Goal: Information Seeking & Learning: Learn about a topic

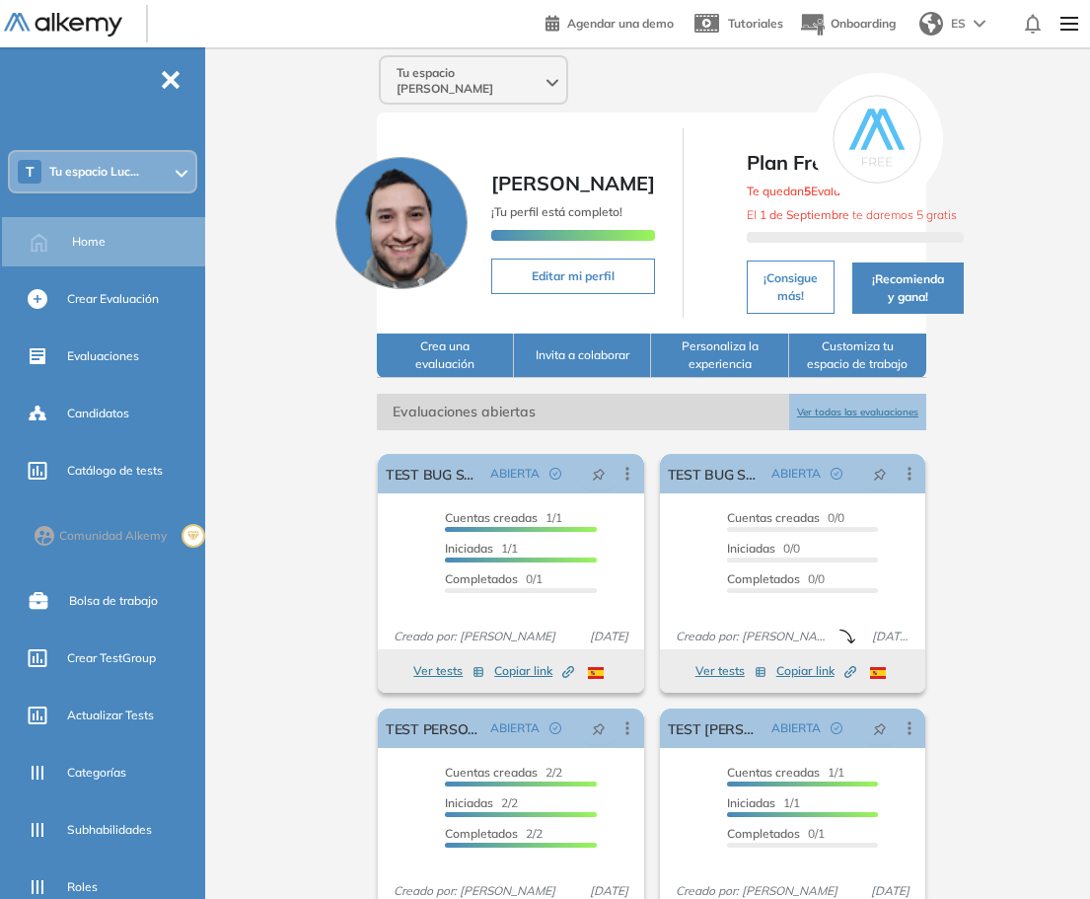
click at [160, 148] on ul "T Tu espacio Luc... Home Crear Evaluación Evaluaciones Candidatos Catálogo de t…" at bounding box center [102, 552] width 205 height 947
click at [154, 169] on div "T Tu espacio Luc..." at bounding box center [102, 171] width 185 height 39
click at [107, 165] on span "Tu espacio Luc..." at bounding box center [94, 172] width 90 height 16
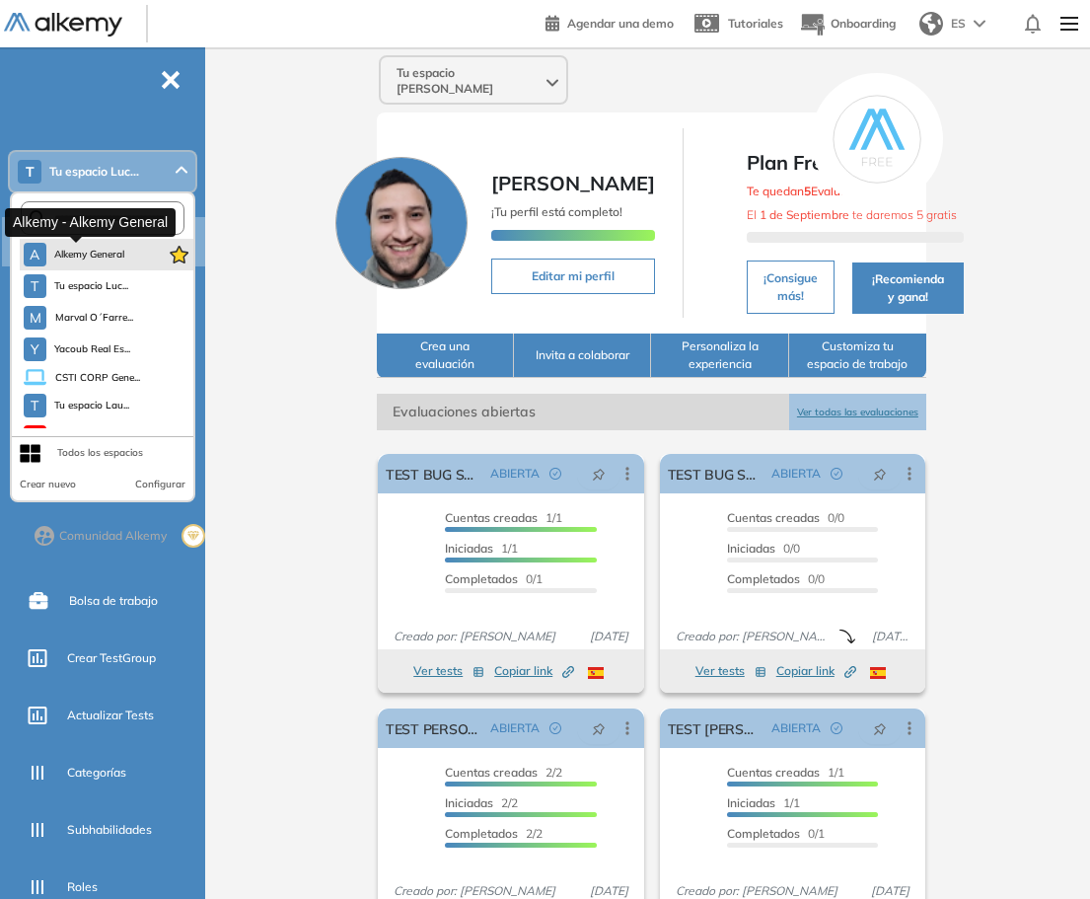
click at [105, 252] on span "Alkemy General" at bounding box center [89, 255] width 71 height 16
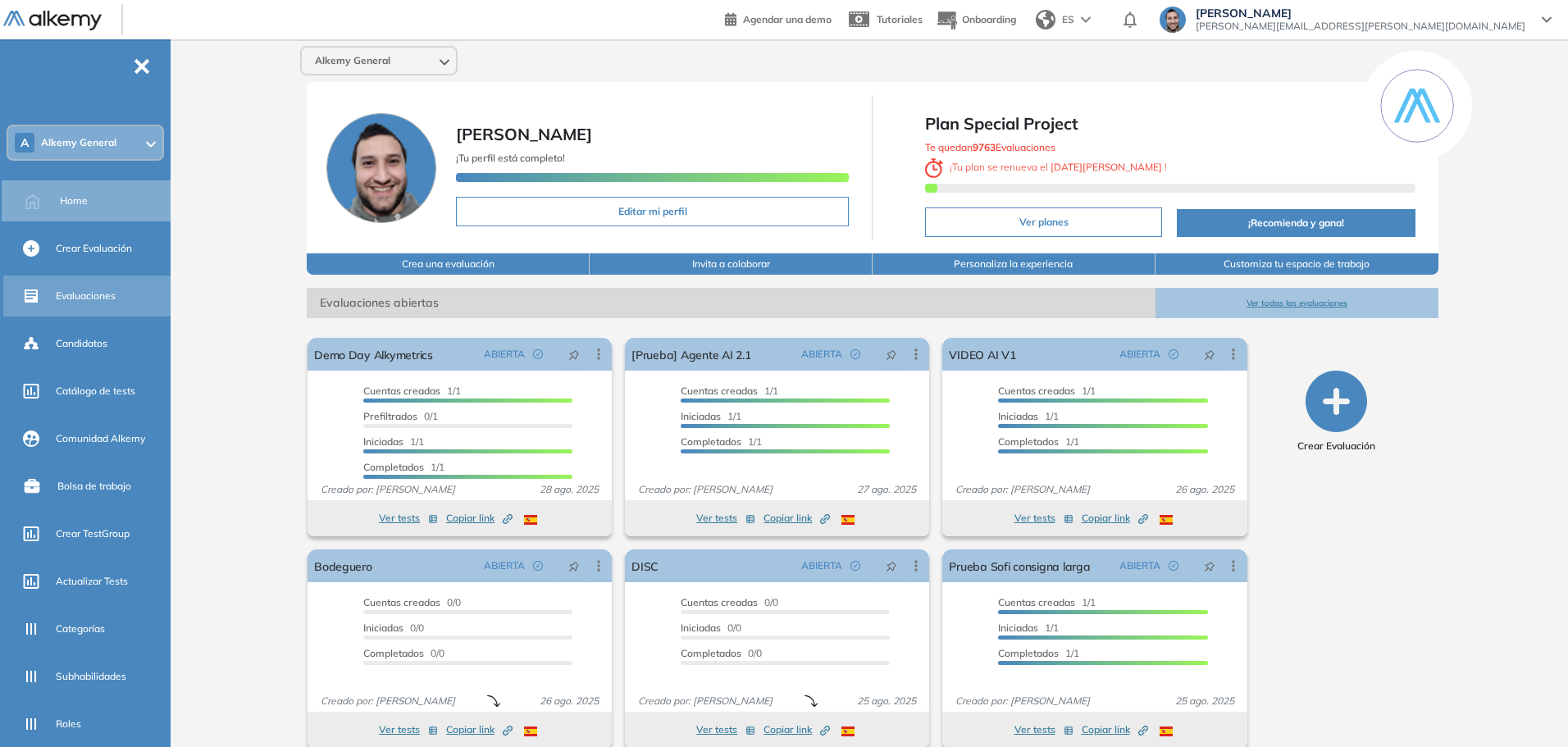
click at [90, 299] on span "Evaluaciones" at bounding box center [86, 296] width 60 height 15
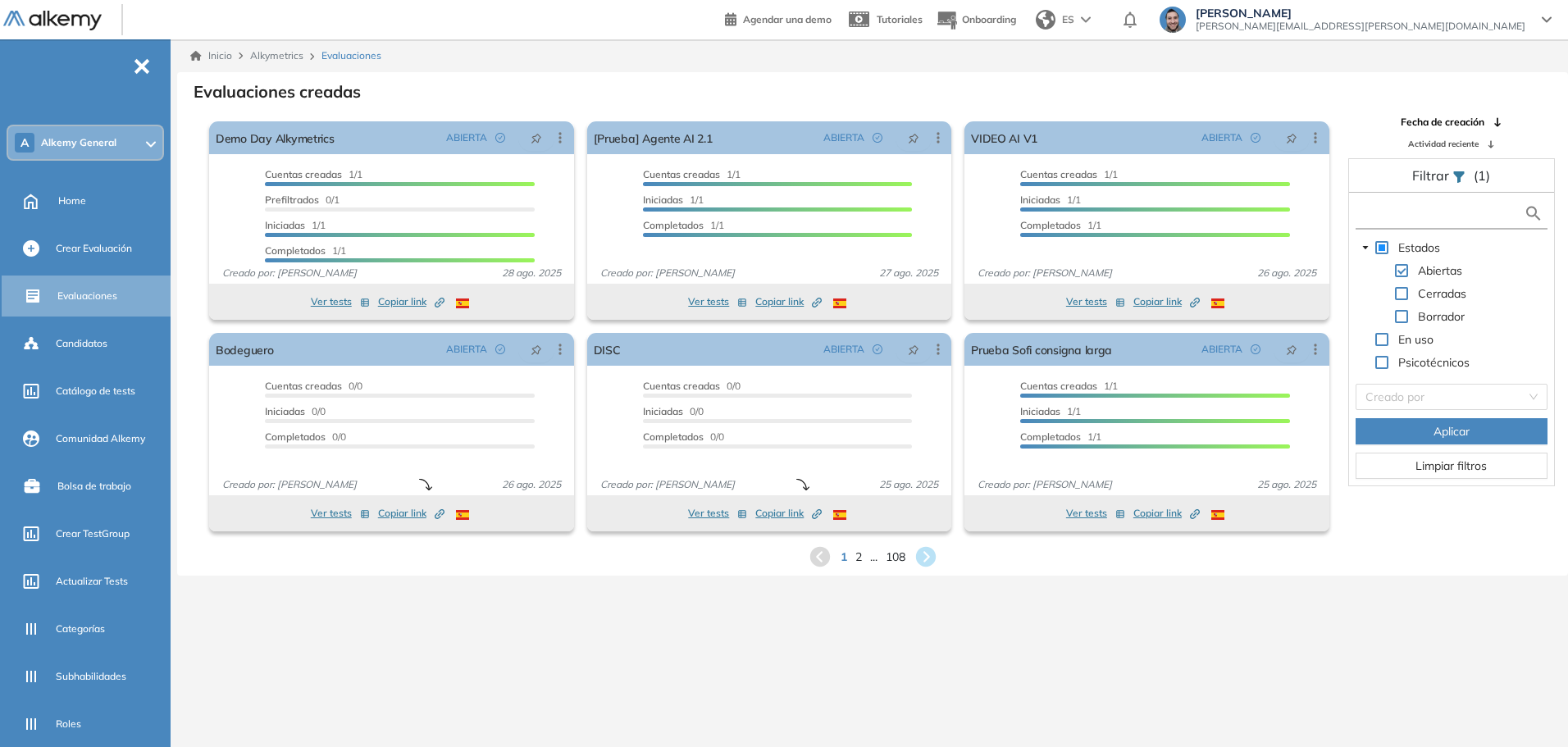
click at [905, 214] on input "text" at bounding box center [1442, 214] width 165 height 17
type input "***"
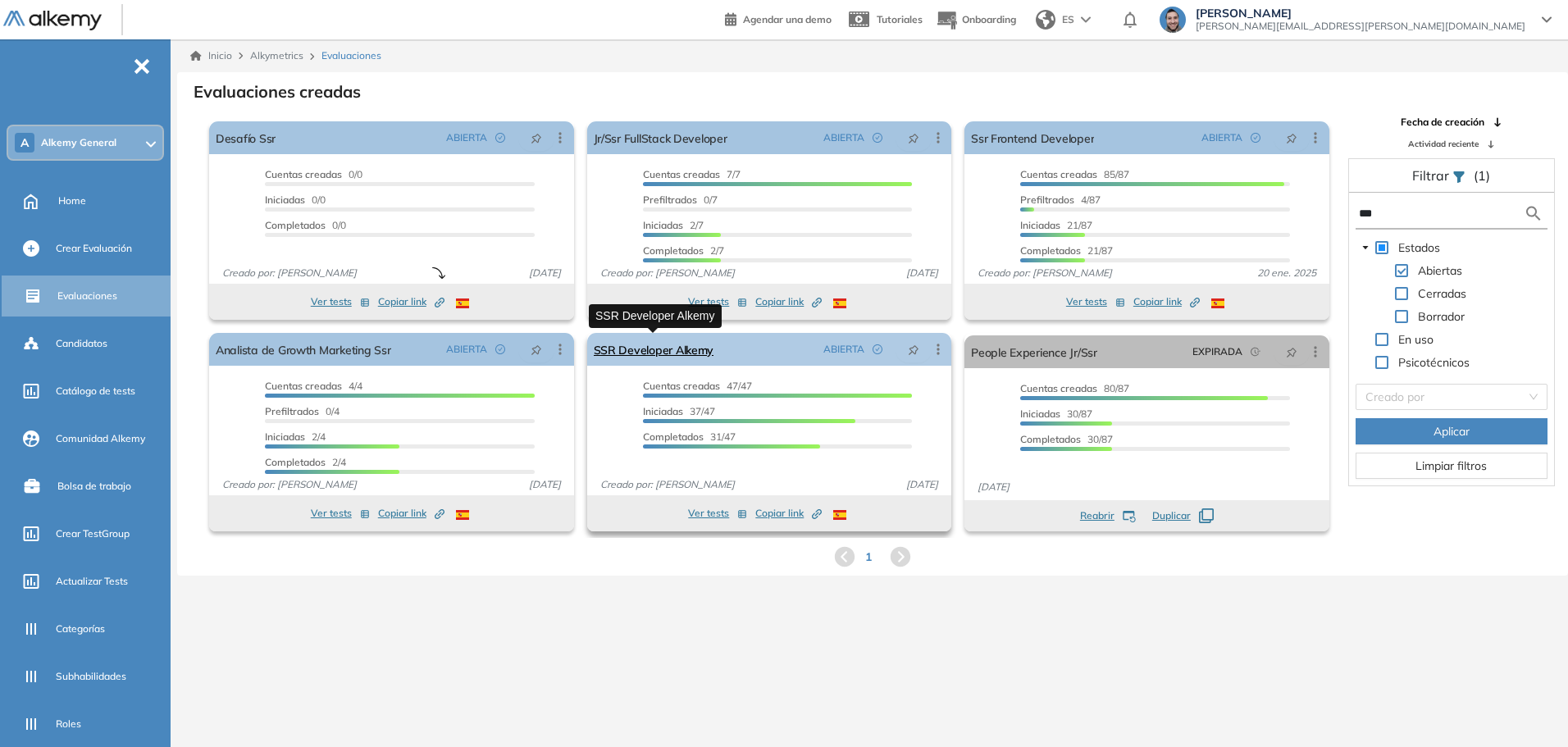
click at [647, 346] on link "SSR Developer Alkemy" at bounding box center [653, 349] width 121 height 32
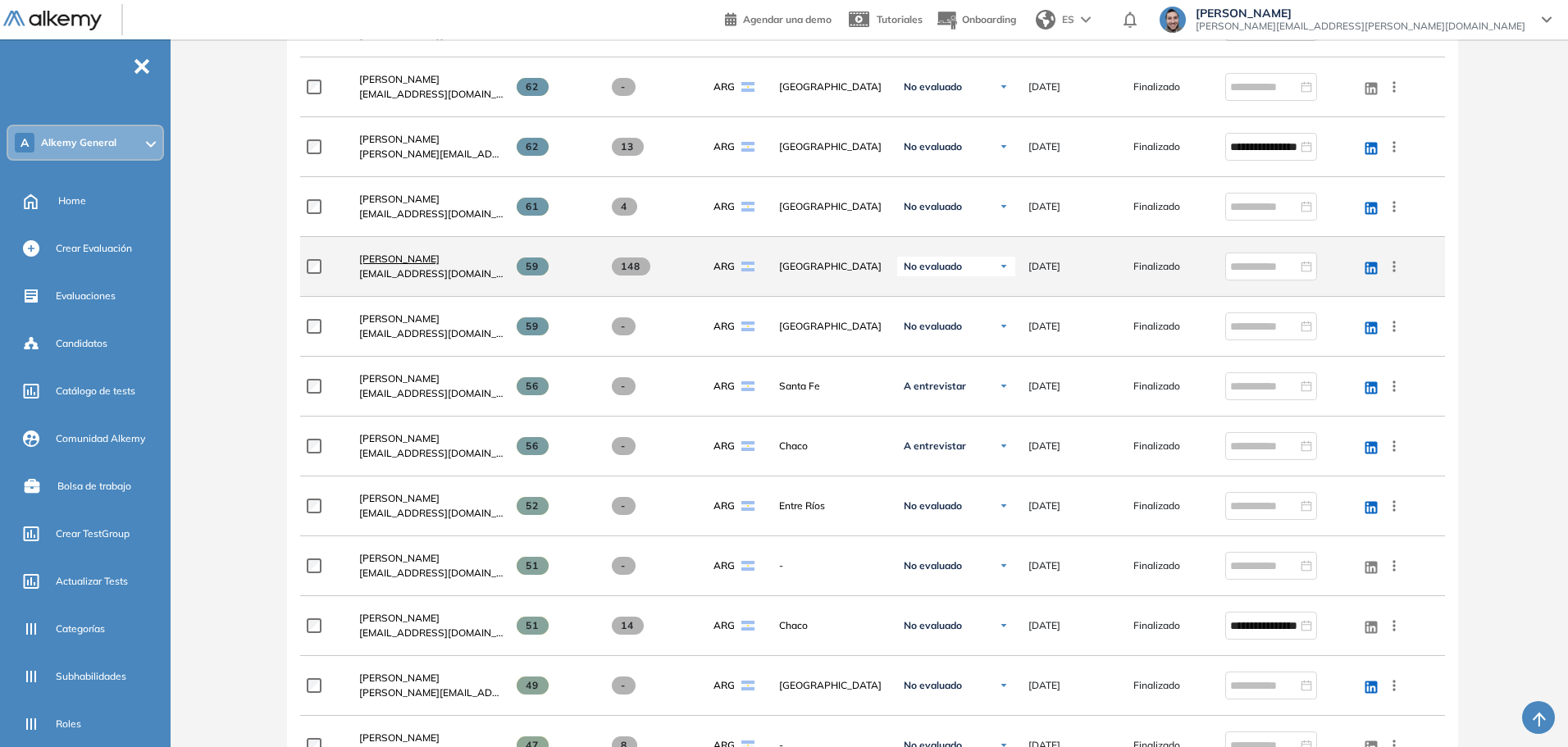
scroll to position [410, 0]
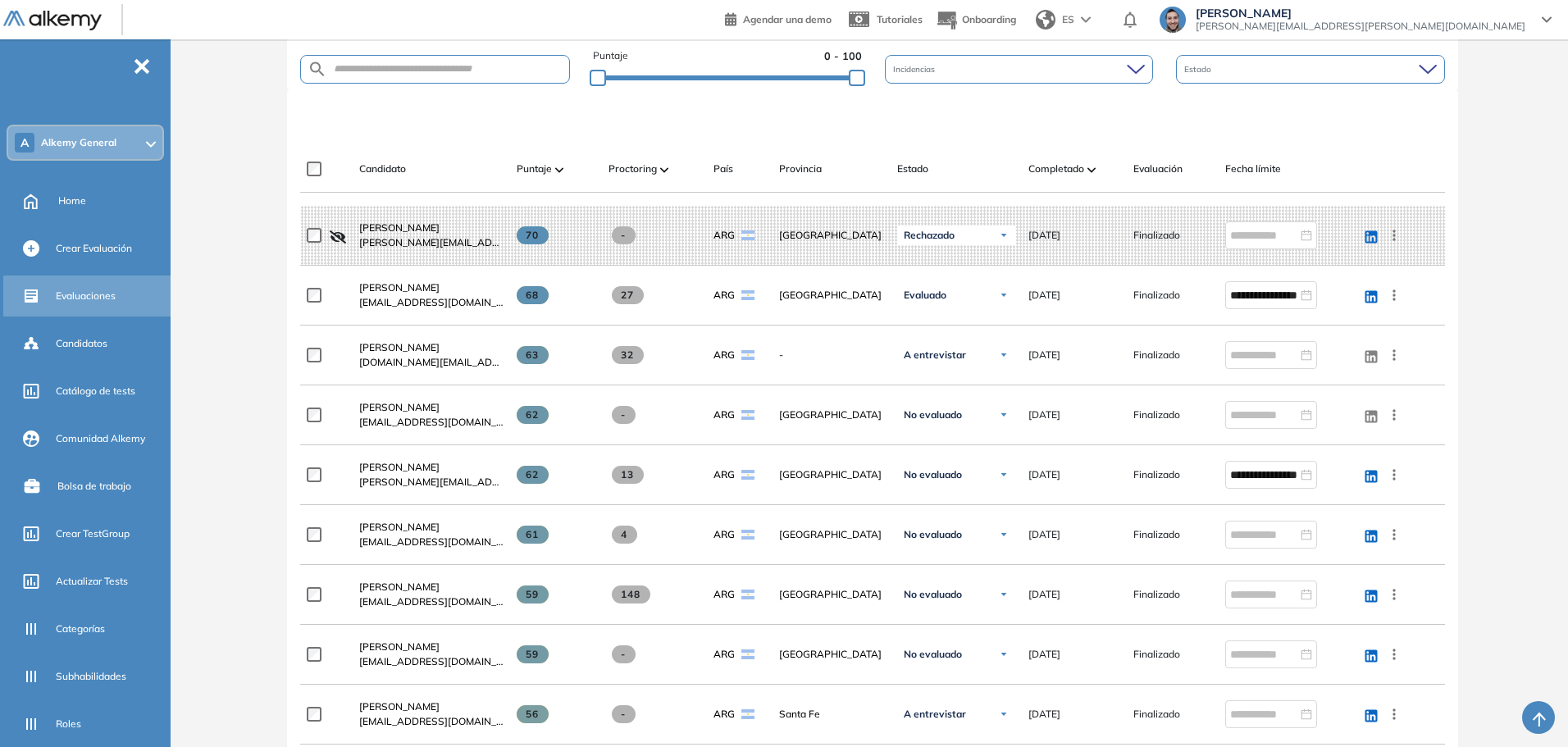
drag, startPoint x: 88, startPoint y: 299, endPoint x: 99, endPoint y: 303, distance: 11.7
click at [88, 299] on span "Evaluaciones" at bounding box center [86, 296] width 60 height 15
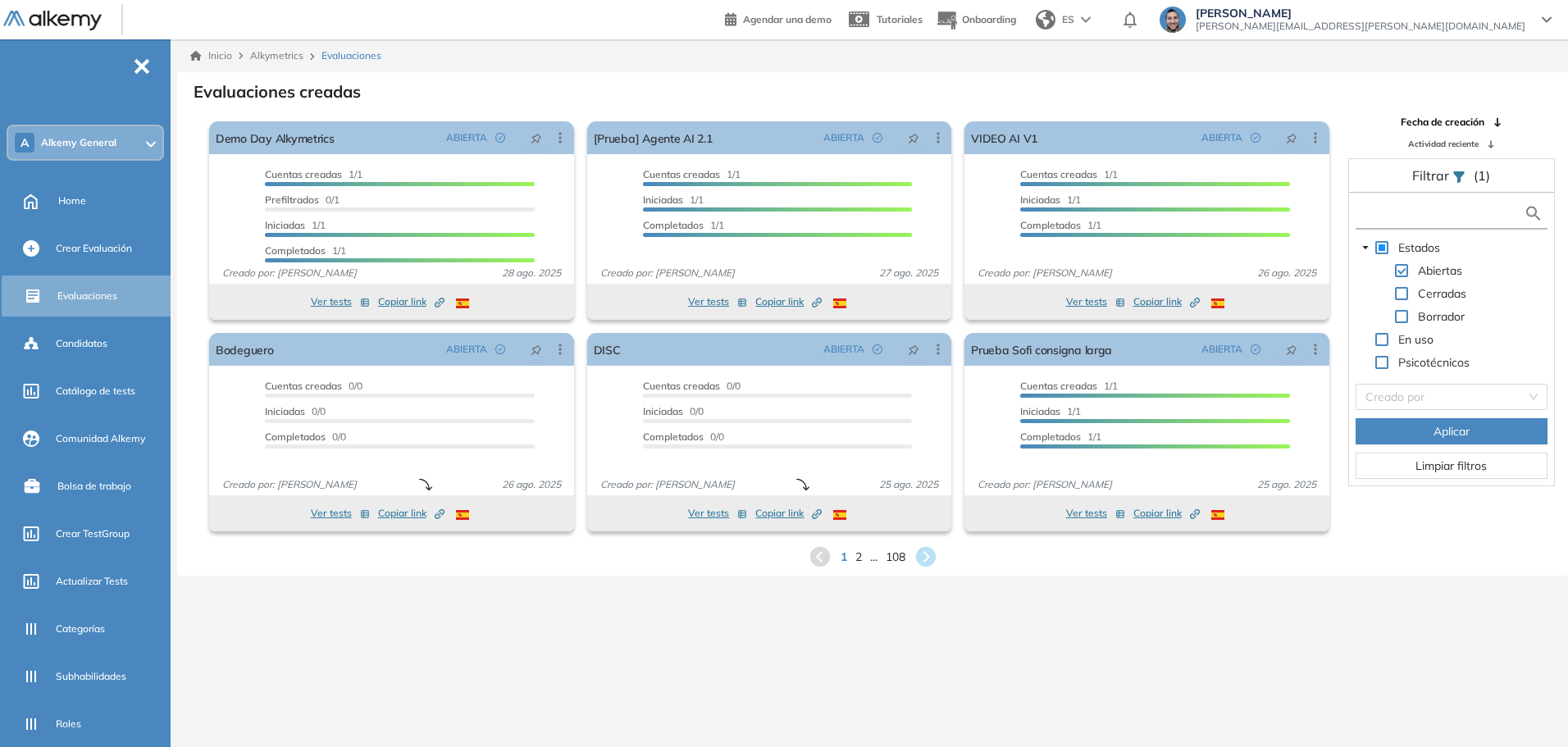
click at [905, 210] on input "text" at bounding box center [1442, 214] width 165 height 17
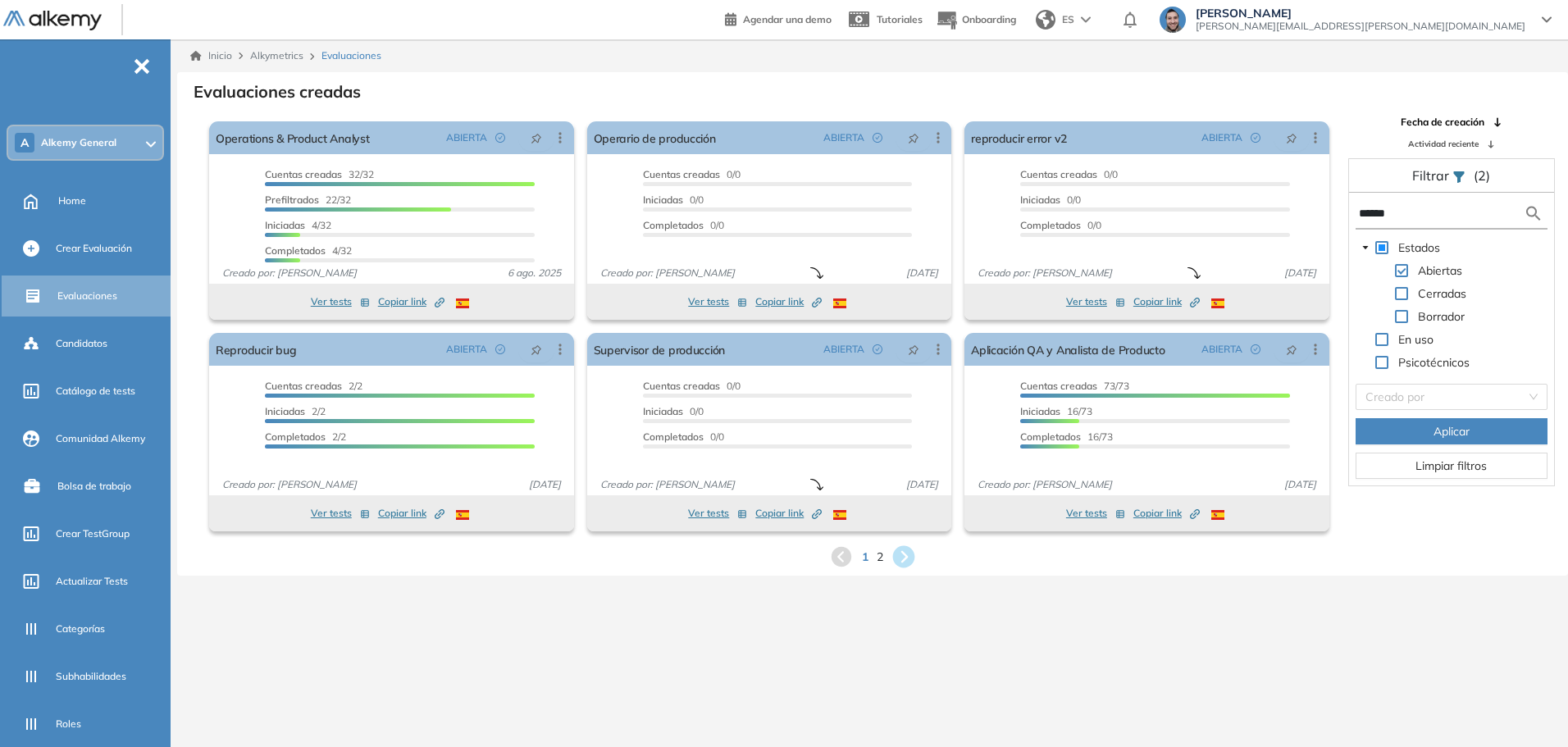
click at [905, 556] on icon at bounding box center [904, 557] width 22 height 22
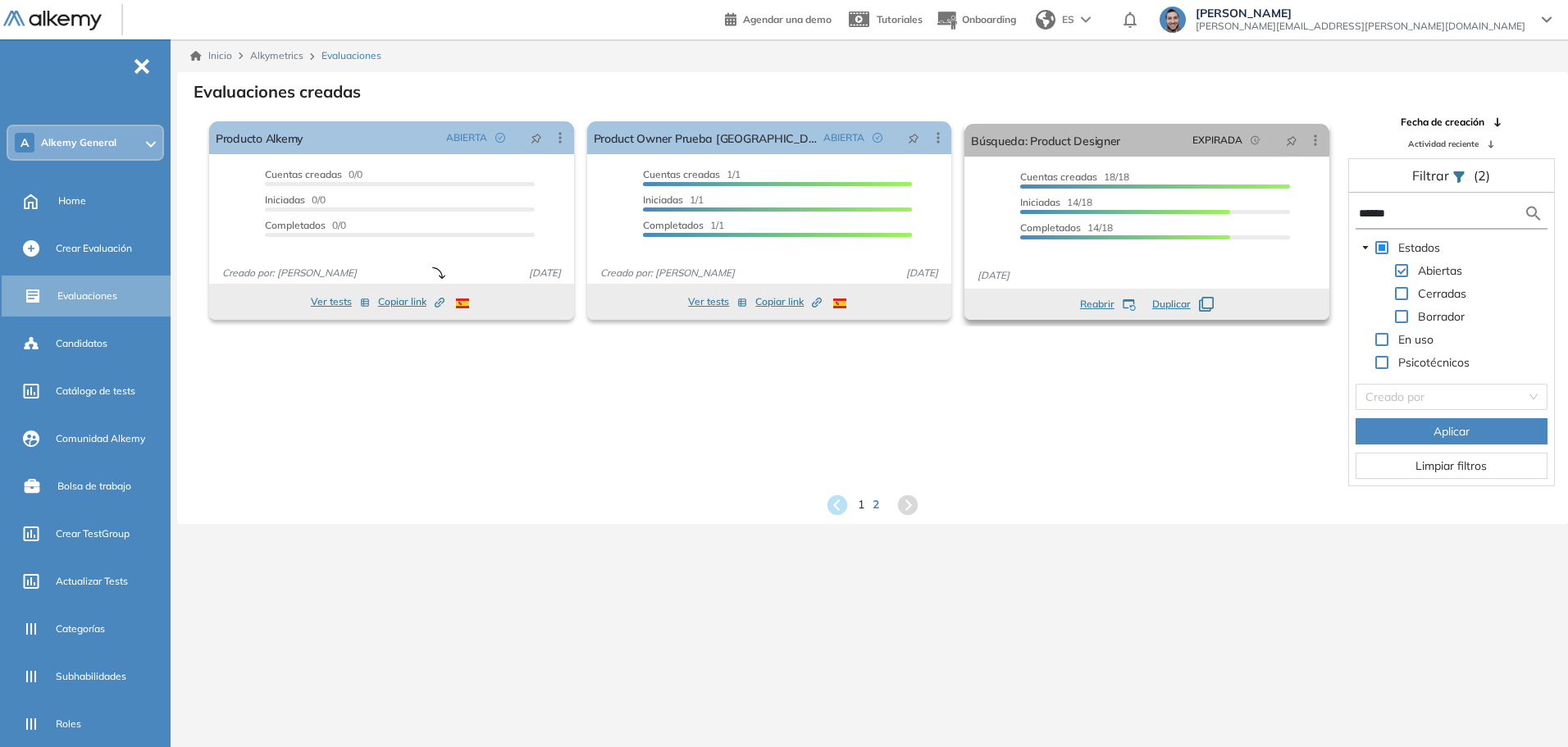
drag, startPoint x: 1396, startPoint y: 210, endPoint x: 1101, endPoint y: 192, distance: 295.5
click at [905, 191] on div "El proctoring será activado ¡Importante!: Los usuarios que ya realizaron la eva…" at bounding box center [872, 300] width 1389 height 371
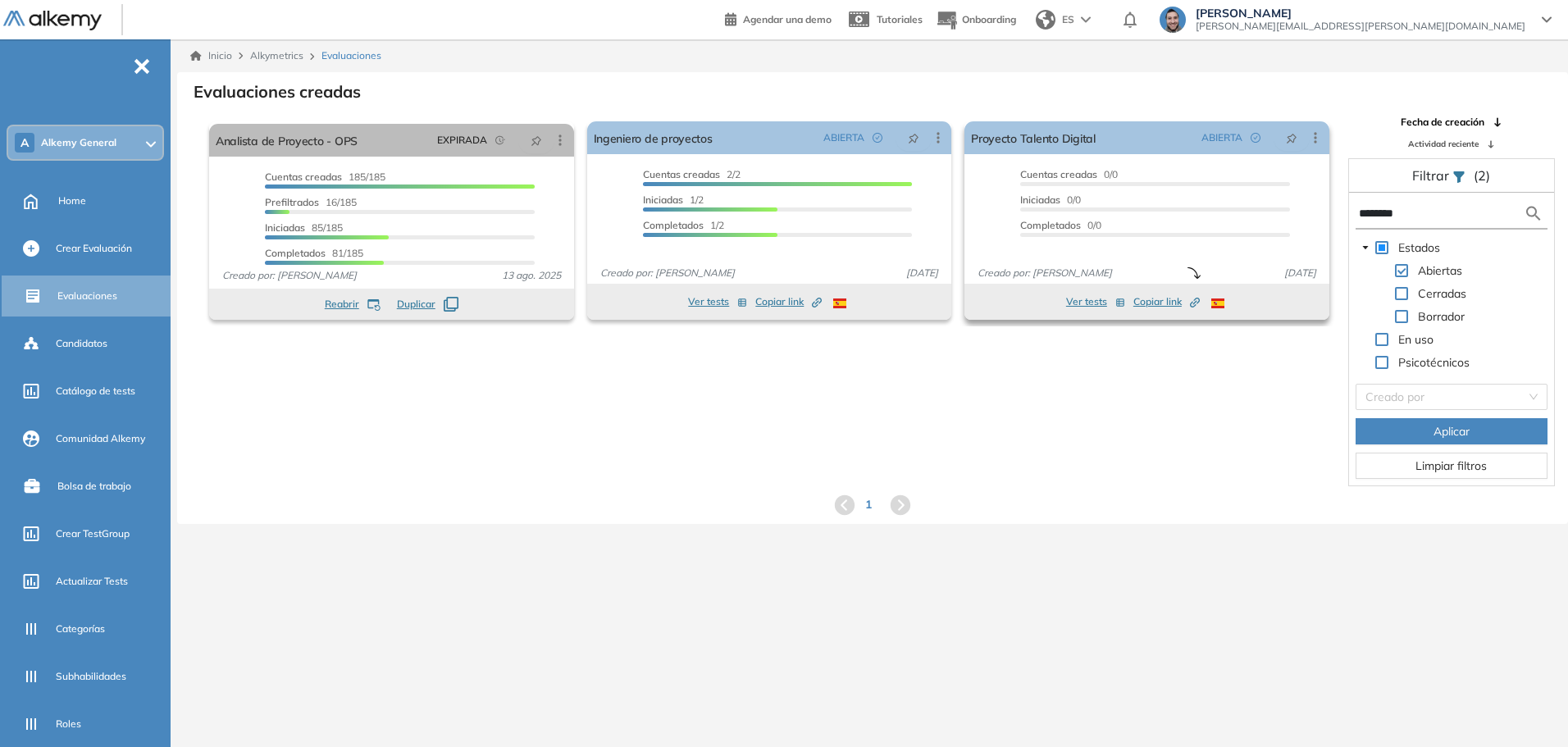
drag, startPoint x: 1288, startPoint y: 210, endPoint x: 1158, endPoint y: 208, distance: 130.0
click at [905, 208] on div "El proctoring será activado ¡Importante!: Los usuarios que ya realizaron la eva…" at bounding box center [872, 300] width 1389 height 371
type input "***"
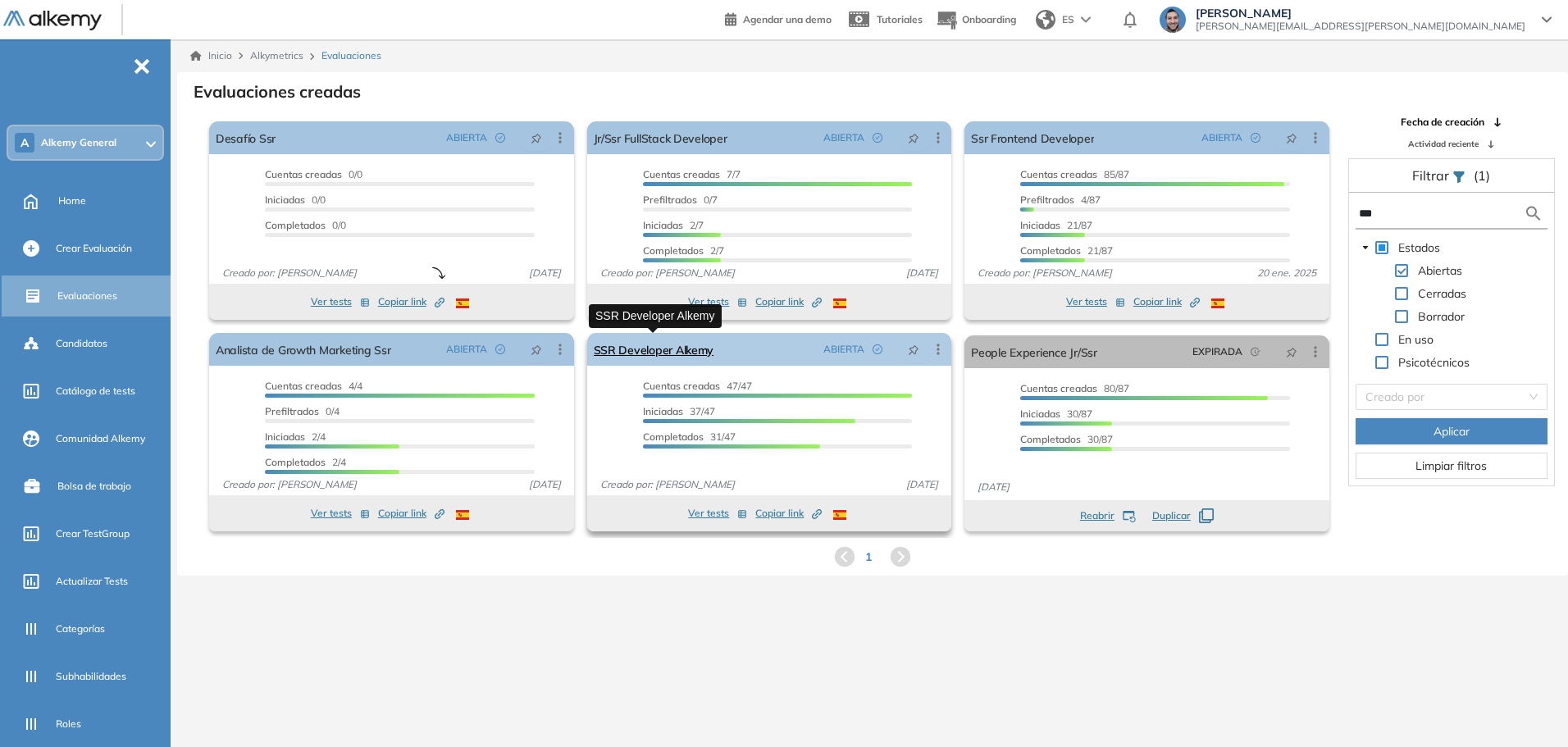
click at [678, 351] on link "SSR Developer Alkemy" at bounding box center [653, 349] width 121 height 32
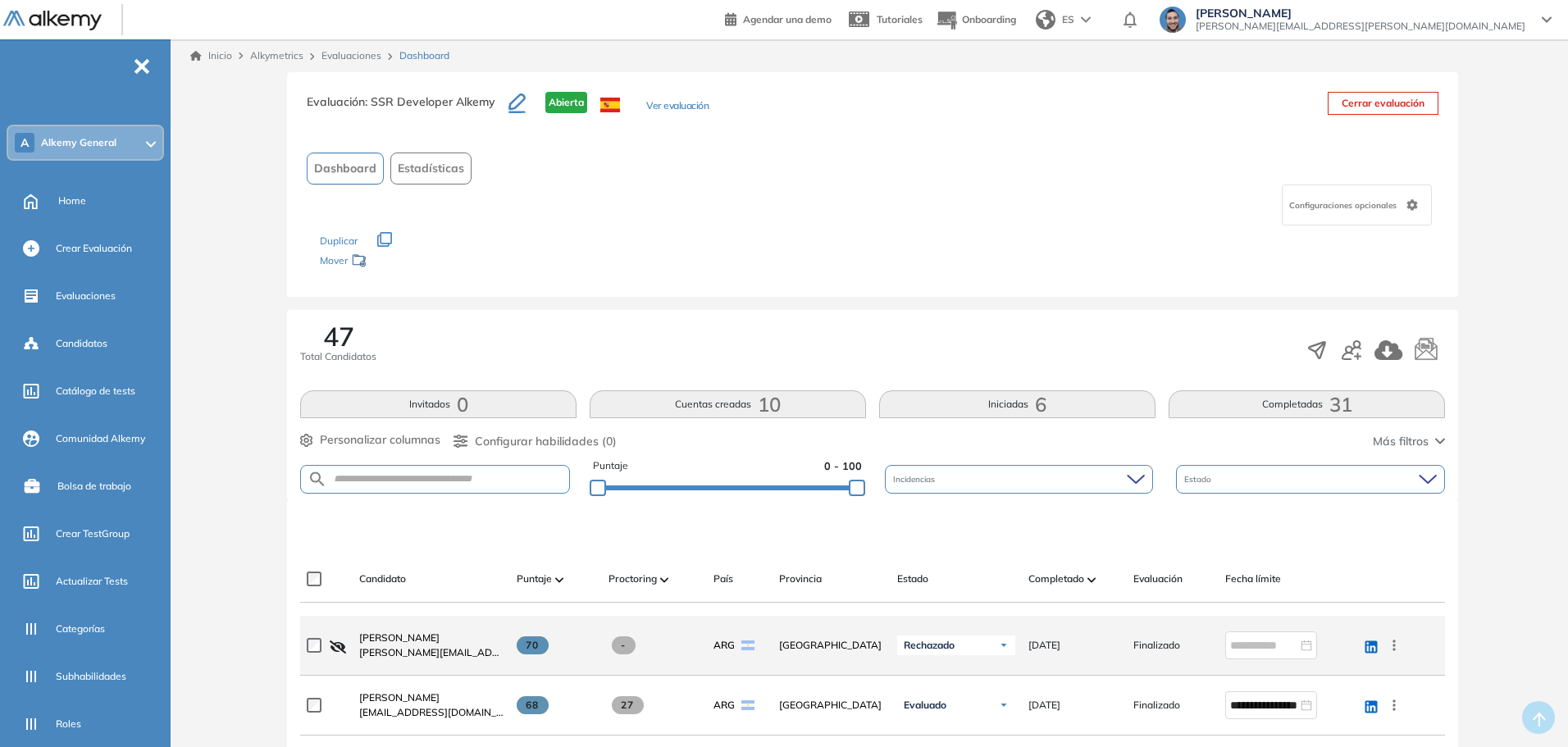
scroll to position [82, 0]
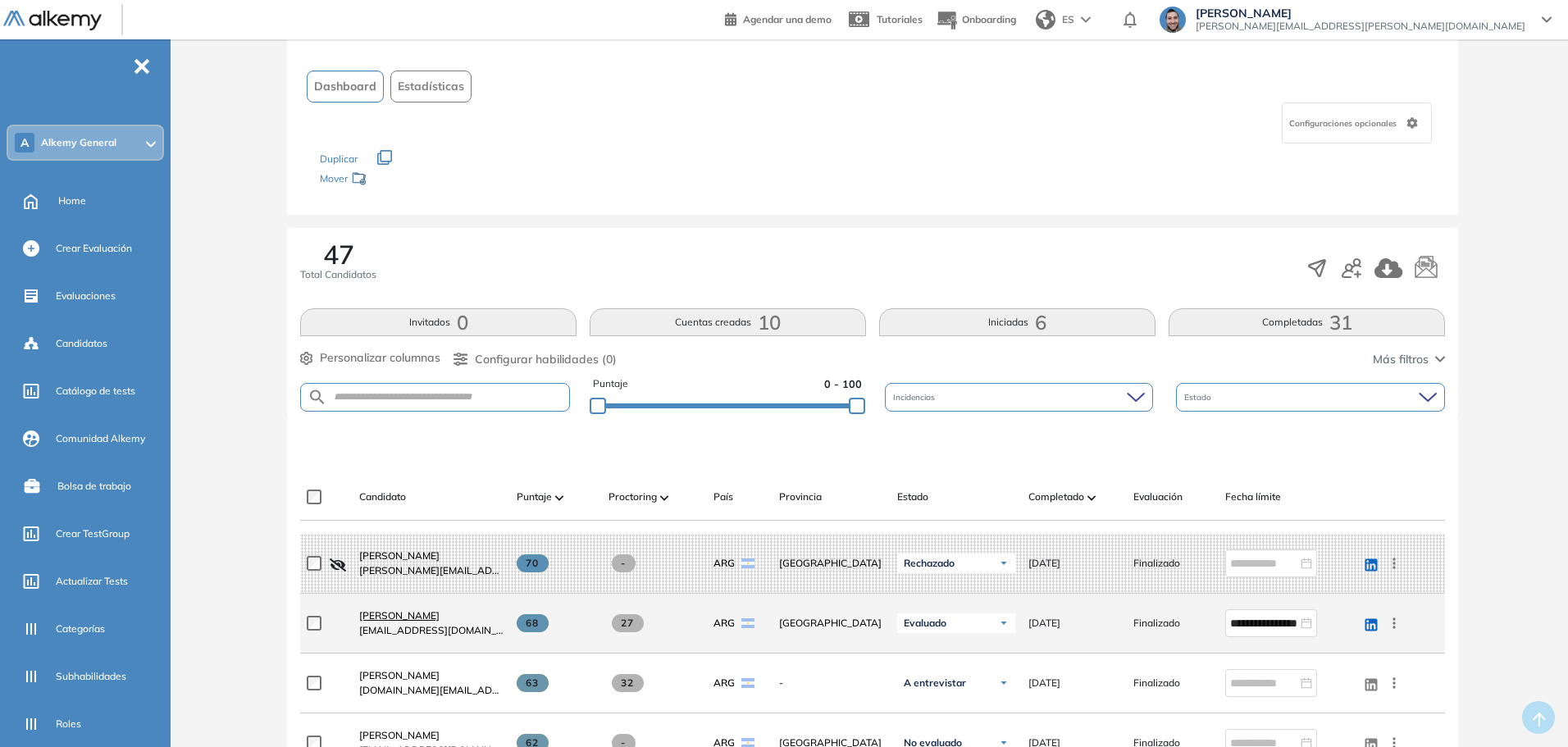
click at [410, 615] on span "Lucas Gabriel Ruiz" at bounding box center [399, 615] width 81 height 12
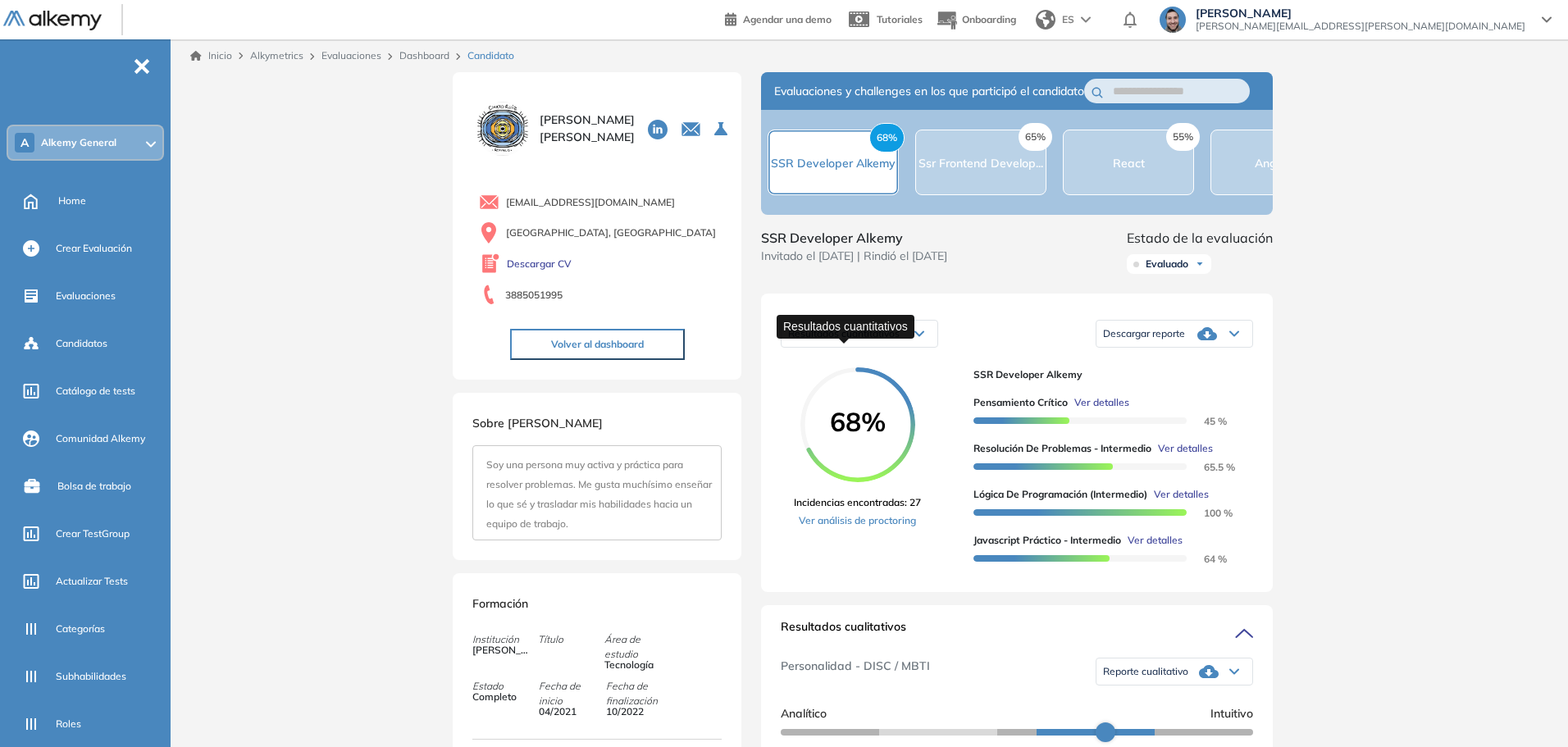
click at [864, 339] on span "Resultados cuantitativos" at bounding box center [844, 333] width 111 height 12
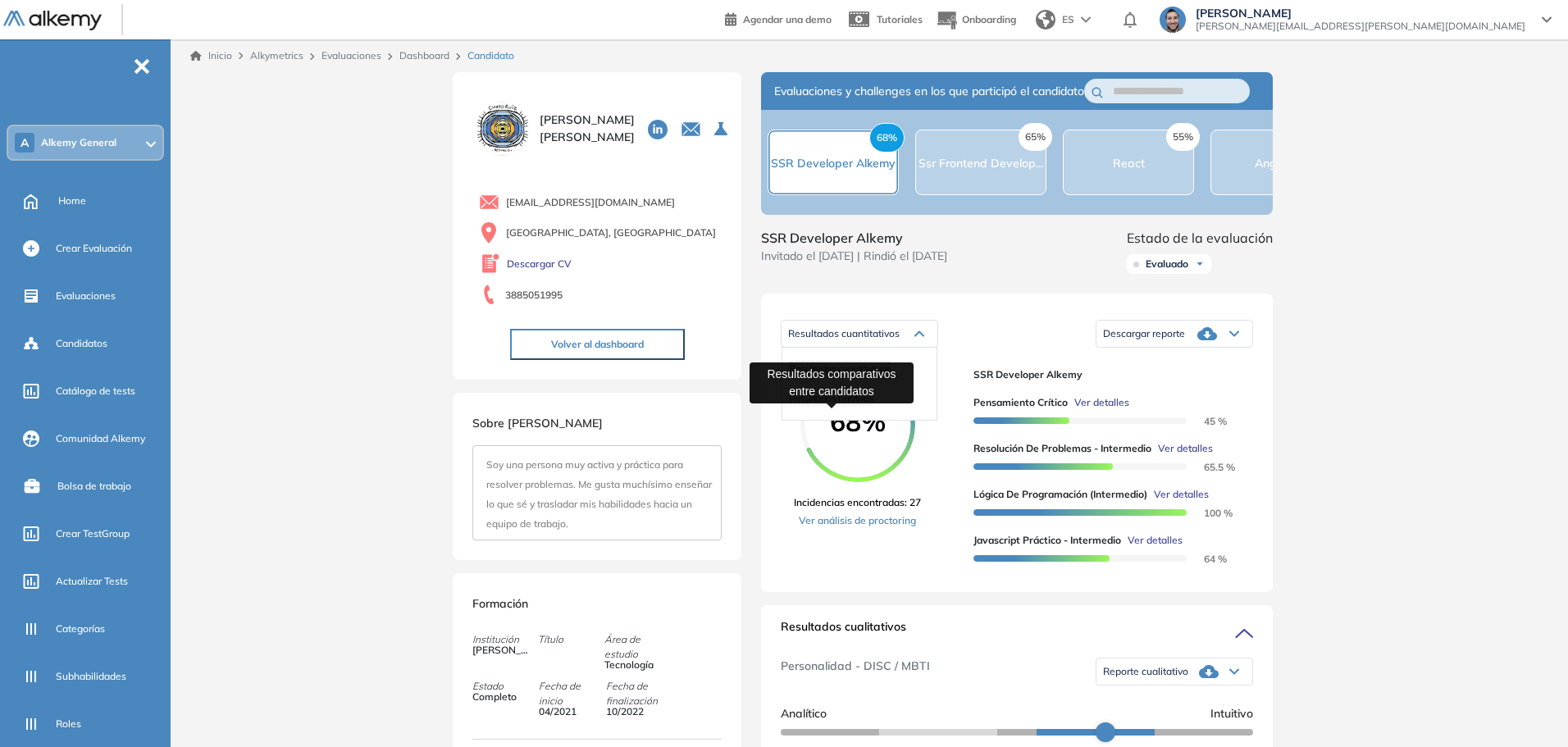
click at [820, 404] on span "Resultados relativos" at bounding box center [831, 398] width 85 height 12
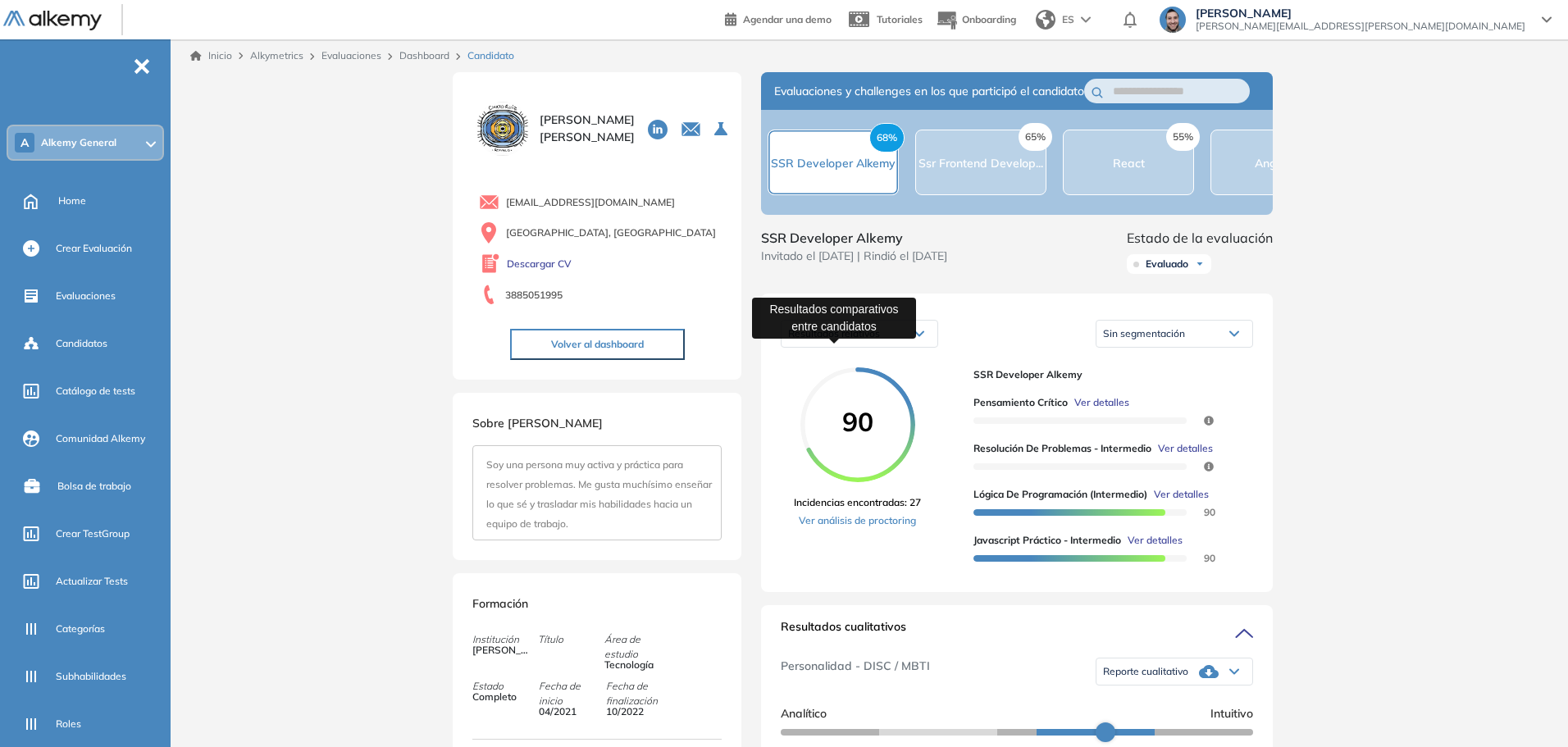
click at [851, 339] on span "Resultados relativos" at bounding box center [834, 333] width 91 height 12
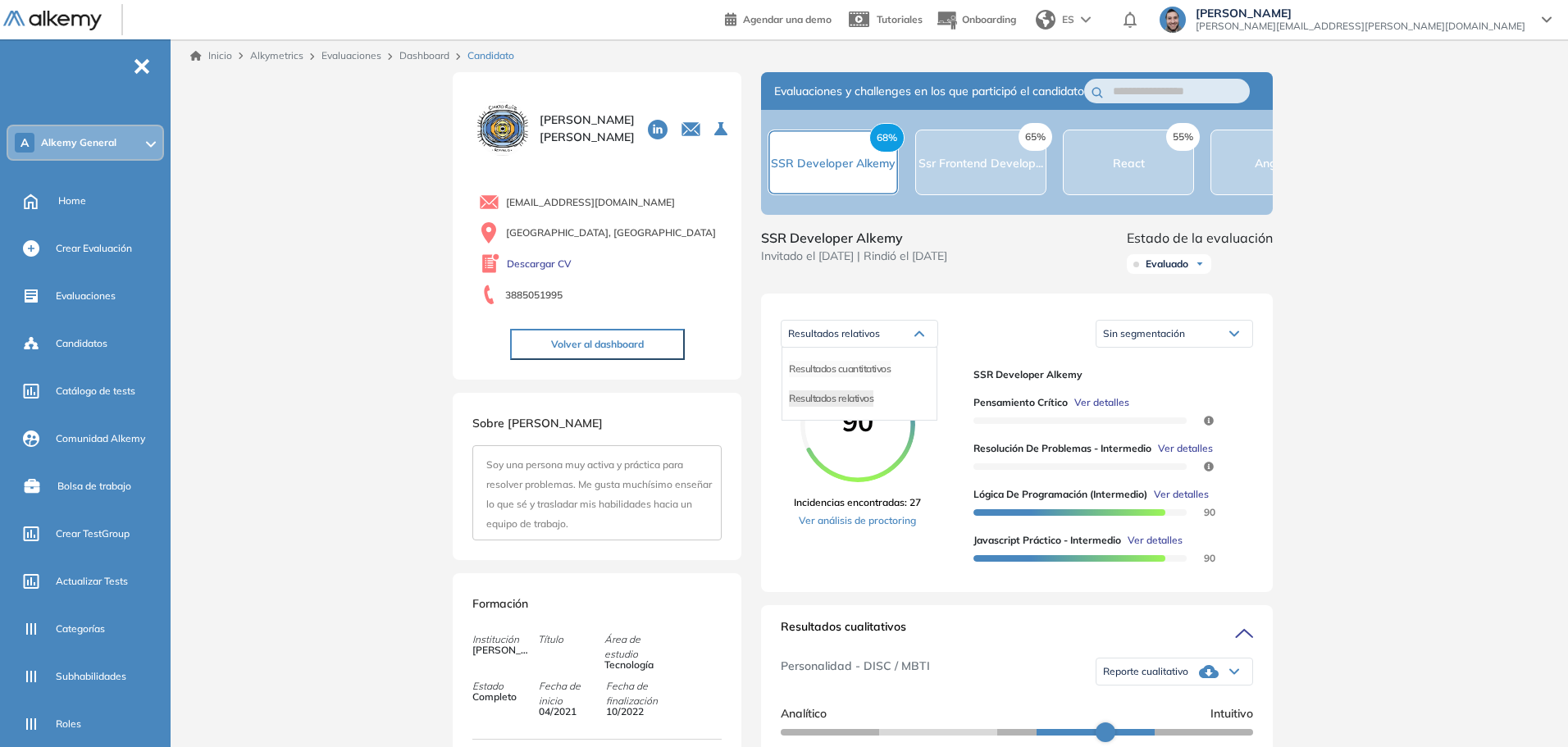
click at [838, 375] on span "Resultados cuantitativos" at bounding box center [840, 368] width 101 height 12
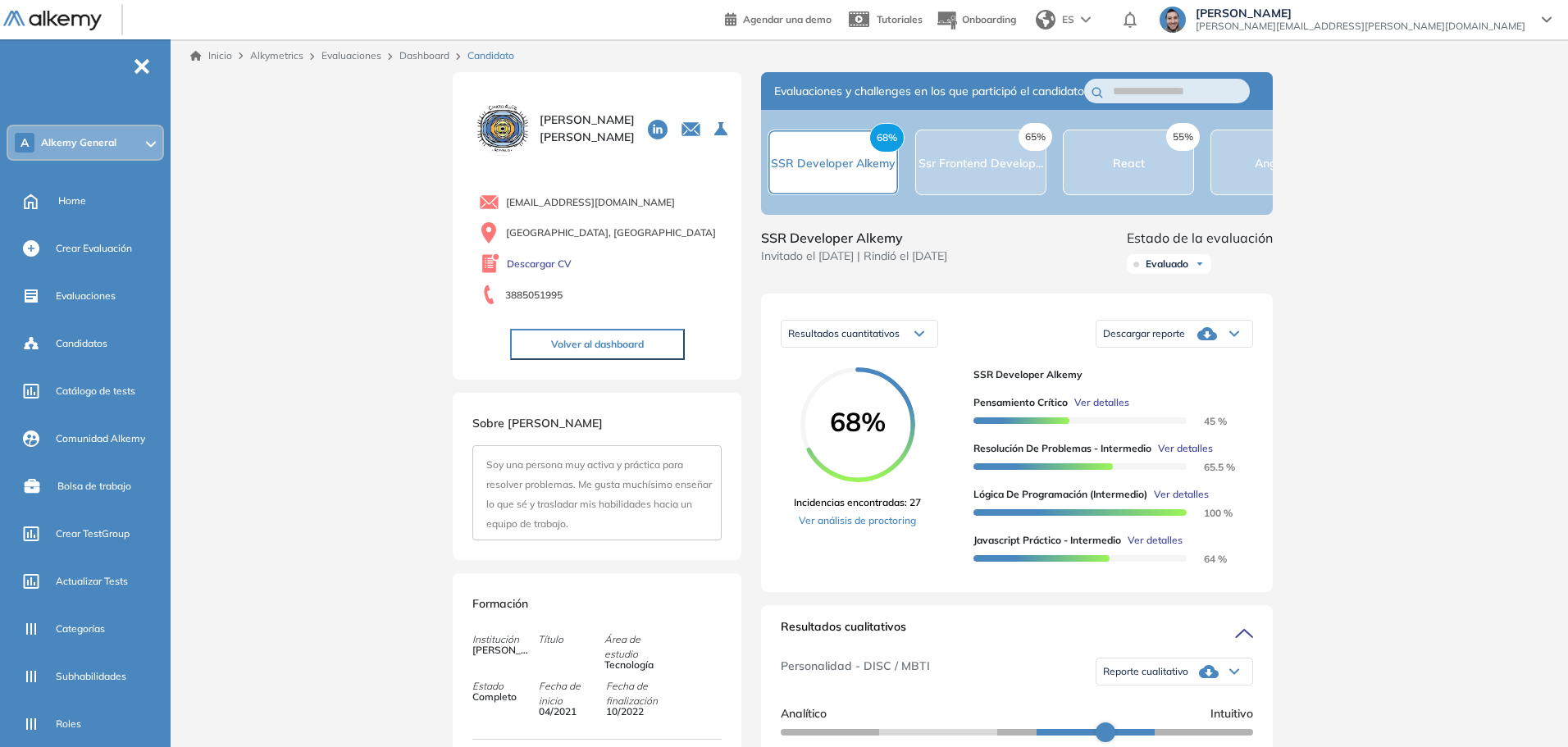
click at [905, 548] on span "Ver detalles" at bounding box center [1156, 540] width 55 height 15
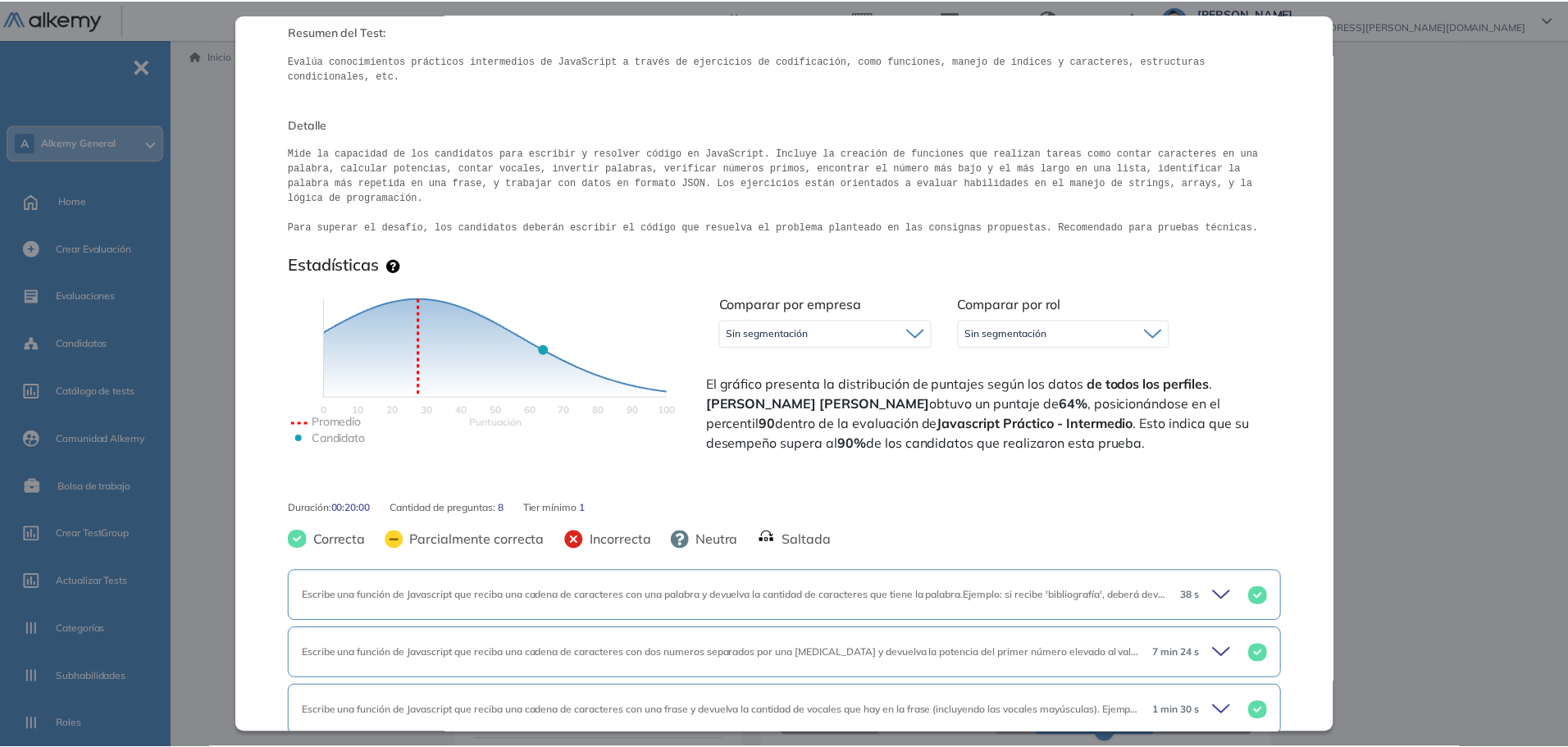
scroll to position [7, 0]
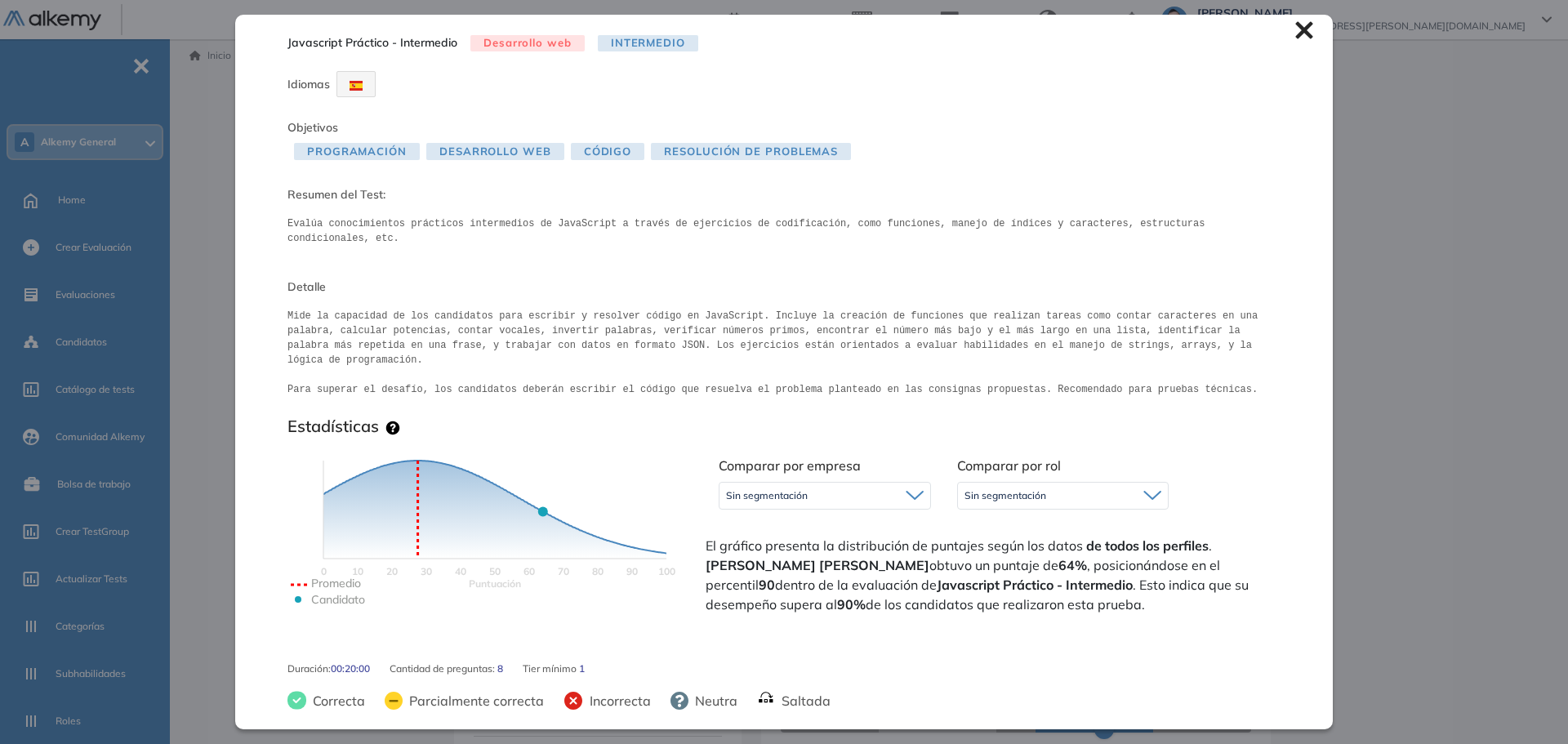
click at [902, 33] on icon at bounding box center [1305, 31] width 18 height 18
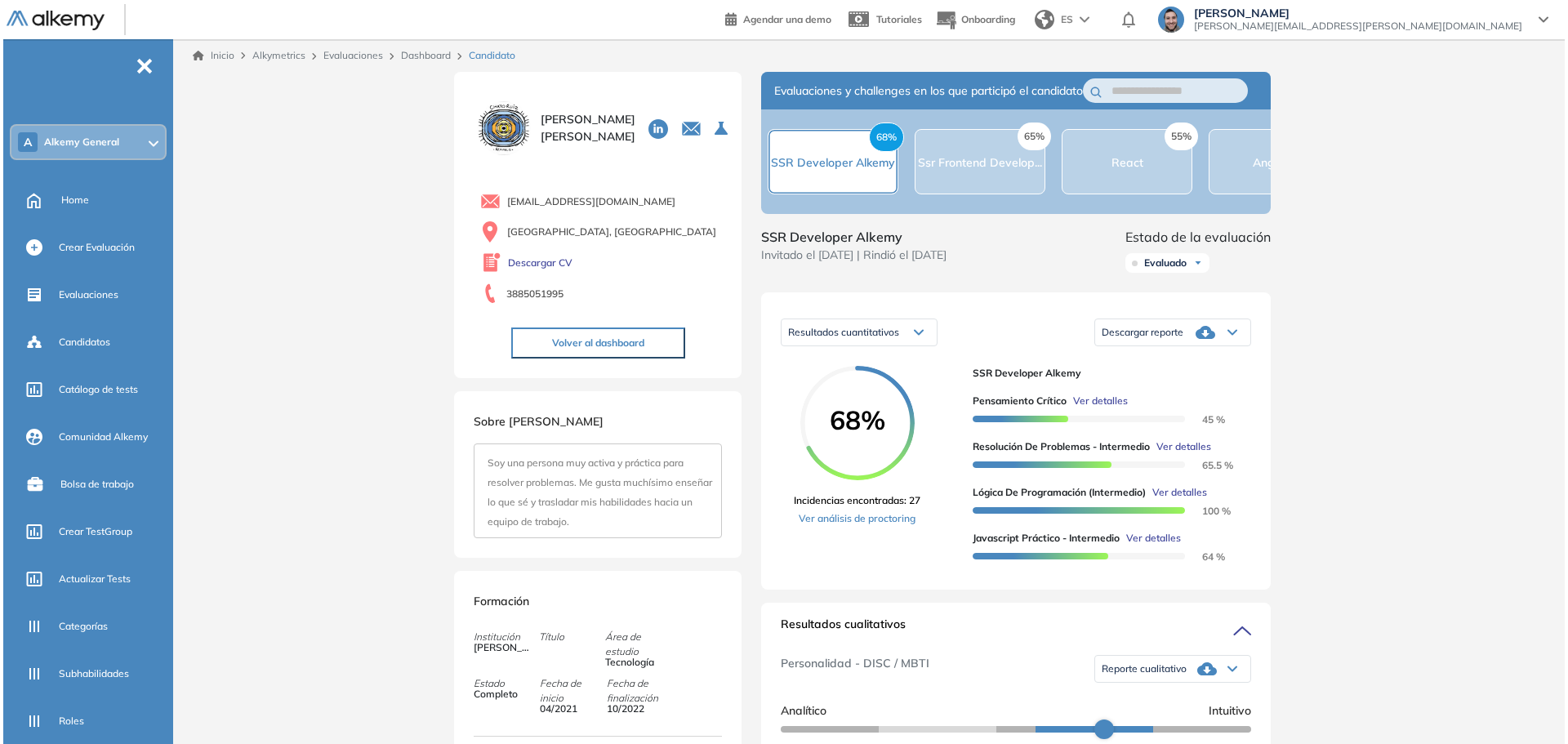
scroll to position [0, 0]
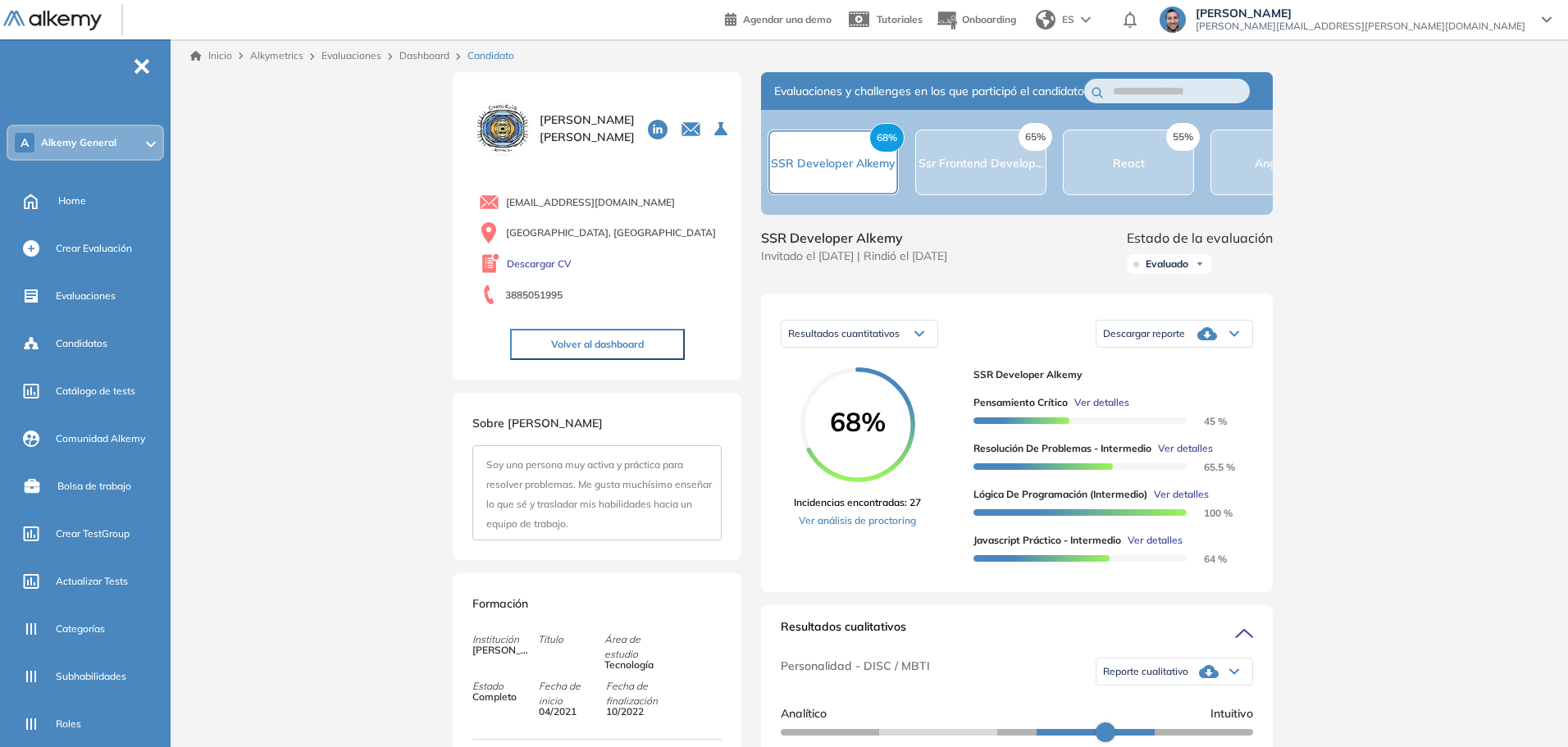
click at [905, 502] on span "Ver detalles" at bounding box center [1181, 494] width 55 height 15
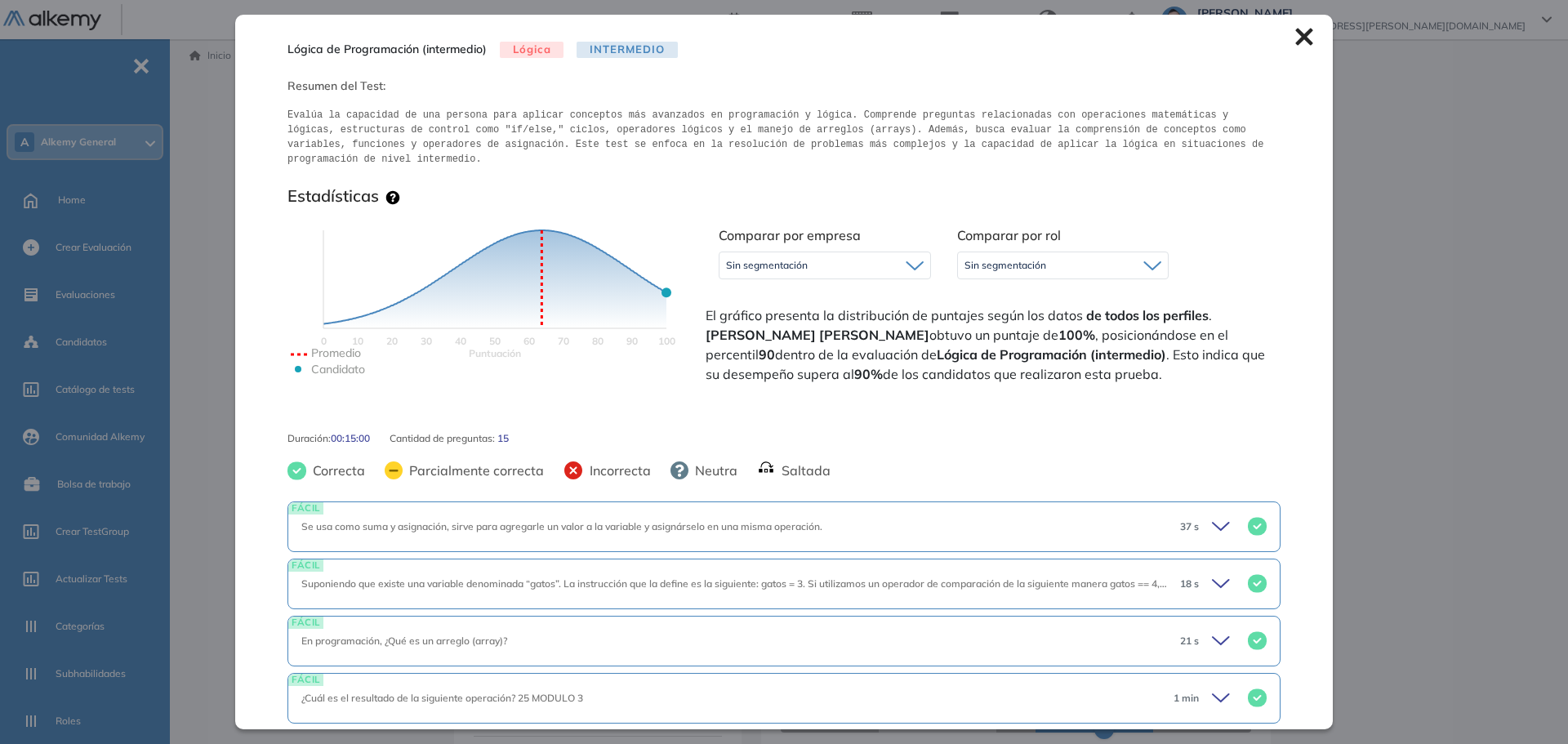
click at [902, 40] on icon at bounding box center [1304, 37] width 17 height 17
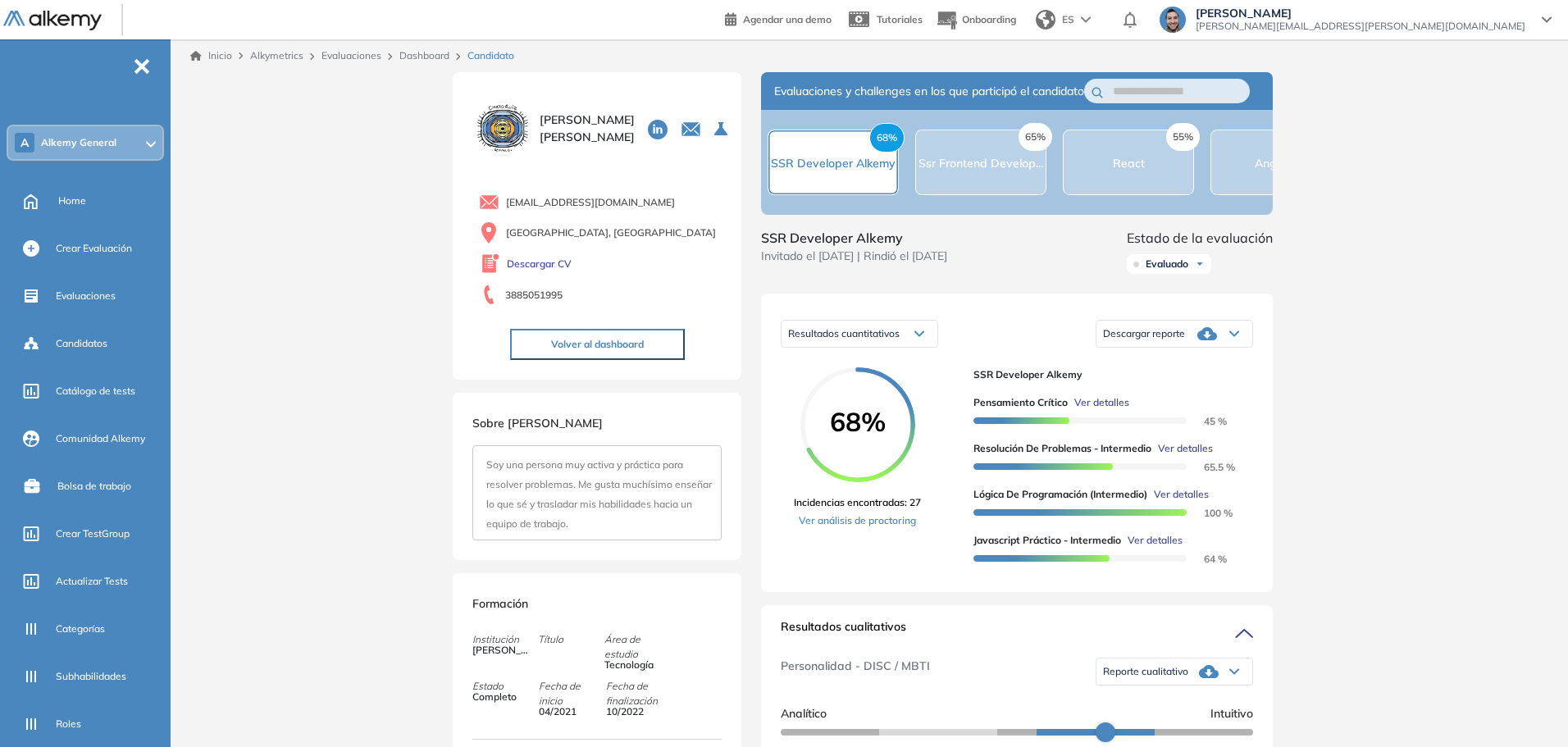
click at [905, 456] on span "Ver detalles" at bounding box center [1186, 449] width 55 height 15
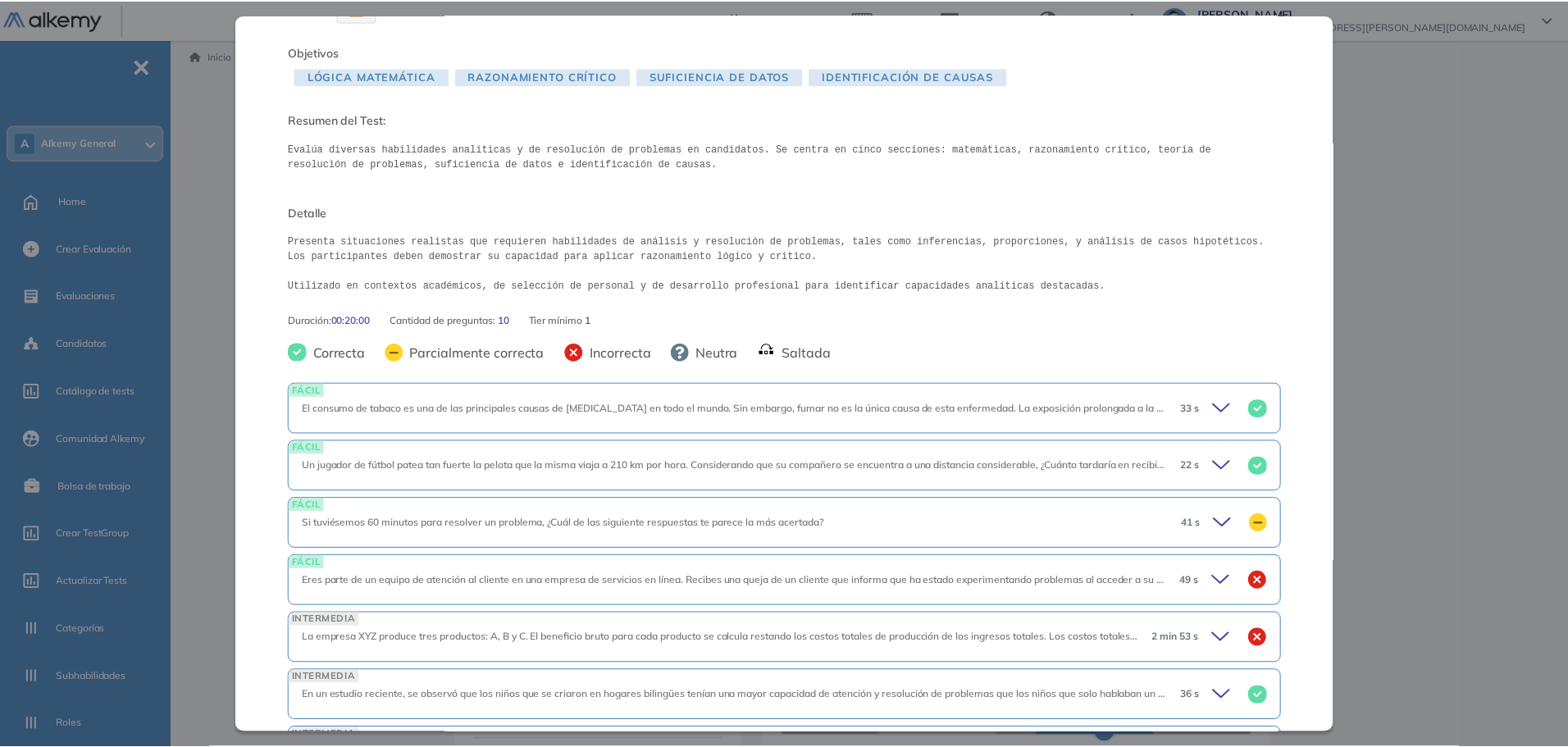
scroll to position [367, 0]
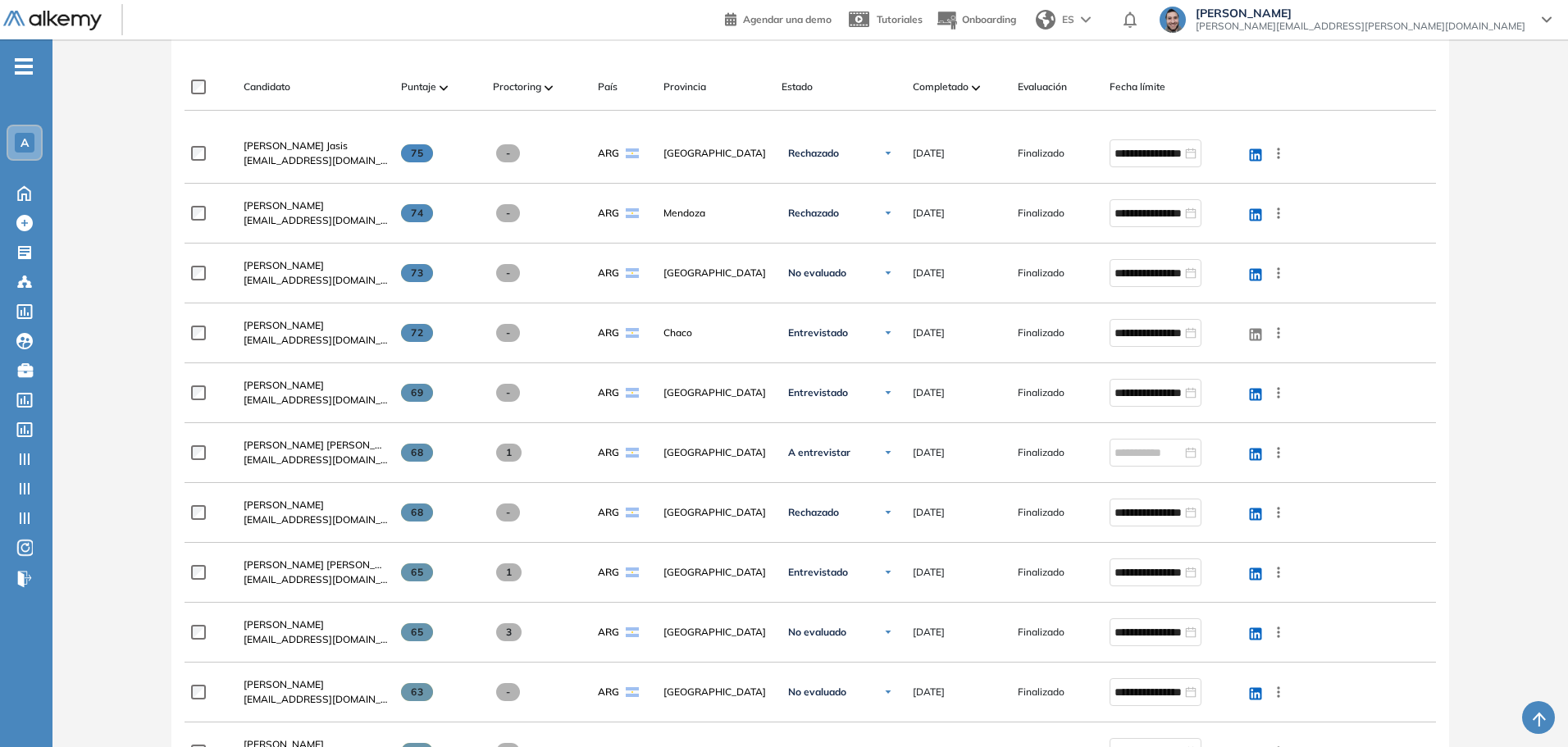
scroll to position [410, 0]
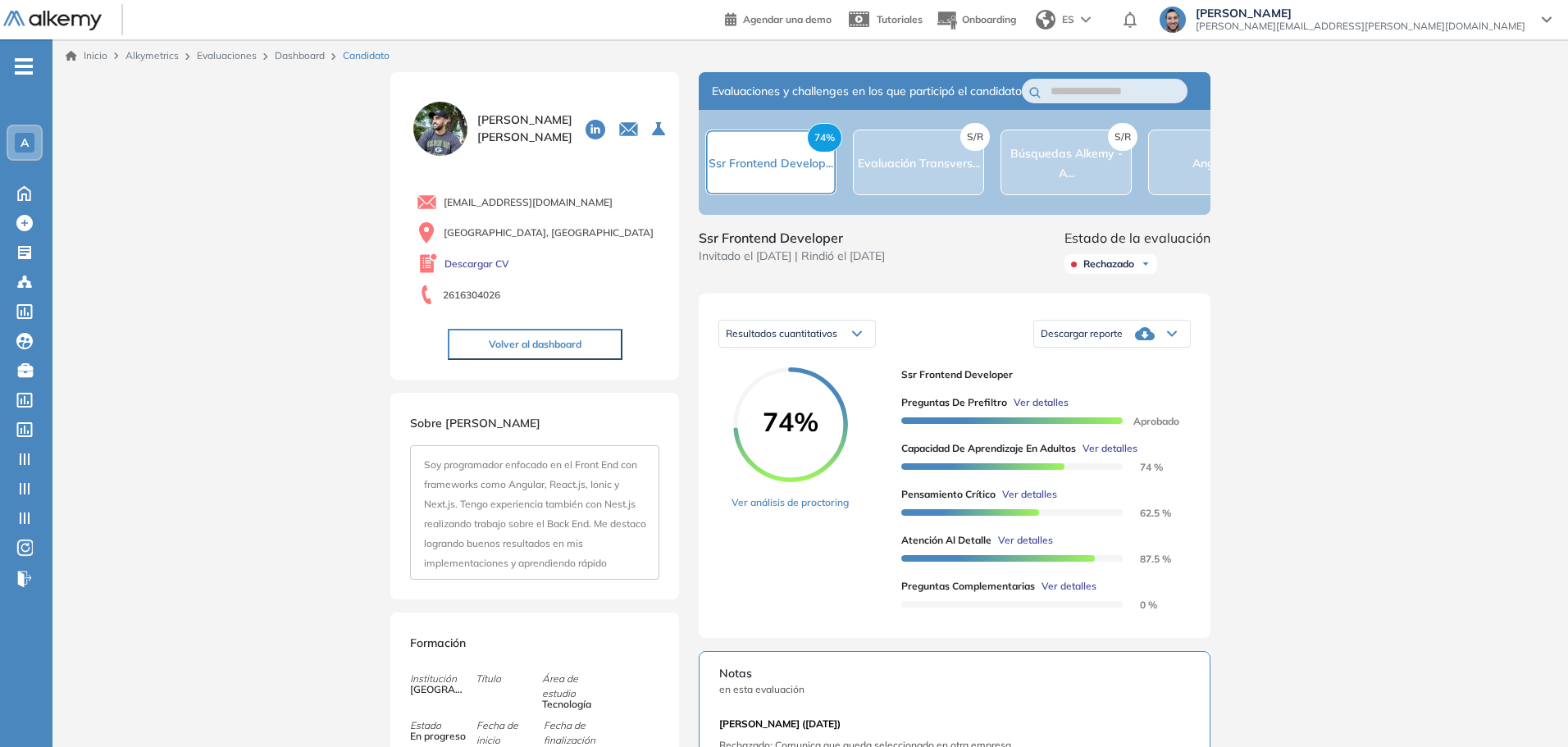
click at [1026, 410] on span "Ver detalles" at bounding box center [1041, 403] width 55 height 15
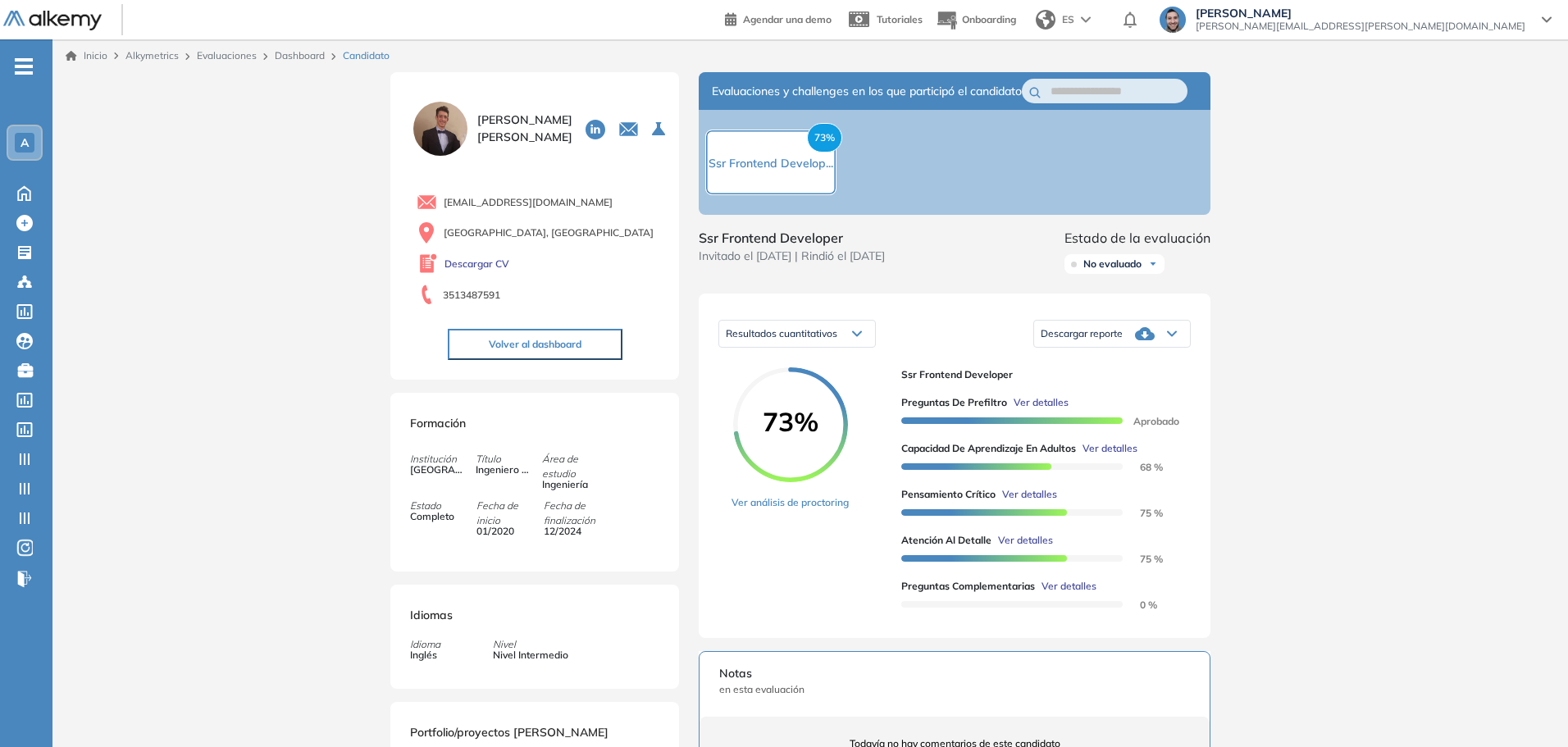
click at [1036, 410] on span "Ver detalles" at bounding box center [1041, 403] width 55 height 15
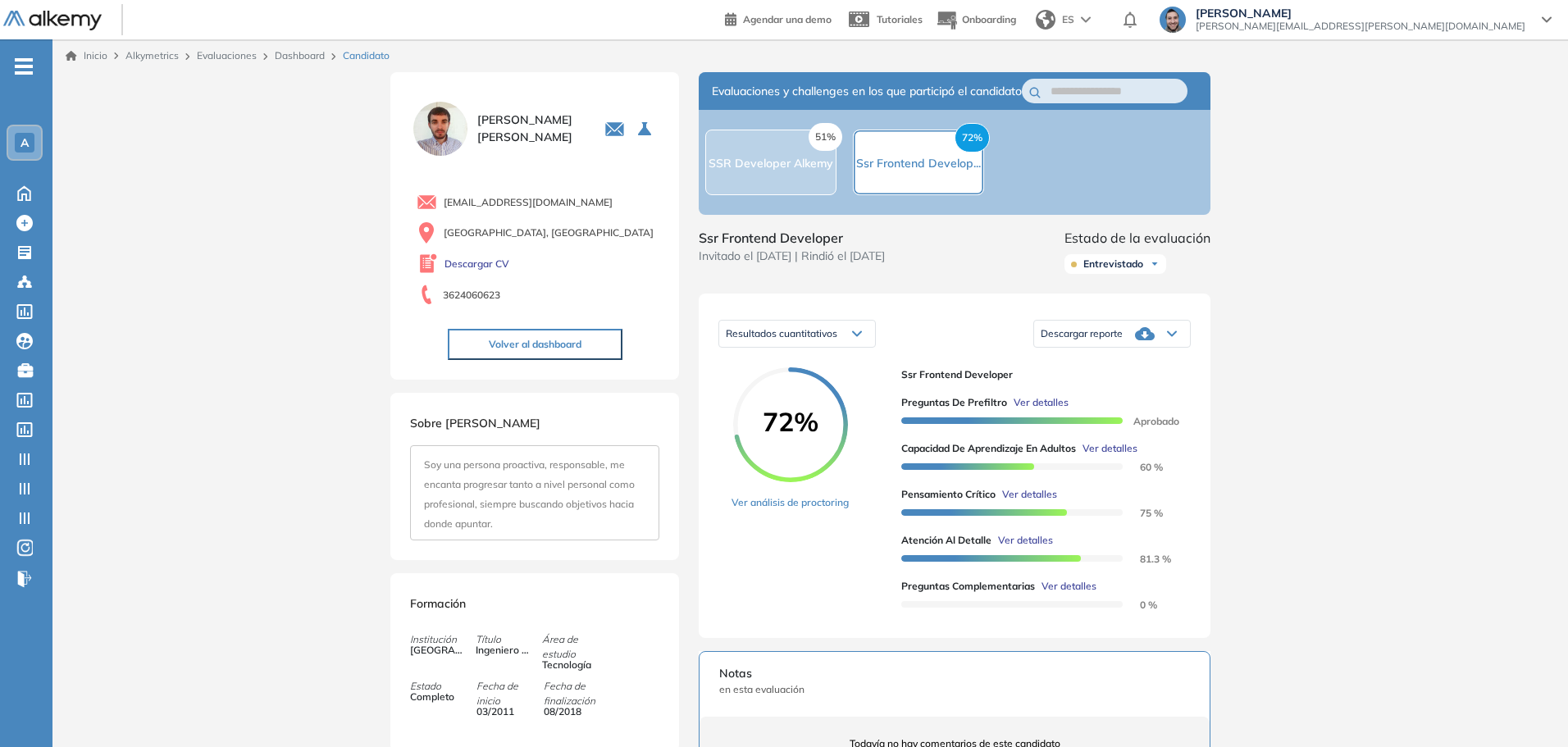
click at [1035, 410] on span "Ver detalles" at bounding box center [1041, 403] width 55 height 15
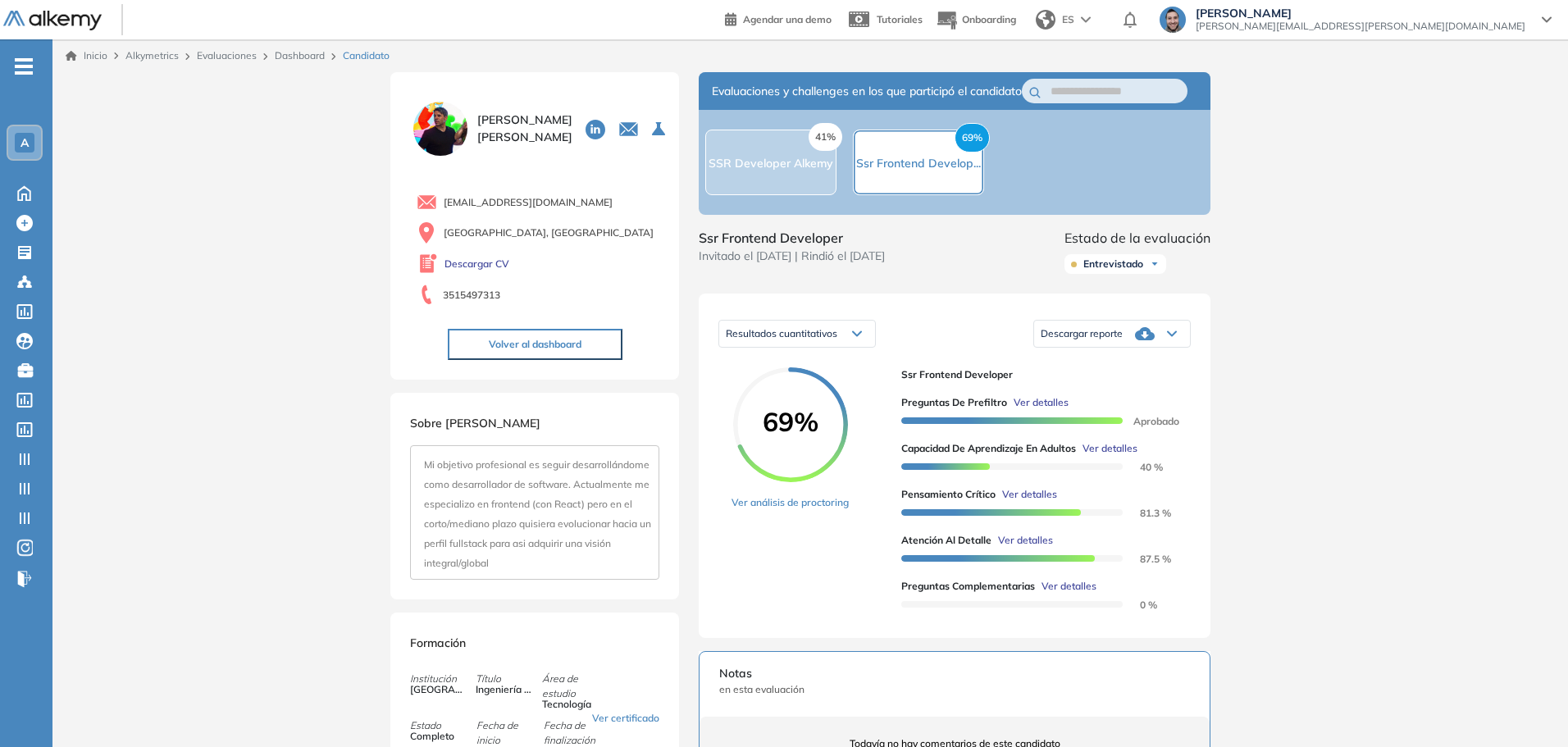
click at [1048, 410] on span "Ver detalles" at bounding box center [1041, 403] width 55 height 15
click at [1053, 410] on span "Ver detalles" at bounding box center [1045, 403] width 55 height 15
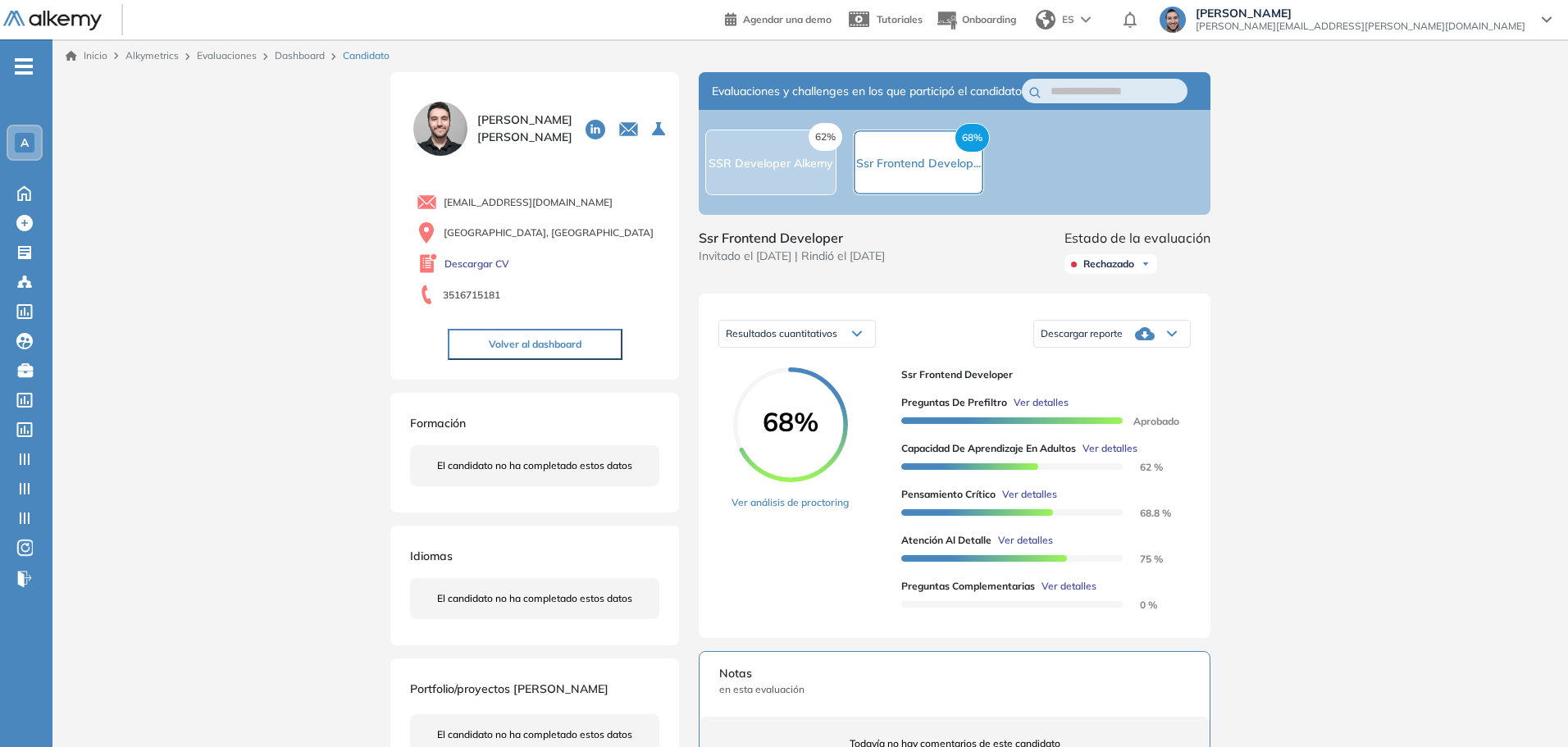
click at [1037, 410] on span "Ver detalles" at bounding box center [1041, 403] width 55 height 15
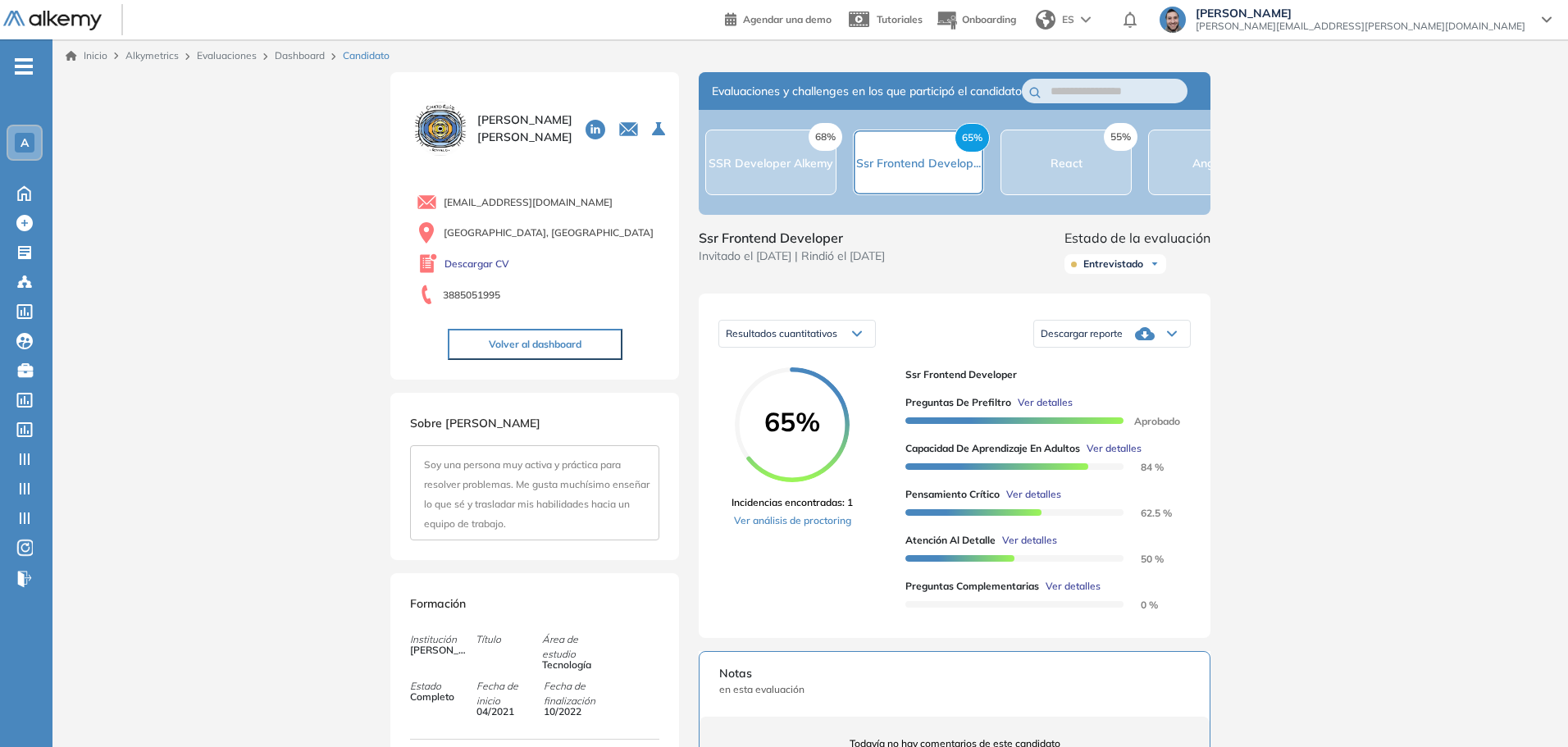
click at [1041, 410] on span "Ver detalles" at bounding box center [1045, 403] width 55 height 15
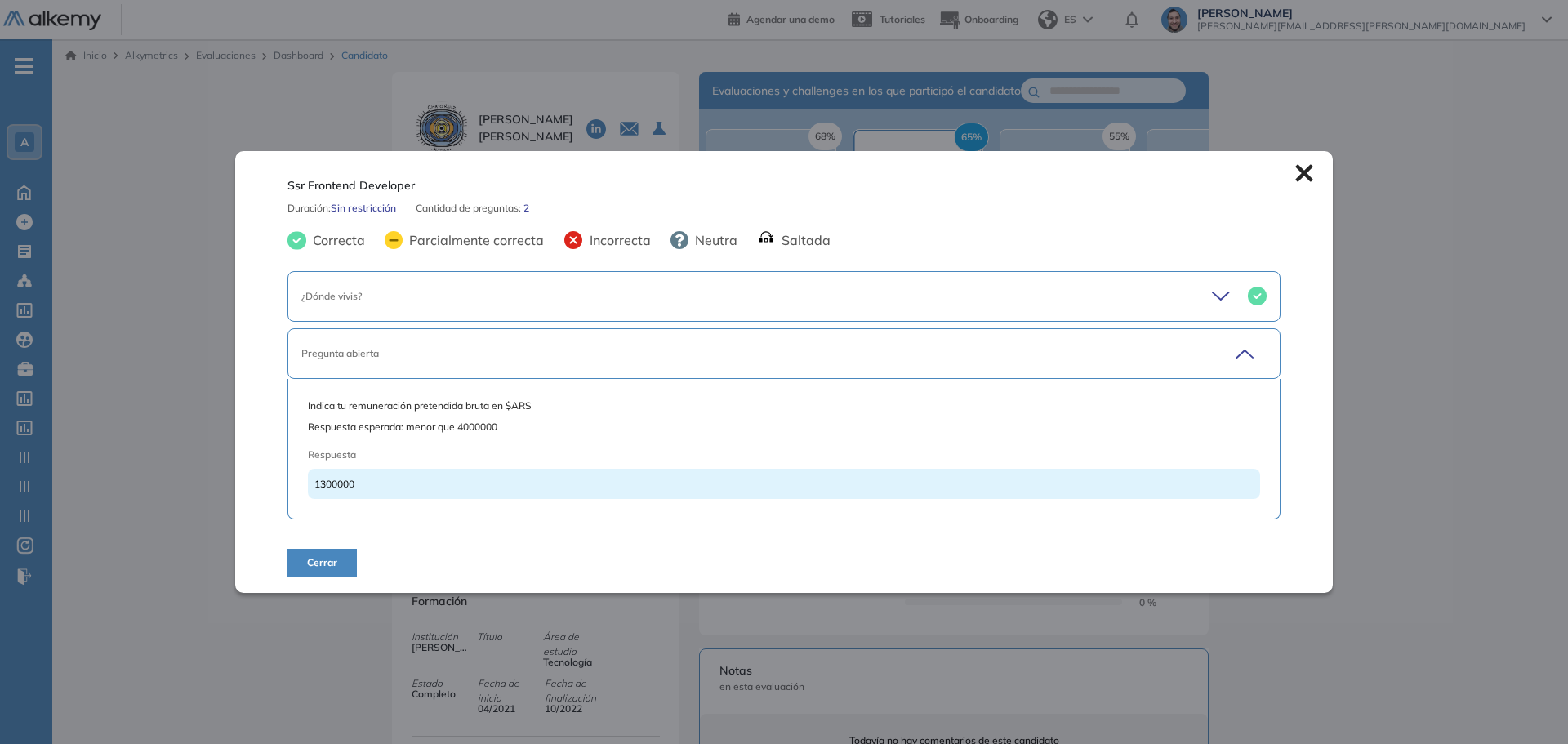
click at [1204, 293] on div "¿Dónde vivis?" at bounding box center [784, 296] width 993 height 50
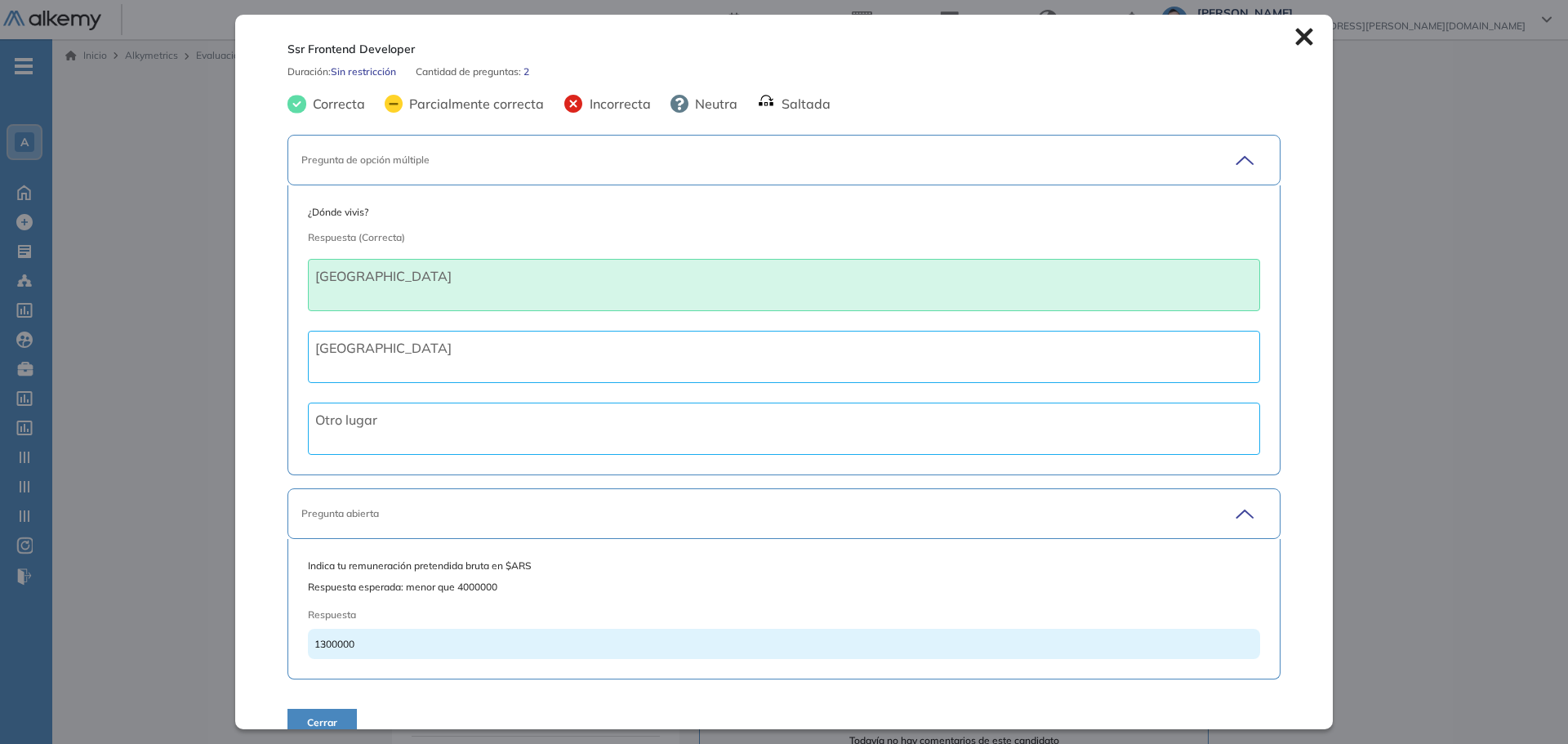
click at [1211, 165] on div "Pregunta de opción múltiple" at bounding box center [784, 160] width 993 height 50
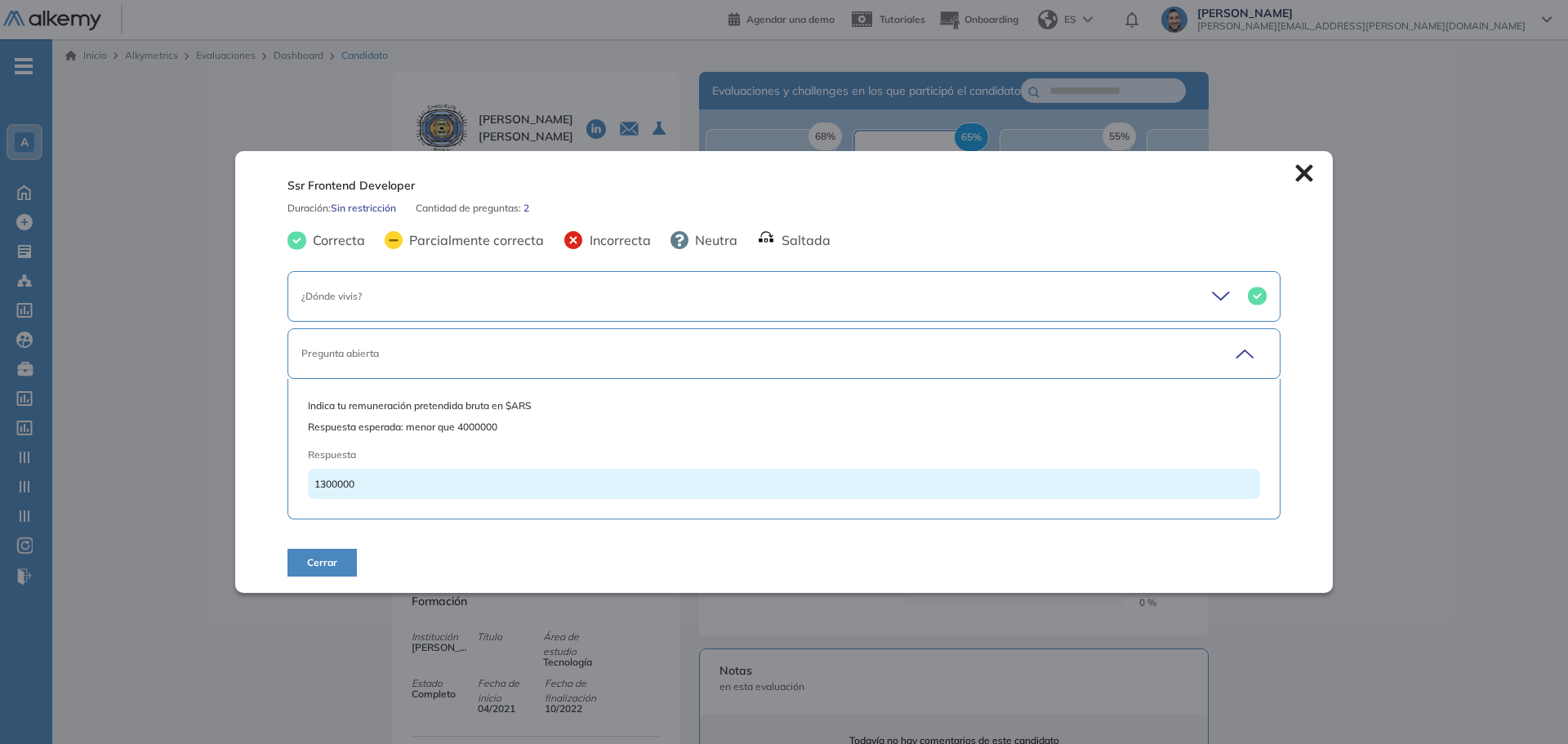
click at [1301, 169] on icon at bounding box center [1304, 173] width 17 height 17
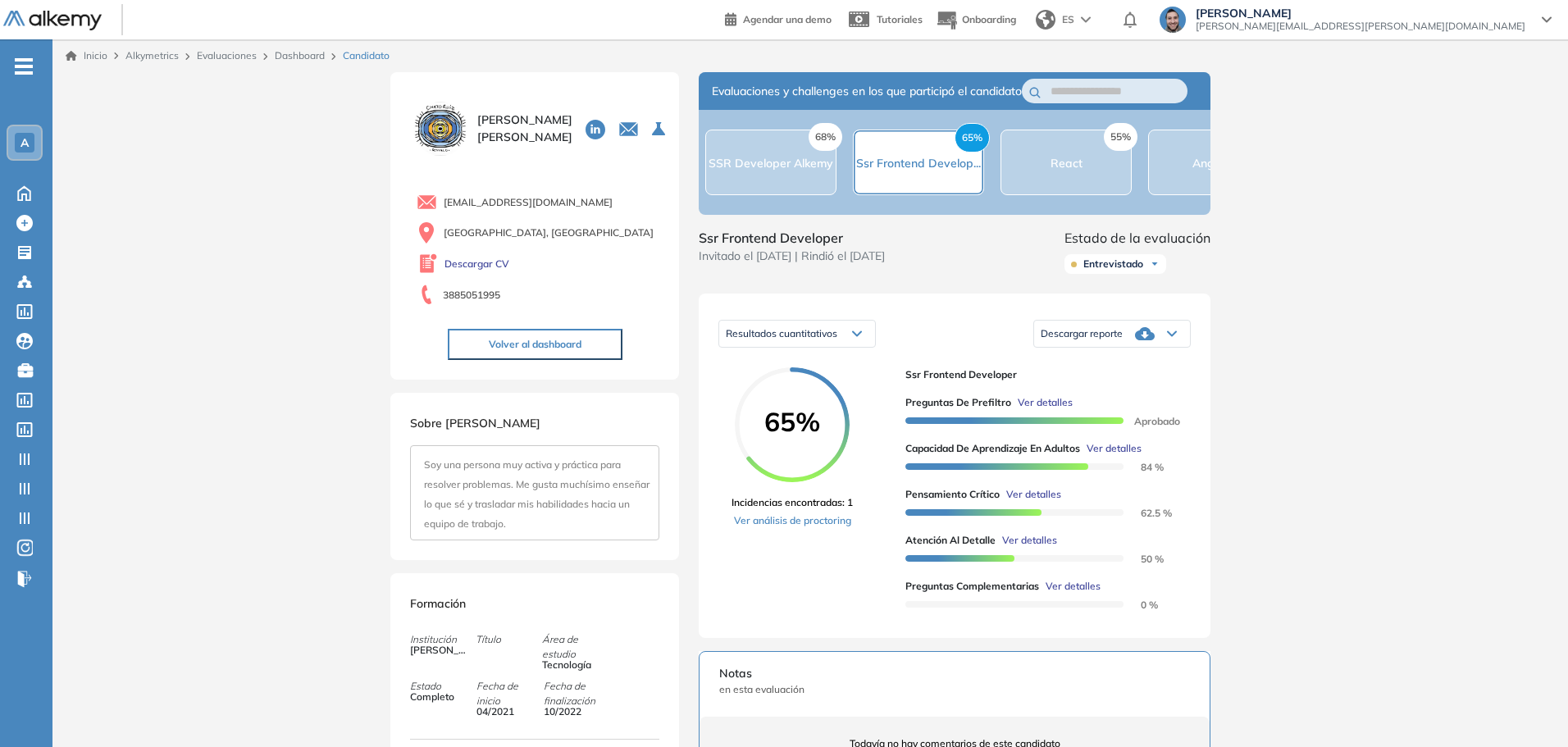
click at [1124, 456] on span "Ver detalles" at bounding box center [1114, 449] width 55 height 15
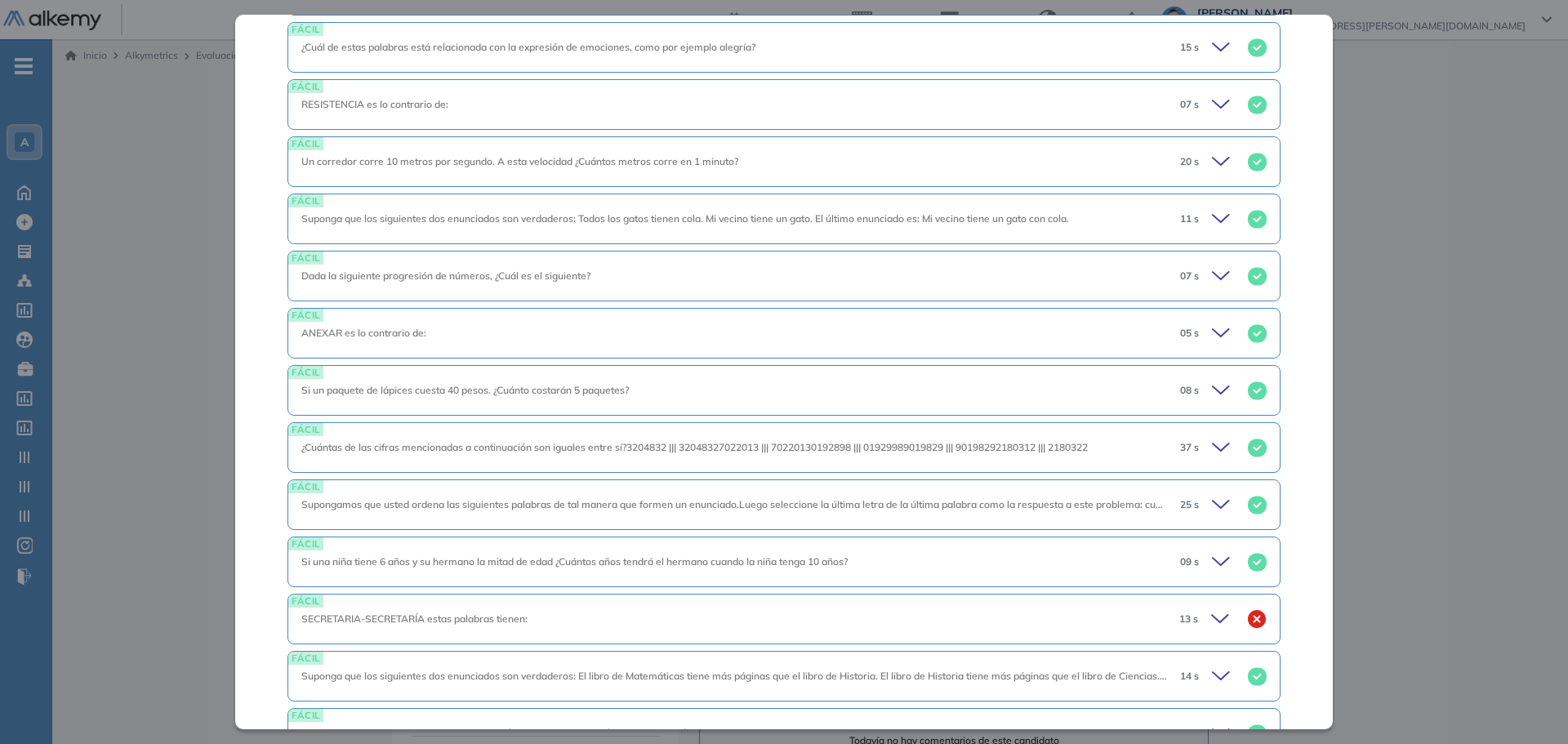
scroll to position [1388, 0]
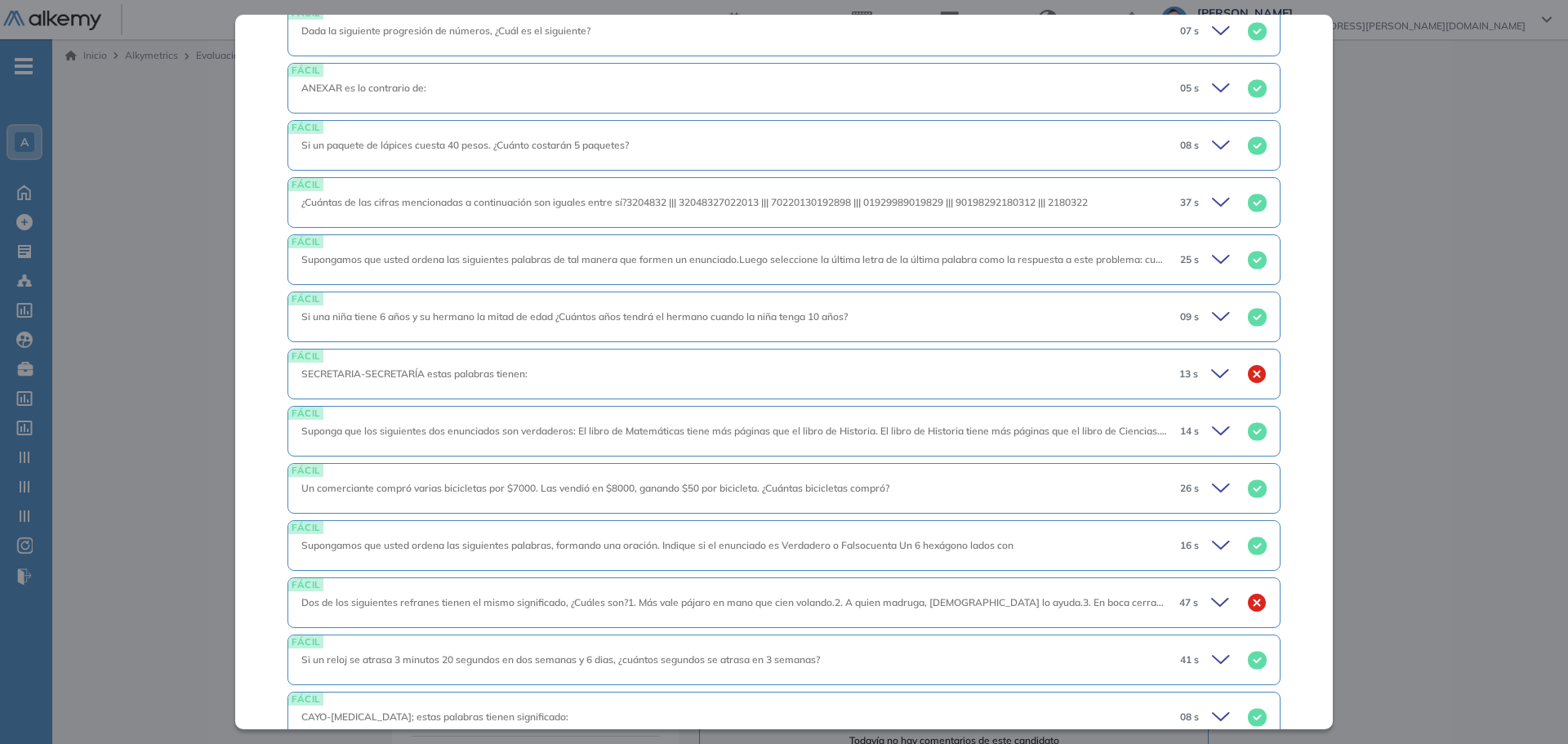
click at [868, 382] on div "SECRETARIA-SECRETARÍA estas palabras tienen:" at bounding box center [733, 374] width 865 height 15
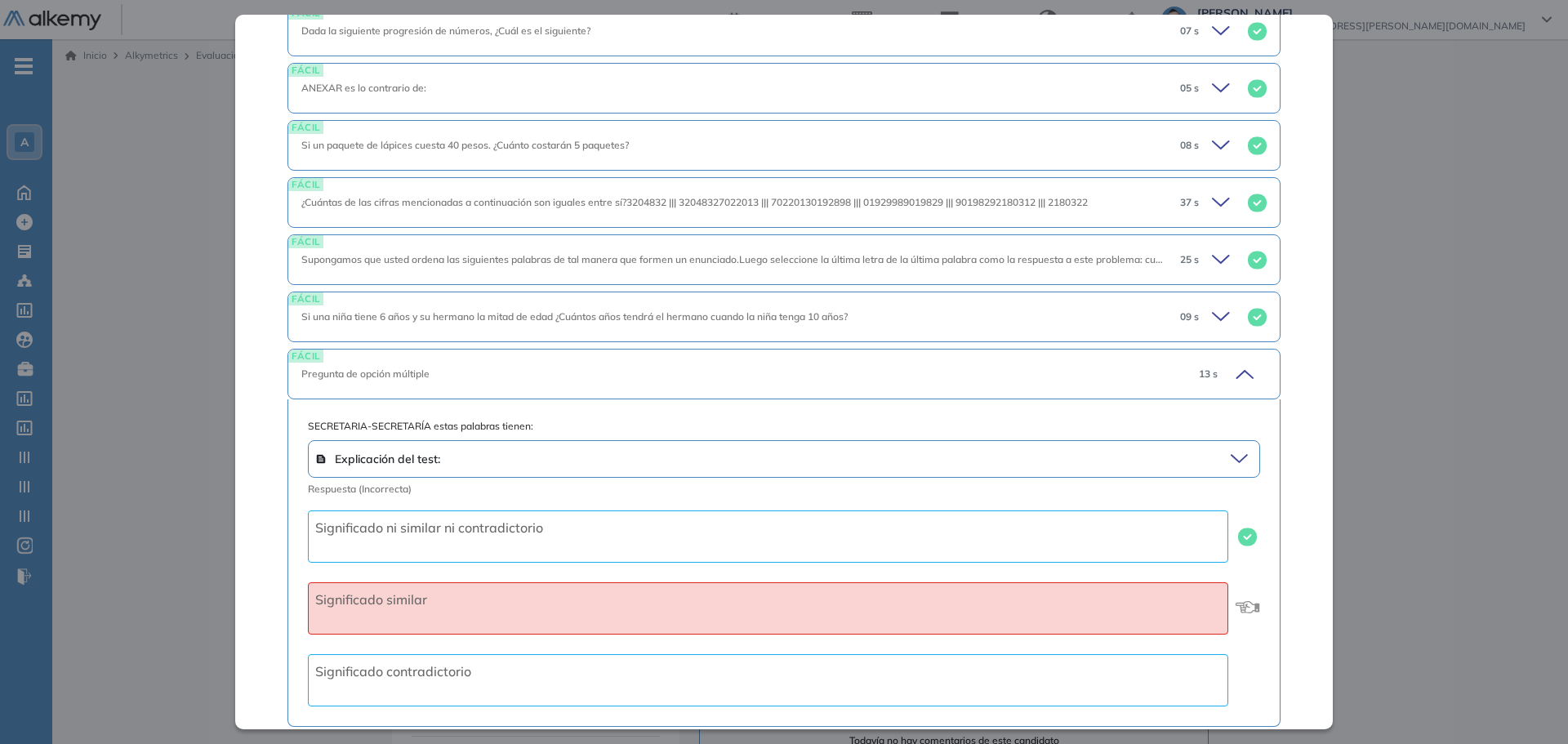
click at [868, 382] on div "Pregunta de opción múltiple" at bounding box center [736, 374] width 869 height 15
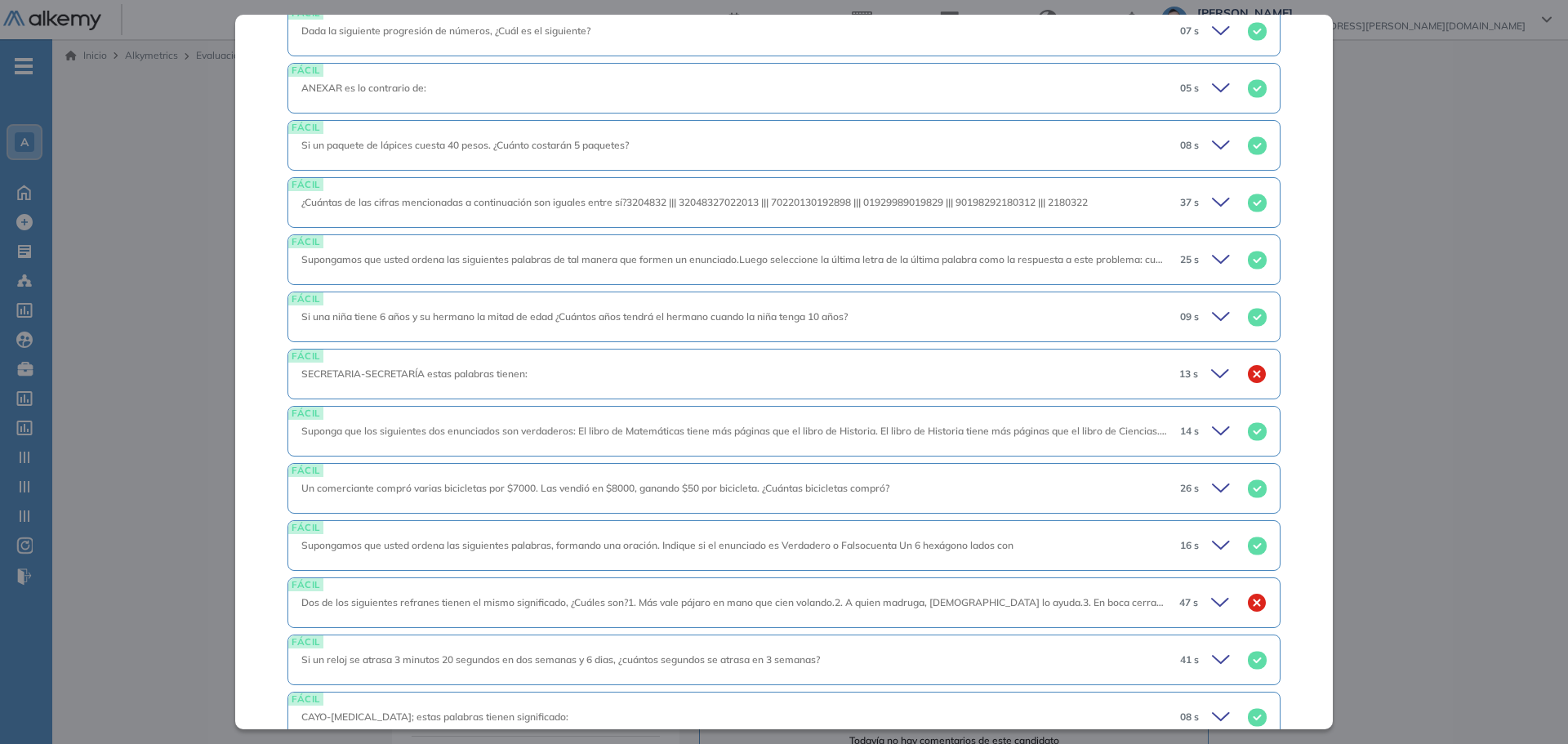
scroll to position [1470, 0]
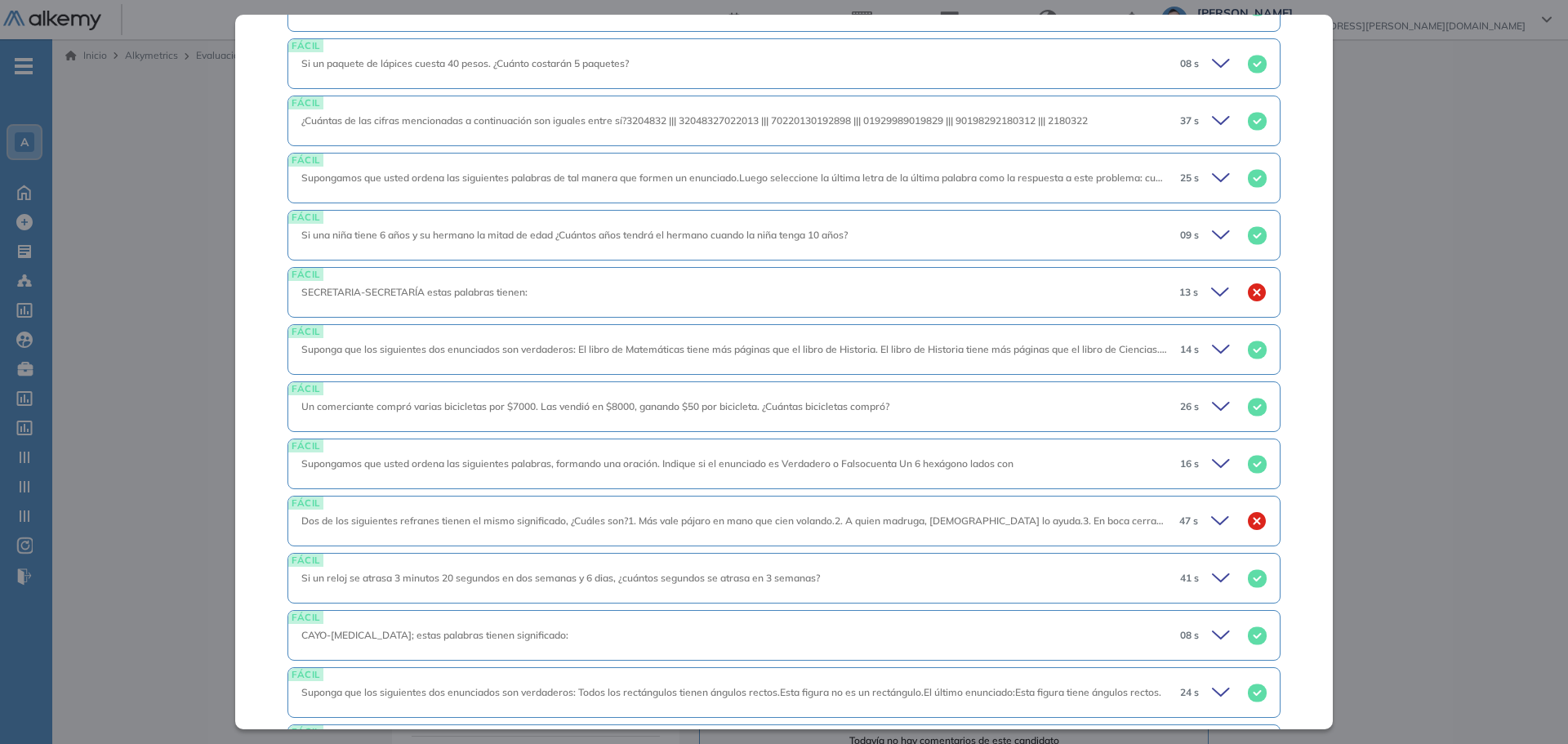
click at [804, 520] on span "Dos de los siguientes refranes tienen el mismo significado, ¿Cuáles son?1. Más …" at bounding box center [1065, 521] width 1527 height 12
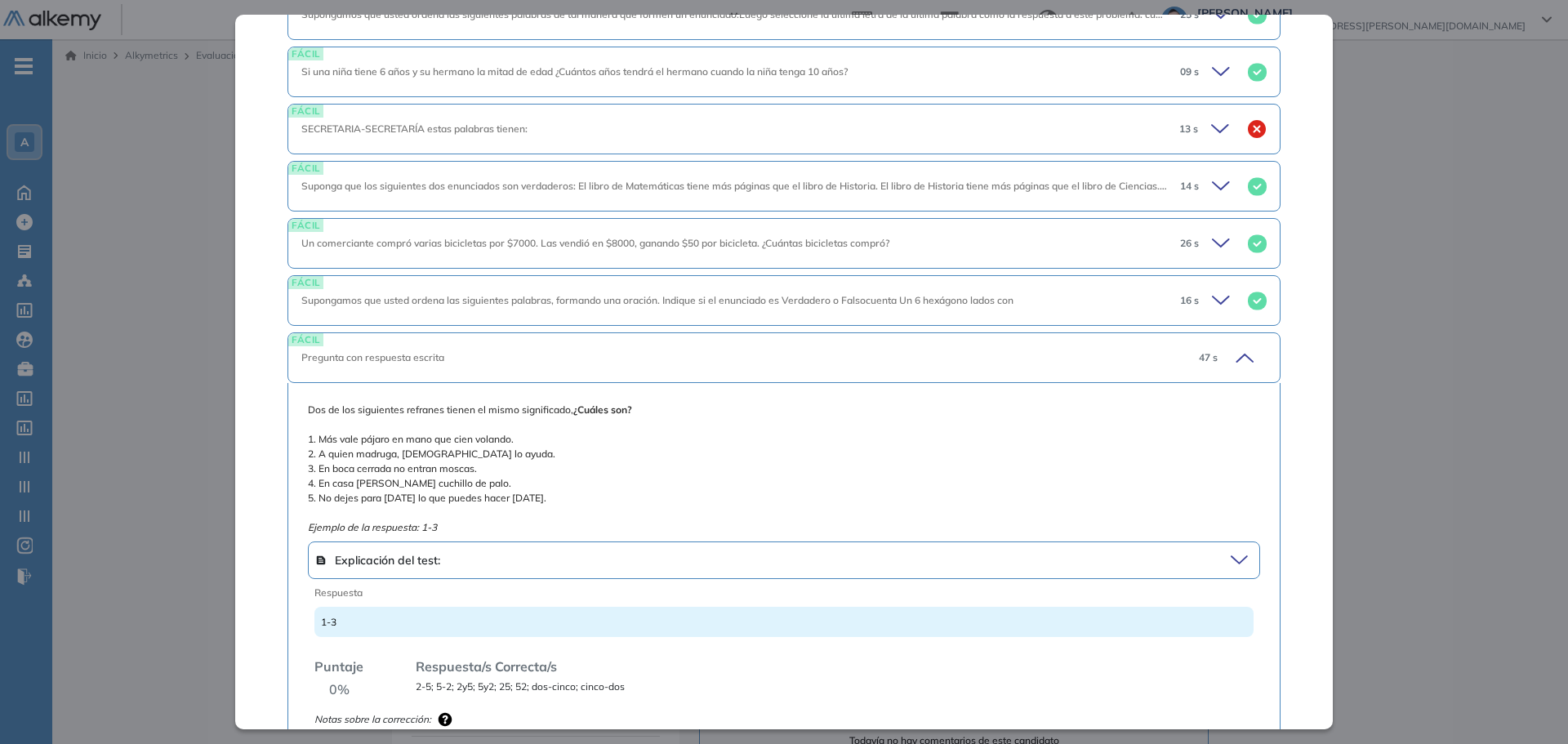
scroll to position [1715, 0]
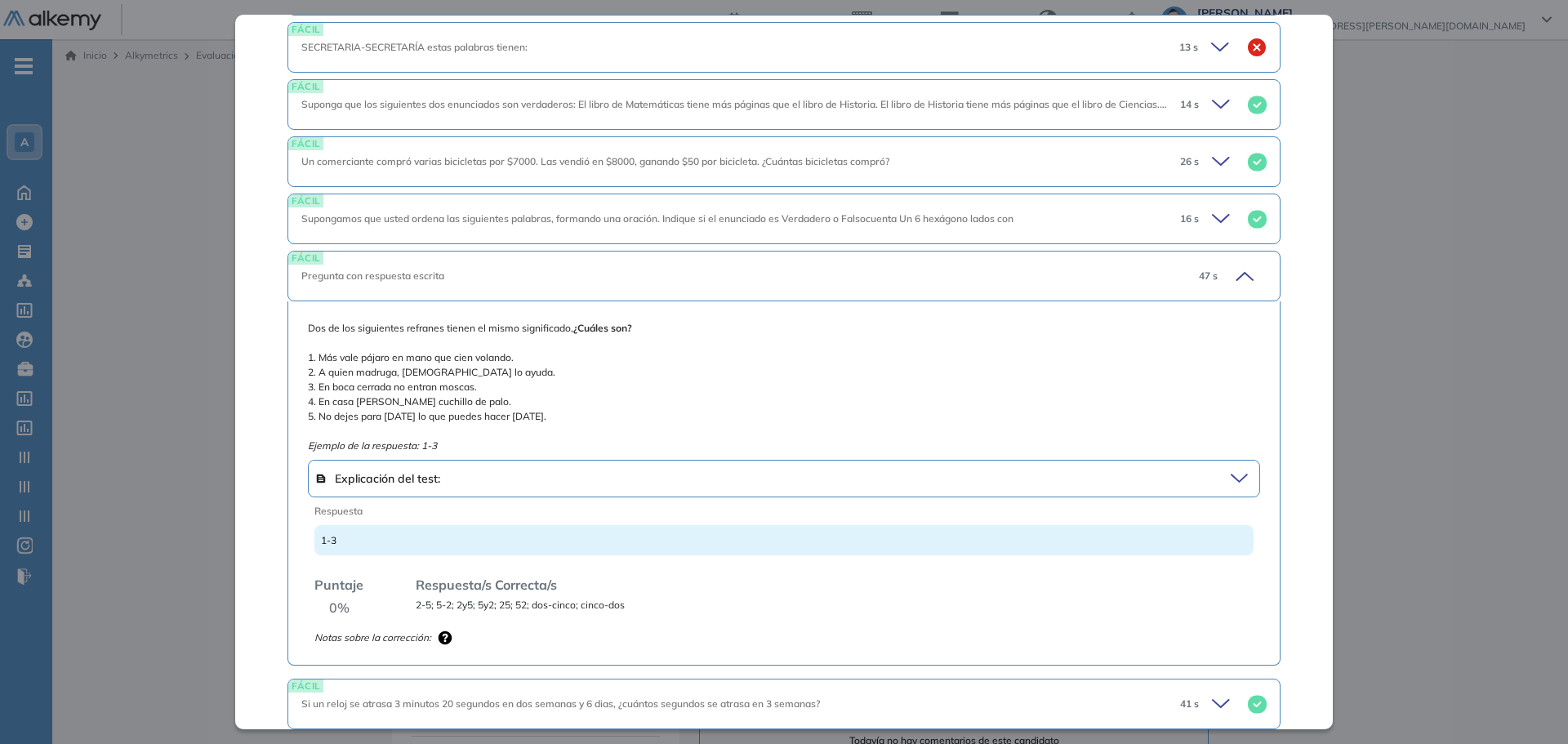
click at [1234, 276] on icon at bounding box center [1243, 276] width 23 height 23
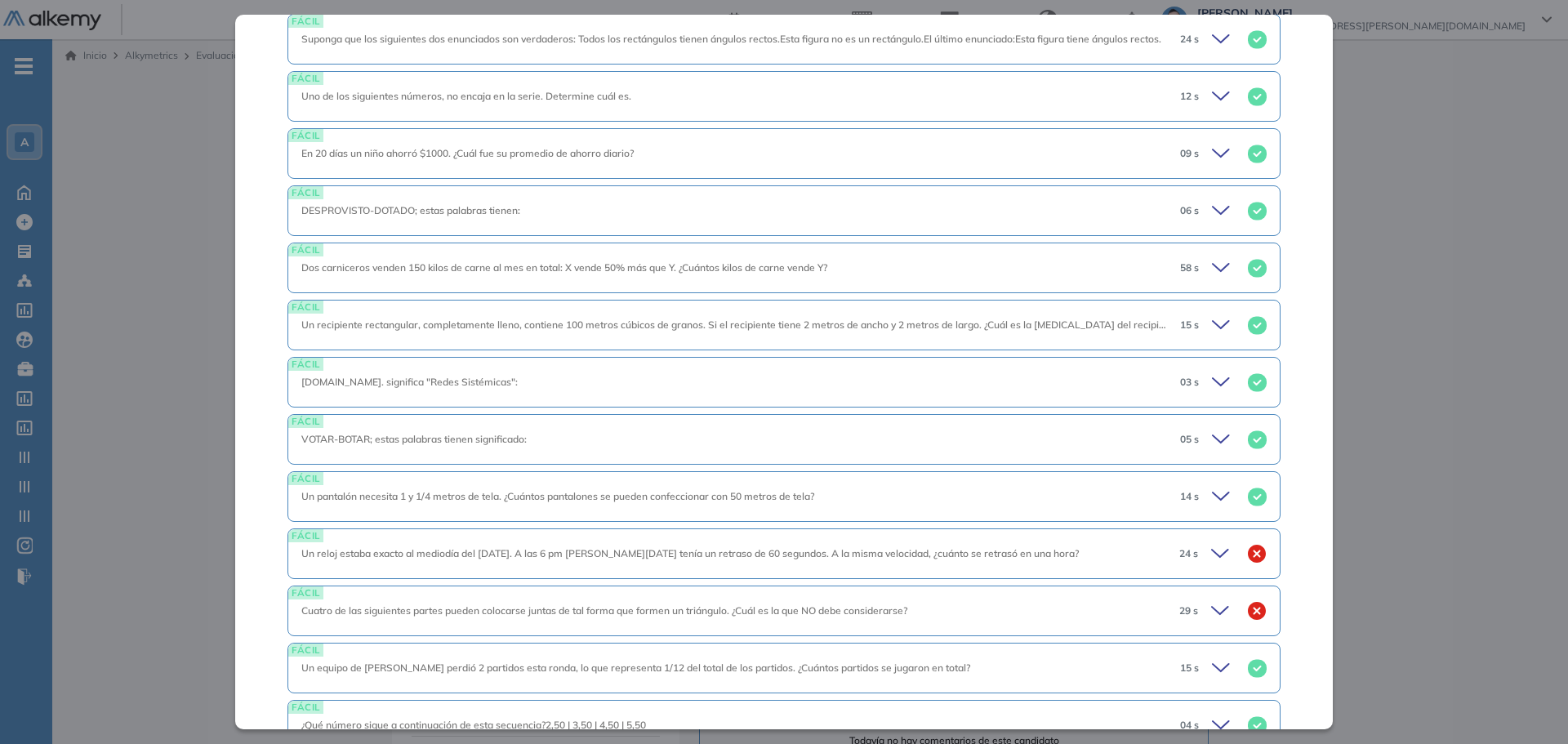
scroll to position [2205, 0]
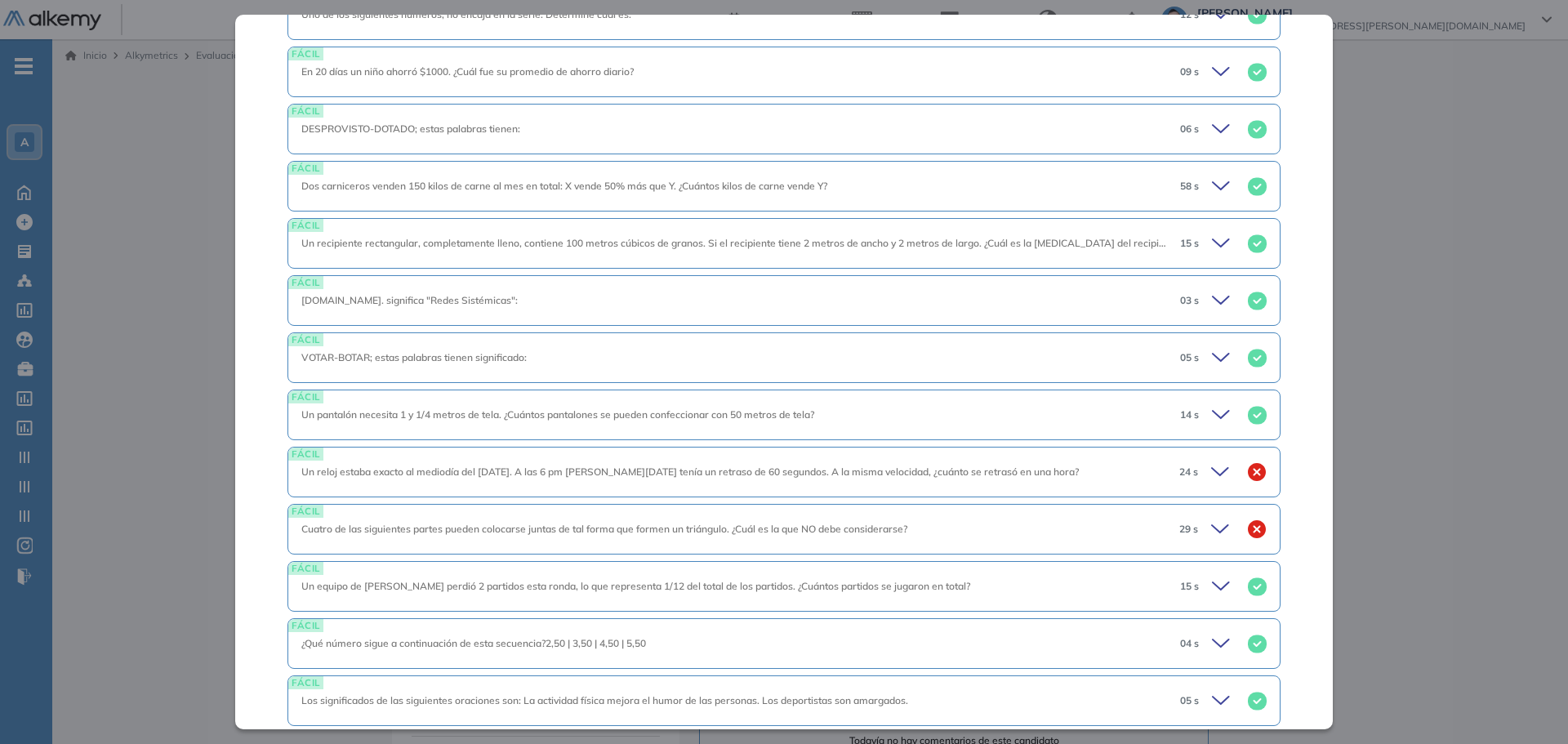
click at [1193, 475] on div "24 s" at bounding box center [1216, 472] width 100 height 23
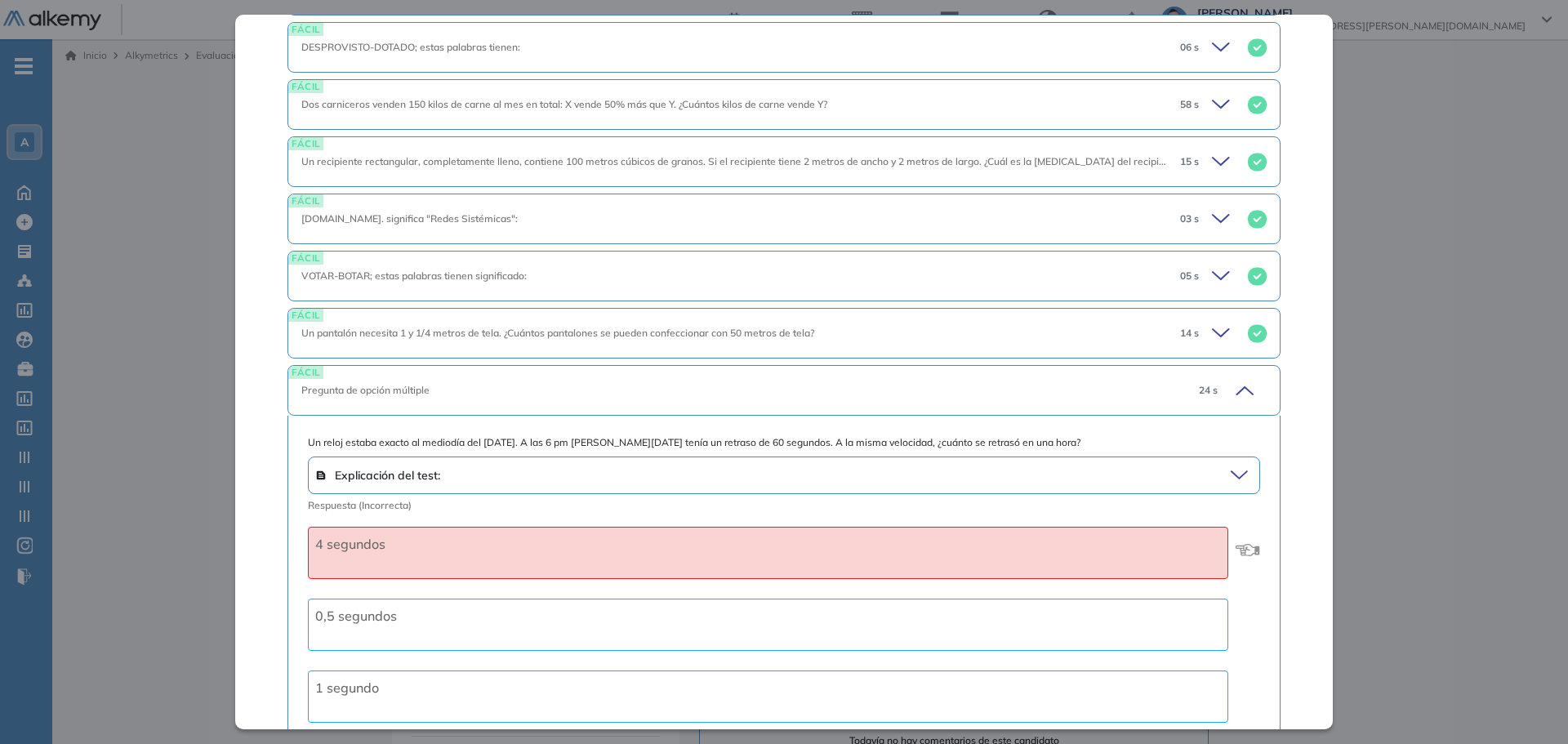
scroll to position [2450, 0]
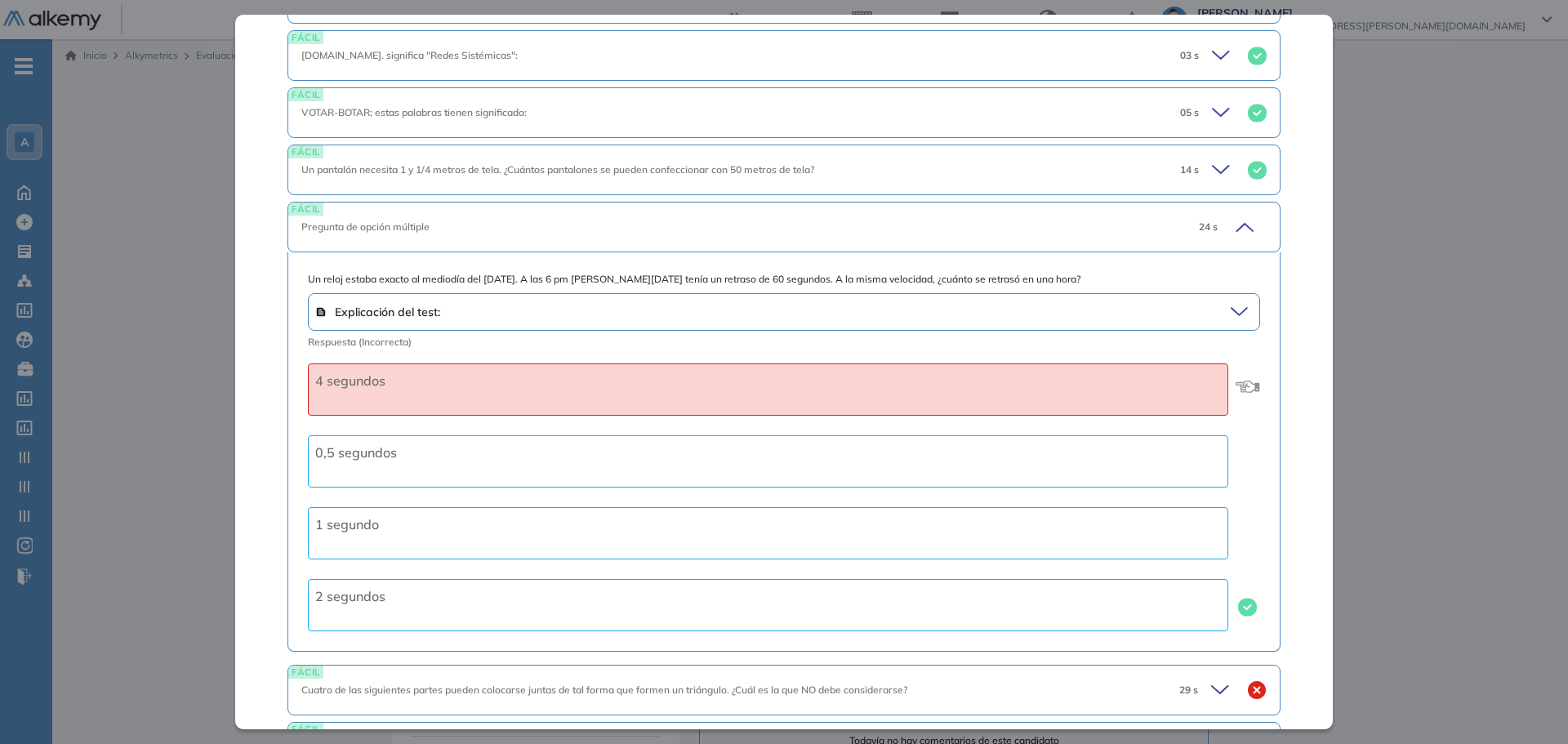
click at [1231, 233] on icon at bounding box center [1243, 227] width 23 height 23
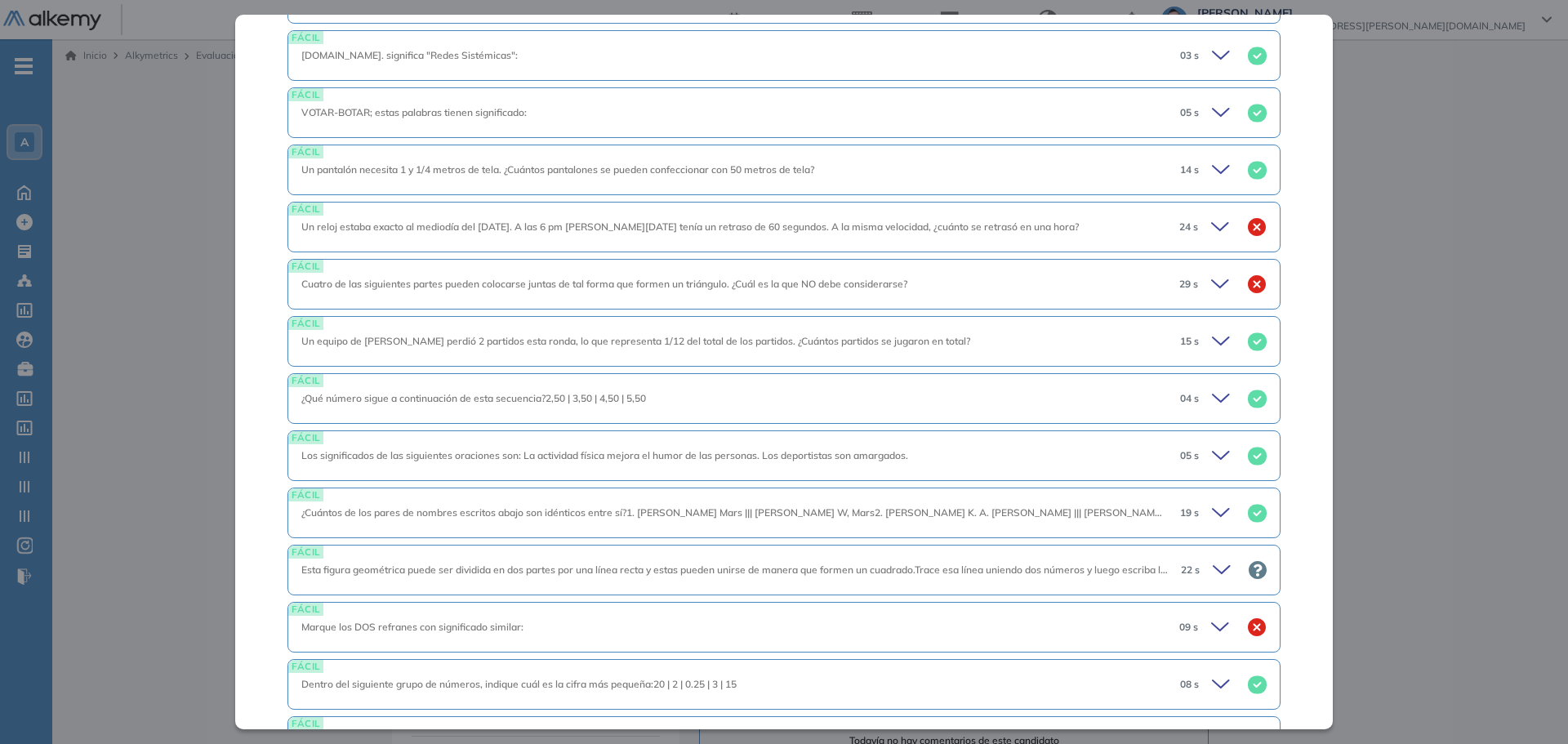
click at [1190, 286] on div "29 s" at bounding box center [1216, 285] width 100 height 23
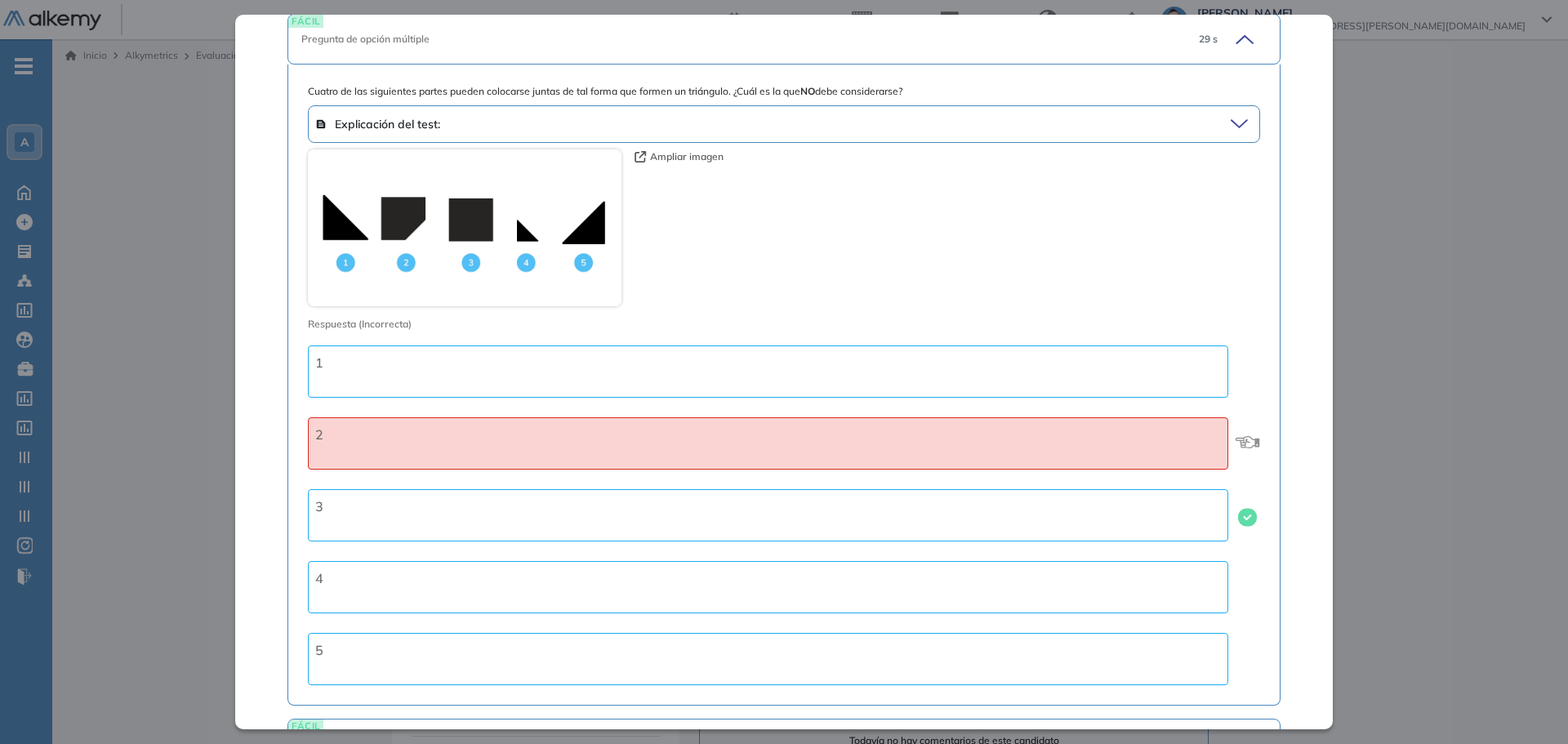
scroll to position [2531, 0]
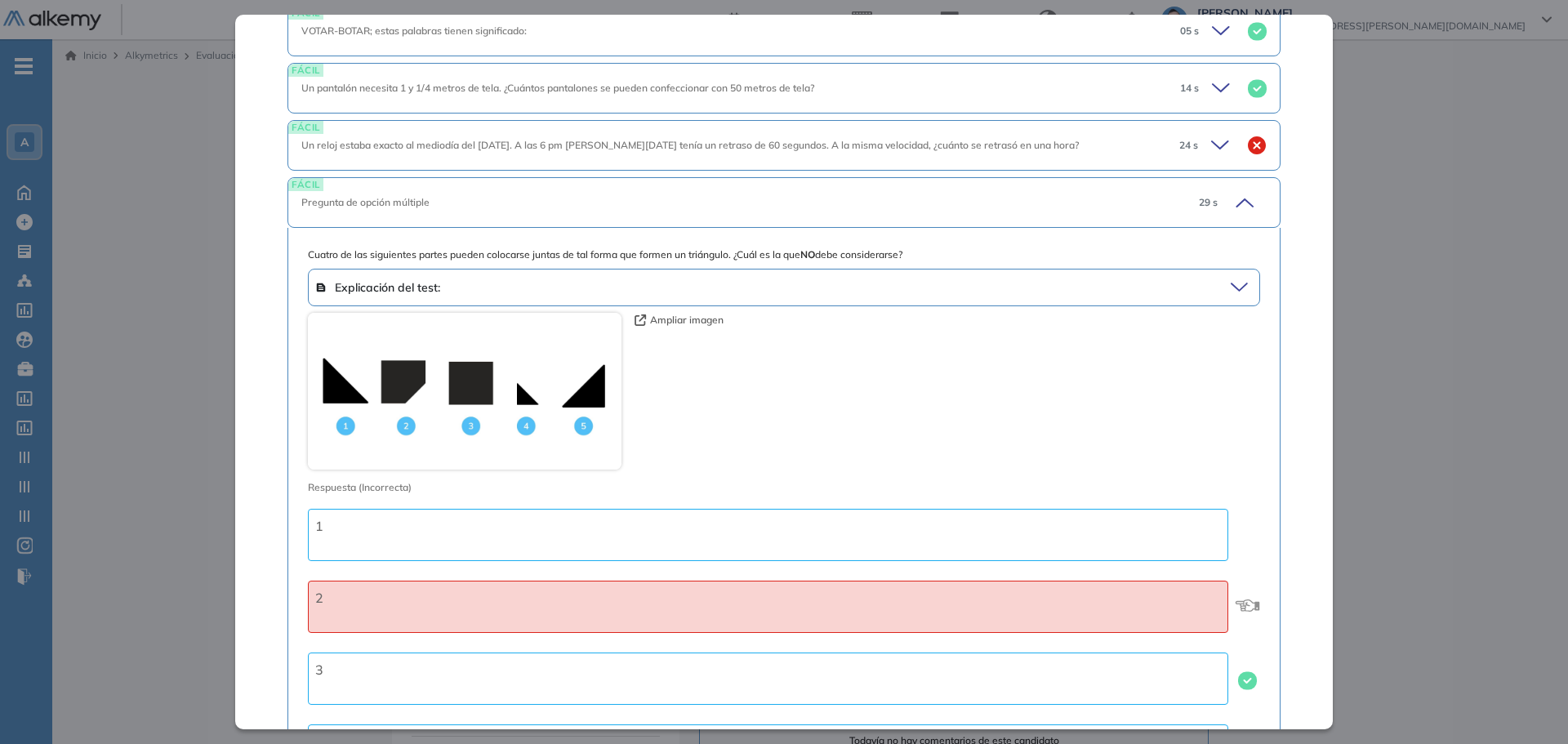
click at [1240, 201] on icon at bounding box center [1243, 203] width 23 height 23
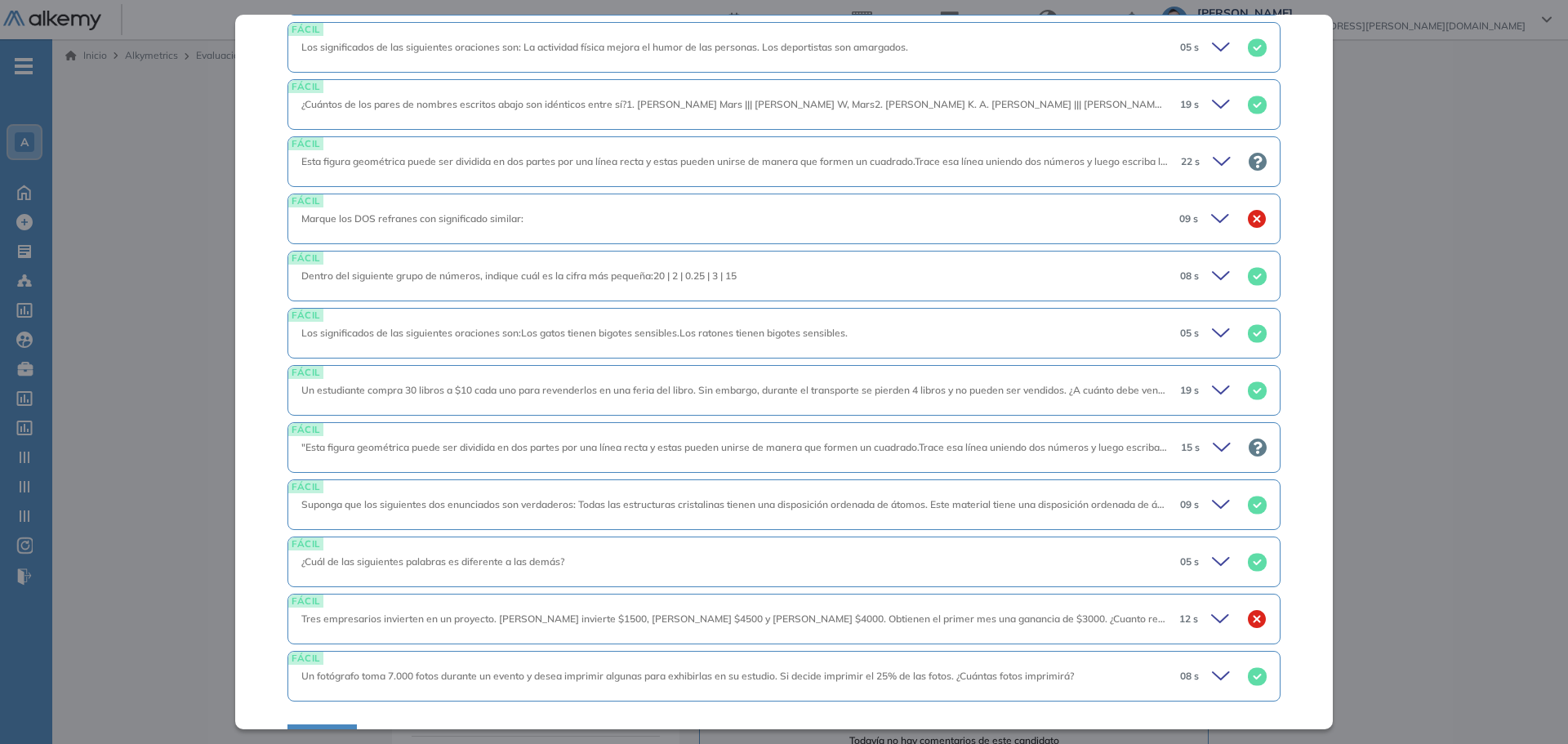
scroll to position [2897, 0]
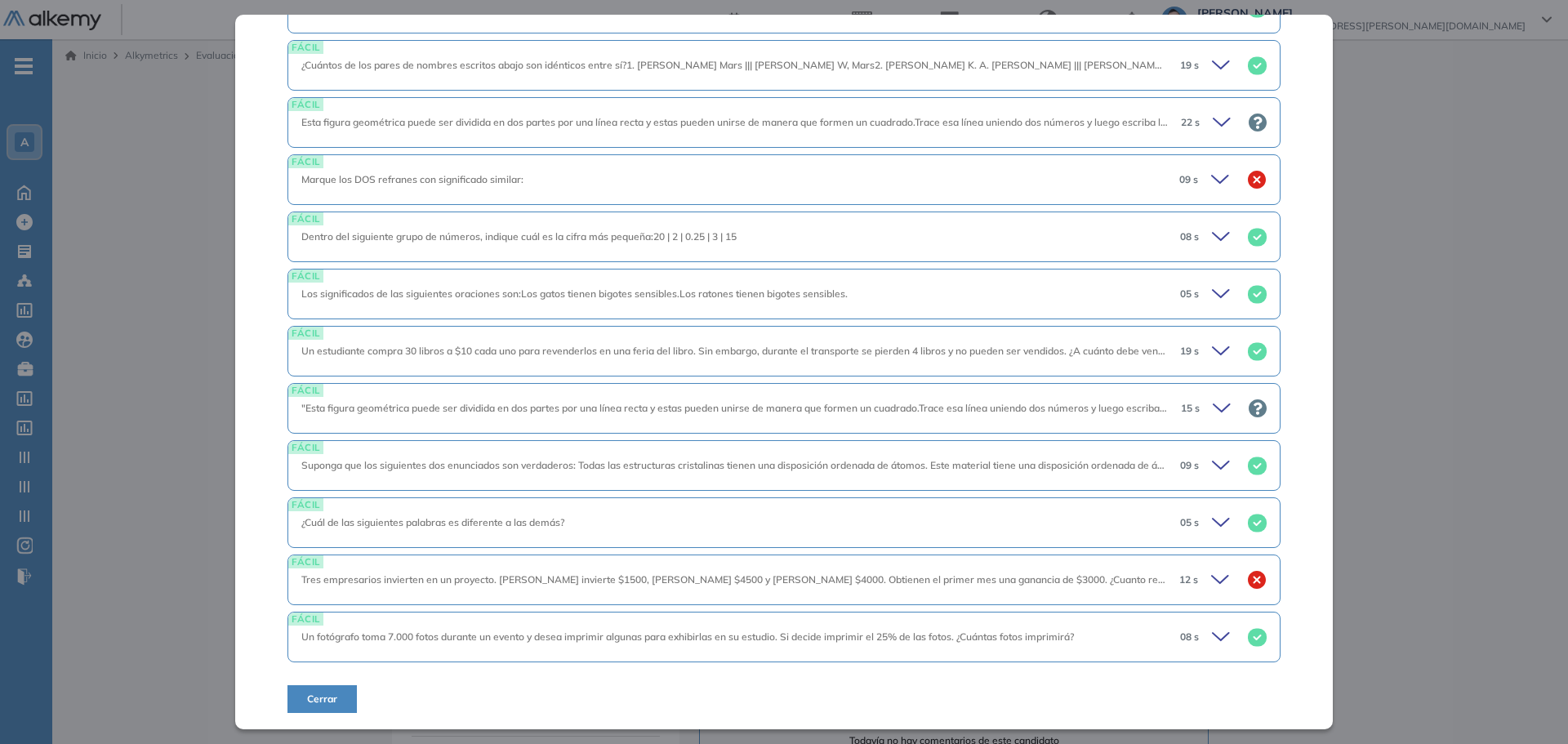
click at [1212, 639] on icon at bounding box center [1224, 637] width 23 height 23
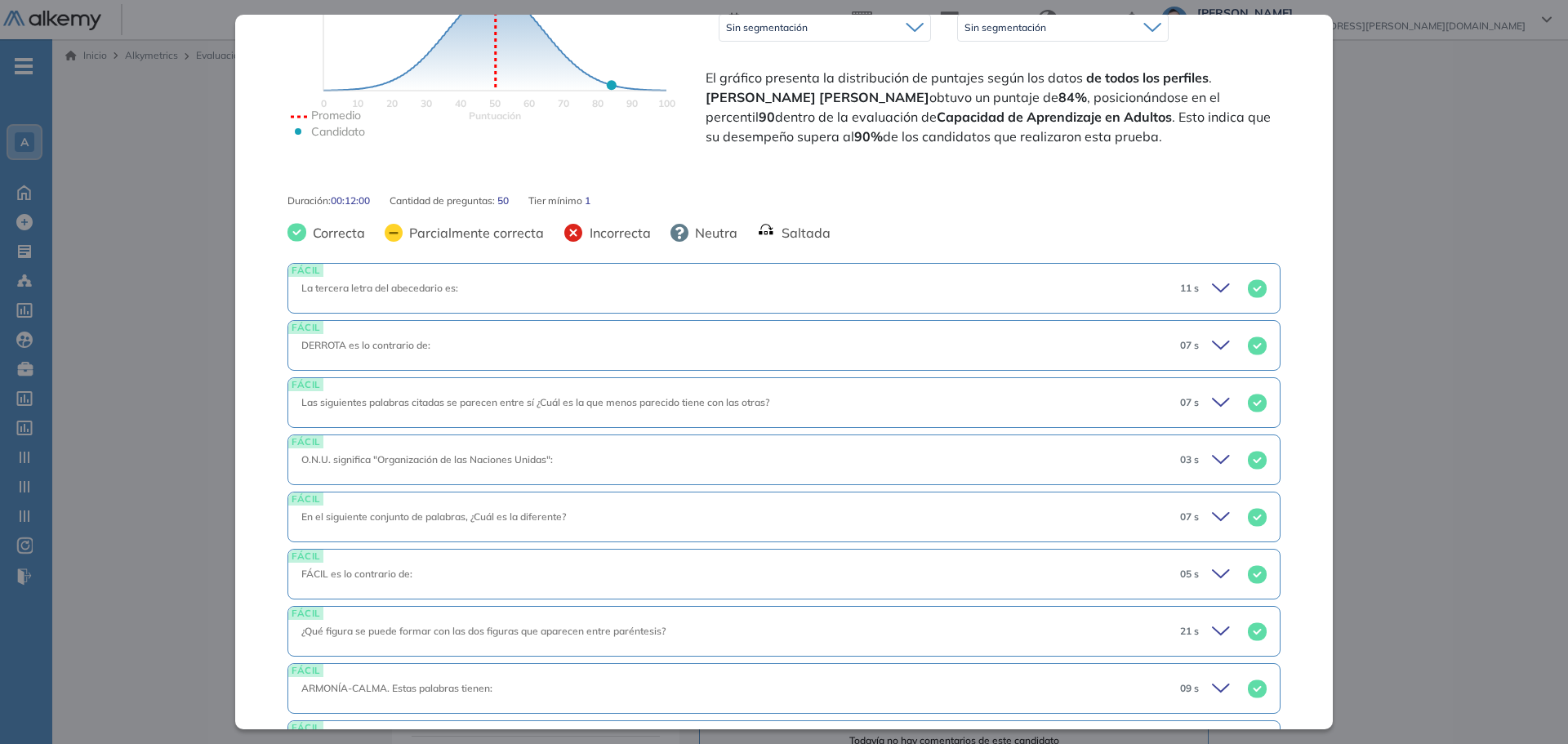
scroll to position [0, 0]
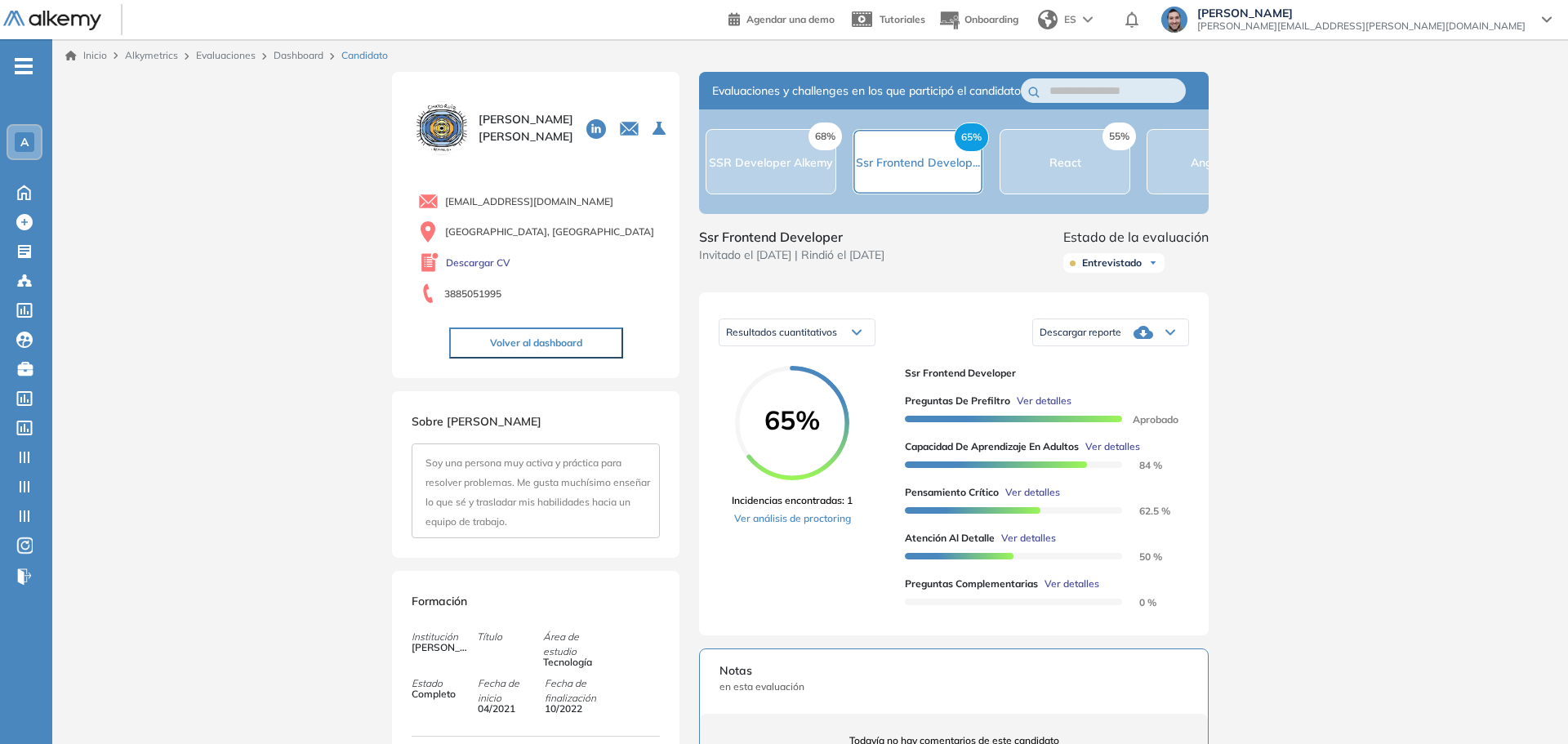
click at [1411, 350] on div "Inicio Alkymetrics Evaluaciones Dashboard Candidato Capacidad de Aprendizaje en…" at bounding box center [810, 585] width 1516 height 1093
click at [1037, 500] on span "Ver detalles" at bounding box center [1030, 492] width 55 height 15
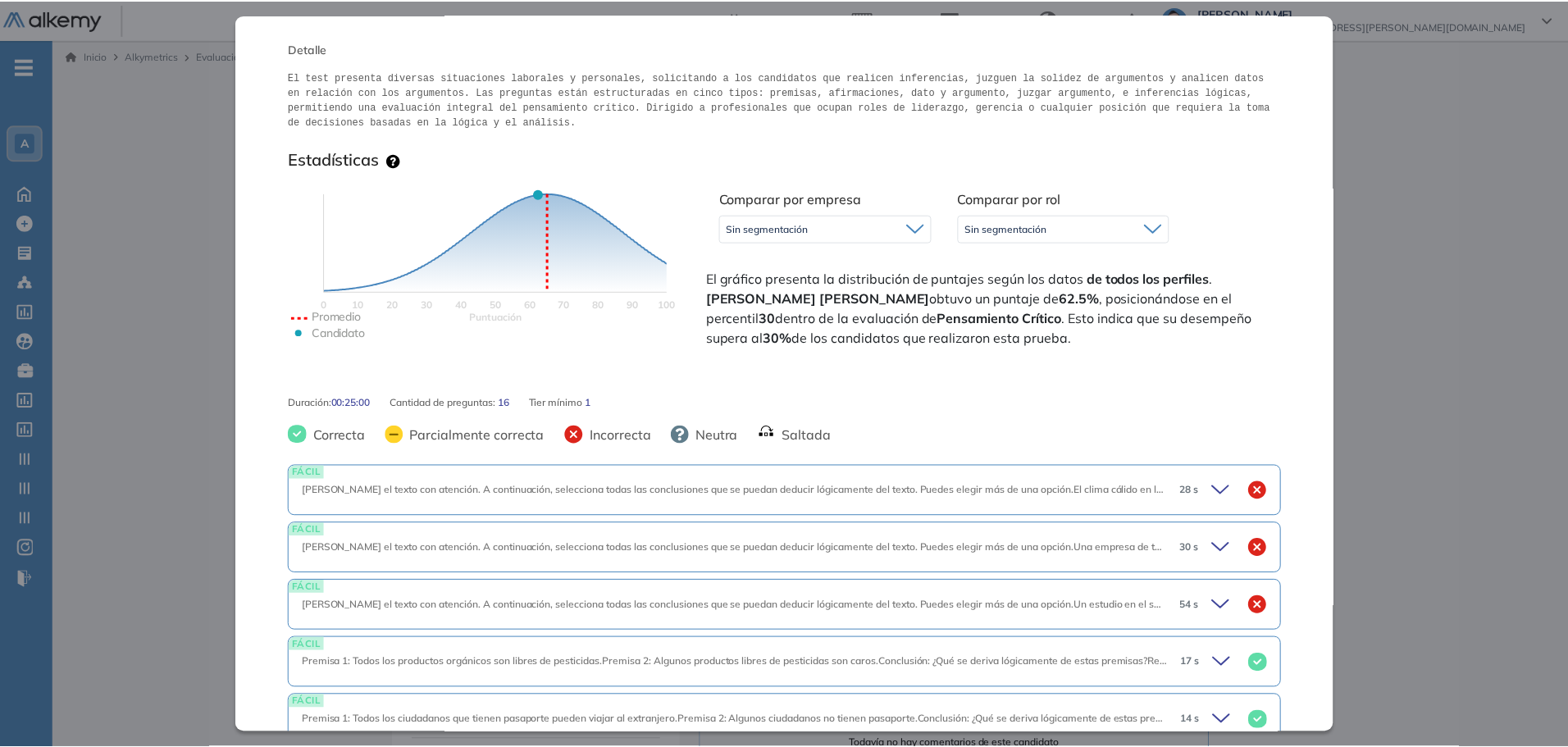
scroll to position [82, 0]
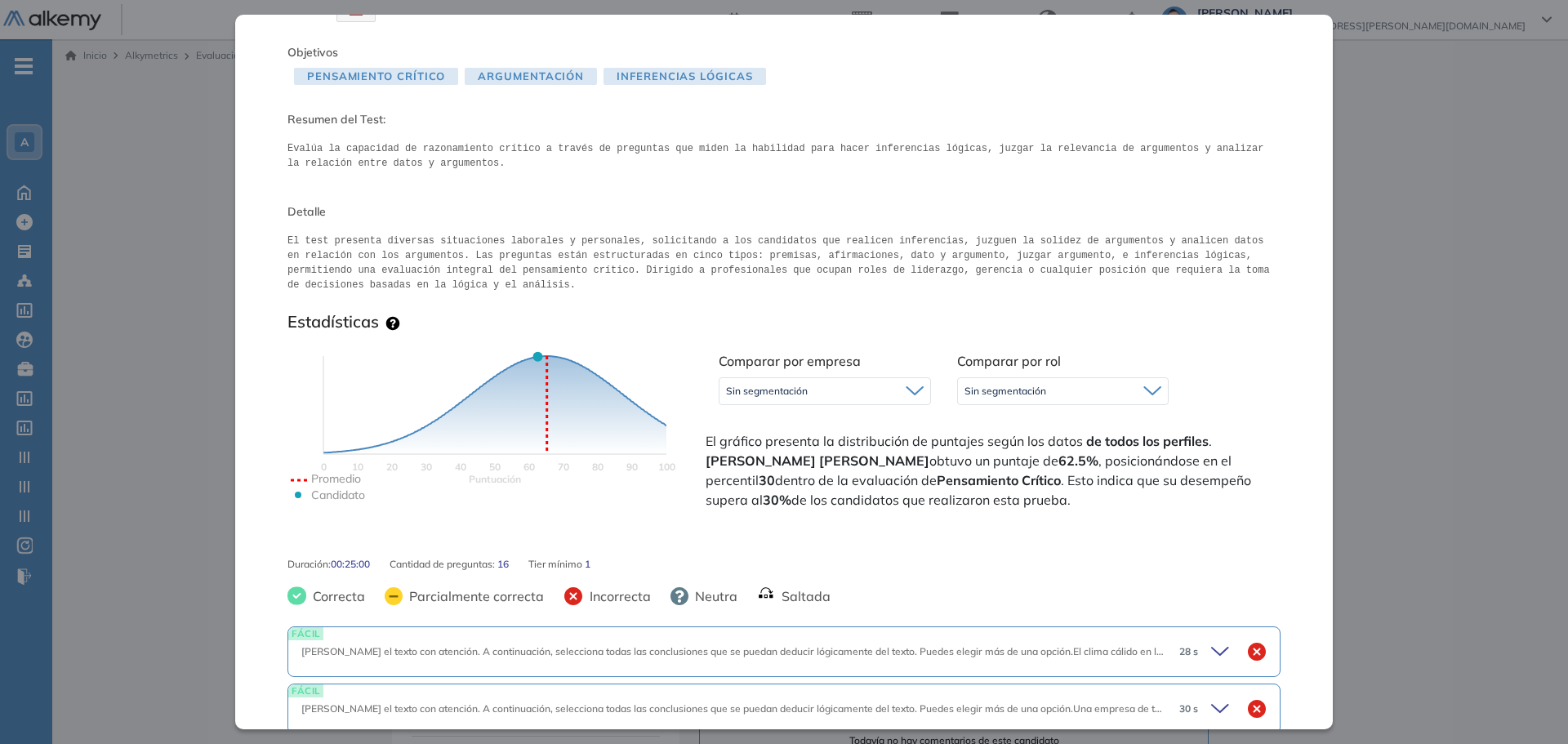
click at [1414, 214] on div "Inicio Alkymetrics Evaluaciones Dashboard Candidato Pensamiento Crítico Integra…" at bounding box center [810, 585] width 1516 height 1093
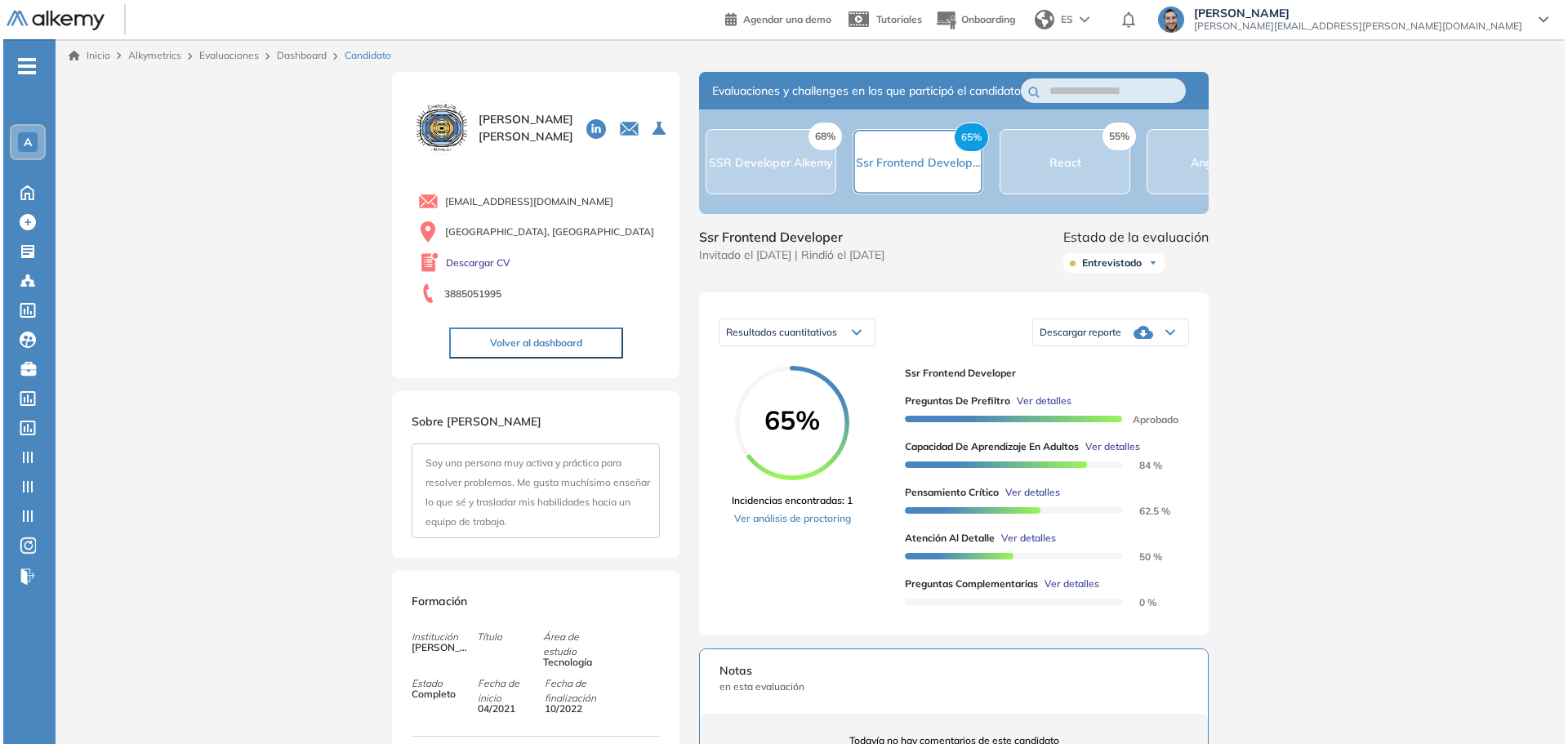
scroll to position [0, 0]
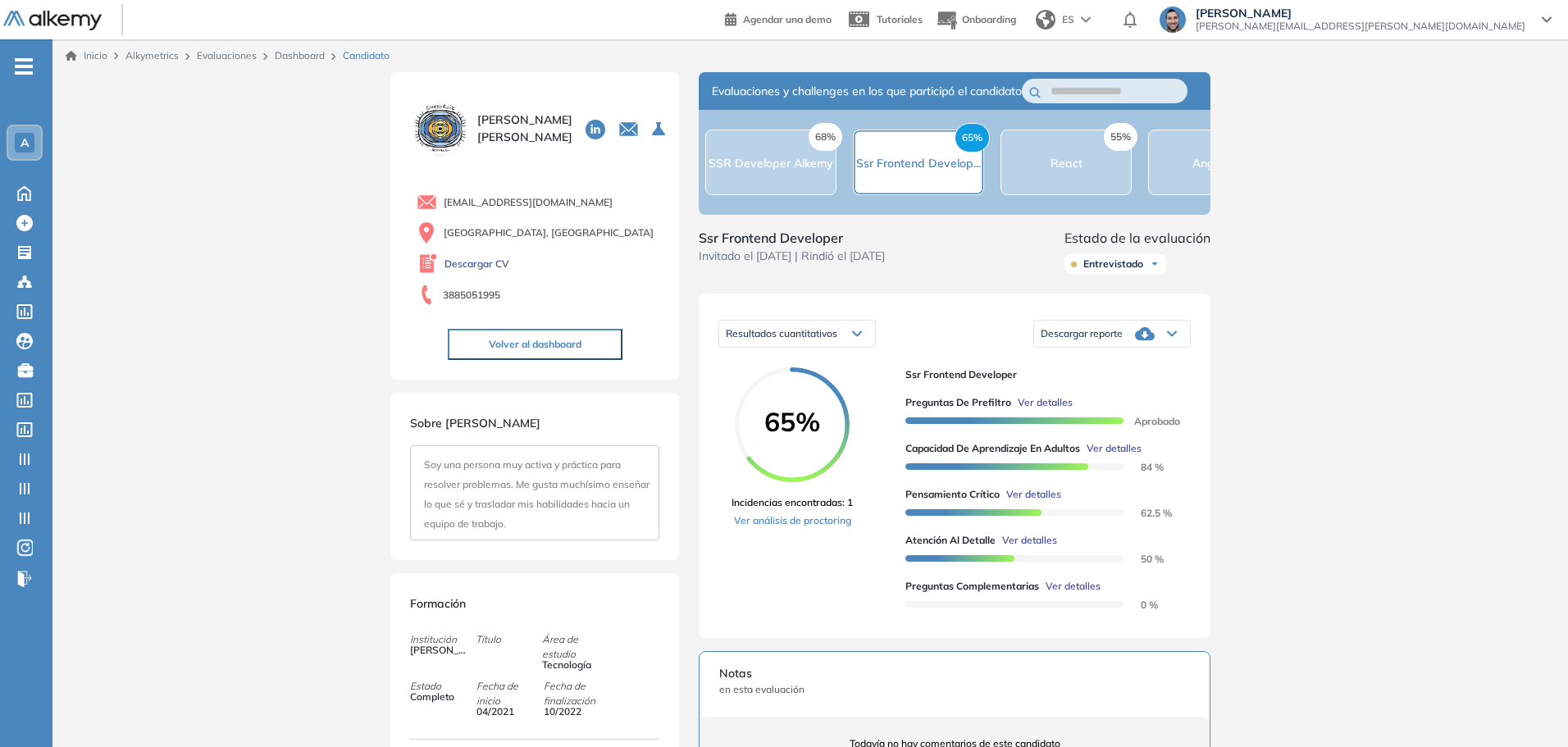
click at [1064, 593] on span "Ver detalles" at bounding box center [1073, 587] width 55 height 15
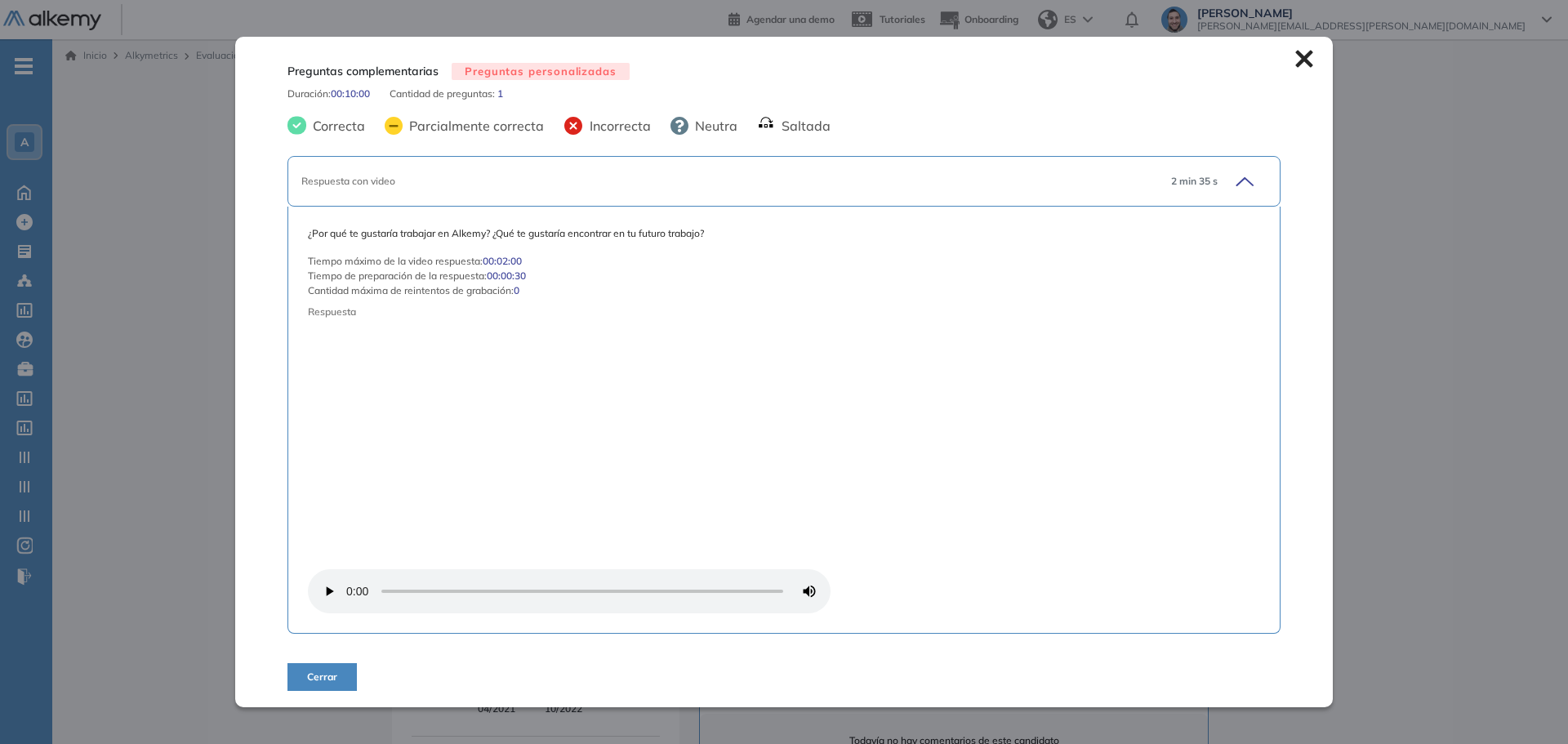
click at [1299, 60] on icon at bounding box center [1304, 58] width 17 height 17
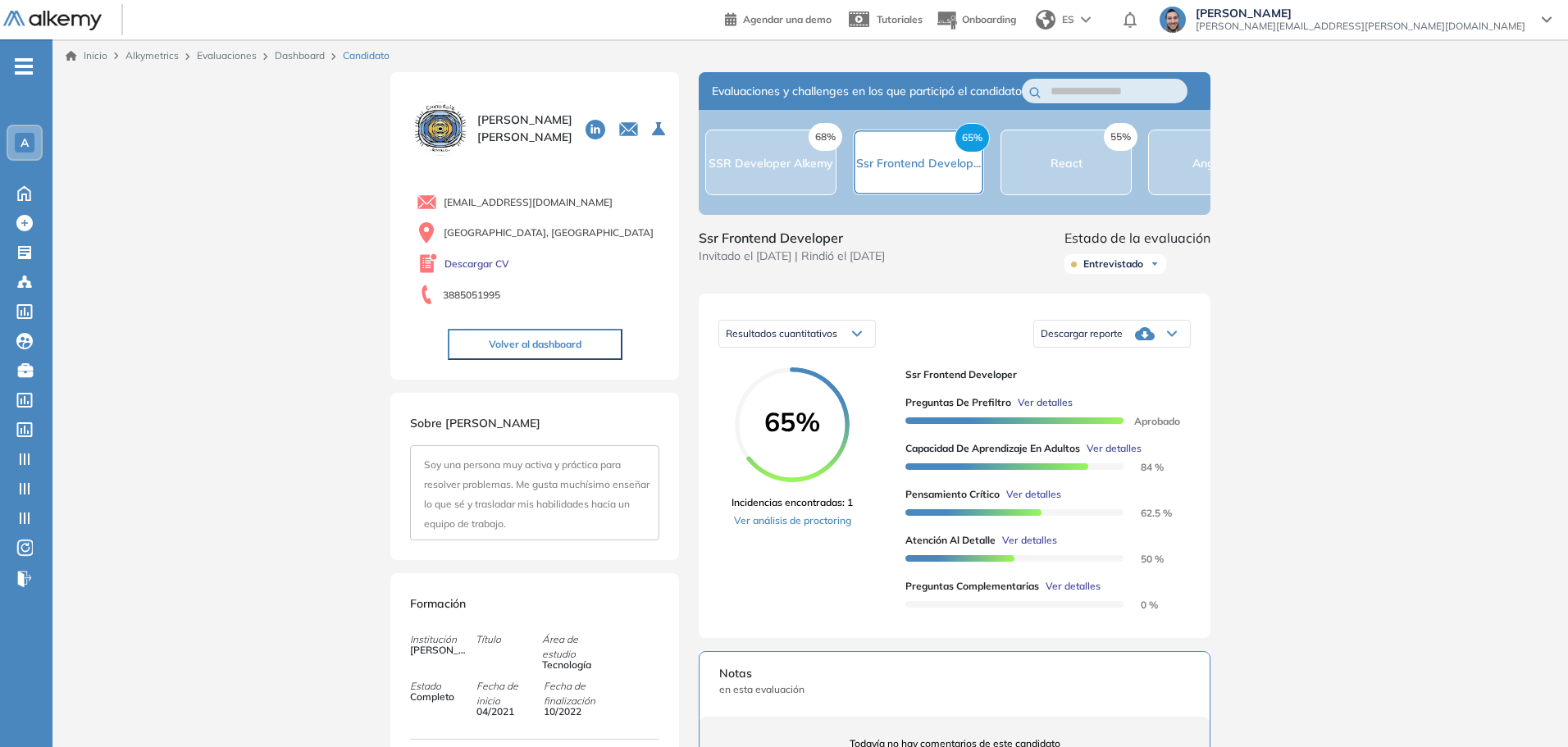
click at [1028, 548] on span "Ver detalles" at bounding box center [1030, 540] width 55 height 15
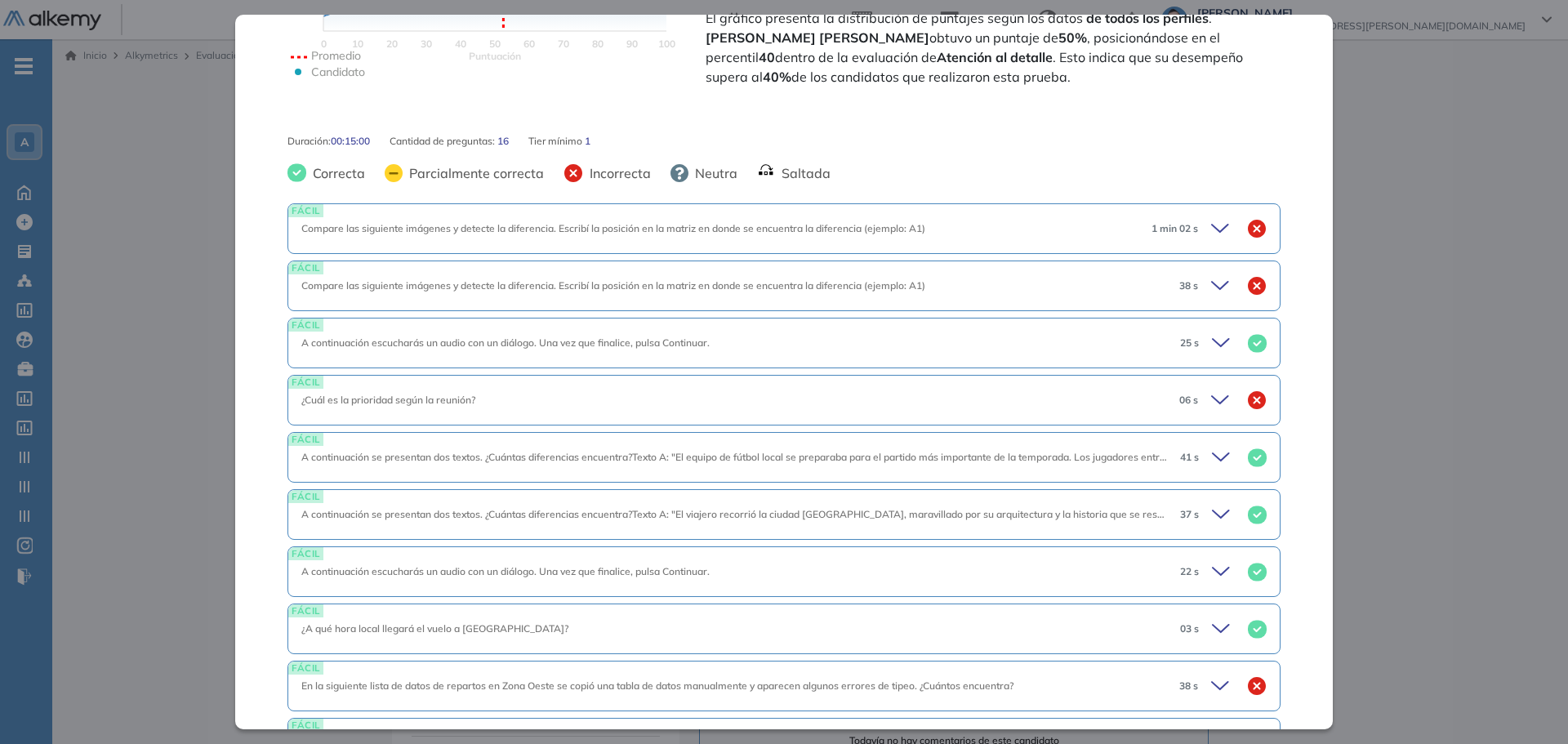
scroll to position [163, 0]
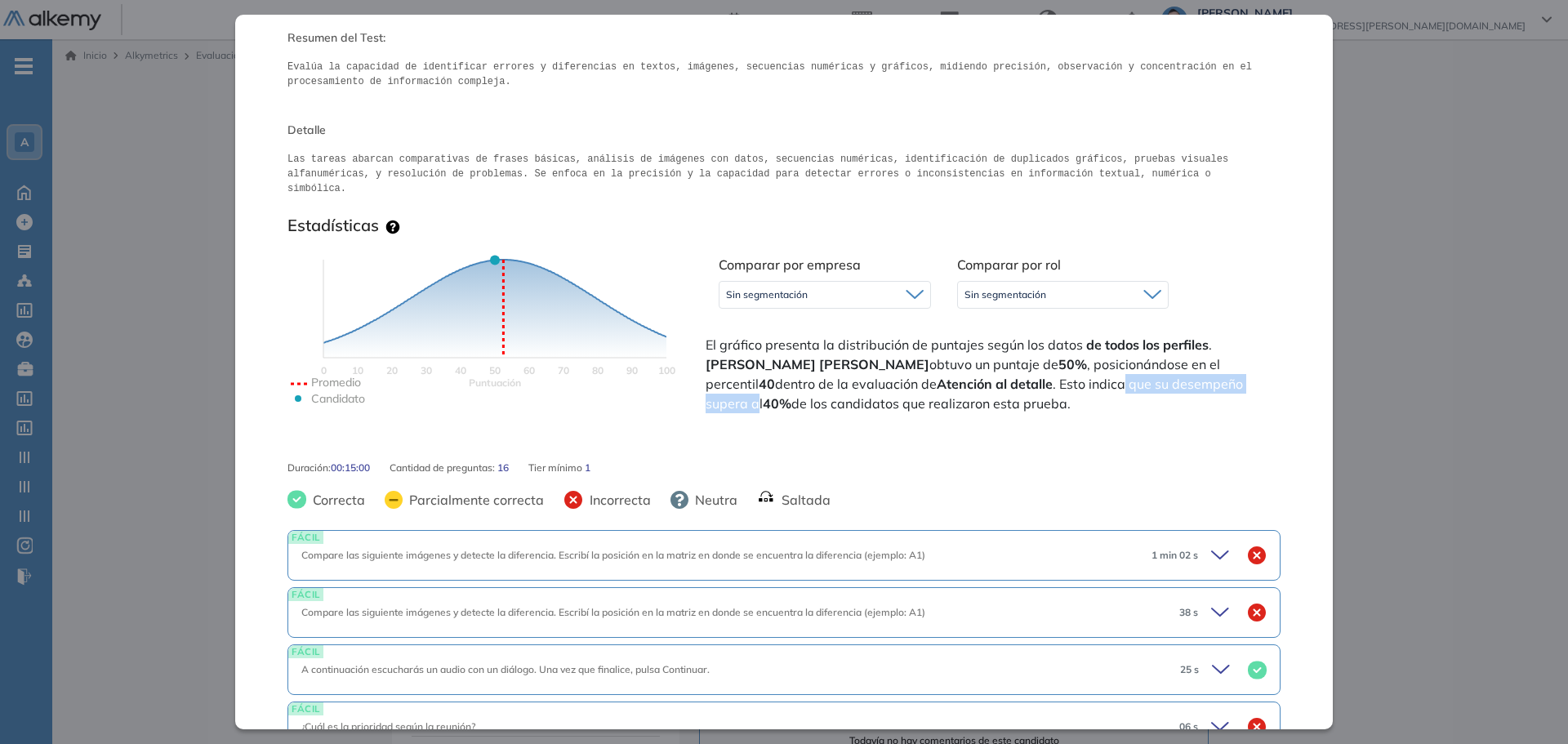
drag, startPoint x: 978, startPoint y: 367, endPoint x: 1149, endPoint y: 365, distance: 171.0
click at [1149, 365] on span "El gráfico presenta la distribución de puntajes según los datos de todos los pe…" at bounding box center [991, 374] width 572 height 79
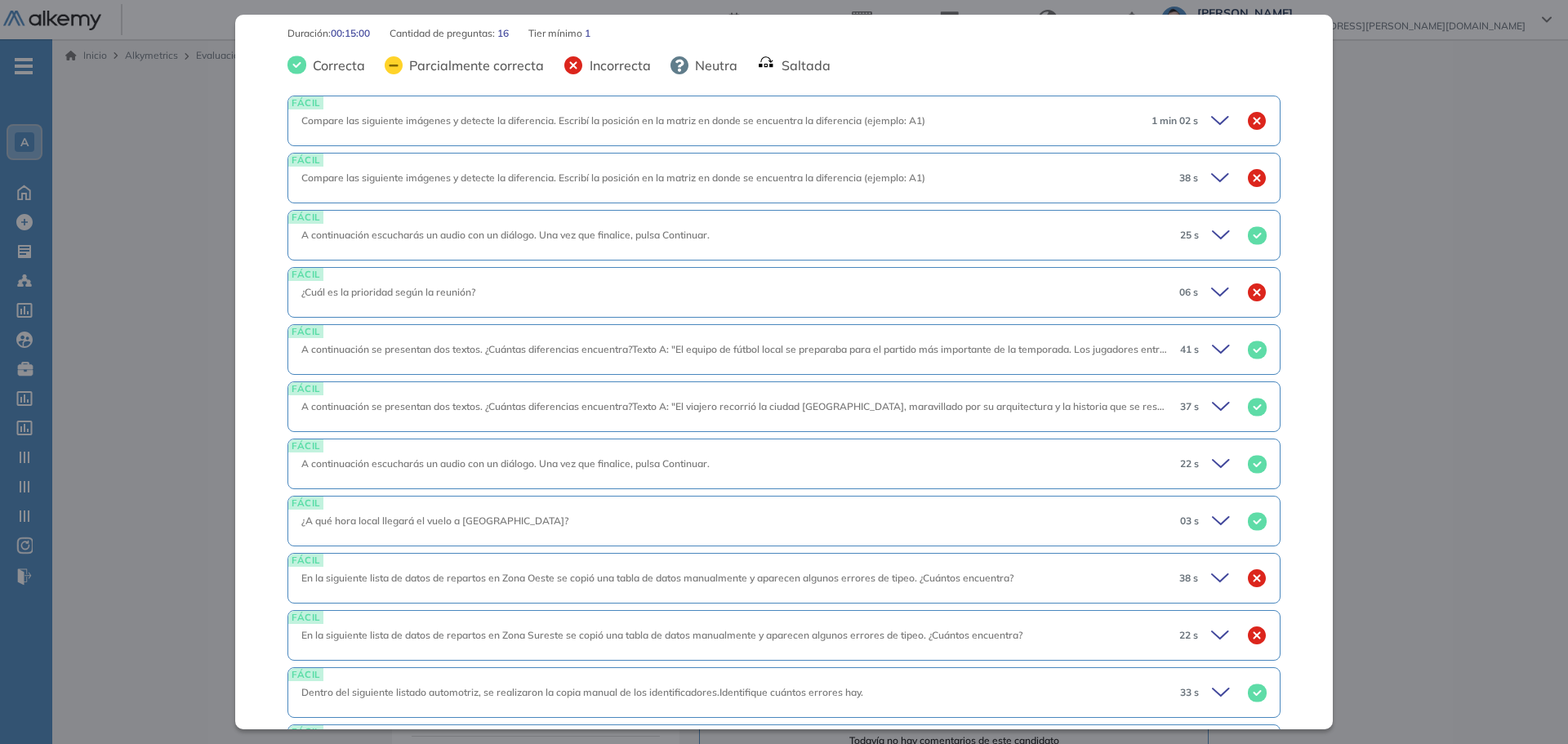
scroll to position [516, 0]
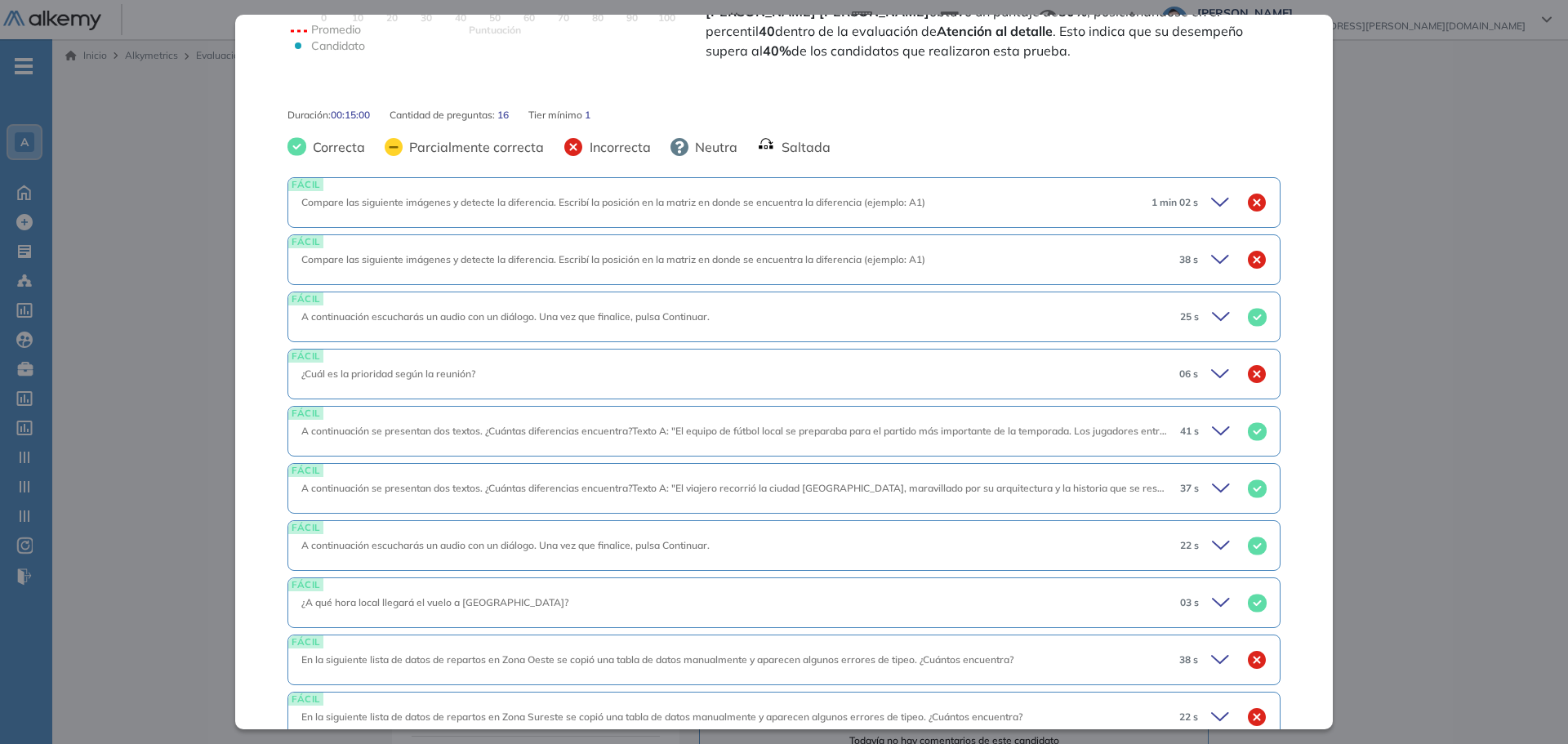
click at [1184, 195] on span "1 min 02 s" at bounding box center [1175, 203] width 46 height 15
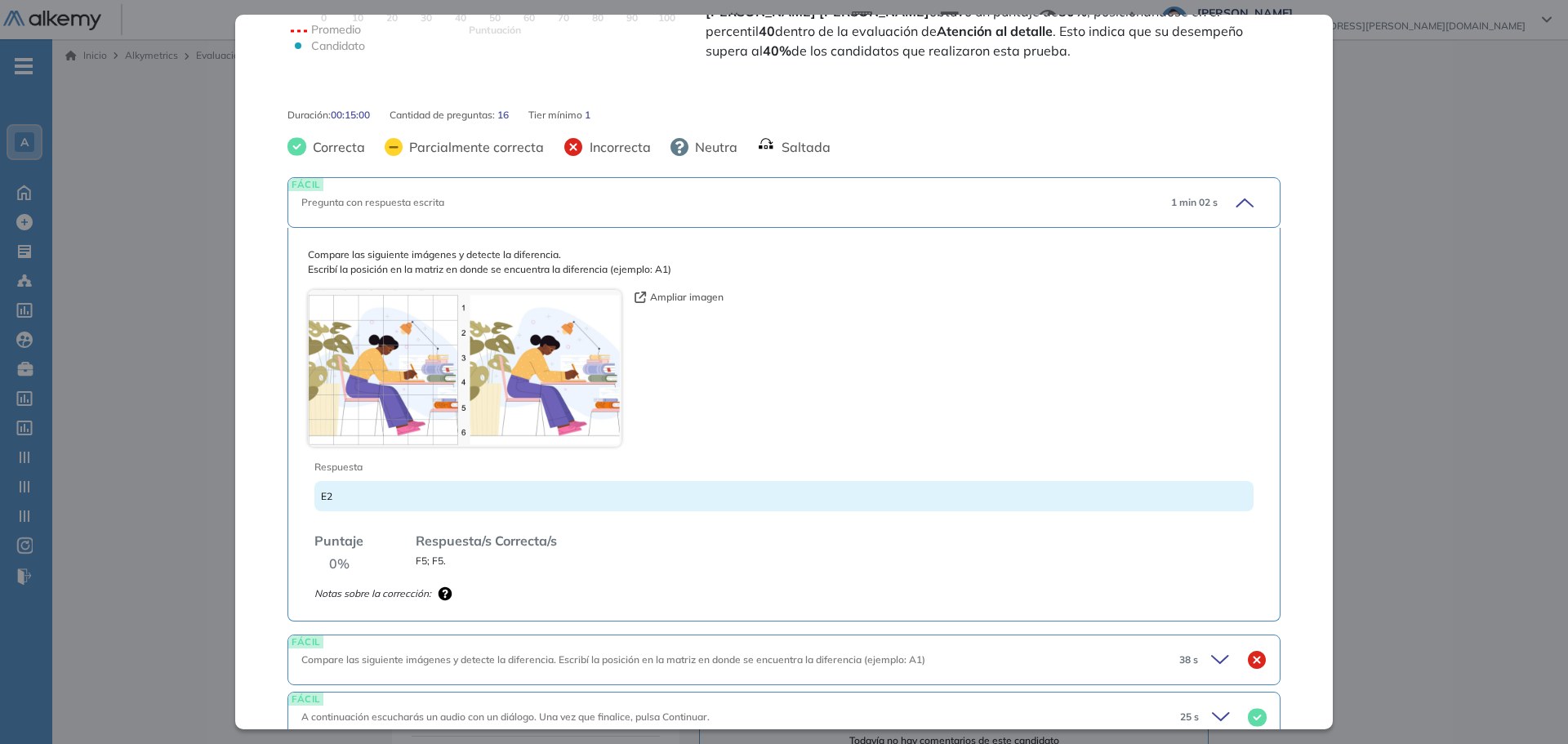
scroll to position [842, 0]
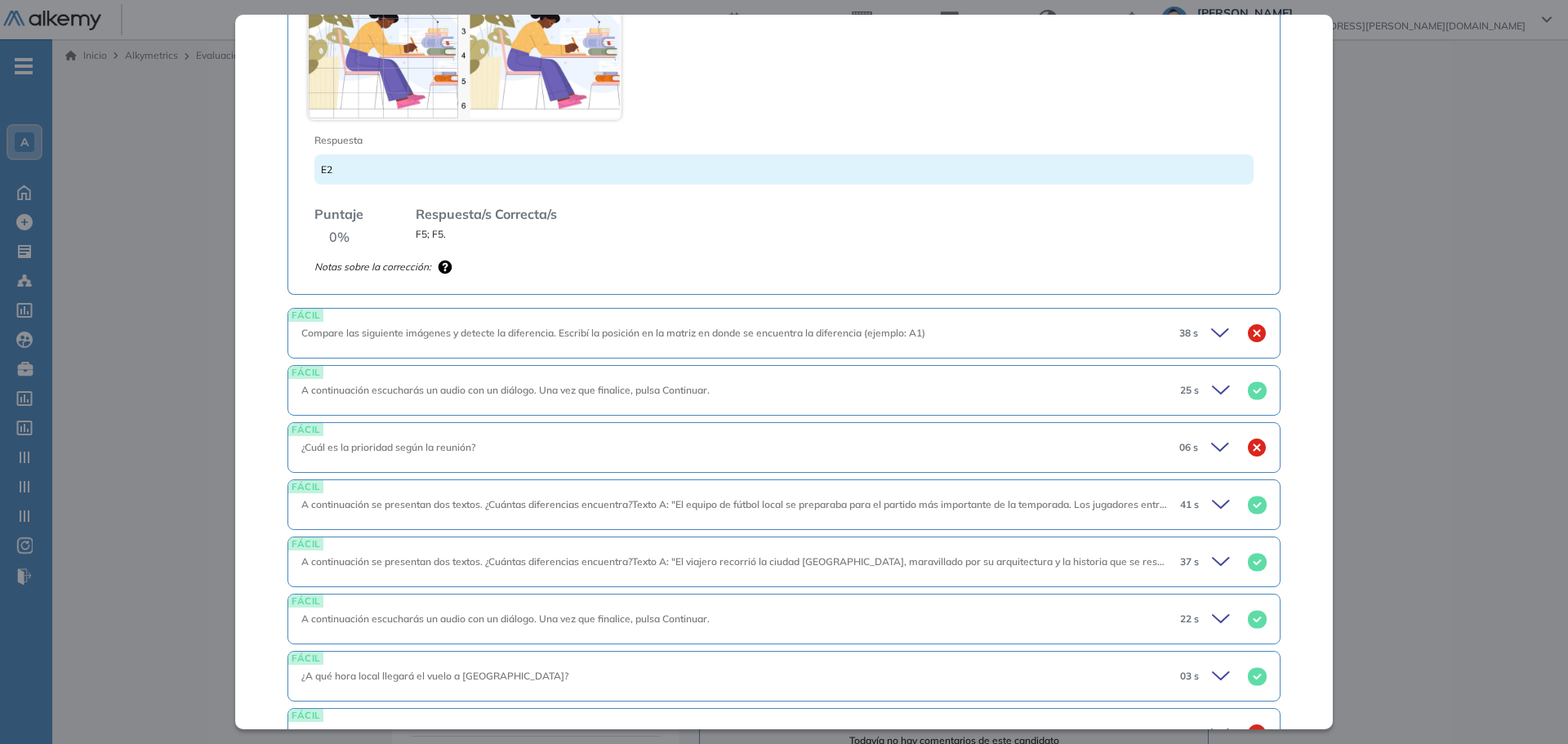
click at [750, 327] on span "Compare las siguiente imágenes y detecte la diferencia. Escribí la posición en …" at bounding box center [613, 333] width 624 height 12
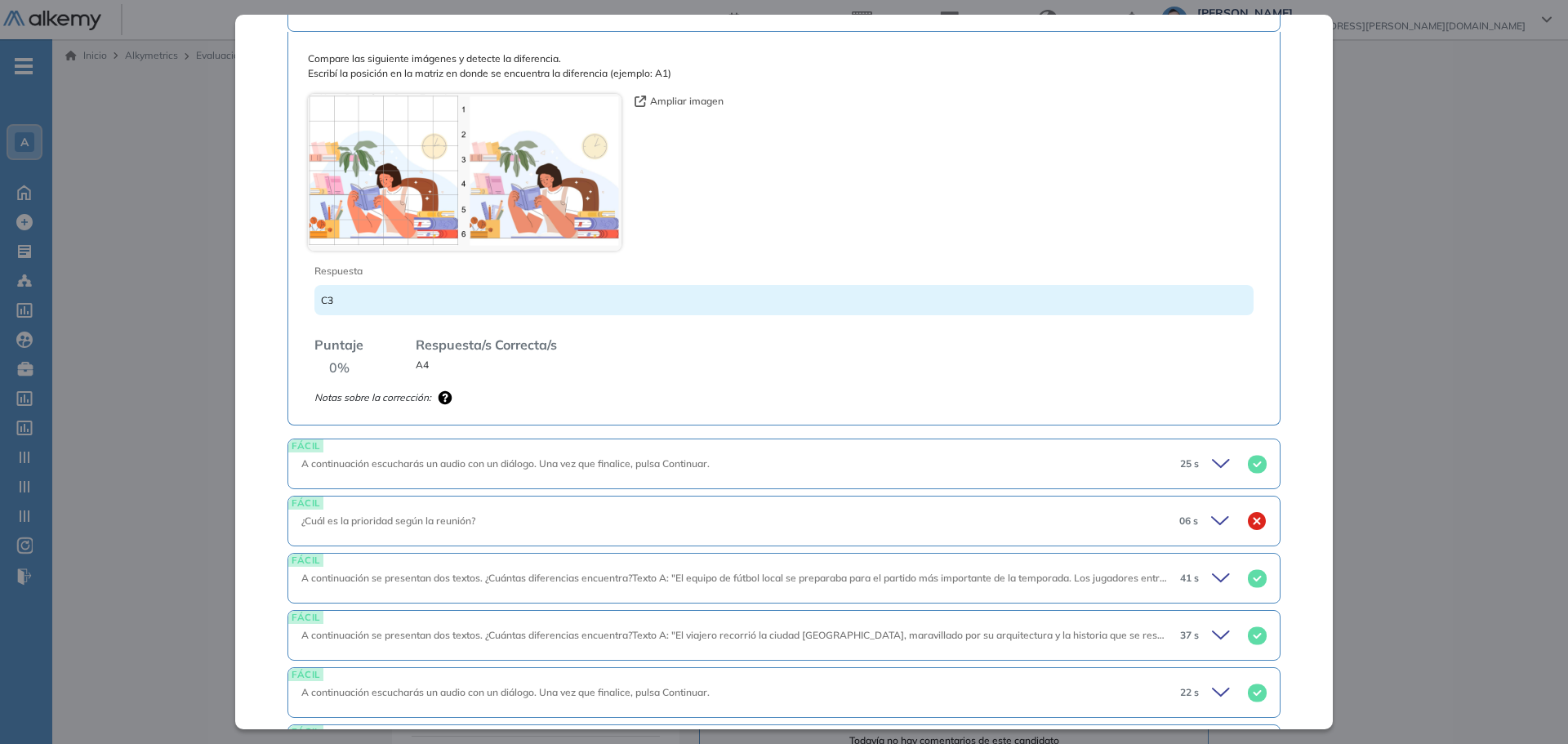
scroll to position [1332, 0]
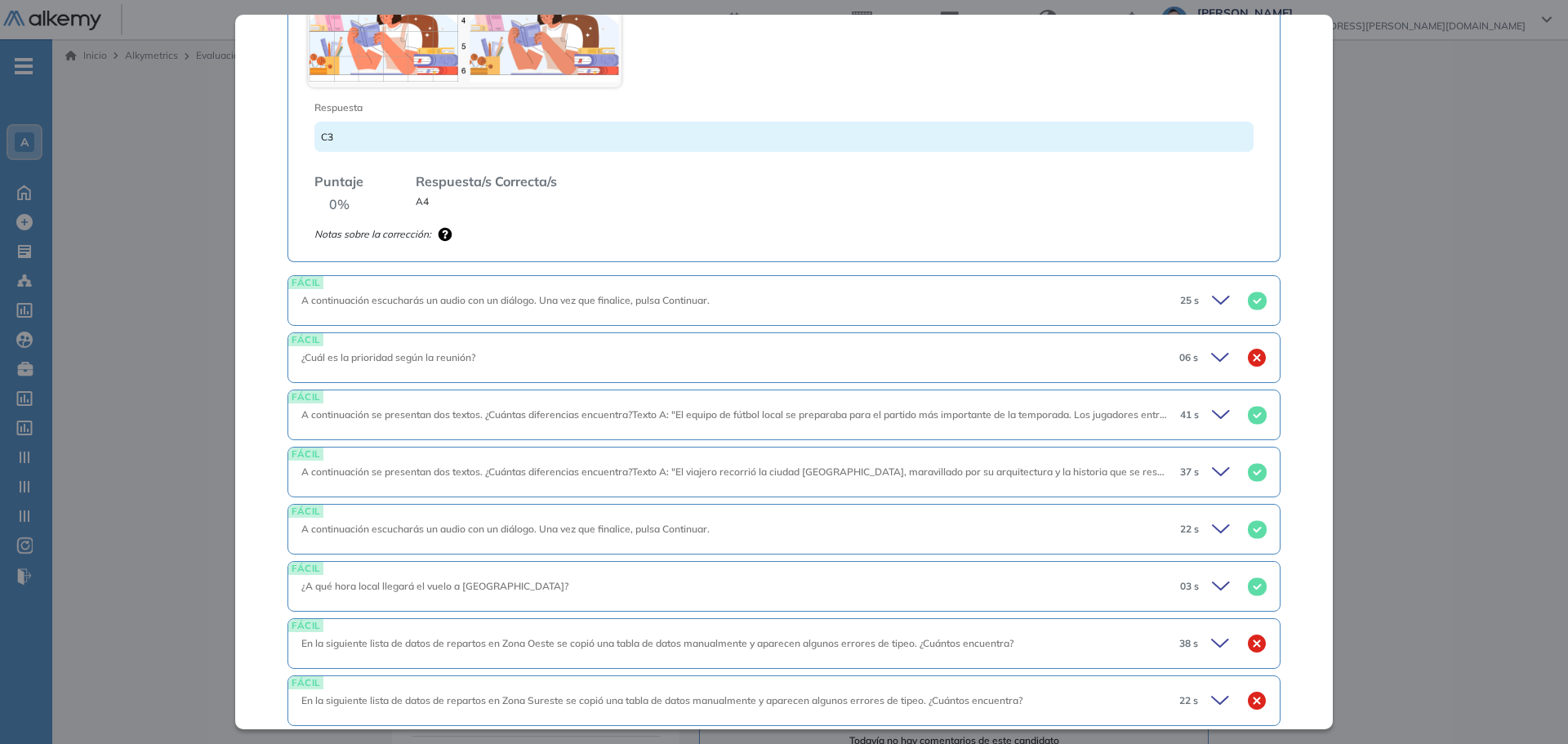
click at [807, 350] on div "¿Cuál es la prioridad según la reunión?" at bounding box center [733, 358] width 865 height 15
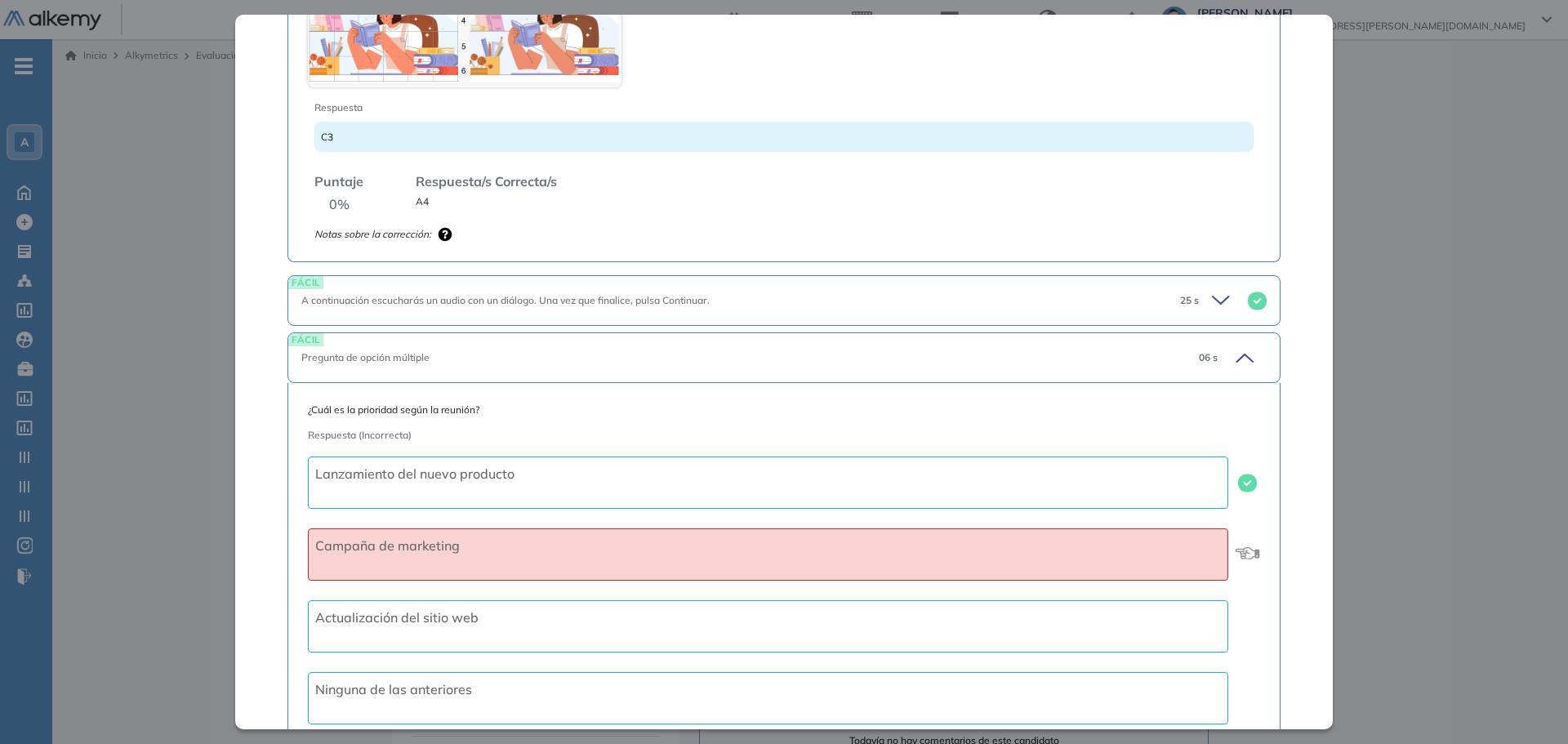
scroll to position [1414, 0]
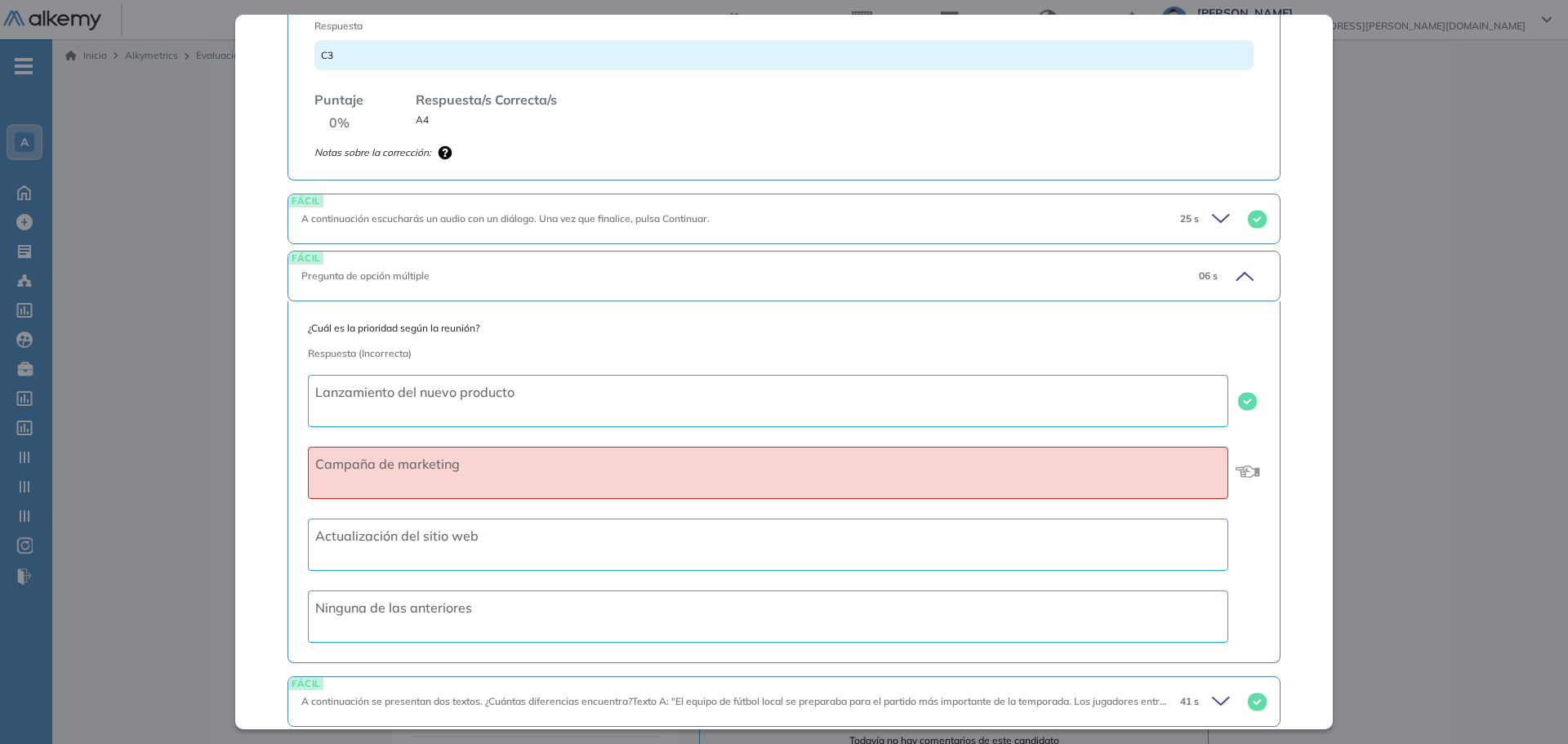
click at [709, 269] on div "Pregunta de opción múltiple" at bounding box center [736, 276] width 869 height 15
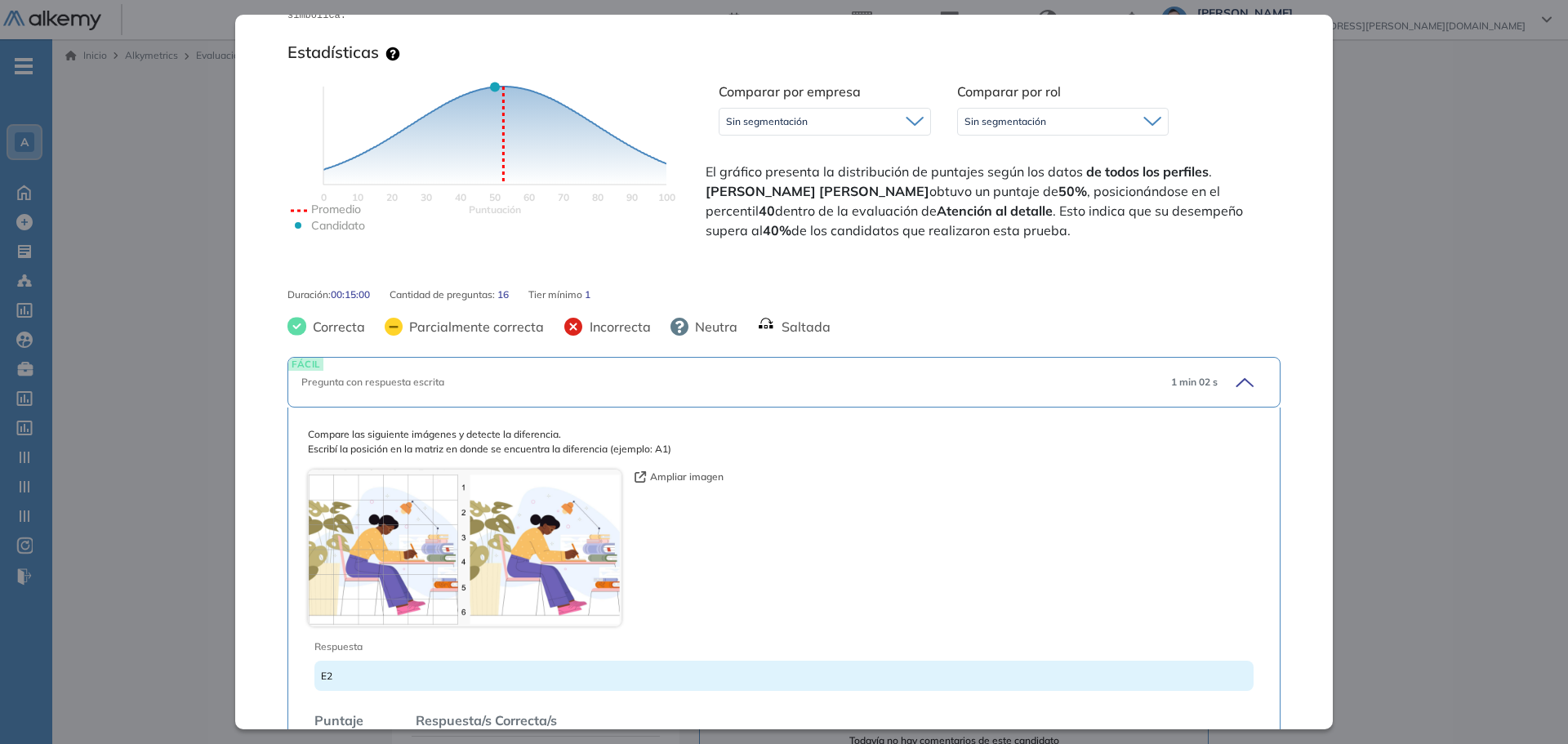
scroll to position [0, 0]
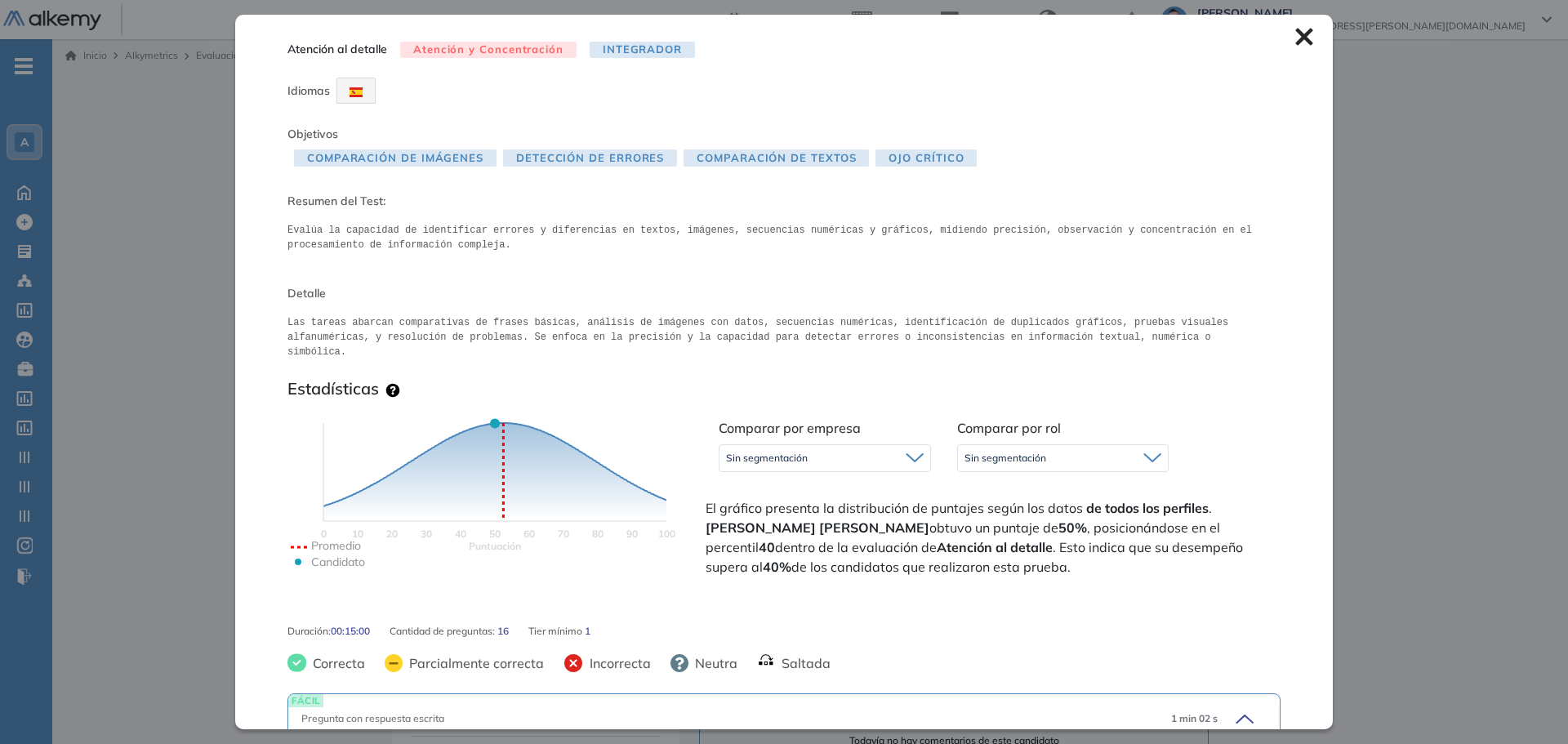
click at [1298, 40] on icon at bounding box center [1305, 37] width 18 height 18
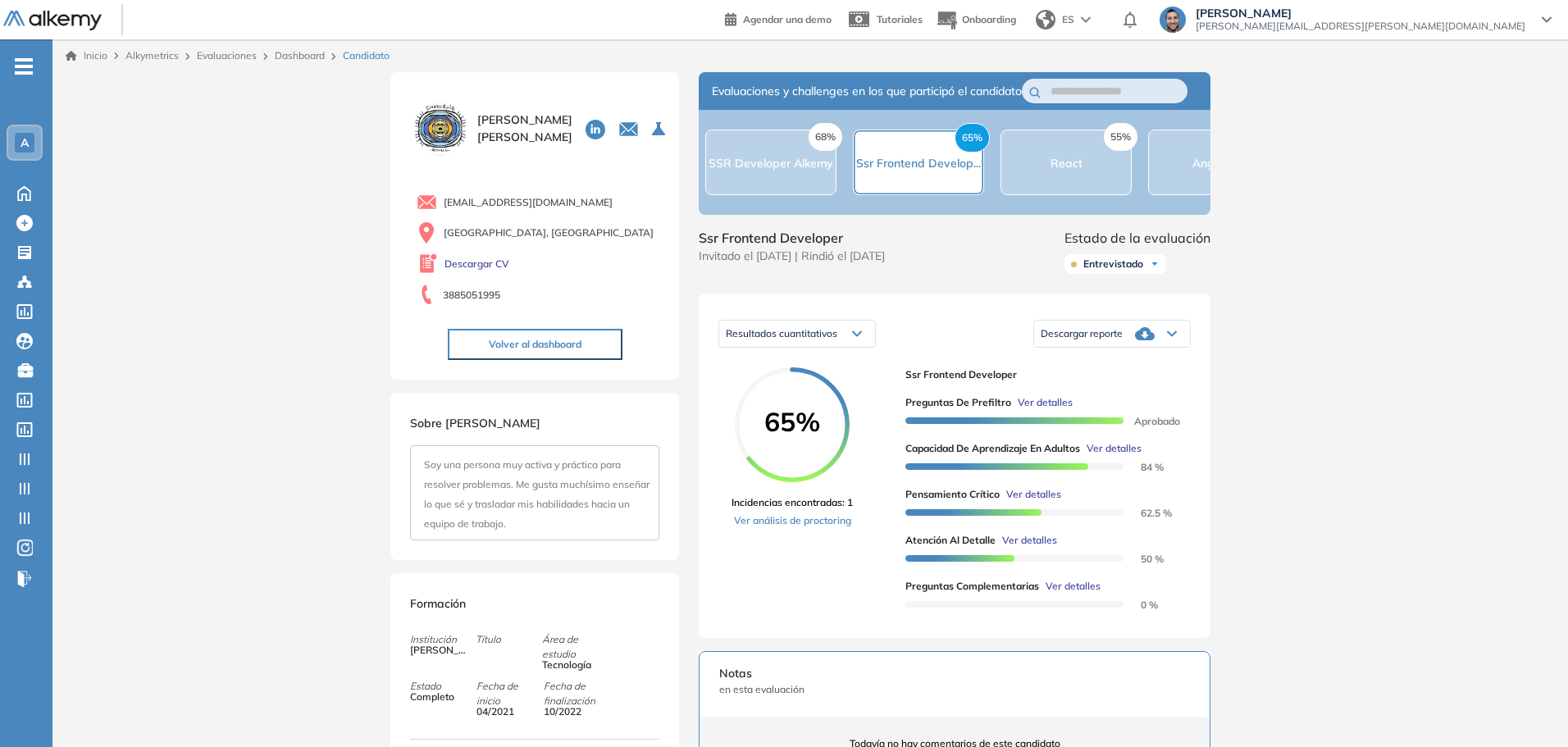
click at [1044, 502] on span "Ver detalles" at bounding box center [1034, 494] width 55 height 15
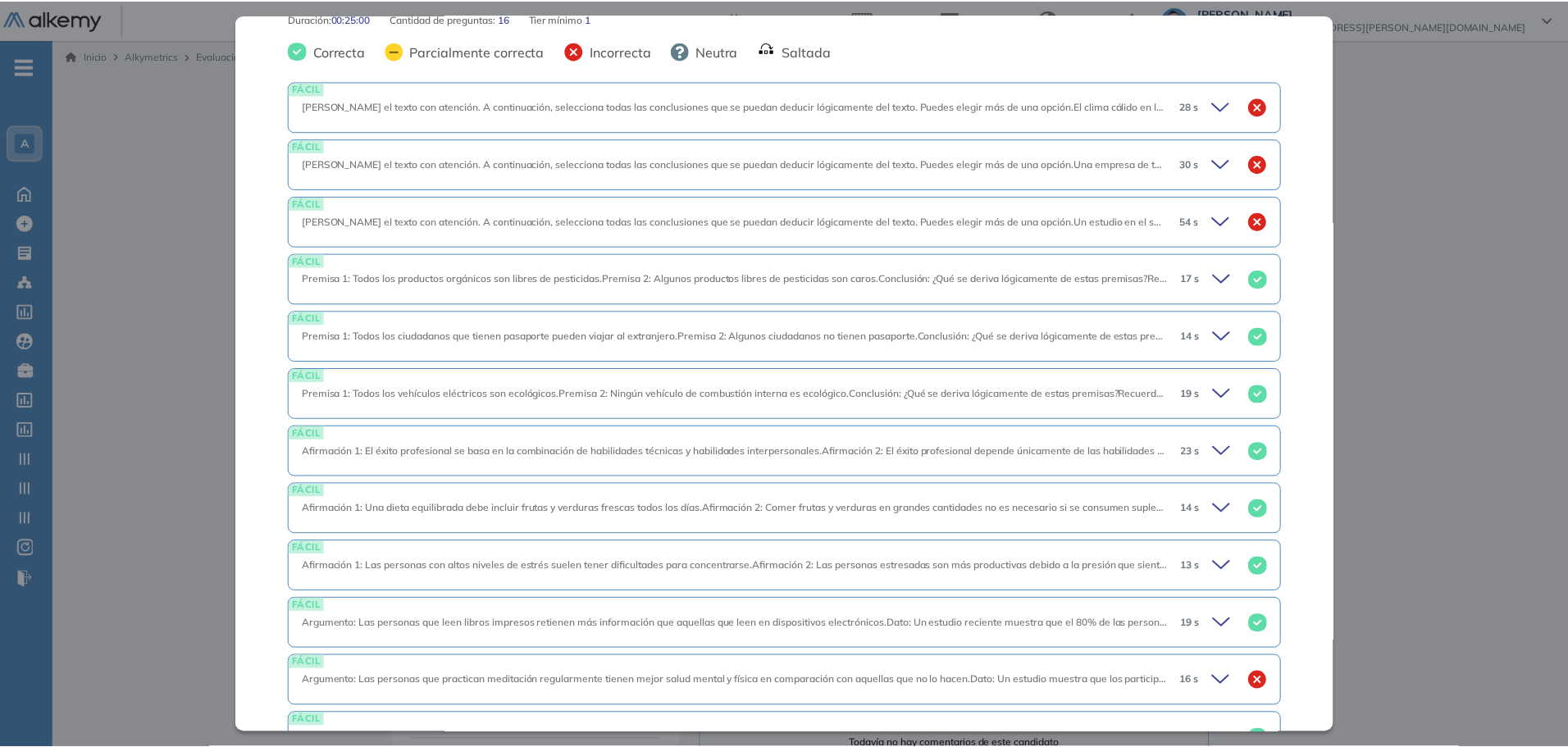
scroll to position [548, 0]
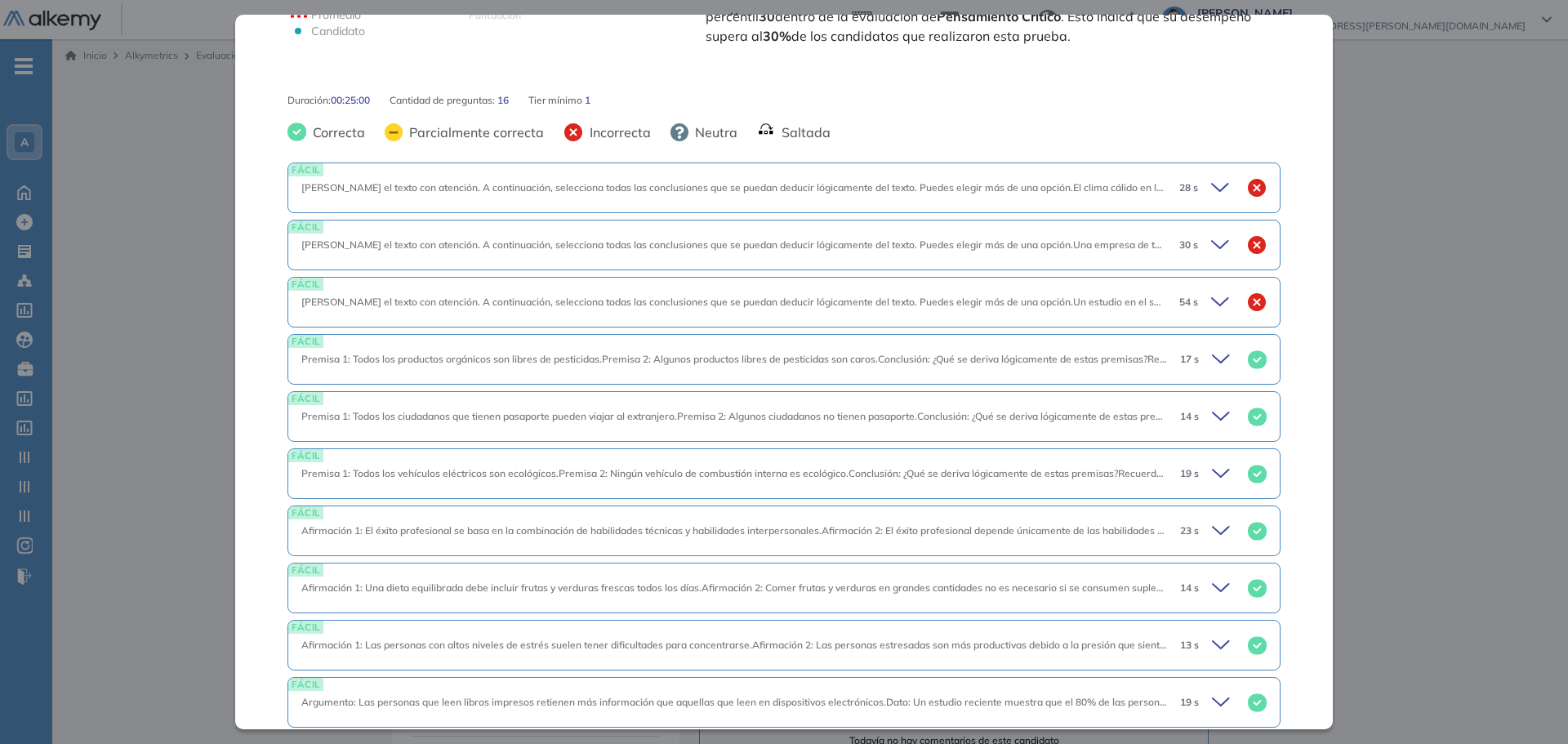
click at [1391, 101] on div "Inicio Alkymetrics Evaluaciones Dashboard Candidato Pensamiento Crítico Integra…" at bounding box center [810, 585] width 1516 height 1093
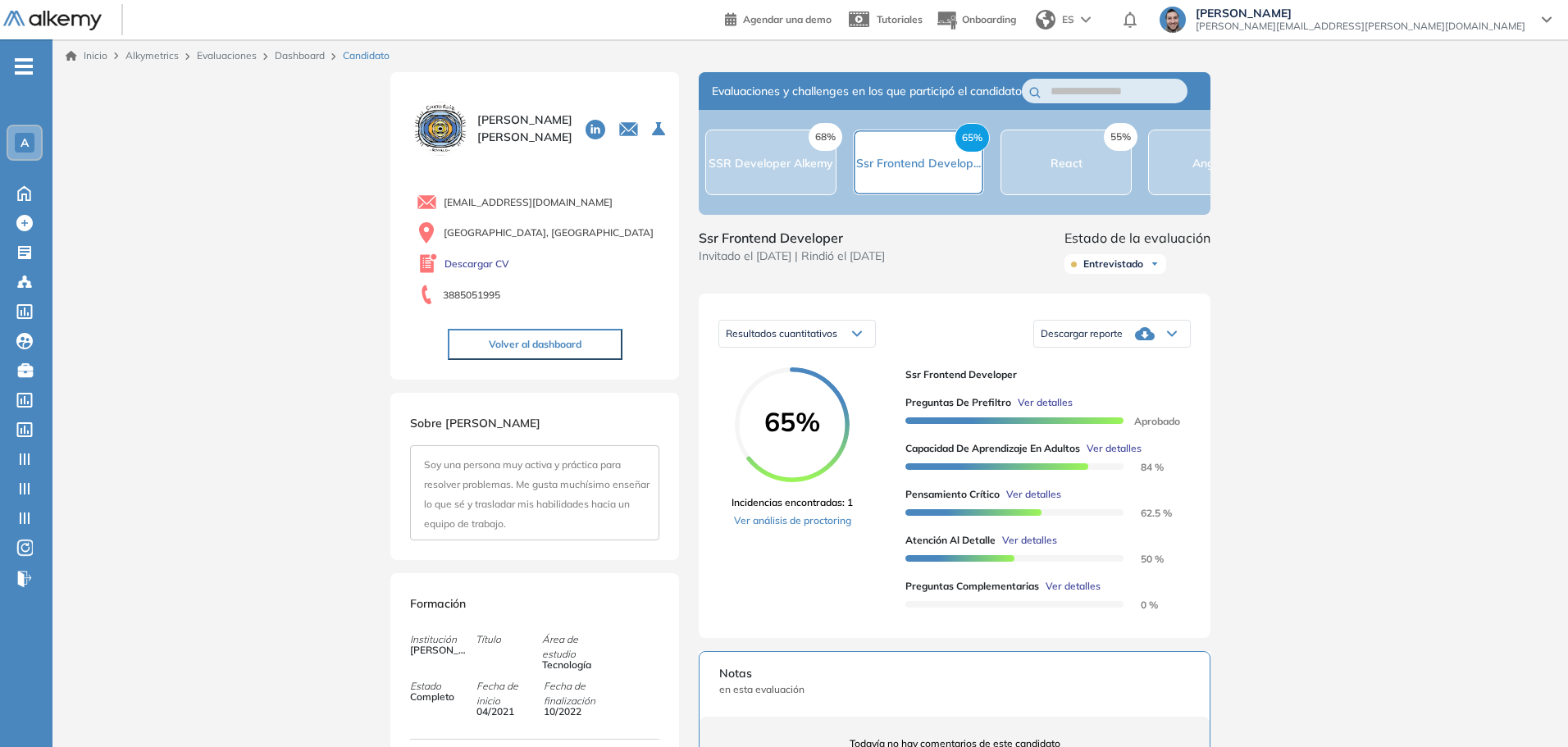
scroll to position [366, 0]
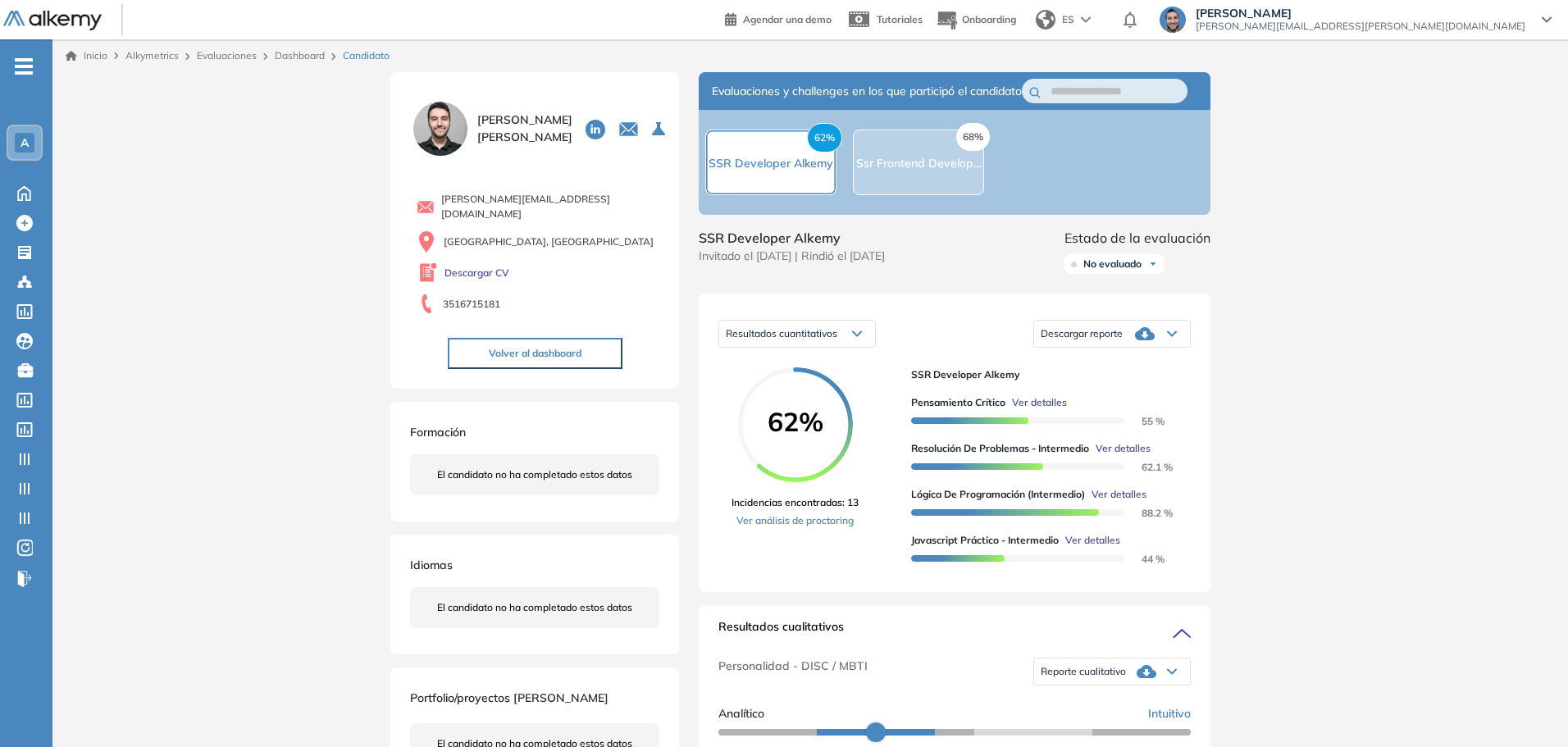
click at [1031, 409] on div "Pensamiento Crítico Ver detalles 55 % Resolución de problemas - Intermedio Ver …" at bounding box center [1044, 474] width 267 height 184
click at [1034, 410] on span "Ver detalles" at bounding box center [1039, 403] width 55 height 15
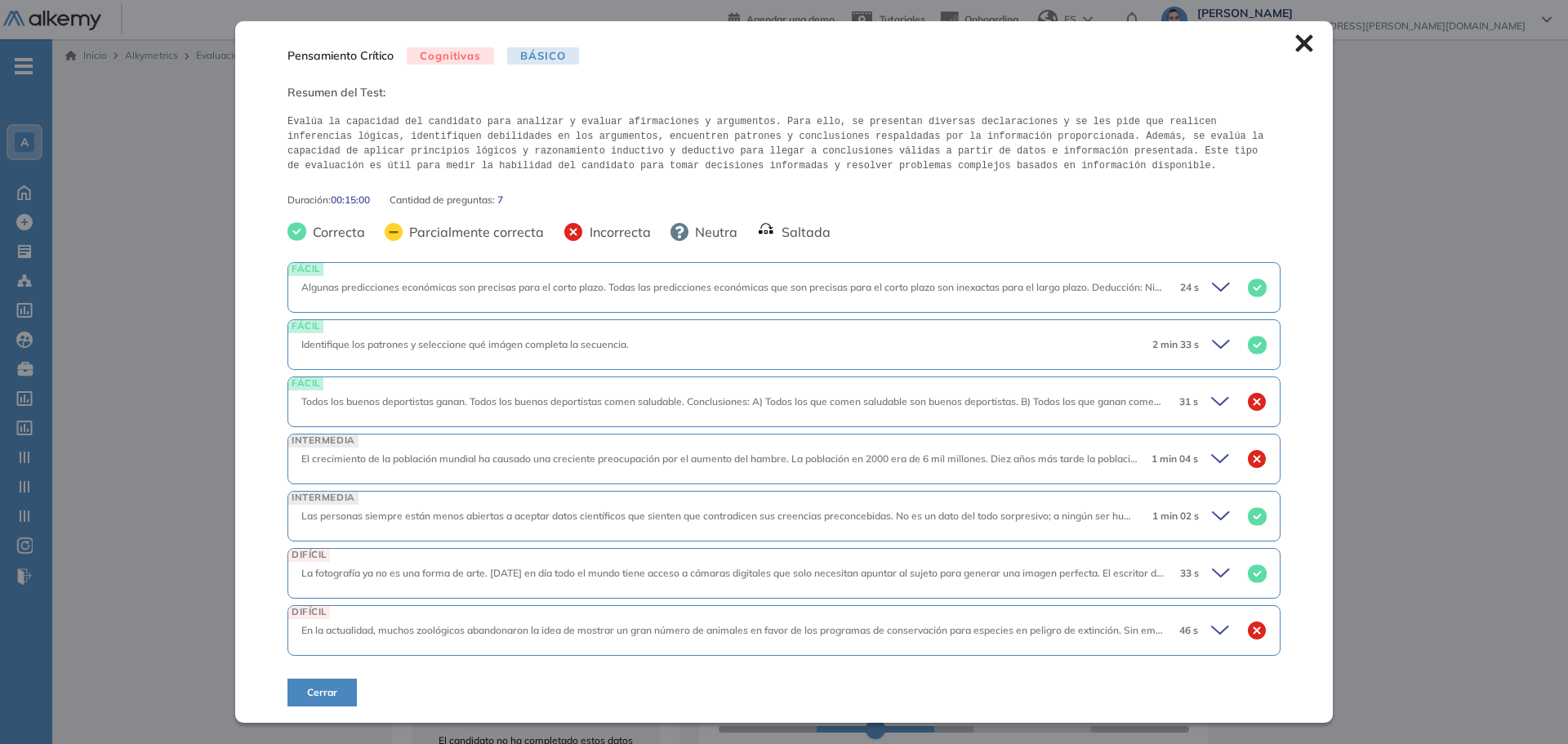
click at [1301, 44] on icon at bounding box center [1304, 42] width 17 height 17
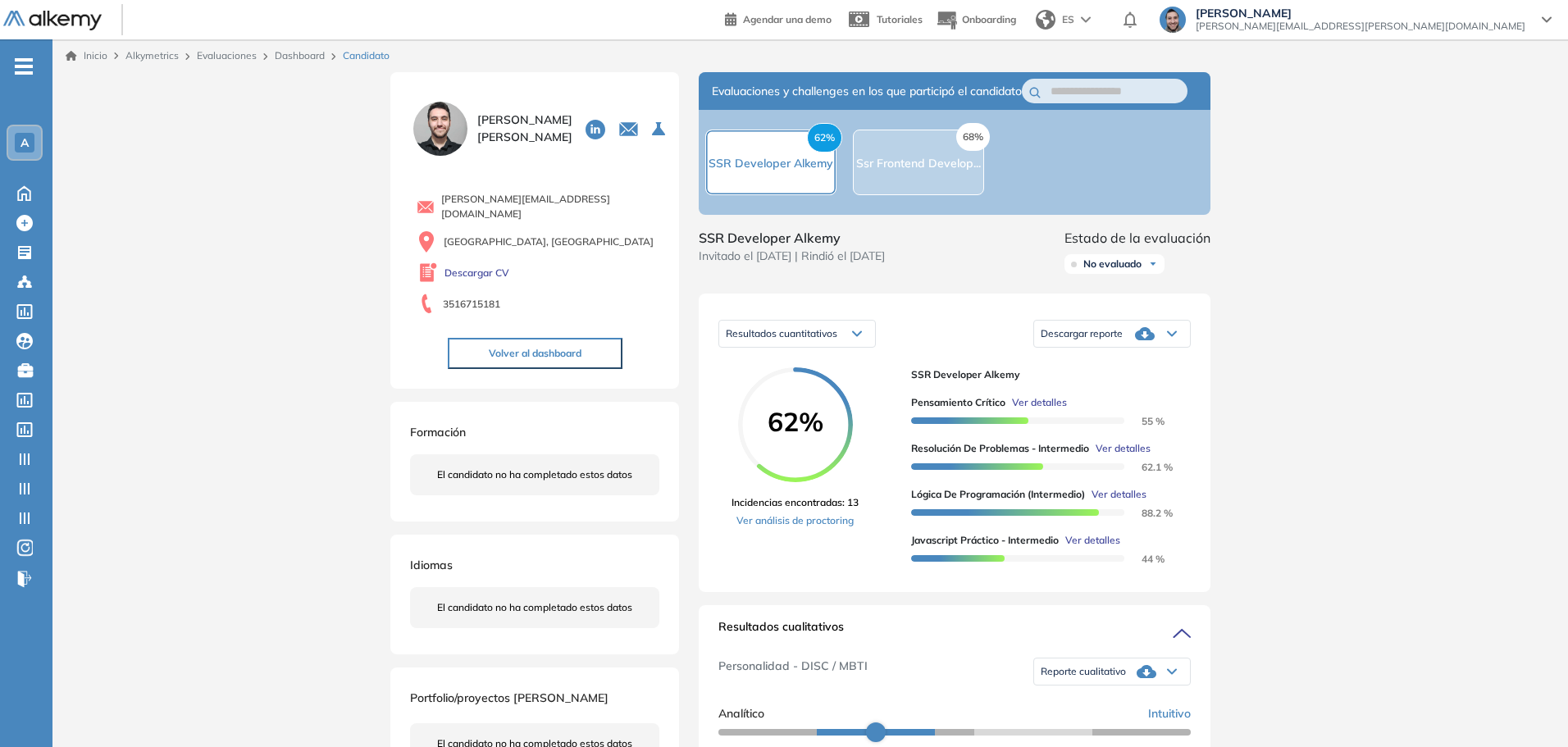
click at [1132, 456] on span "Ver detalles" at bounding box center [1123, 449] width 55 height 15
click at [1091, 548] on span "Ver detalles" at bounding box center [1093, 540] width 55 height 15
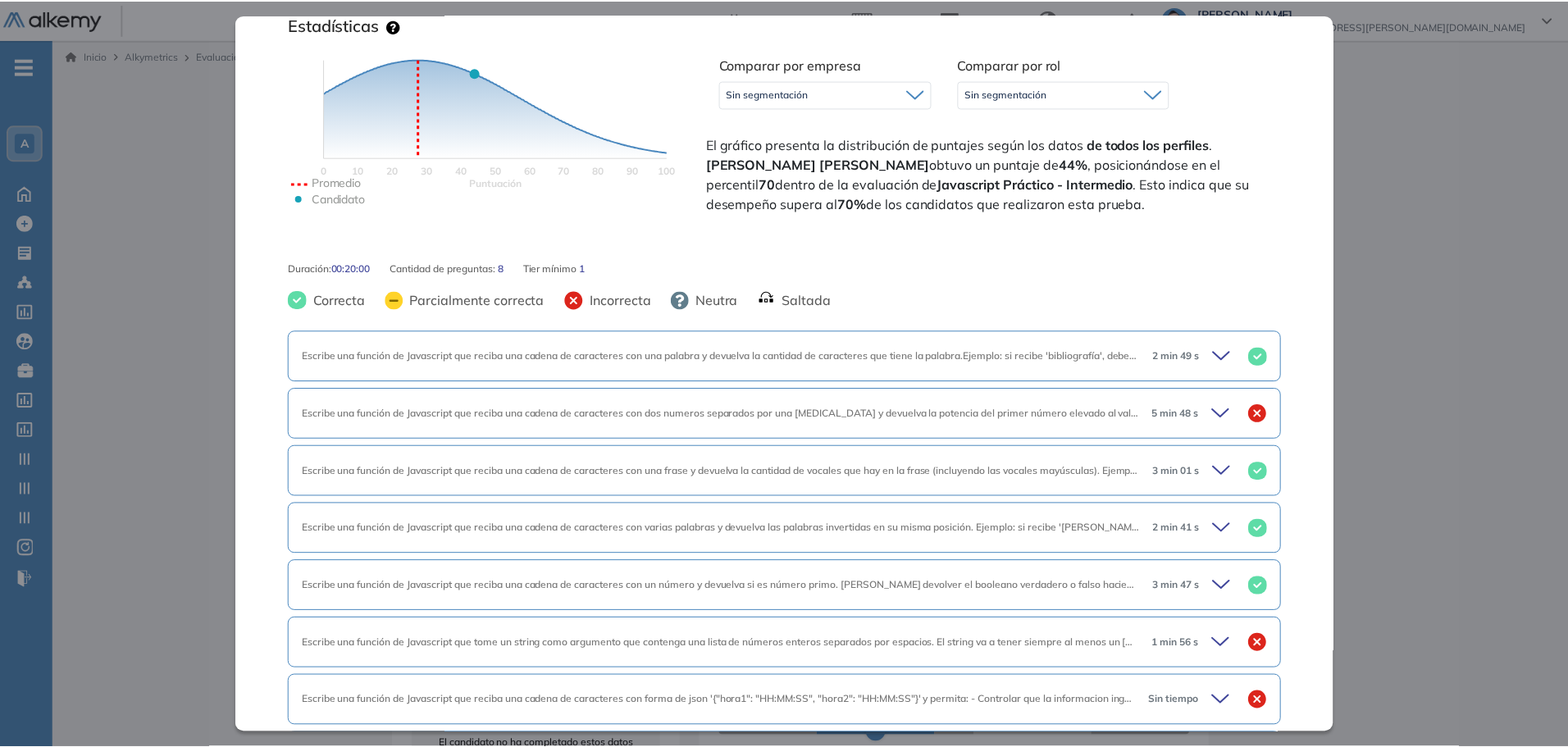
scroll to position [499, 0]
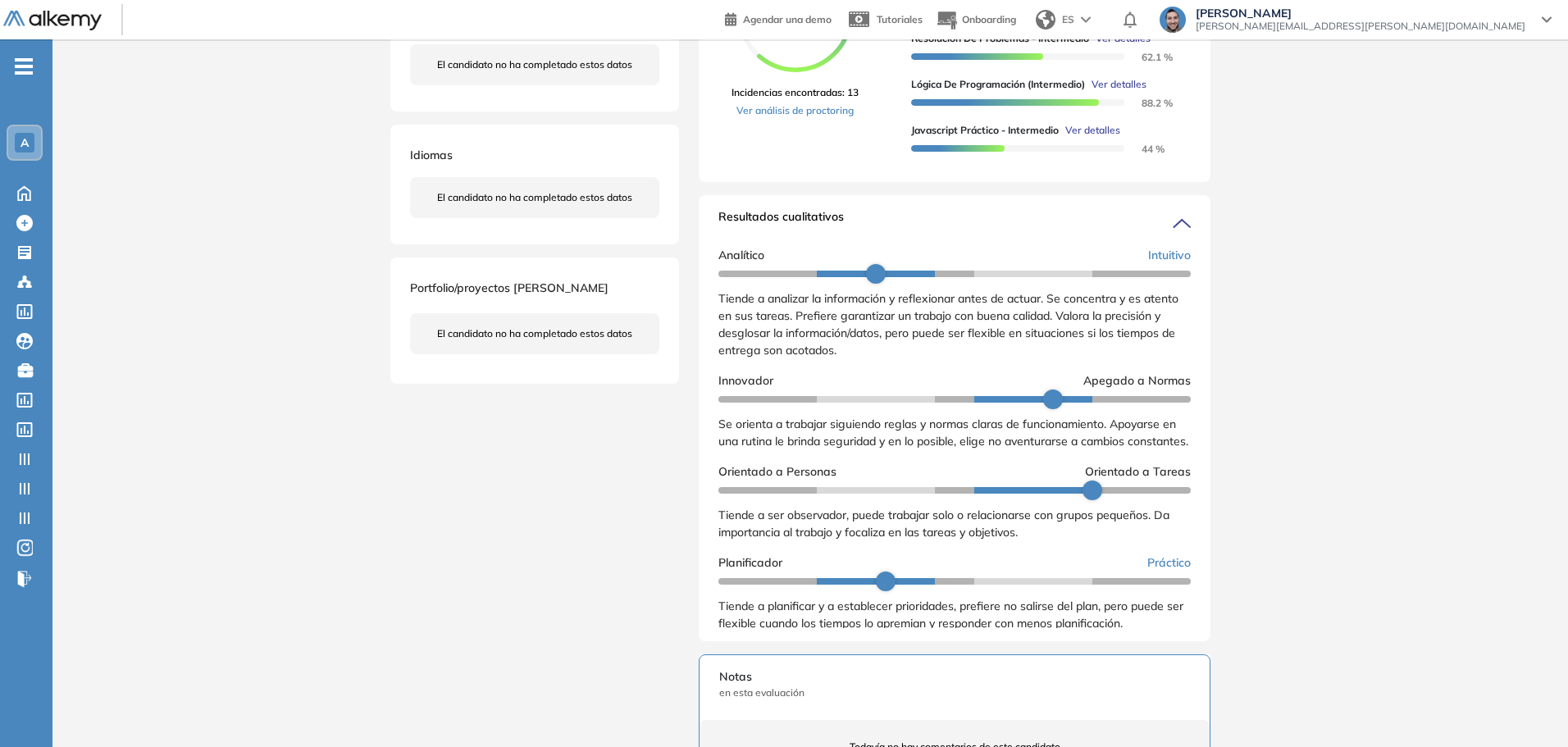
scroll to position [492, 0]
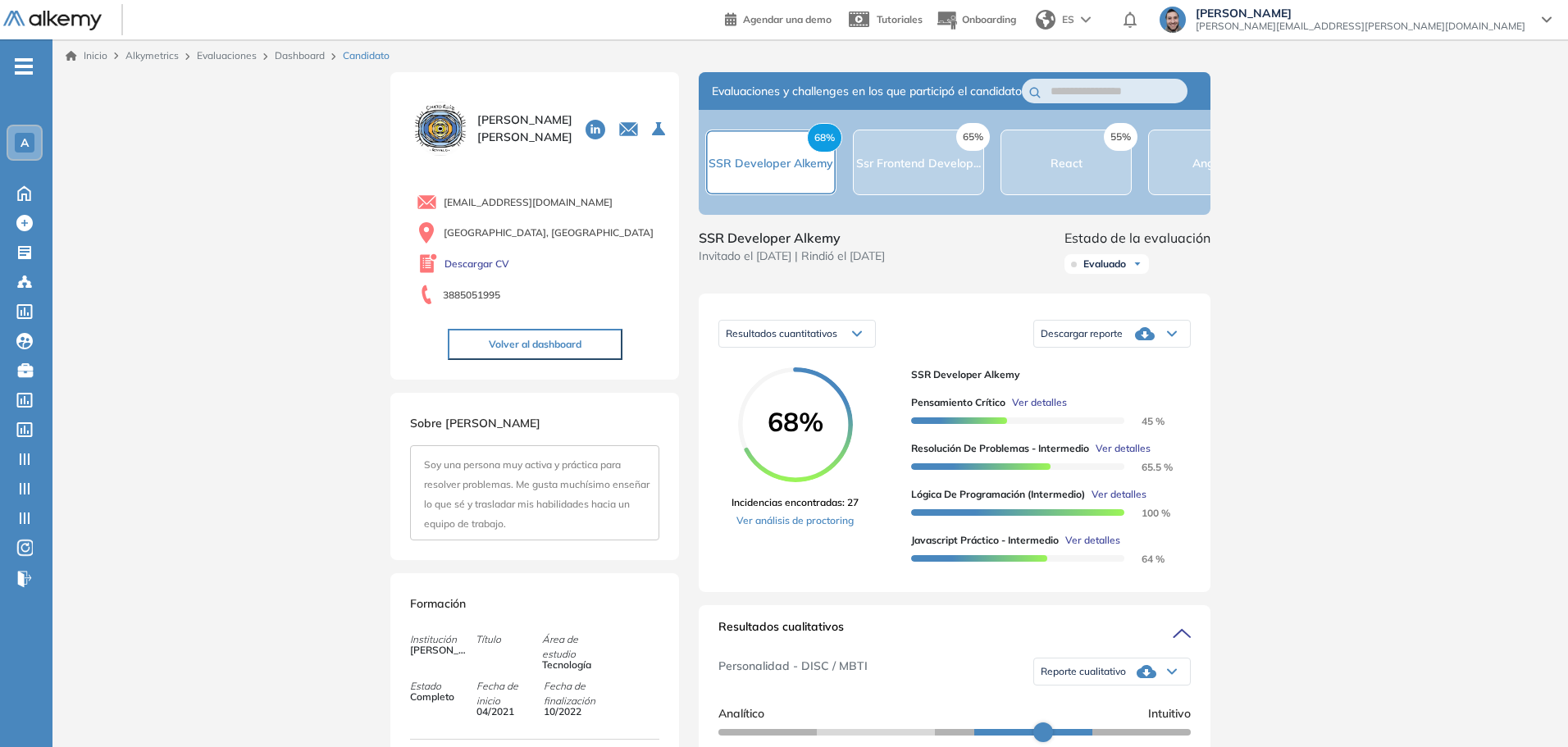
click at [1128, 456] on span "Ver detalles" at bounding box center [1123, 449] width 55 height 15
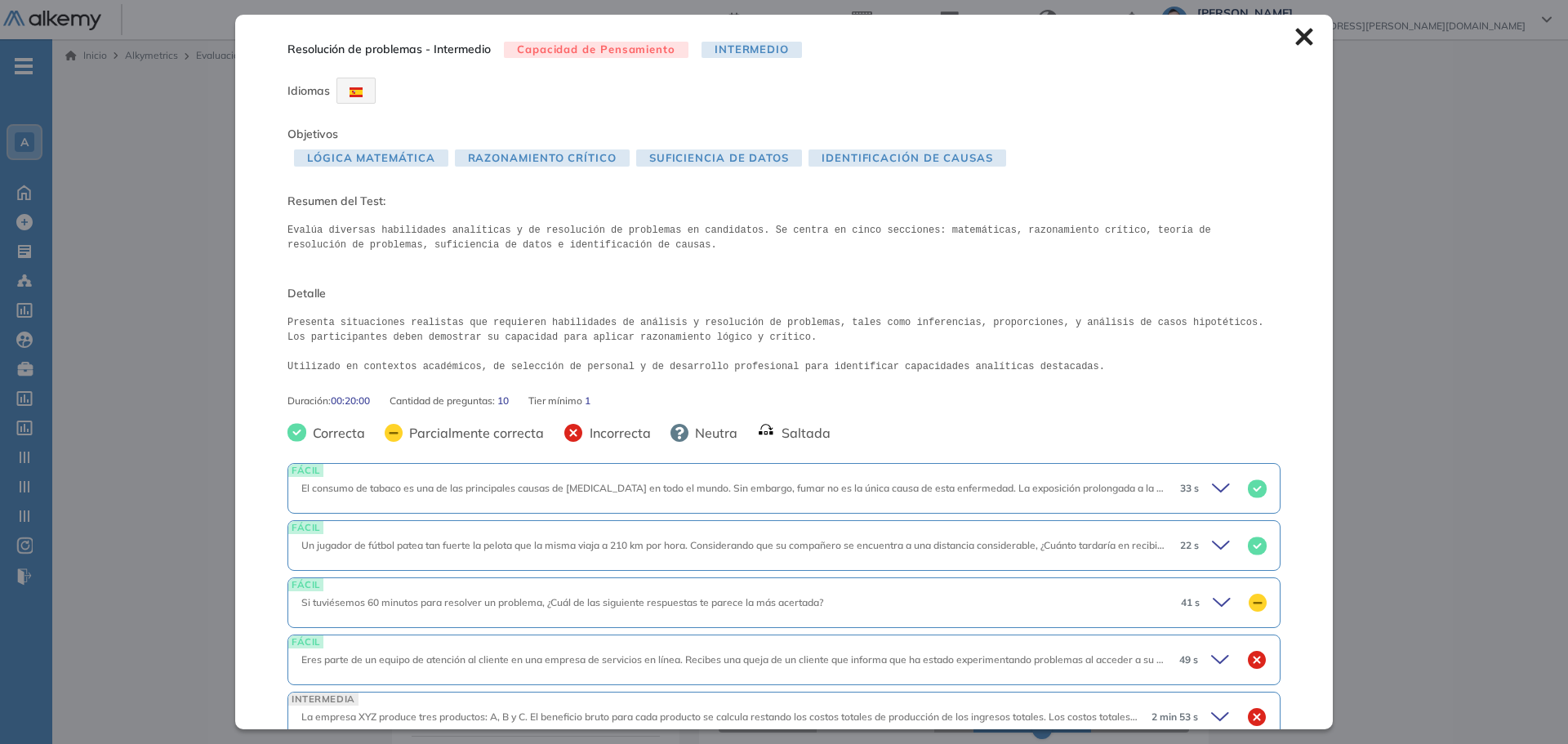
click at [1296, 31] on icon at bounding box center [1305, 37] width 18 height 18
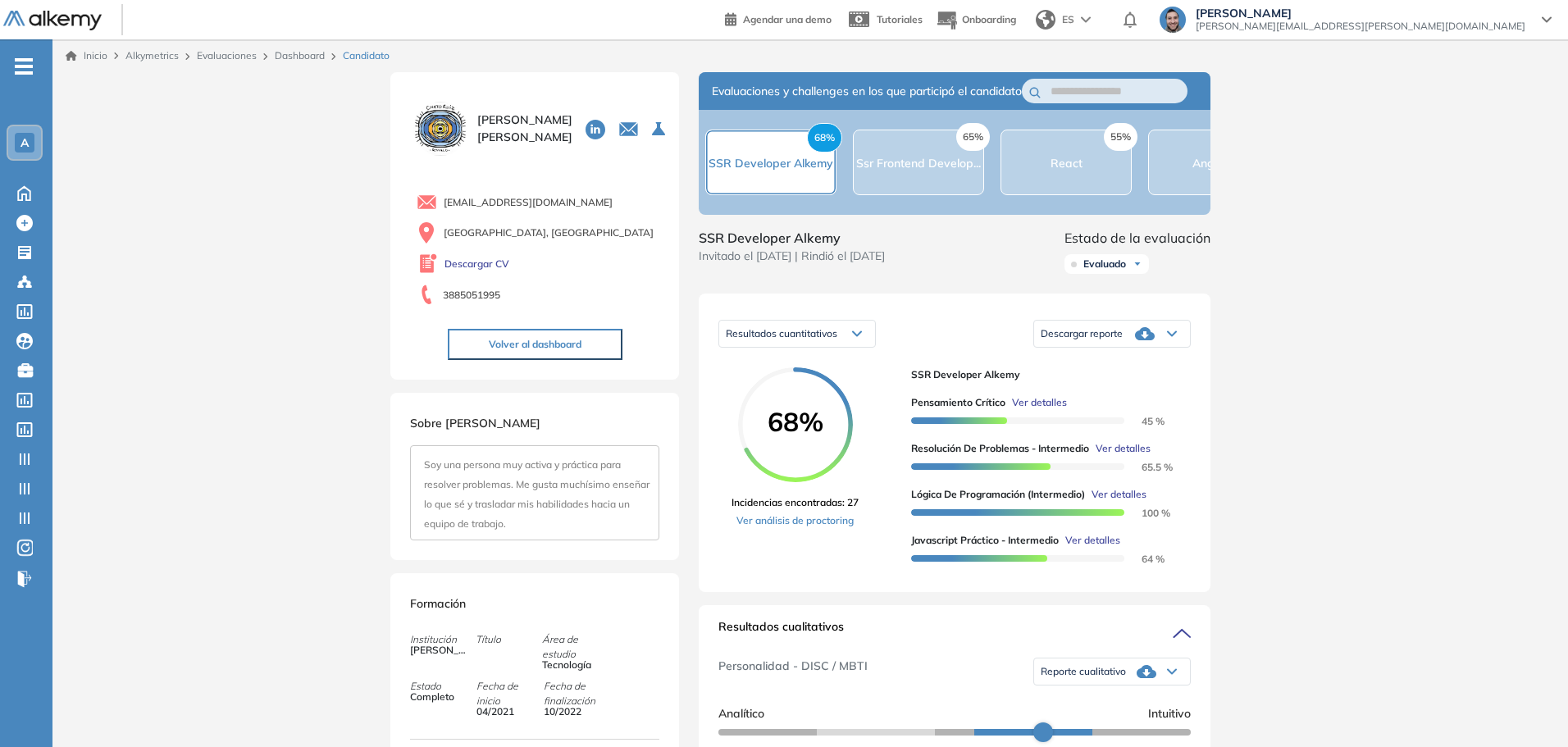
click at [1119, 502] on span "Ver detalles" at bounding box center [1119, 494] width 55 height 15
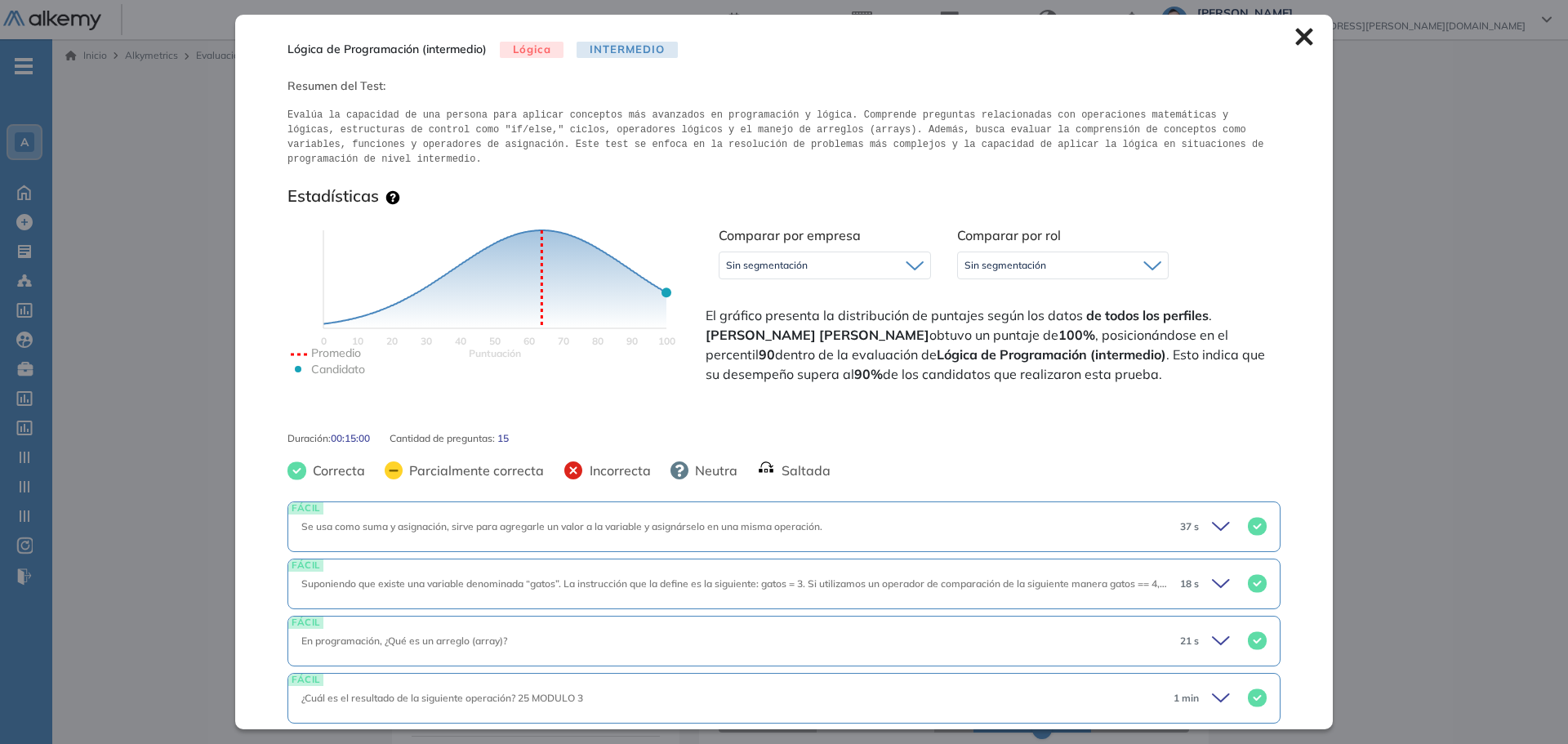
click at [1296, 41] on icon at bounding box center [1304, 37] width 17 height 17
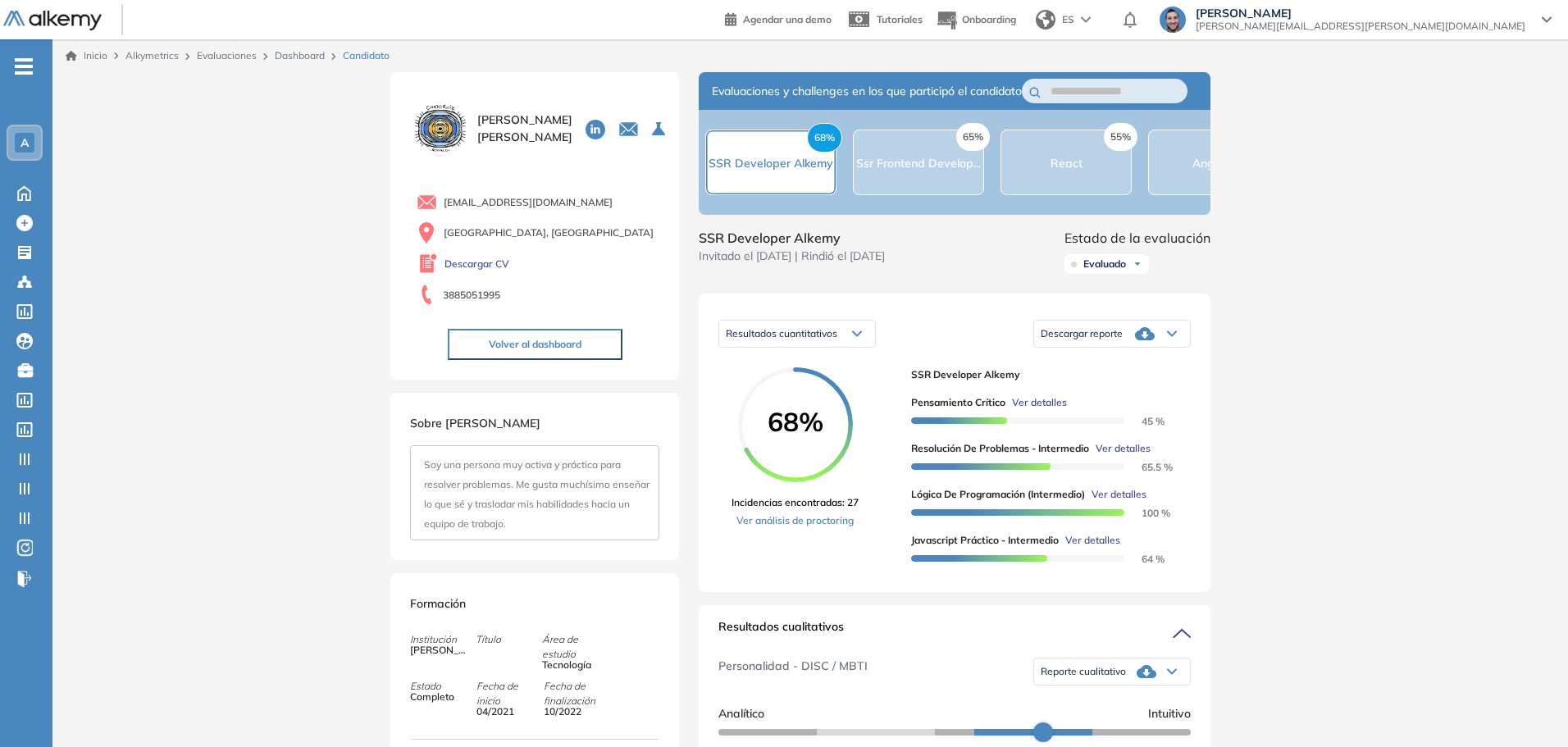
click at [1097, 548] on span "Ver detalles" at bounding box center [1093, 540] width 55 height 15
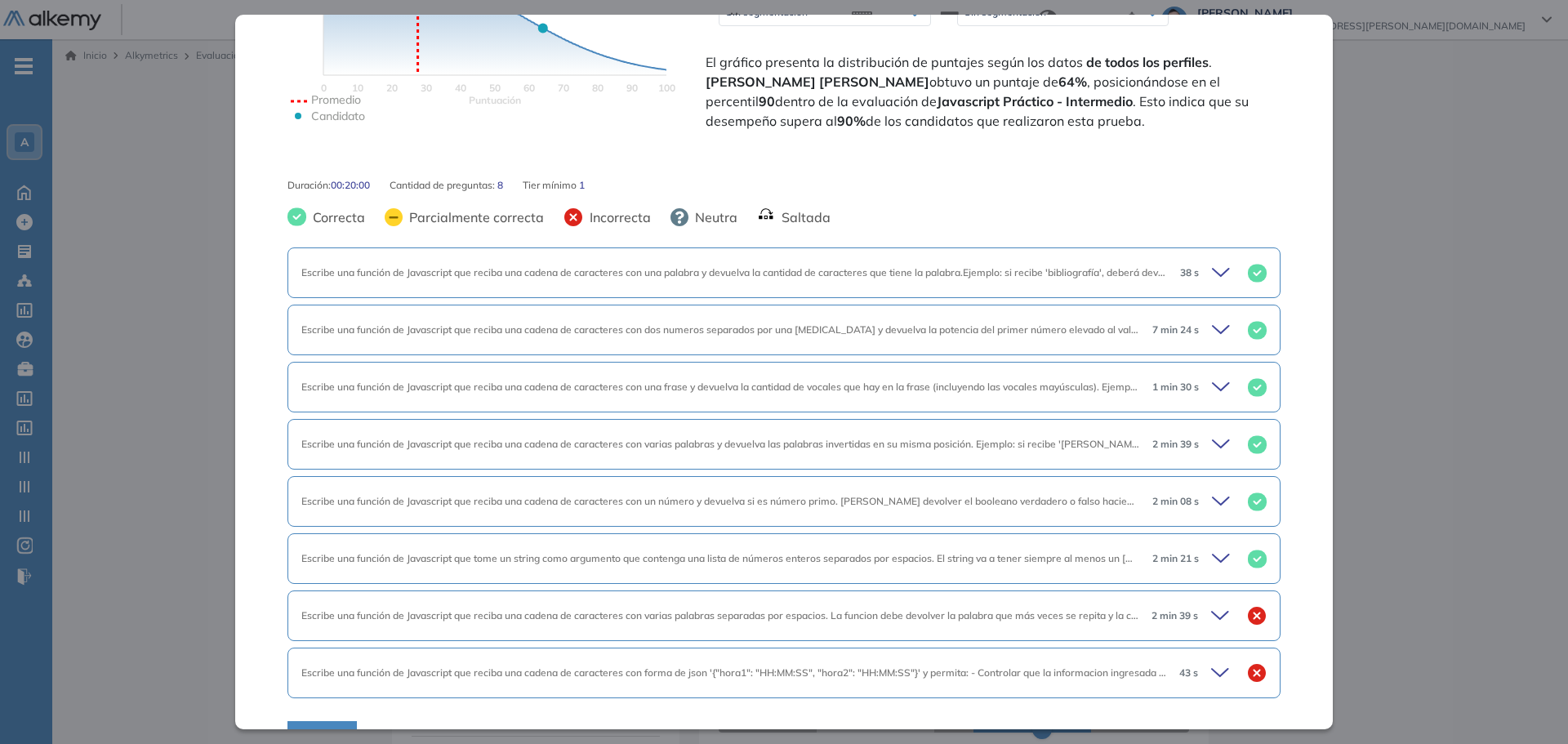
scroll to position [497, 0]
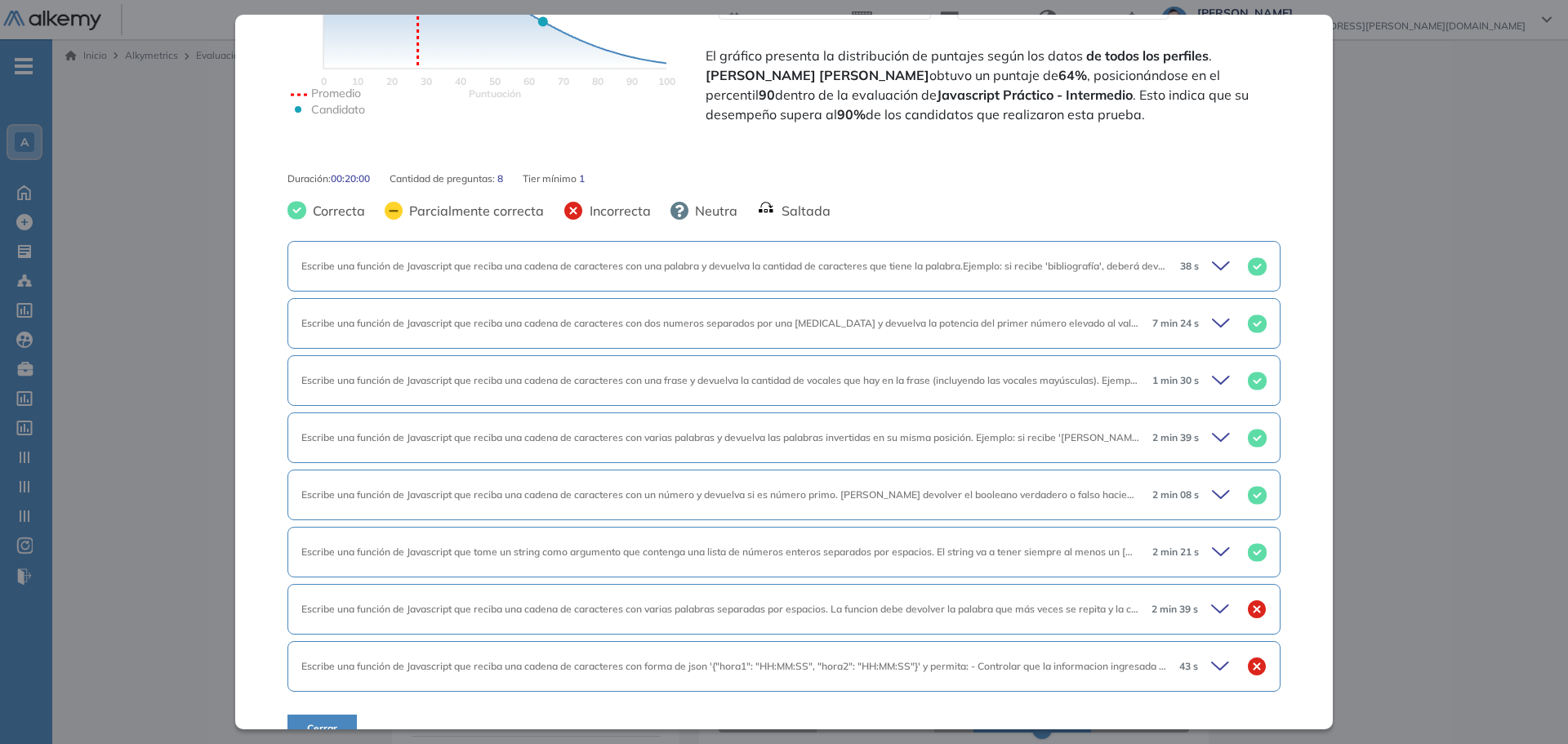
click at [835, 602] on span "Escribe una función de Javascript que reciba una cadena de caracteres con varia…" at bounding box center [1431, 608] width 2260 height 12
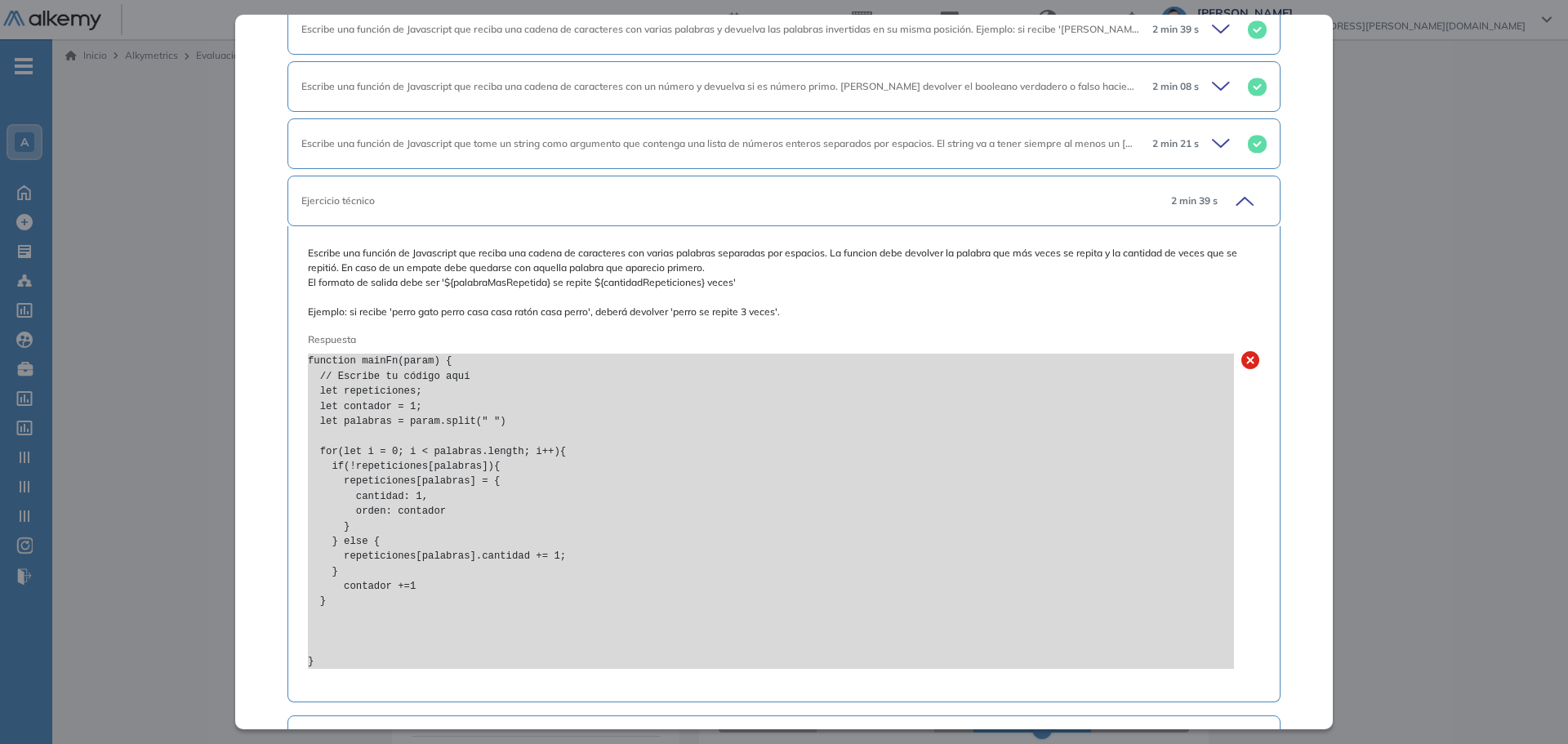
scroll to position [979, 0]
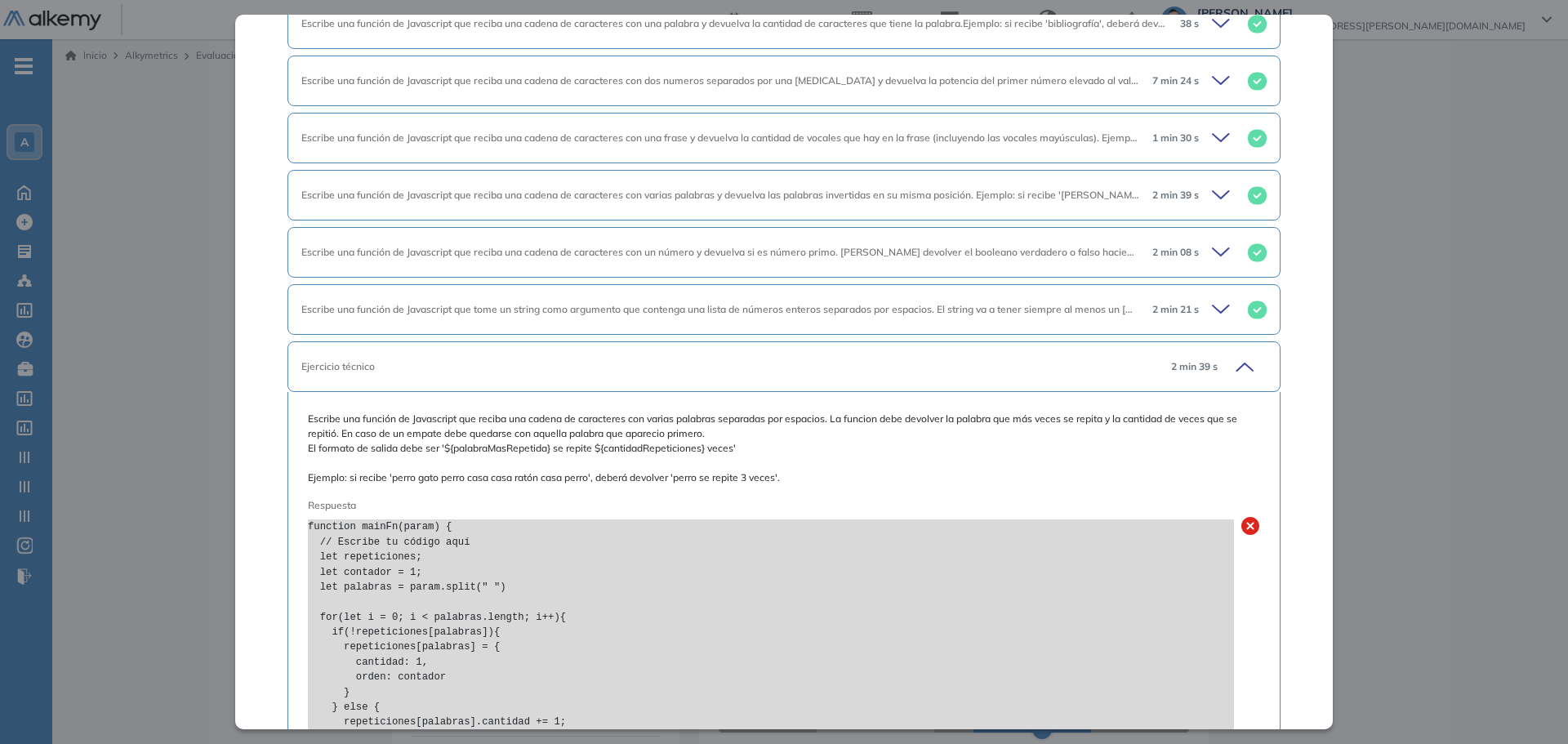
scroll to position [576, 0]
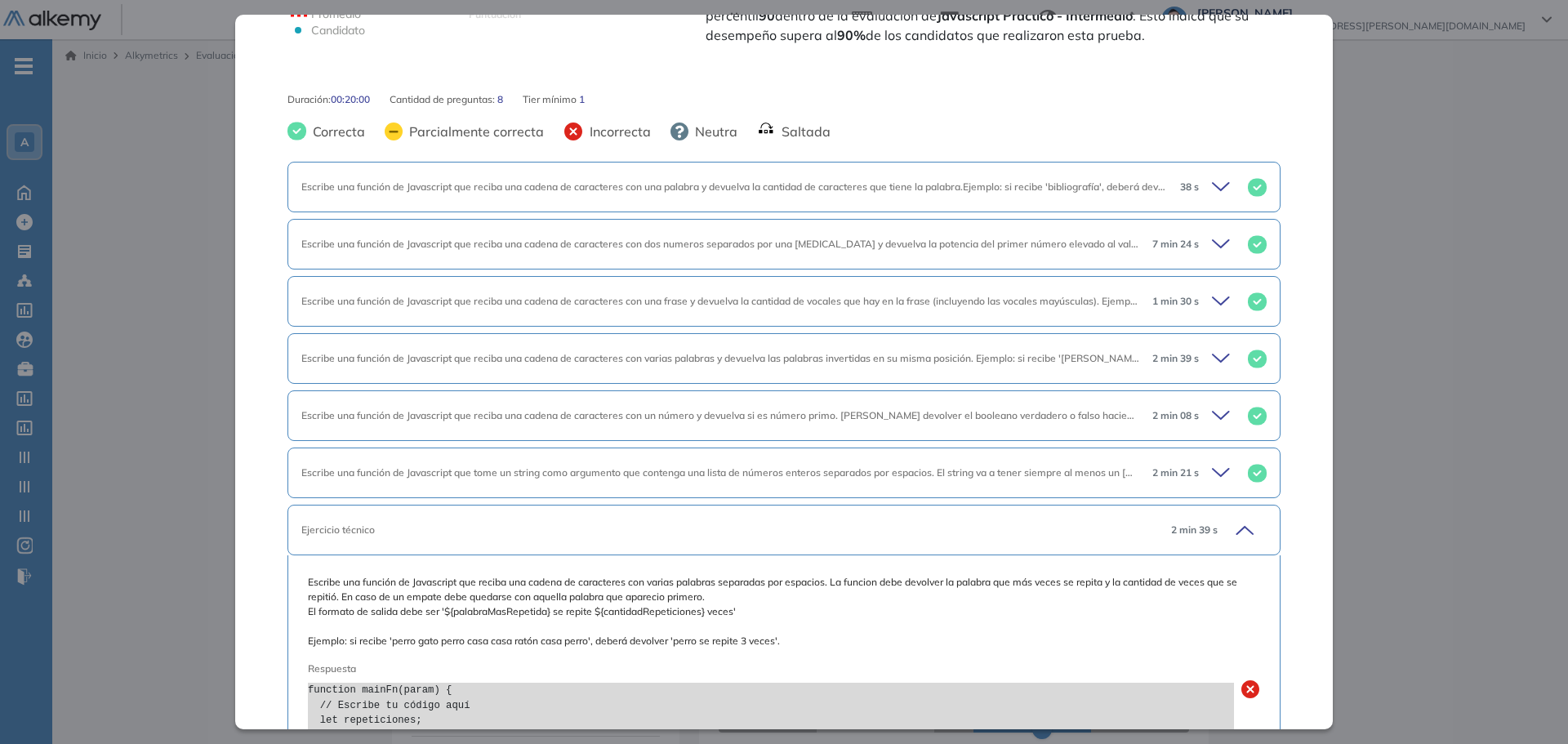
click at [1174, 522] on span "2 min 39 s" at bounding box center [1195, 530] width 46 height 15
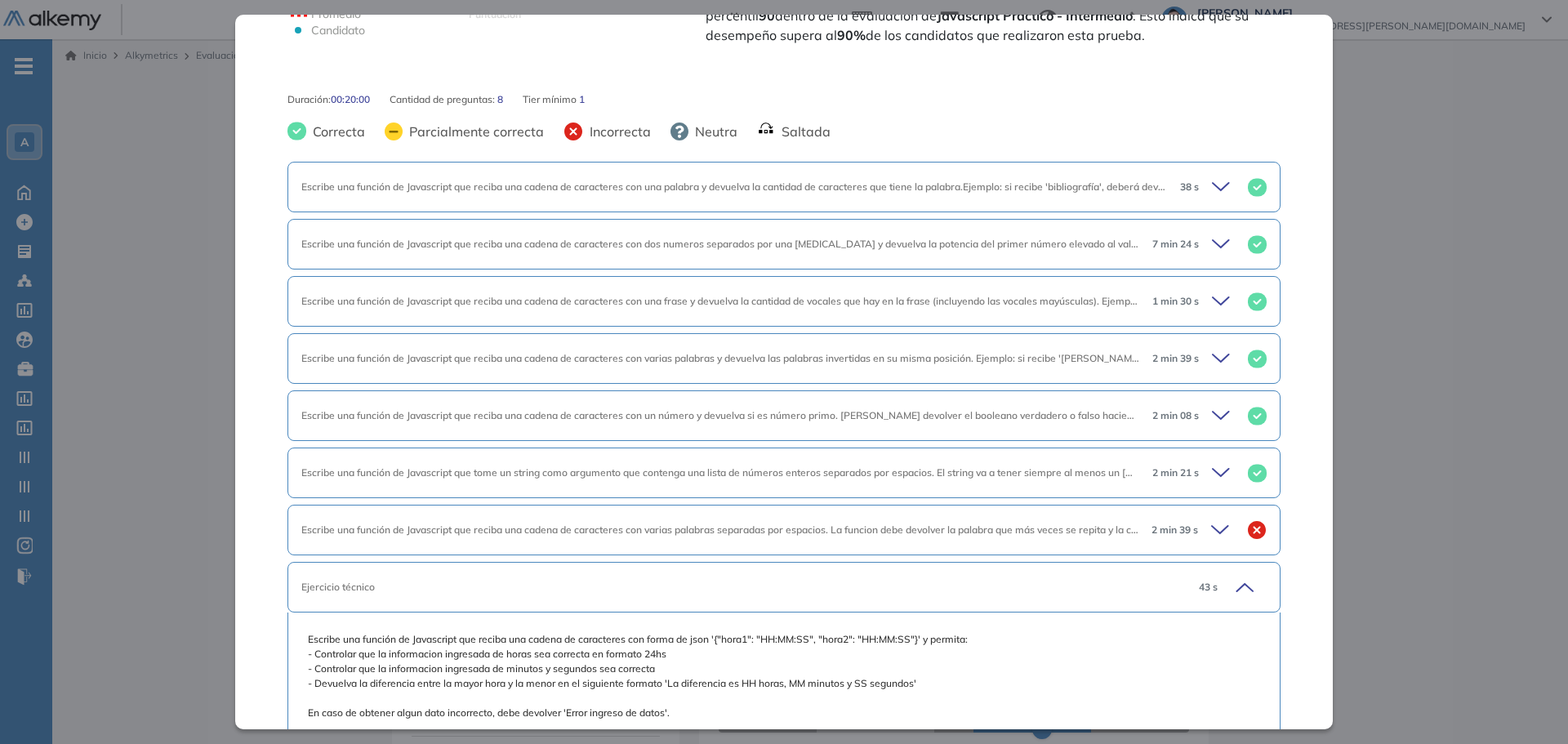
click at [1142, 569] on div "Ejercicio técnico 43 s" at bounding box center [784, 587] width 993 height 50
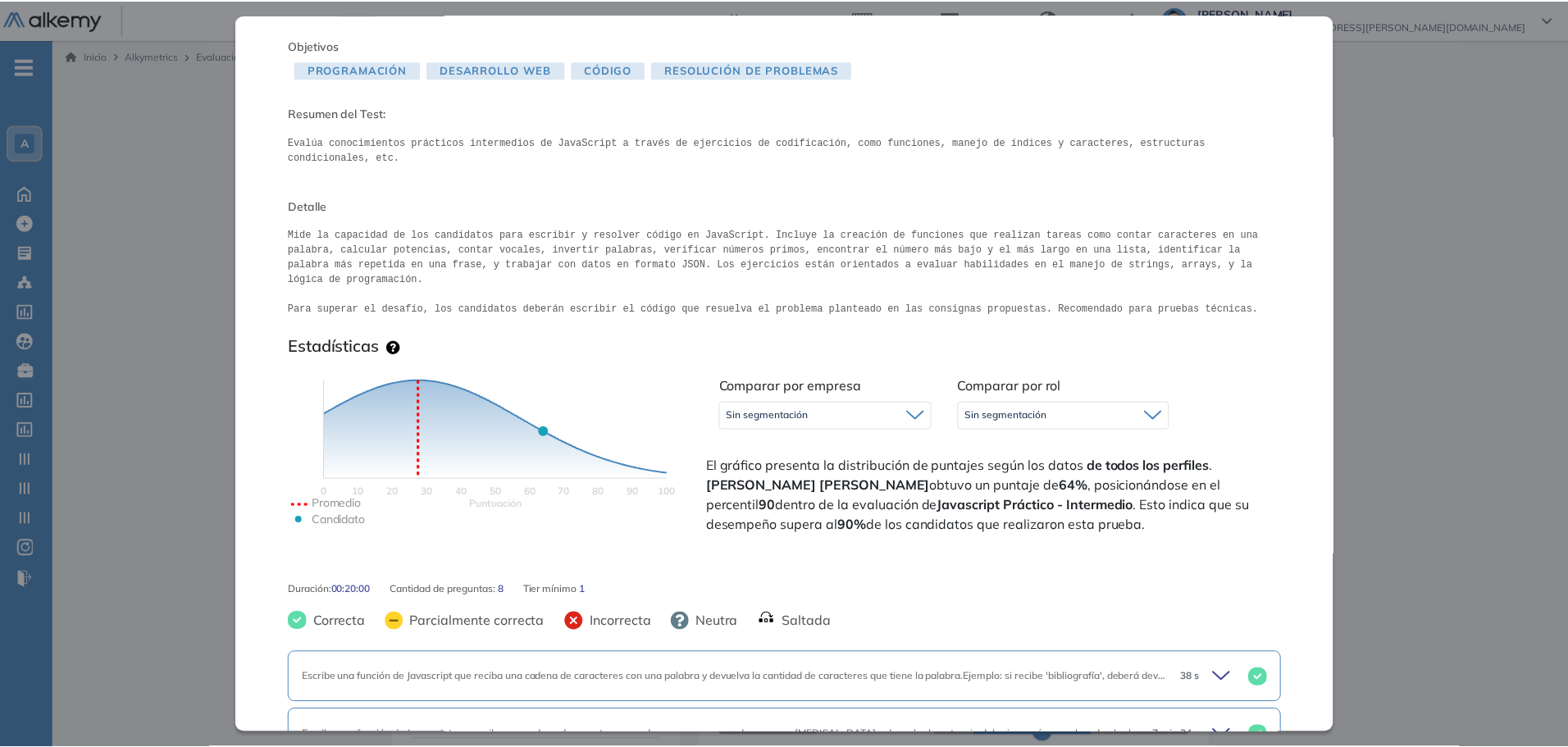
scroll to position [0, 0]
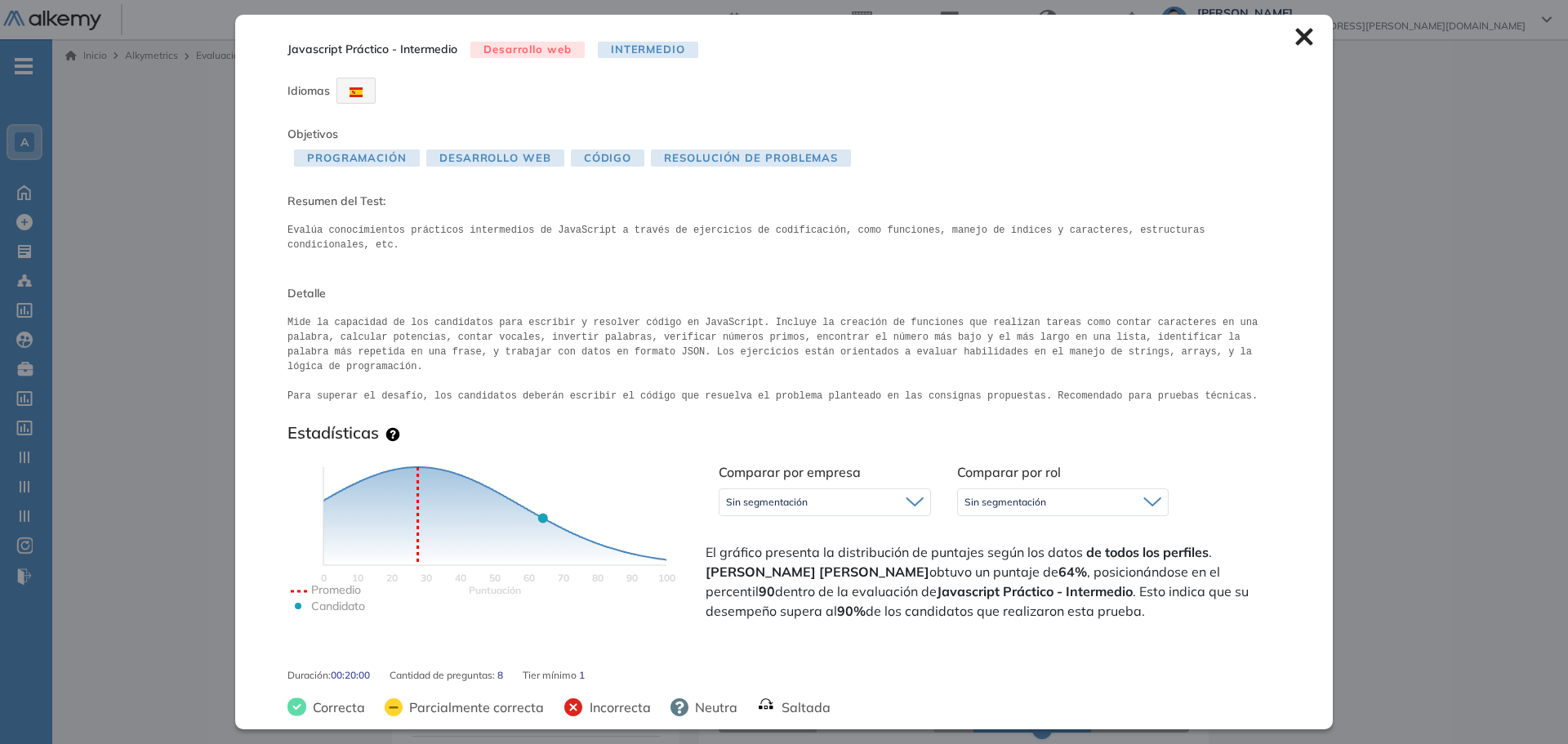
click at [1296, 40] on icon at bounding box center [1304, 37] width 17 height 17
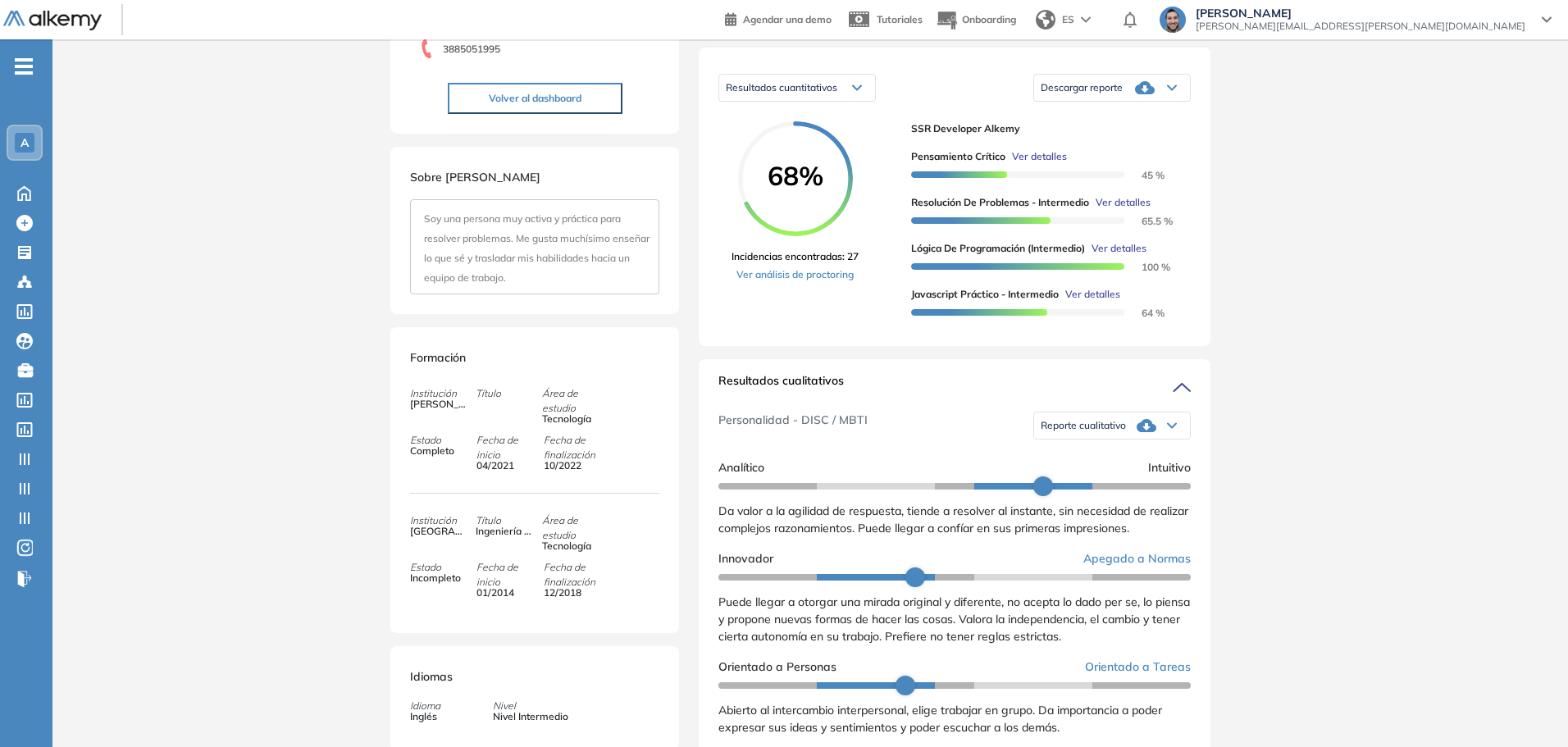
click at [1162, 442] on div "Reporte cualitativo" at bounding box center [1112, 425] width 155 height 32
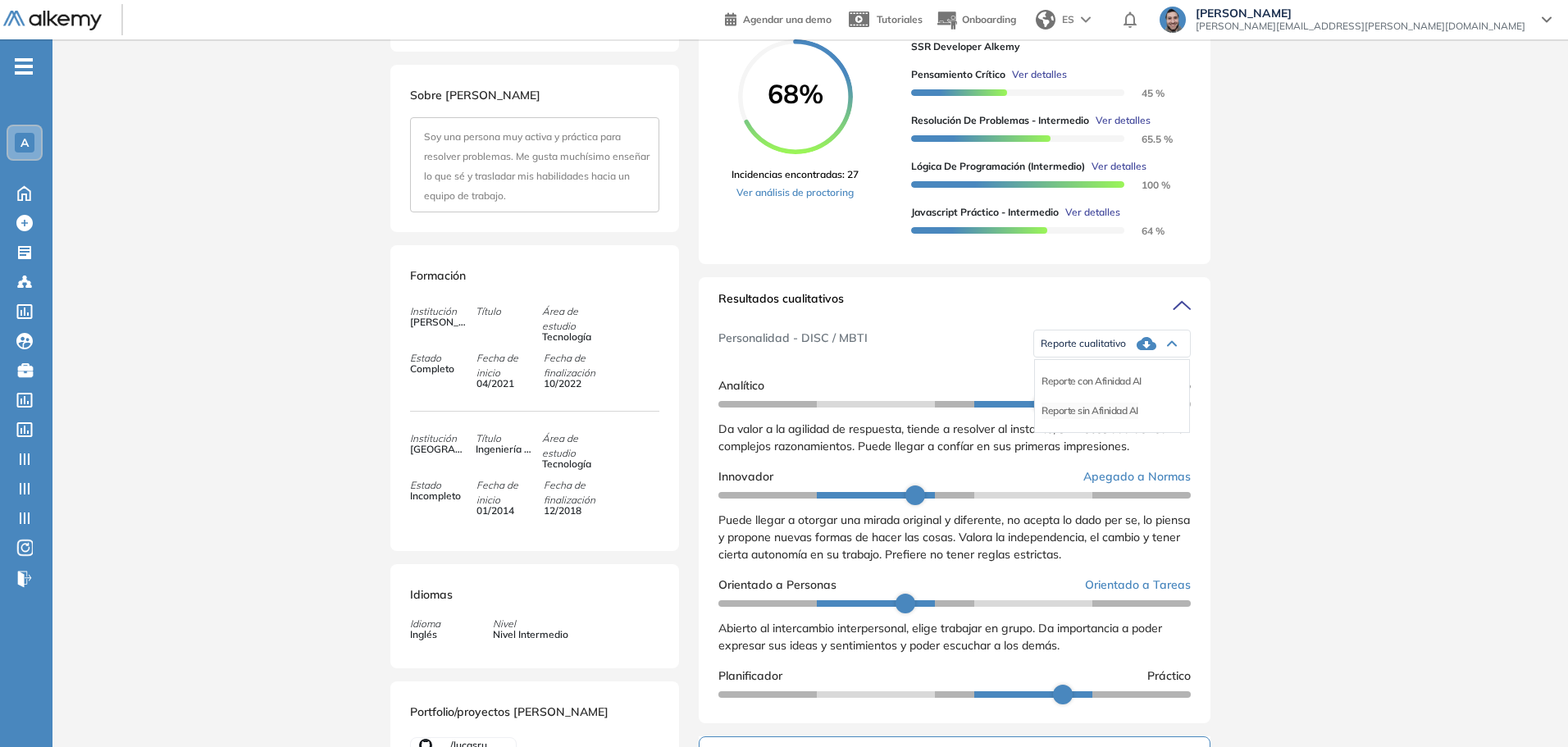
click at [1088, 419] on li "Reporte sin Afinidad AI" at bounding box center [1090, 410] width 96 height 17
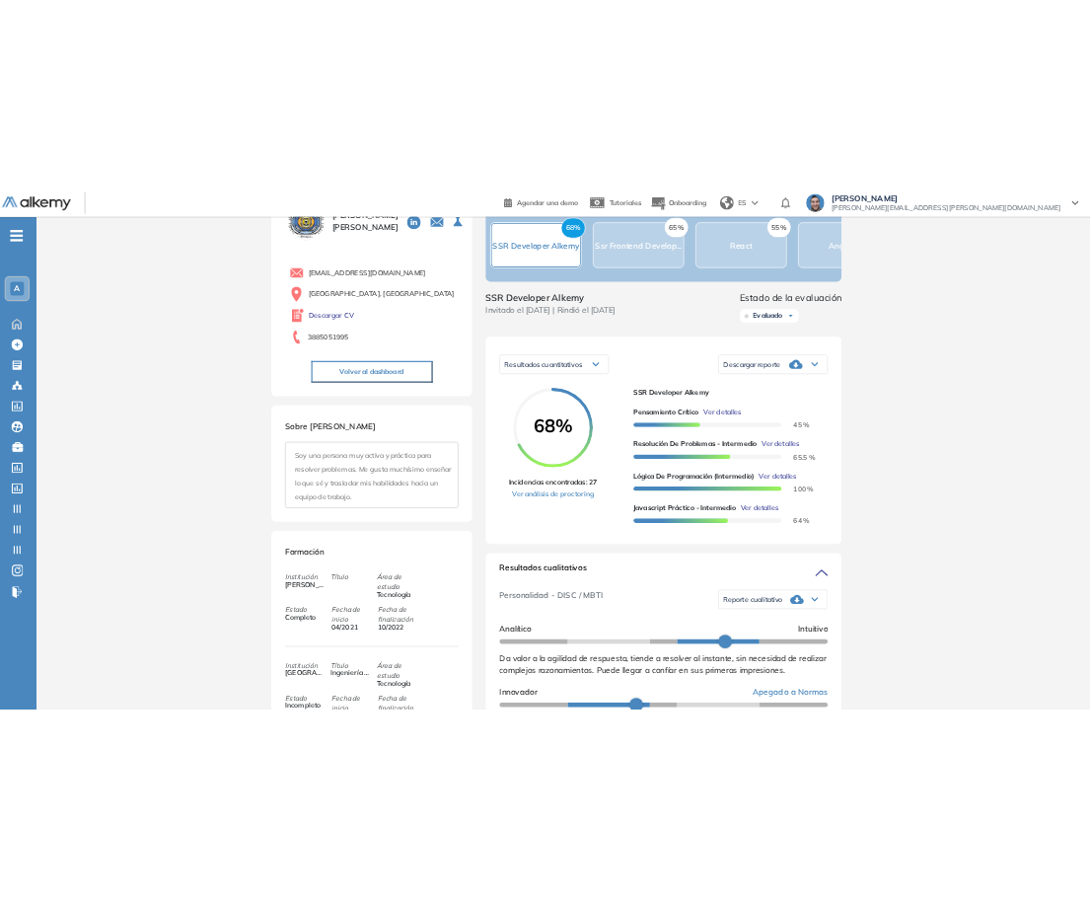
scroll to position [71, 0]
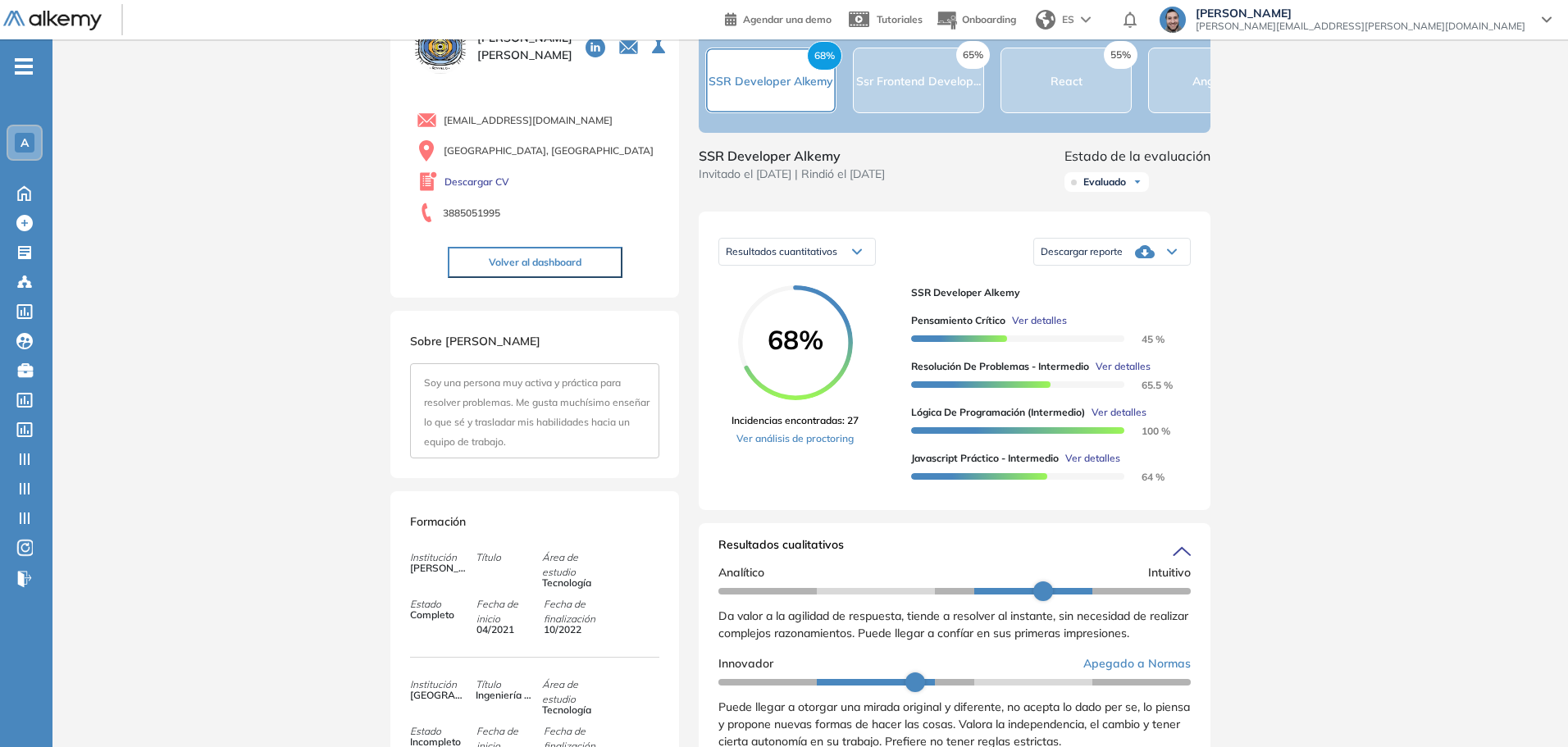
click at [1431, 290] on div "Inicio Alkymetrics Evaluaciones Dashboard Candidato Duración : 00:00:00 Cantida…" at bounding box center [810, 680] width 1516 height 1445
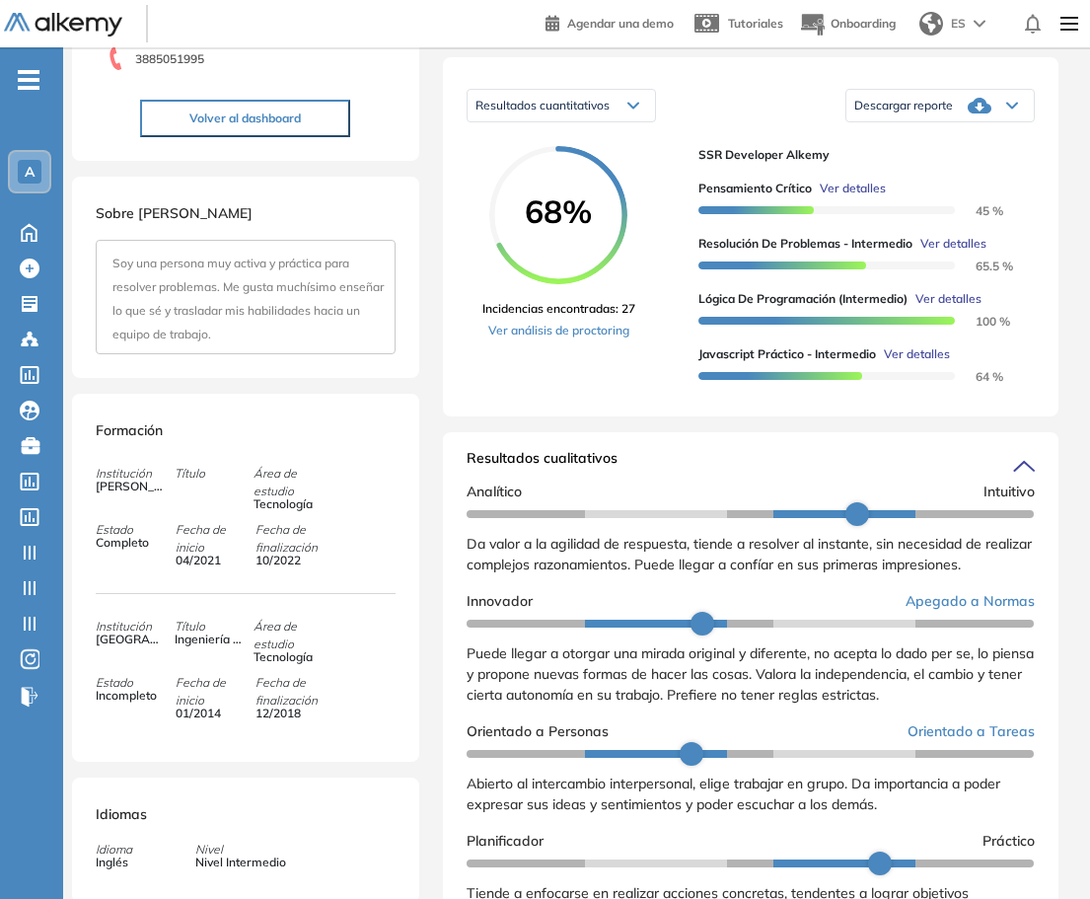
scroll to position [0, 0]
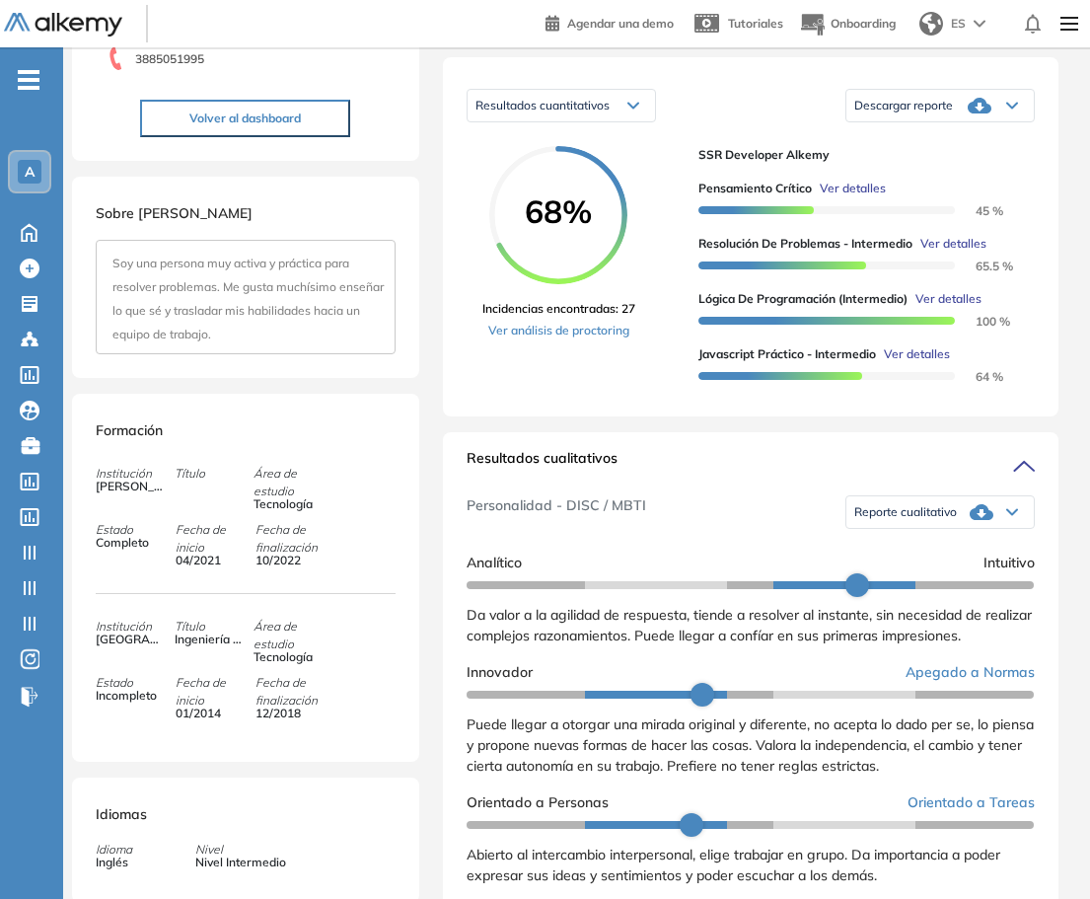
click at [996, 527] on div "Reporte cualitativo" at bounding box center [939, 511] width 187 height 39
click at [948, 537] on div "Reporte cualitativo Reporte con Afinidad AI Reporte sin Afinidad AI" at bounding box center [940, 511] width 189 height 49
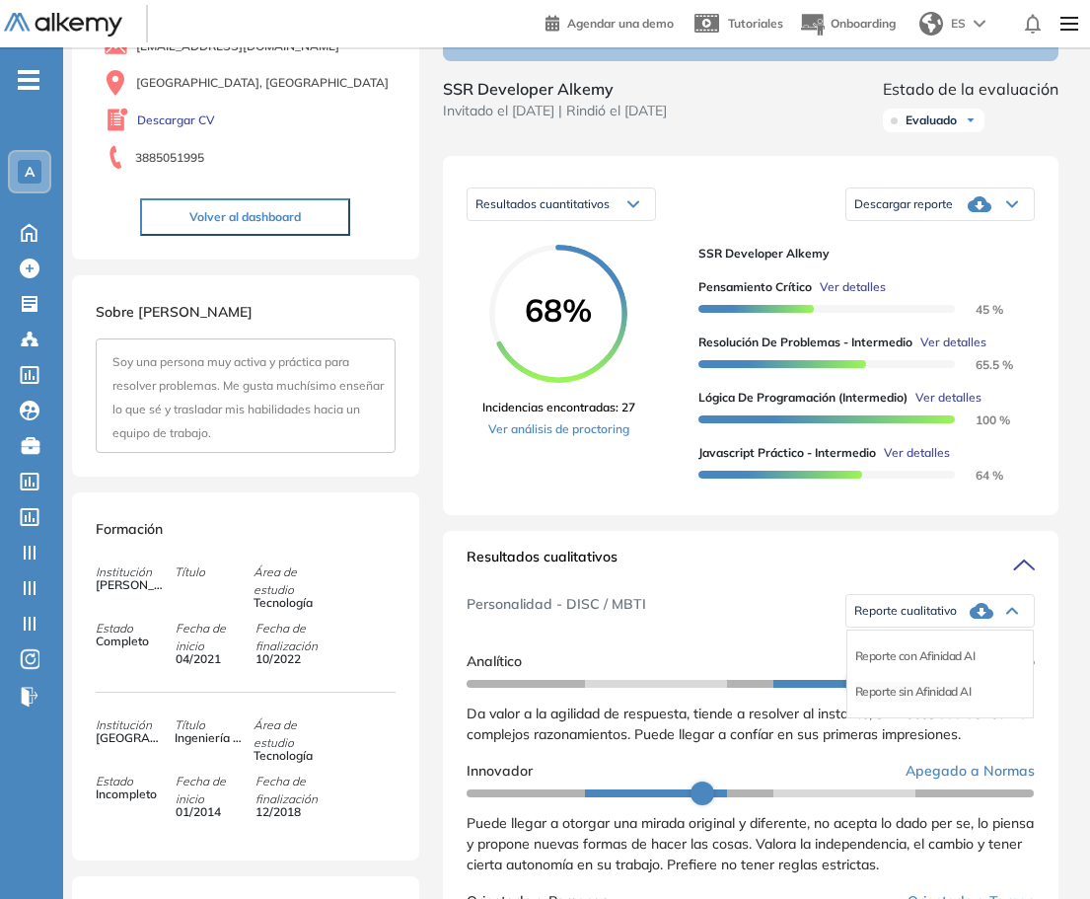
click at [918, 701] on li "Reporte sin Afinidad AI" at bounding box center [913, 692] width 116 height 20
click at [1012, 207] on icon at bounding box center [1012, 204] width 10 height 5
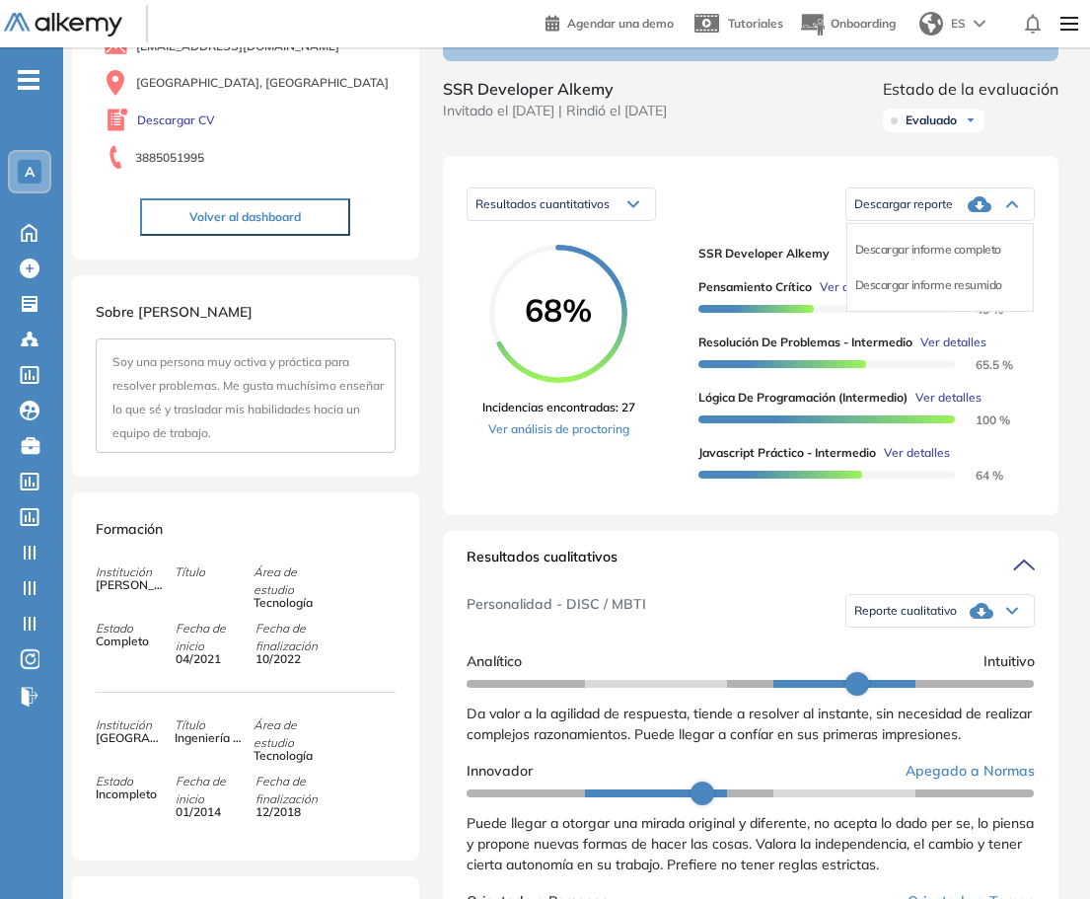
click at [1050, 563] on div "Resultados cualitativos Personalidad - DISC / MBTI Reporte cualitativo Reporte …" at bounding box center [751, 799] width 616 height 537
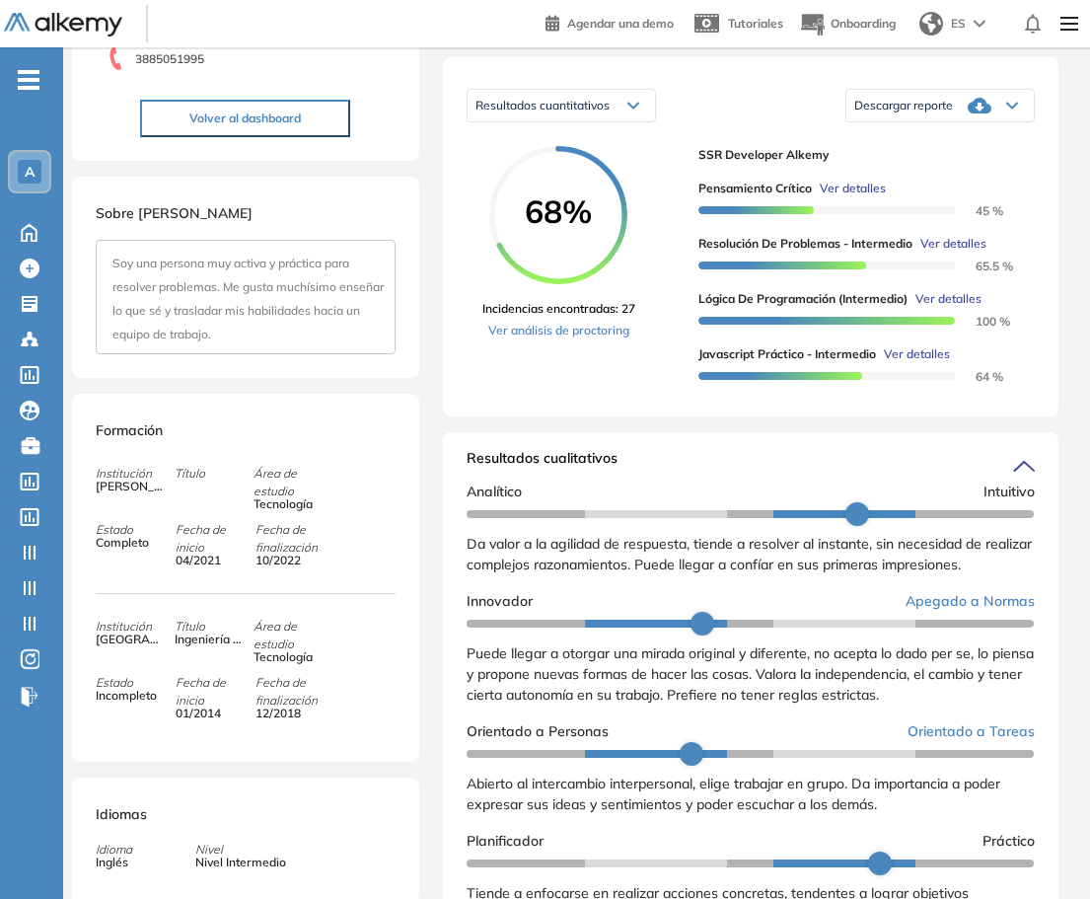
scroll to position [0, 0]
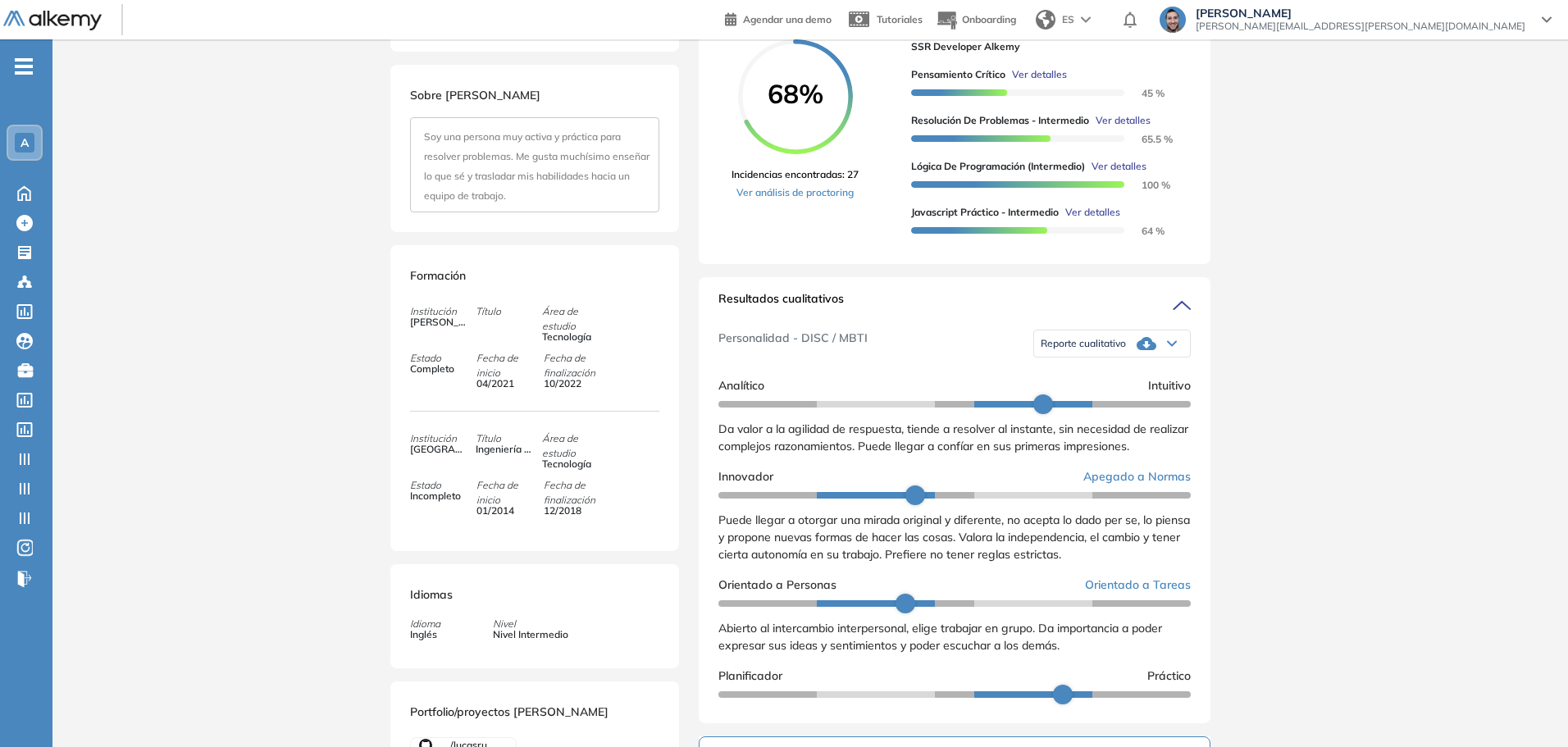
scroll to position [246, 0]
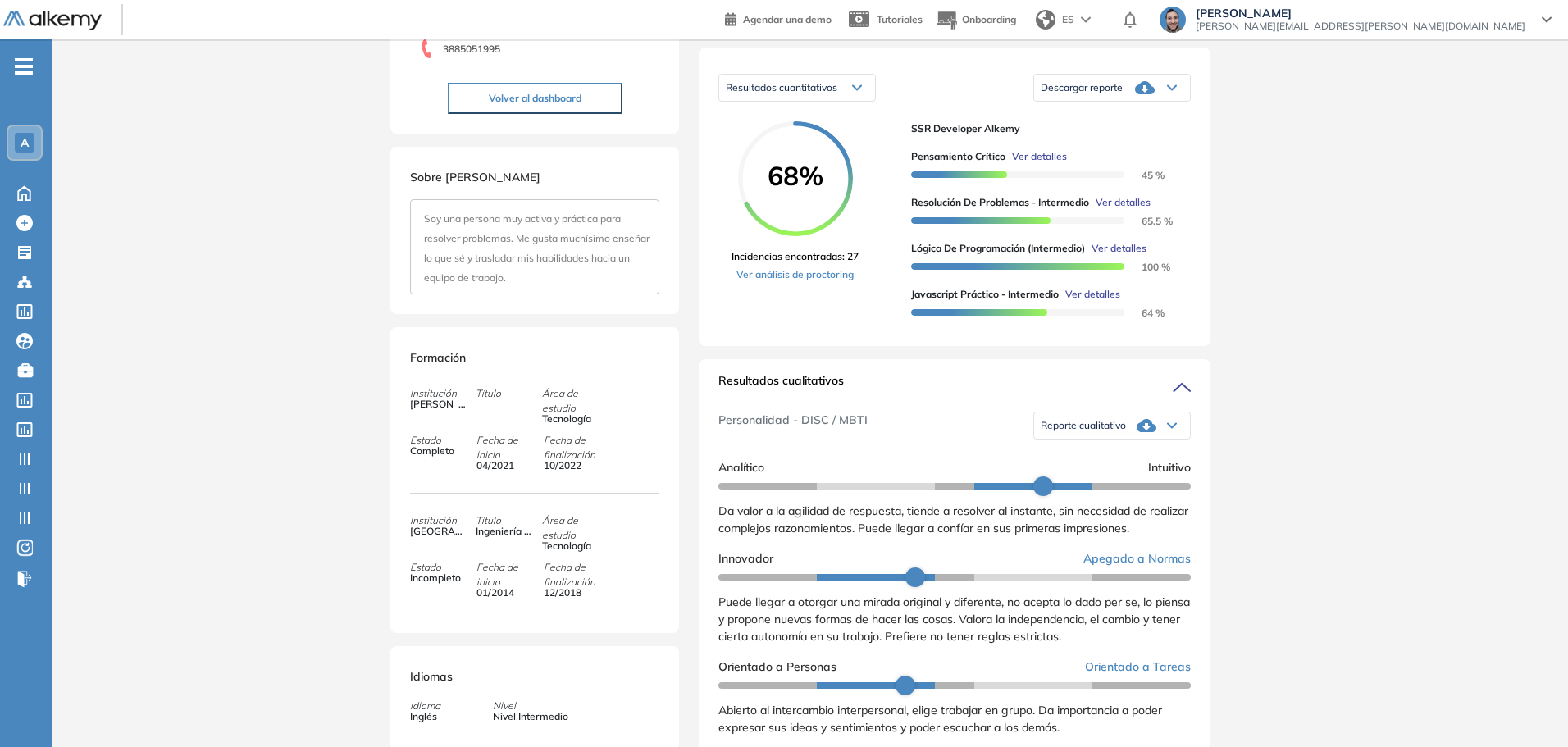
click at [912, 435] on icon at bounding box center [1146, 425] width 20 height 20
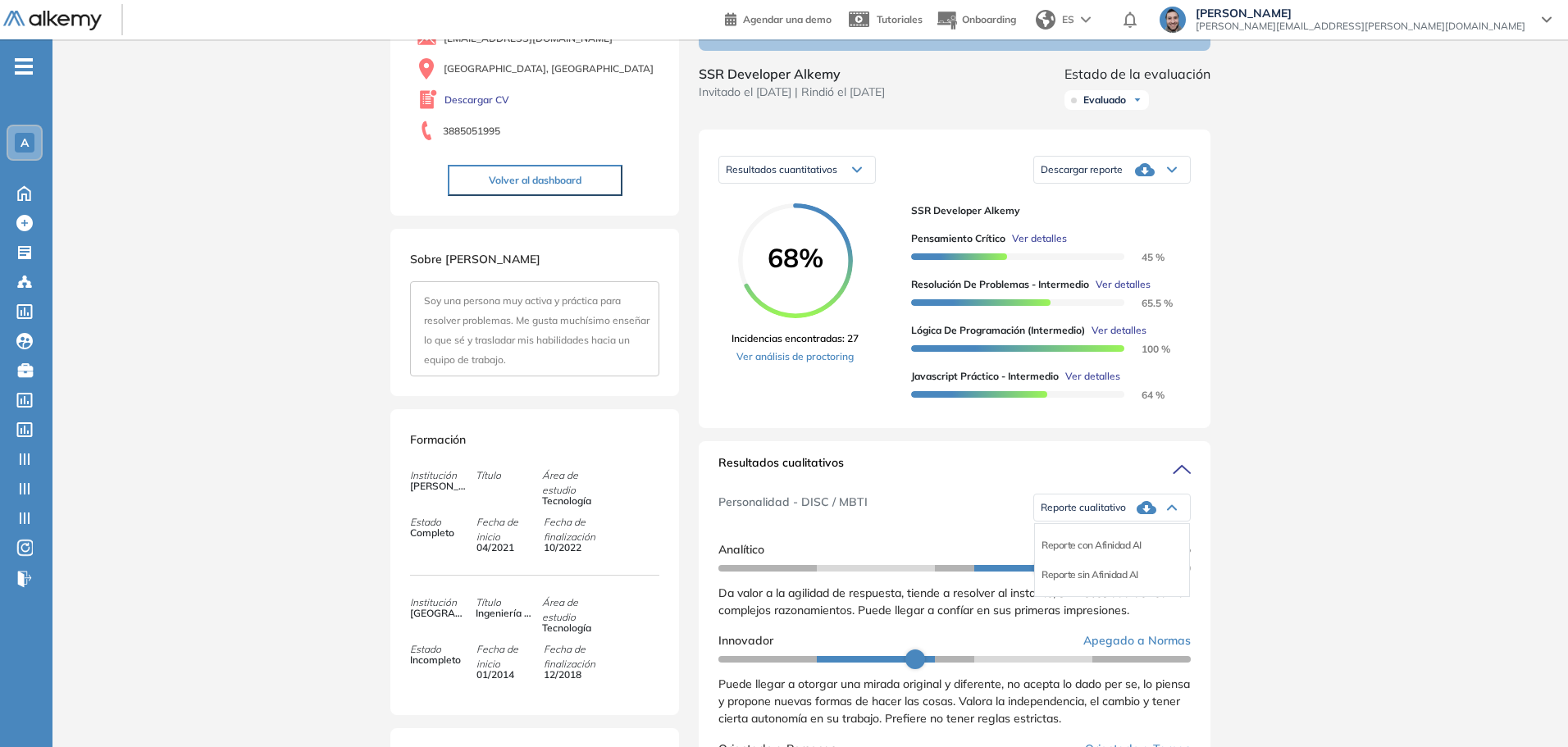
scroll to position [82, 0]
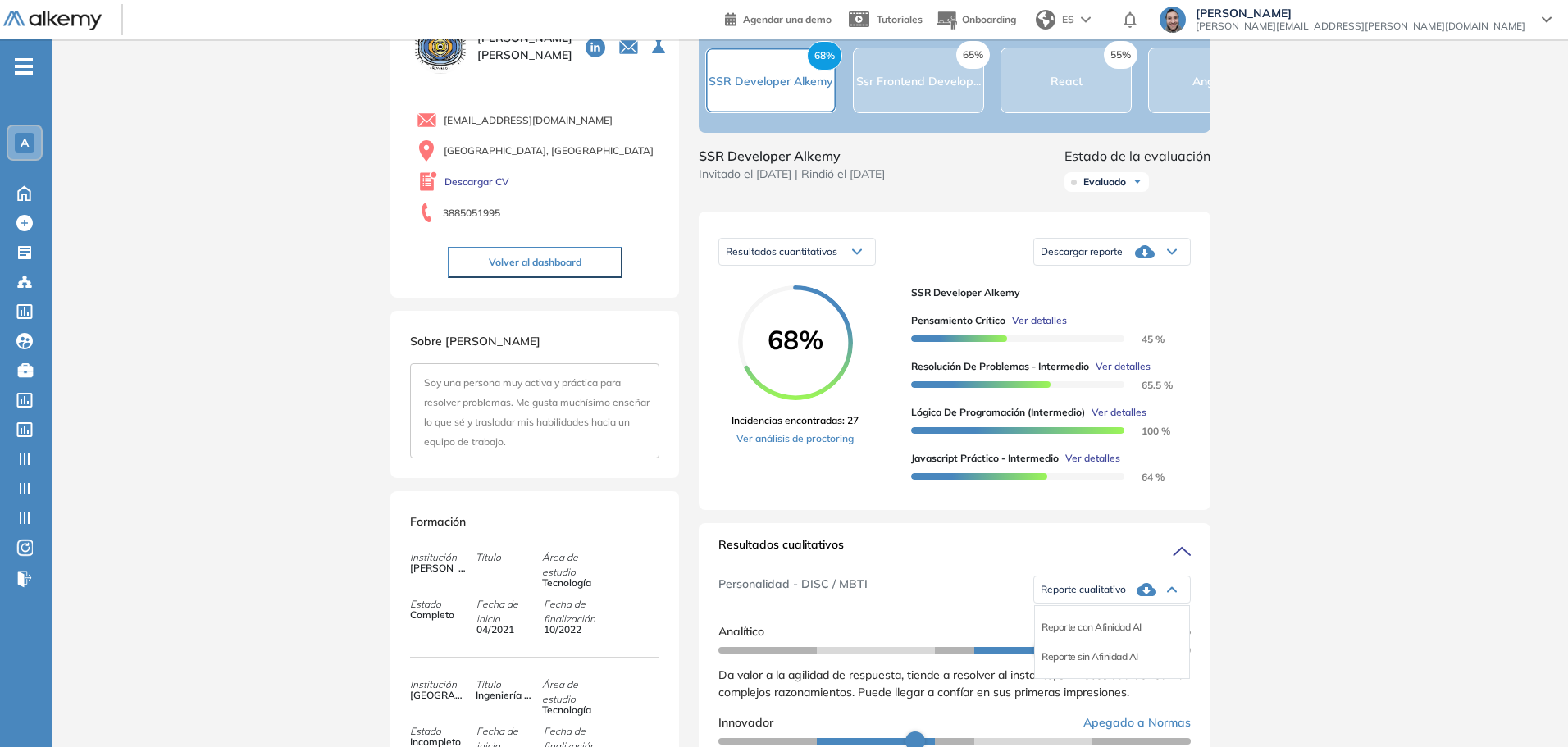
click at [912, 479] on div "Inicio Alkymetrics Evaluaciones Dashboard Candidato Duración : 00:00:00 Cantida…" at bounding box center [810, 680] width 1516 height 1445
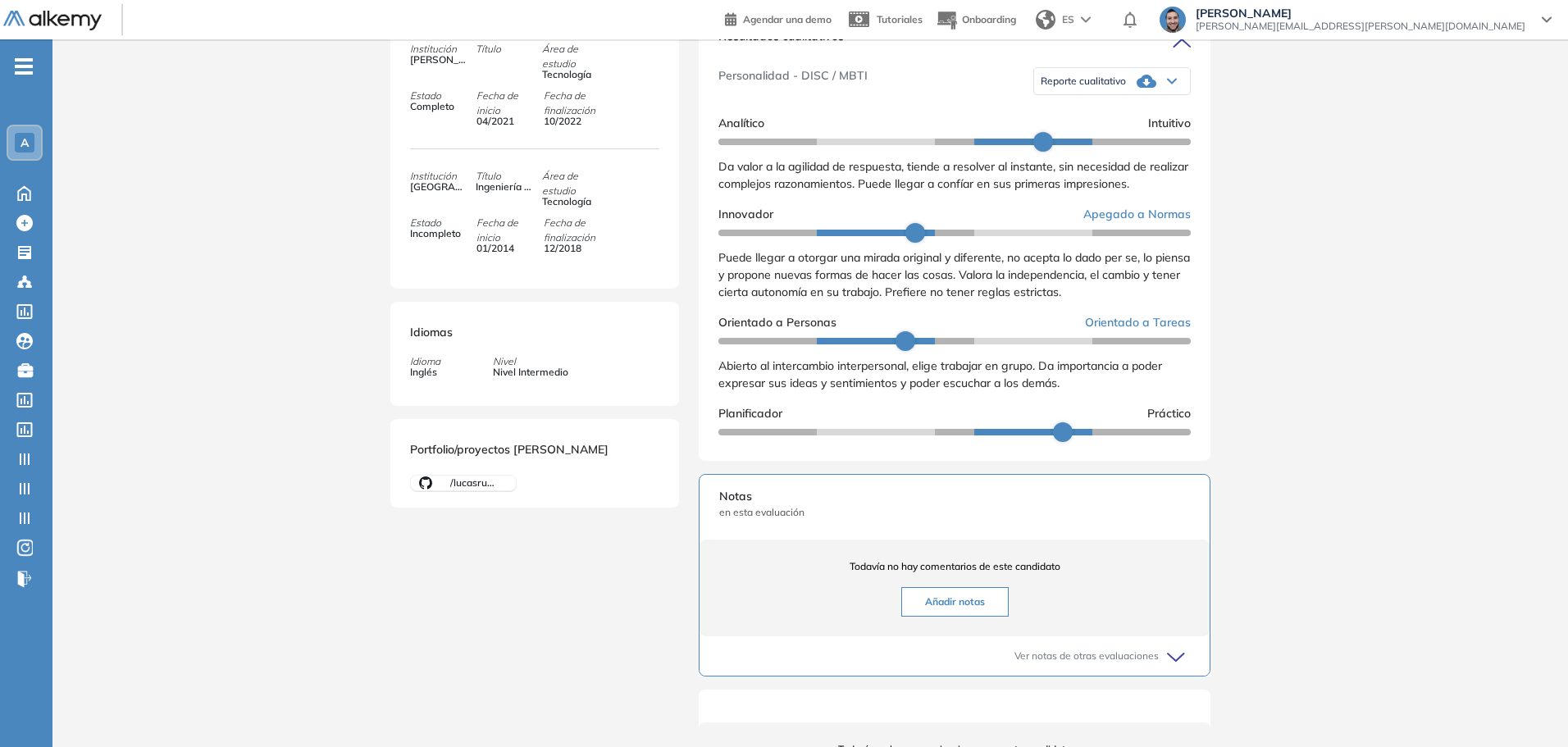
scroll to position [263, 0]
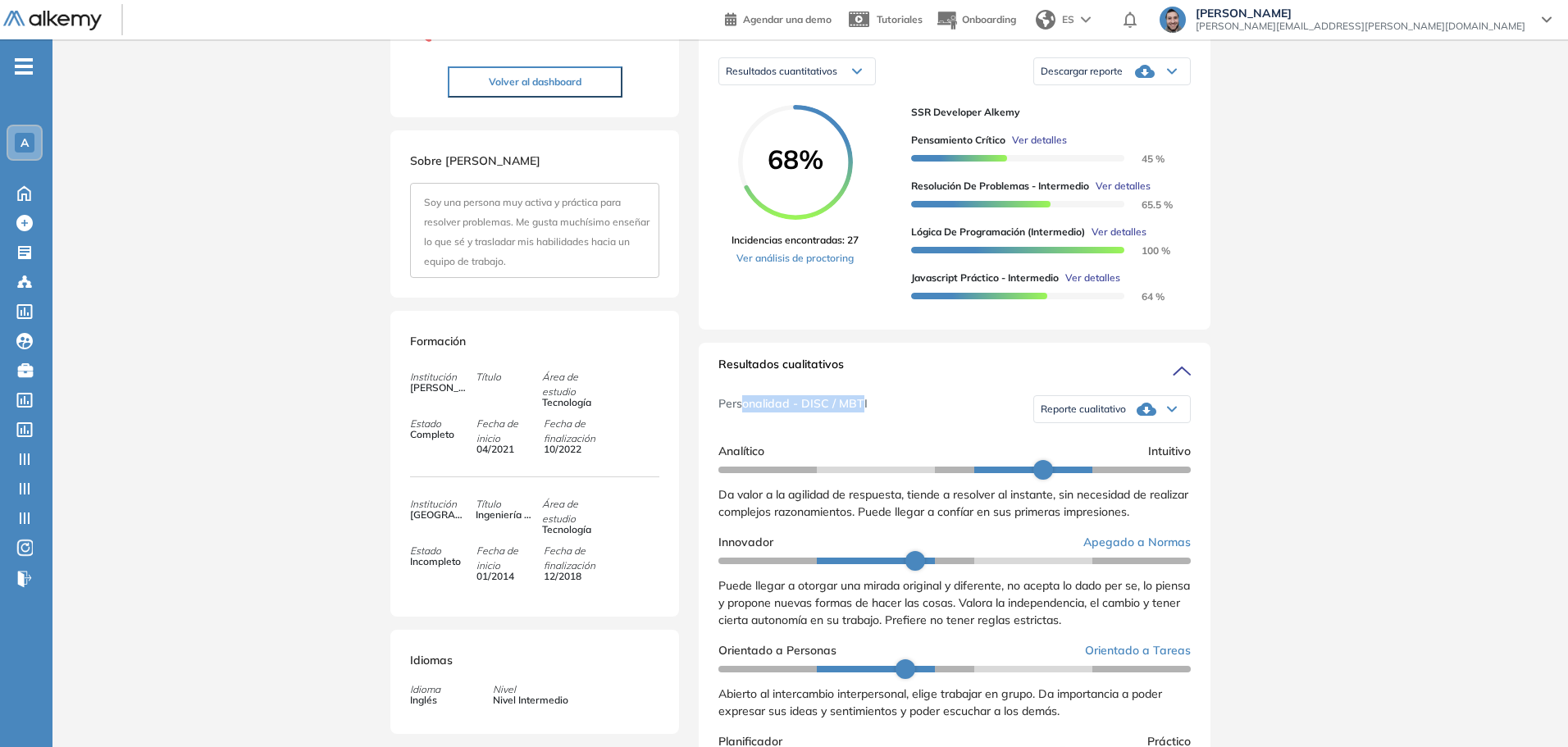
drag, startPoint x: 860, startPoint y: 423, endPoint x: 744, endPoint y: 415, distance: 116.3
click at [744, 415] on span "Personalidad - DISC / MBTI" at bounding box center [793, 410] width 150 height 28
click at [816, 423] on span "Personalidad - DISC / MBTI" at bounding box center [793, 410] width 150 height 28
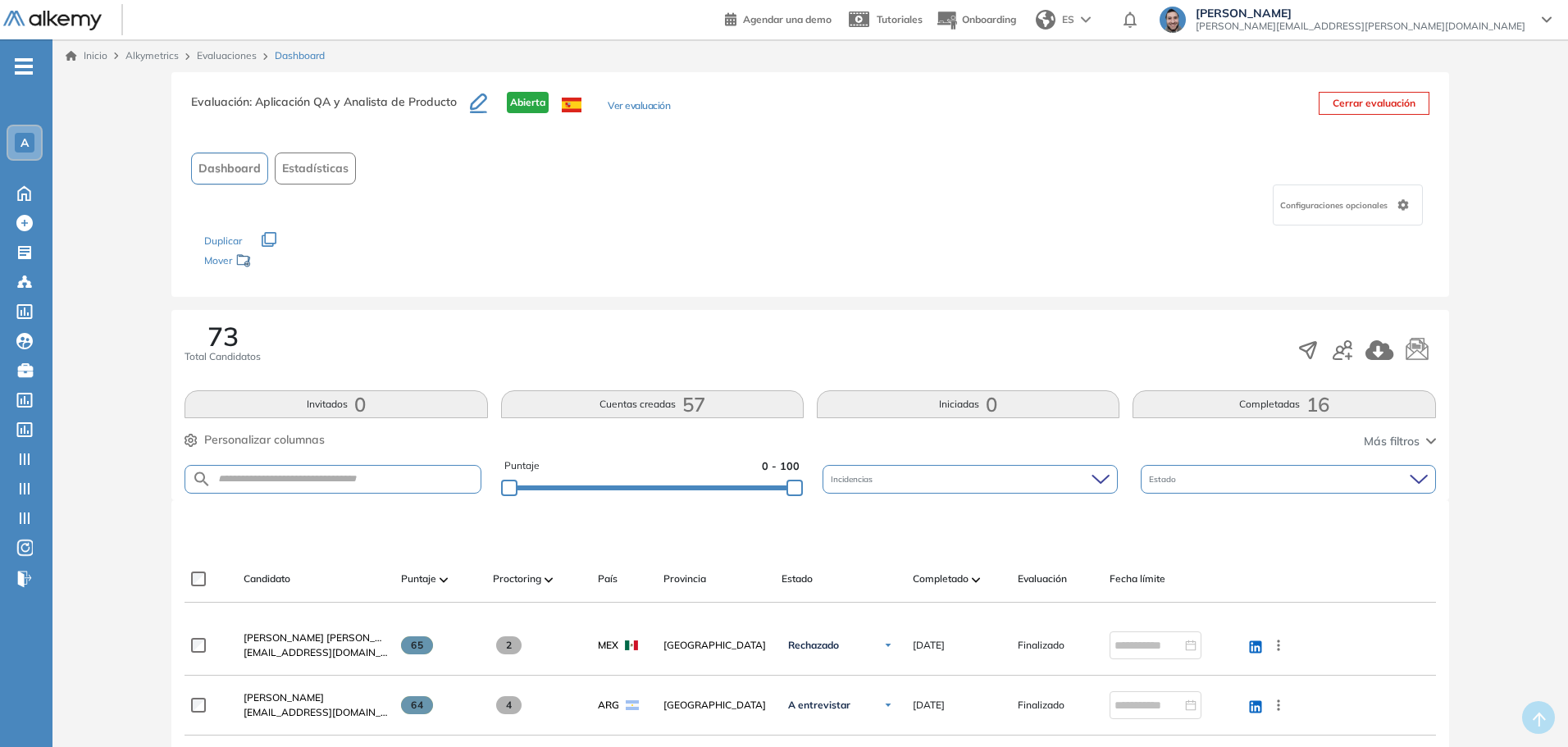
scroll to position [164, 0]
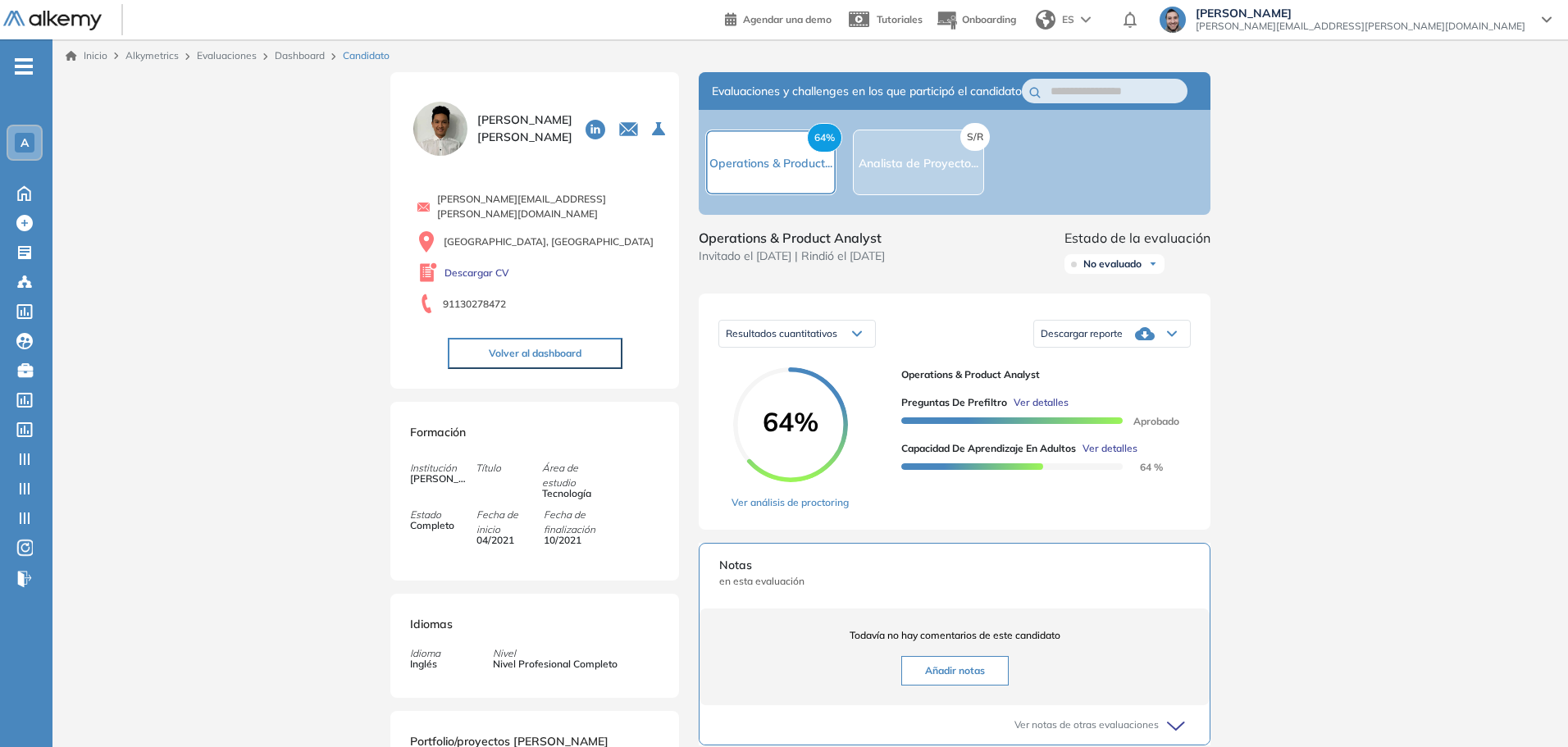
click at [1031, 410] on span "Ver detalles" at bounding box center [1041, 403] width 55 height 15
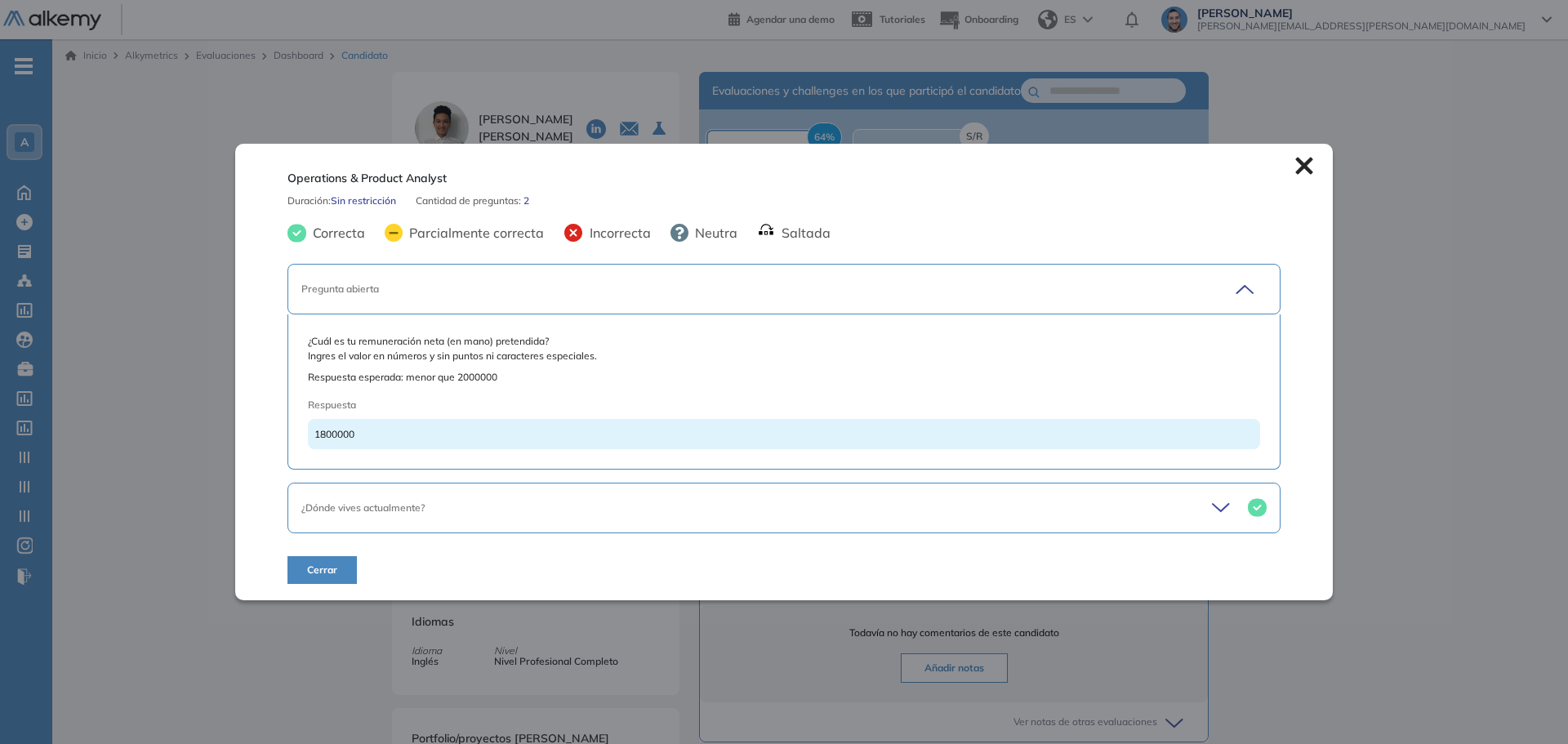
click at [1301, 170] on icon at bounding box center [1304, 166] width 17 height 17
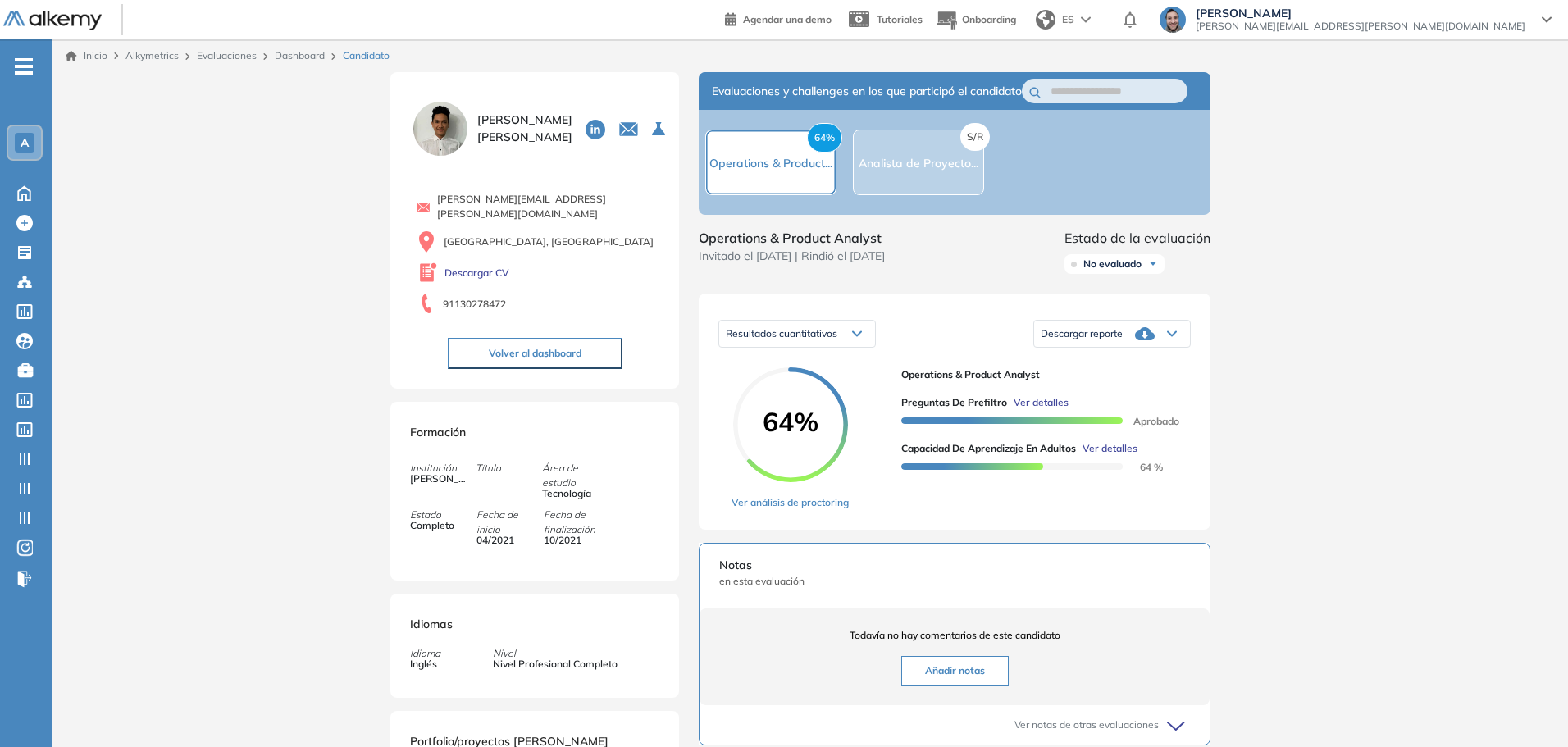
click at [1122, 456] on span "Ver detalles" at bounding box center [1110, 449] width 55 height 15
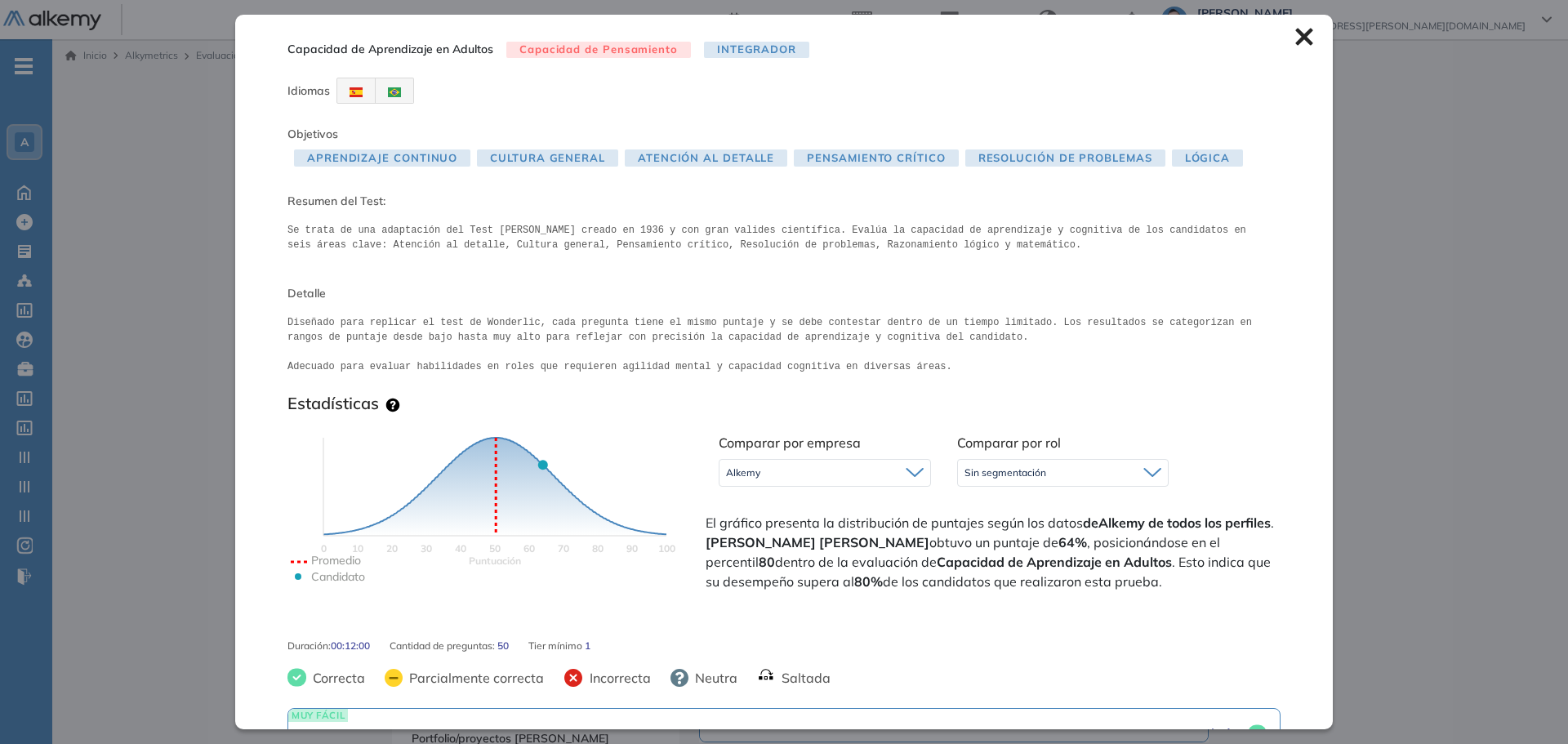
click at [1296, 36] on icon at bounding box center [1304, 37] width 17 height 17
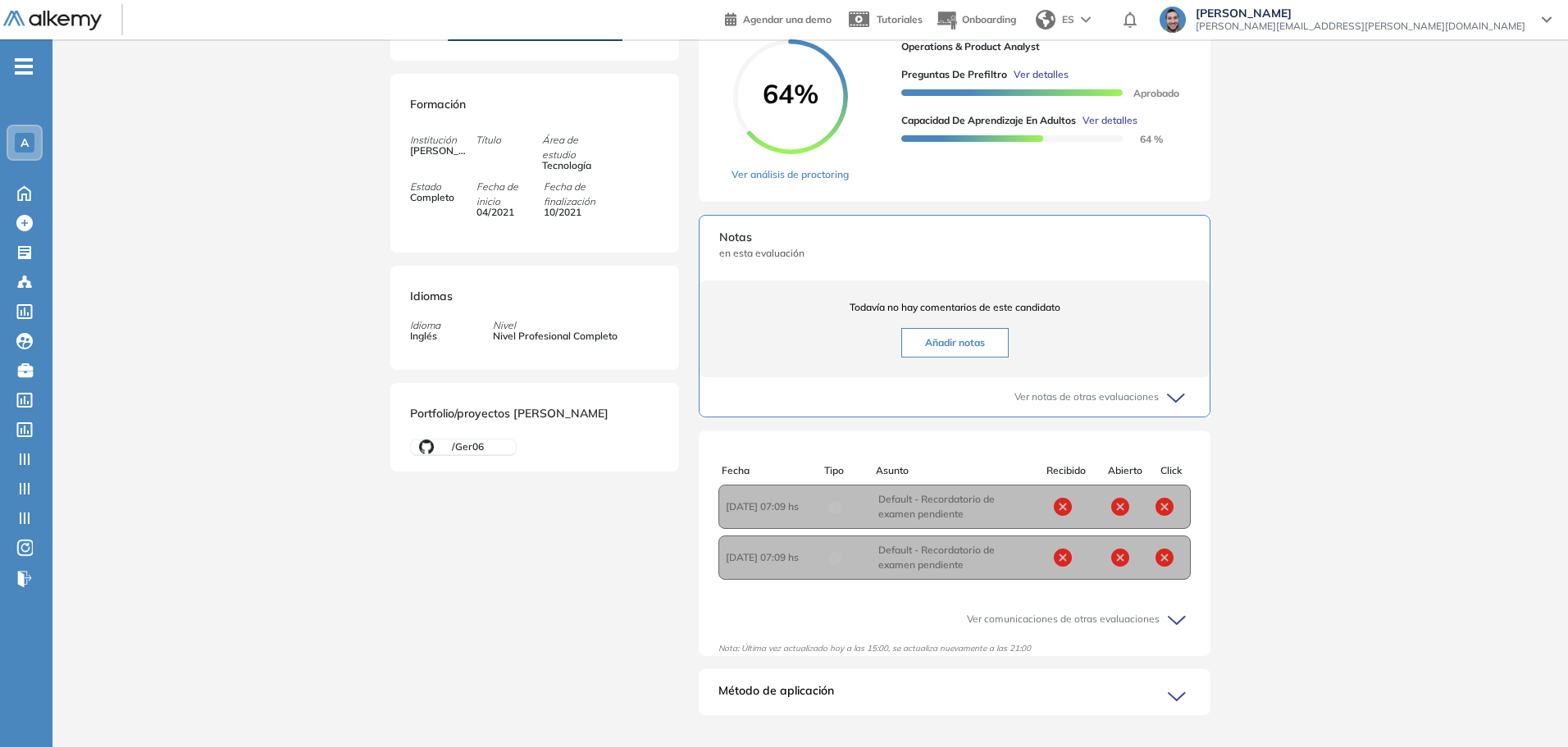
scroll to position [82, 0]
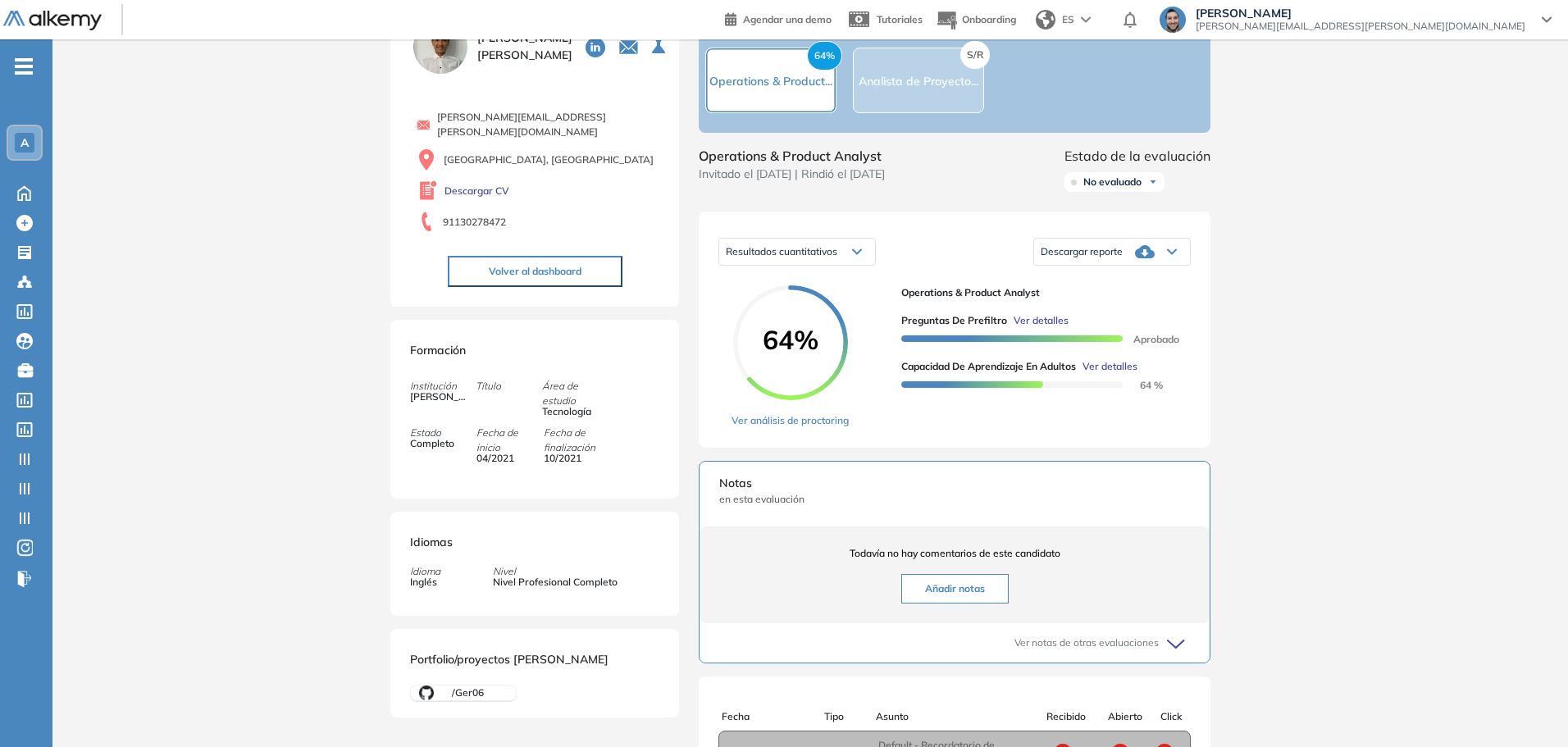
click at [831, 256] on div "Resultados cuantitativos" at bounding box center [796, 252] width 155 height 27
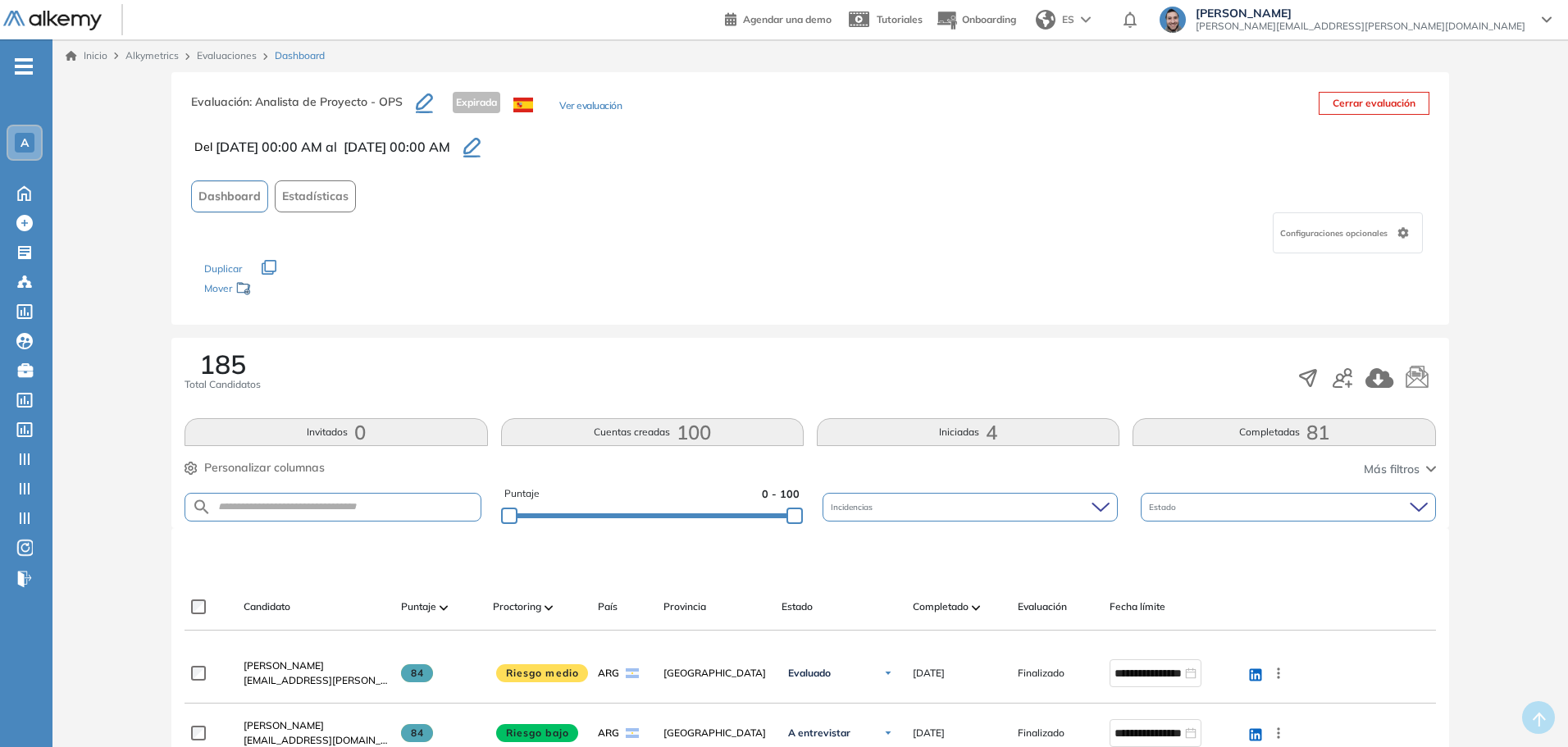
scroll to position [82, 0]
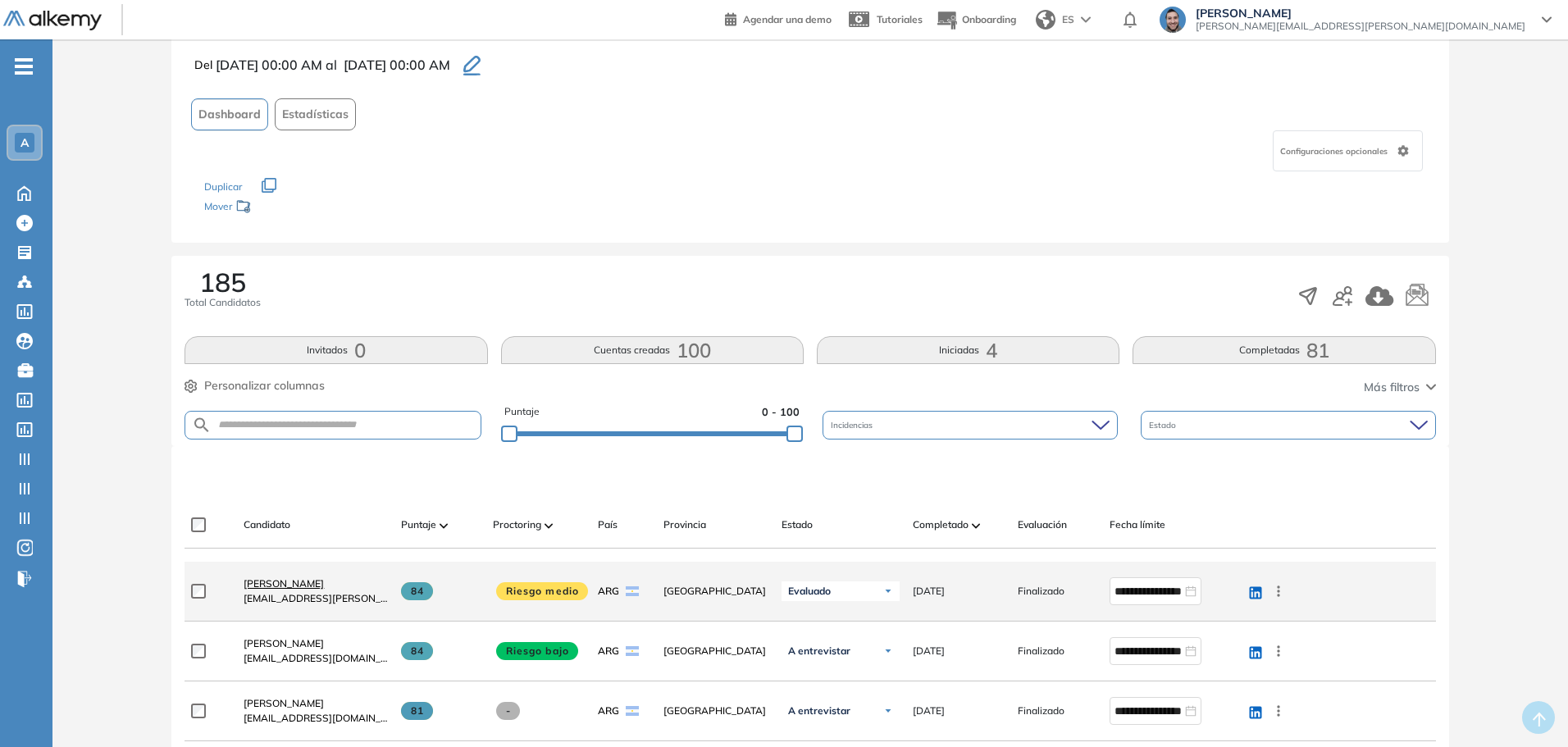
click at [291, 585] on span "María Eugenia Bucciarelli" at bounding box center [284, 583] width 81 height 12
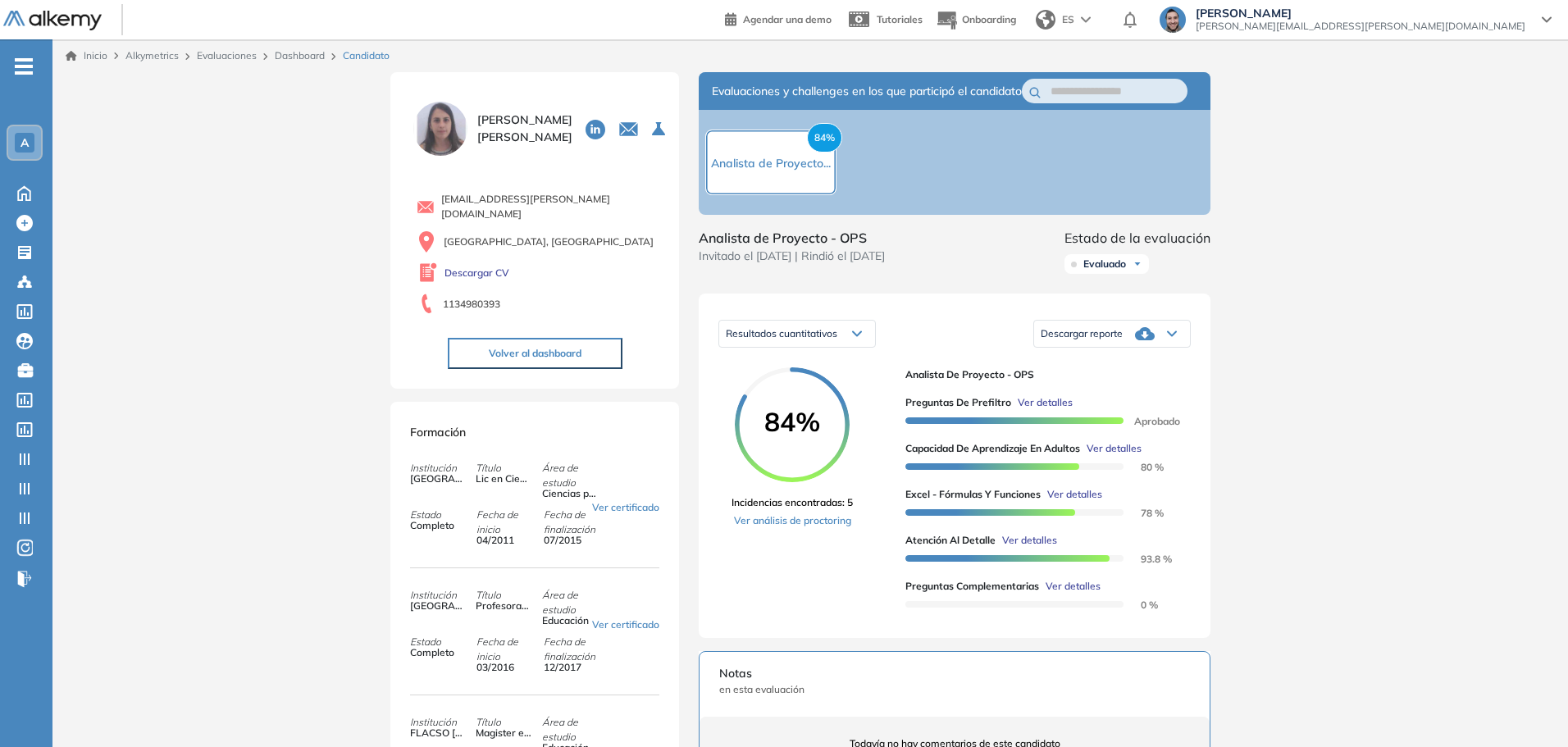
click at [1038, 410] on span "Ver detalles" at bounding box center [1045, 403] width 55 height 15
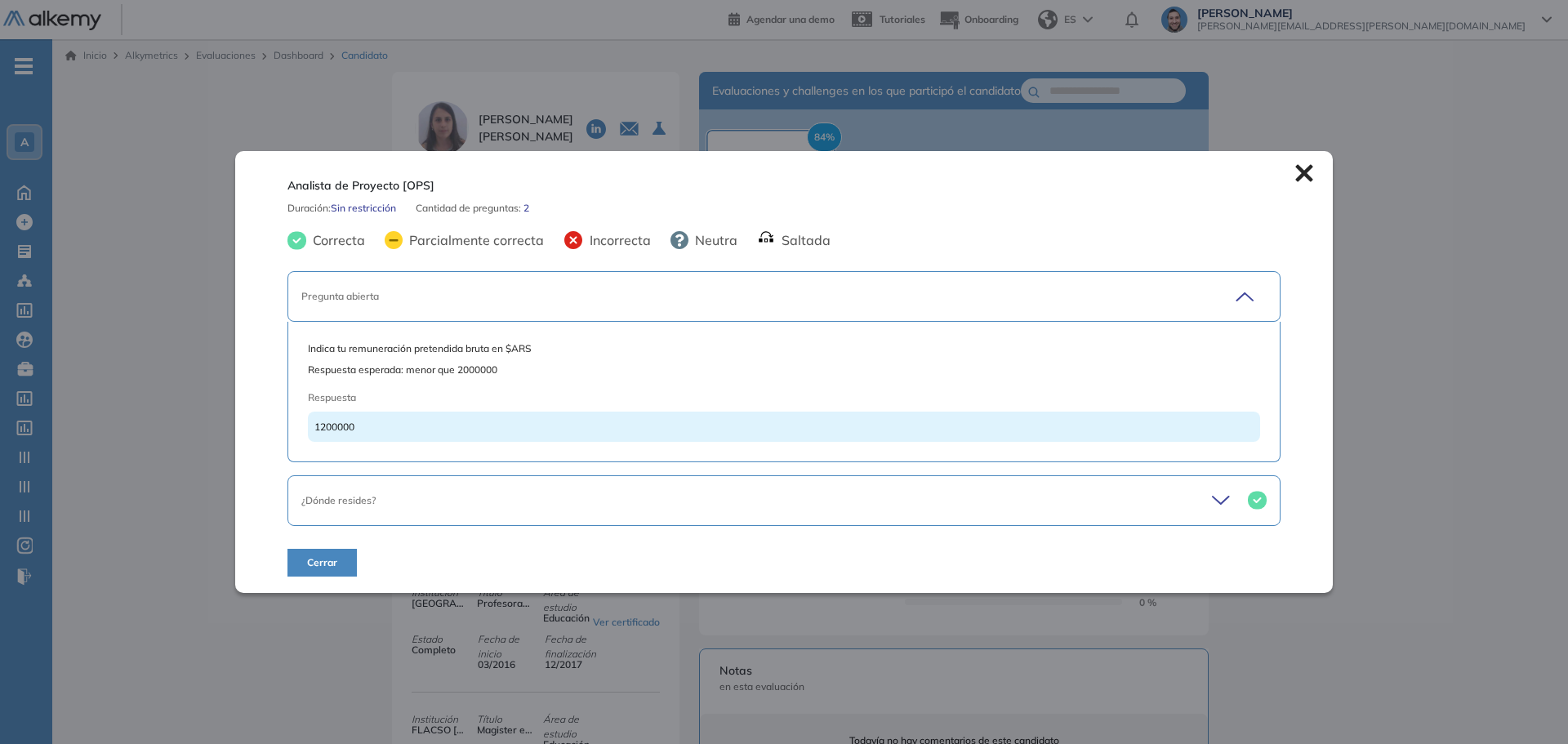
click at [1301, 172] on icon at bounding box center [1304, 173] width 17 height 17
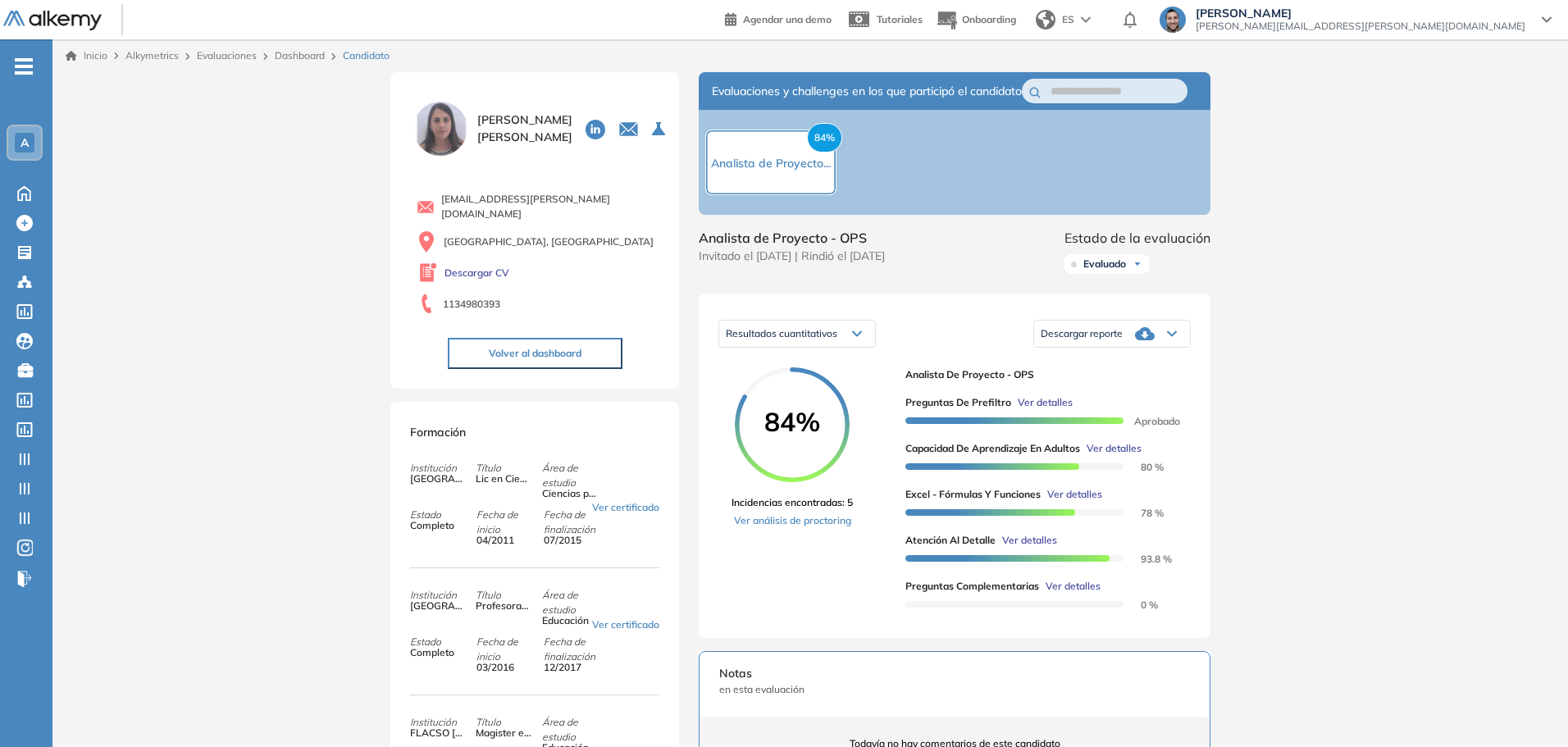
click at [1072, 502] on span "Ver detalles" at bounding box center [1075, 494] width 55 height 15
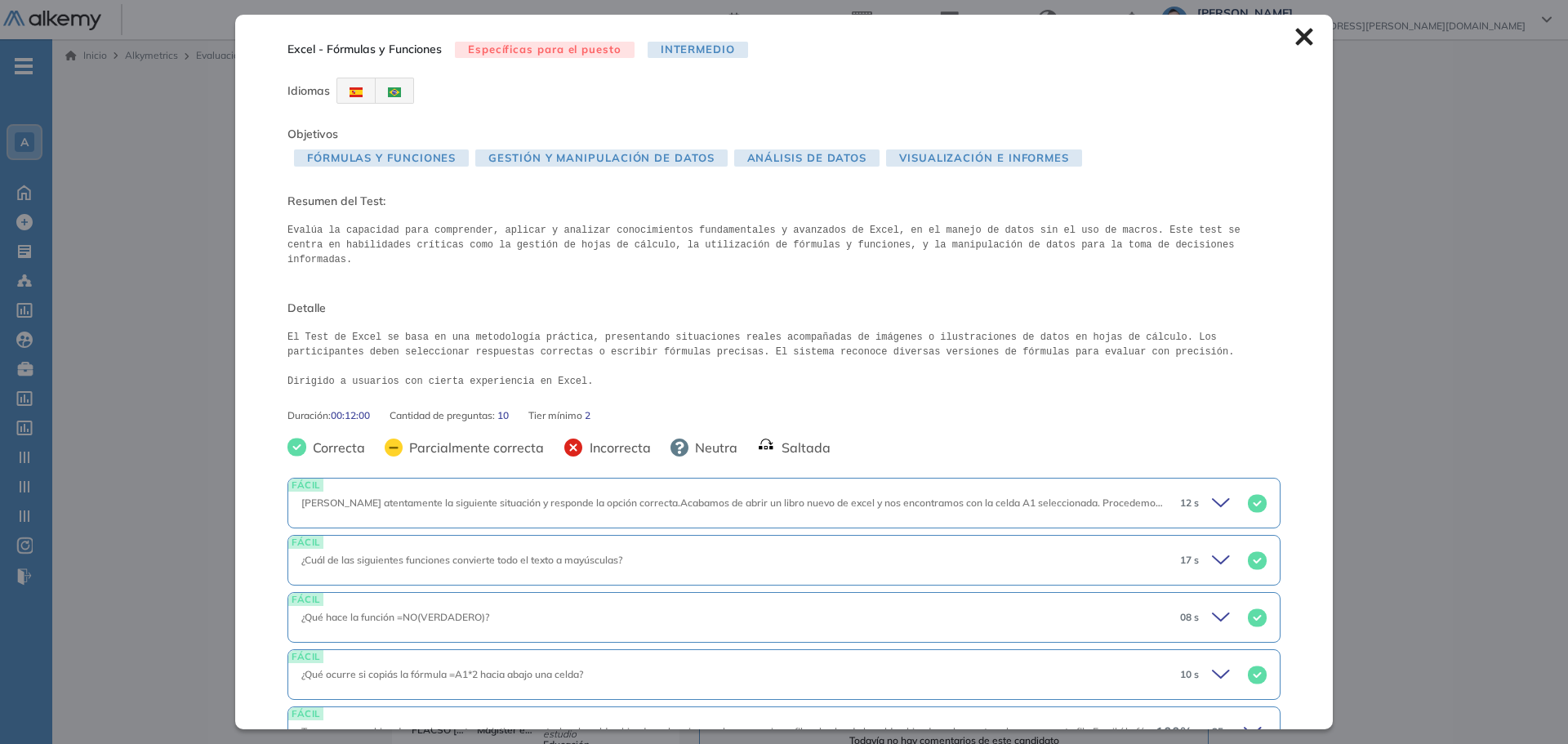
scroll to position [366, 0]
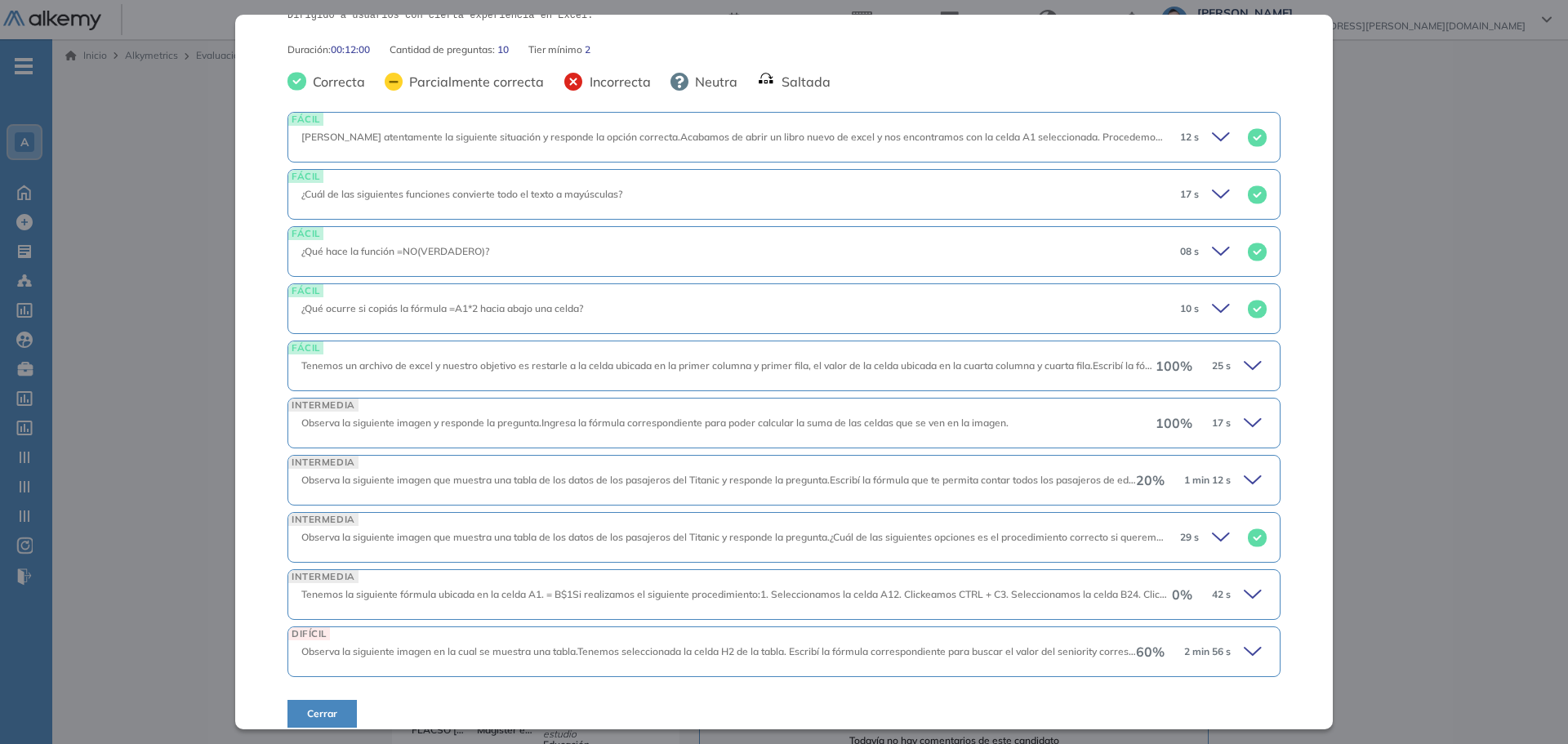
click at [1244, 469] on icon at bounding box center [1256, 480] width 23 height 23
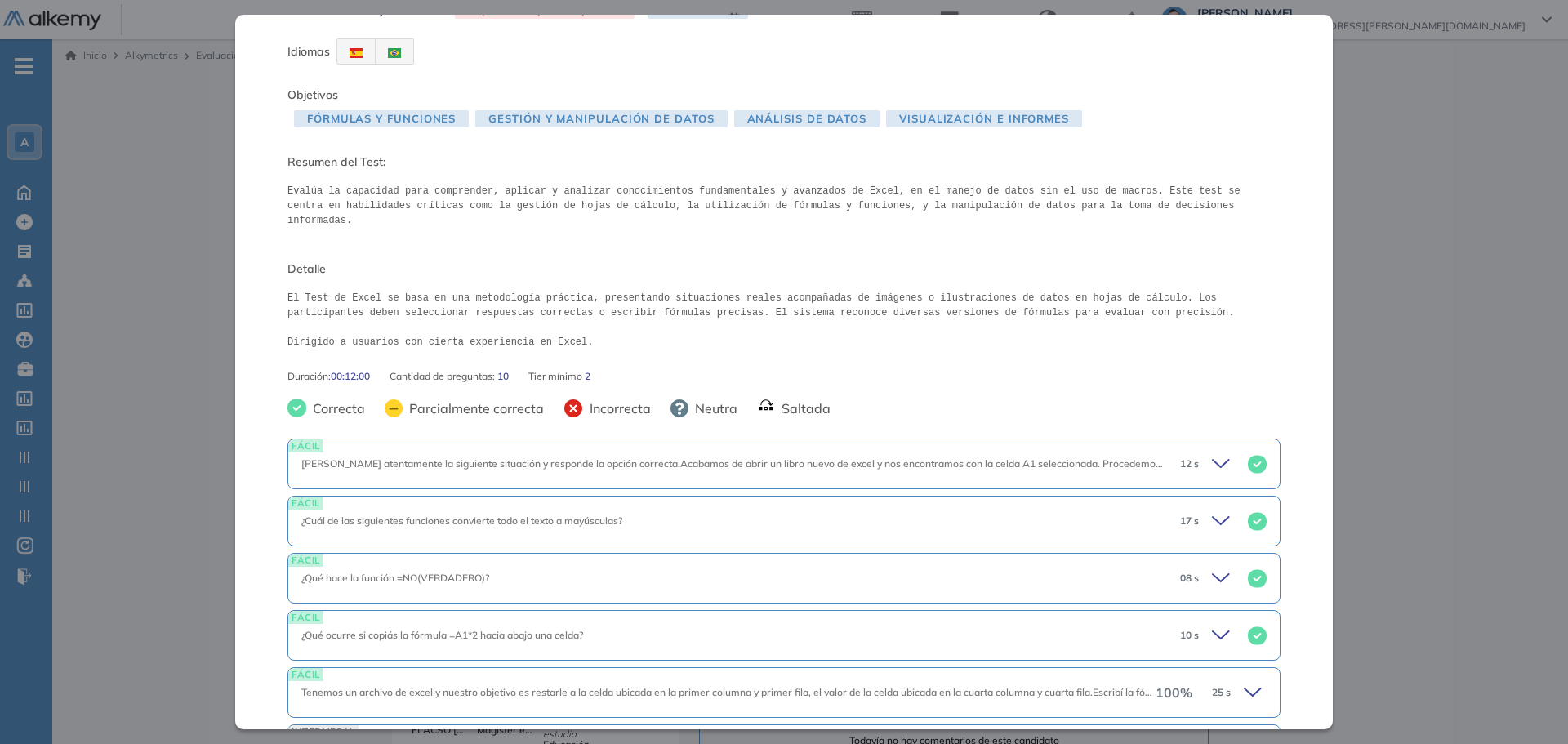
scroll to position [0, 0]
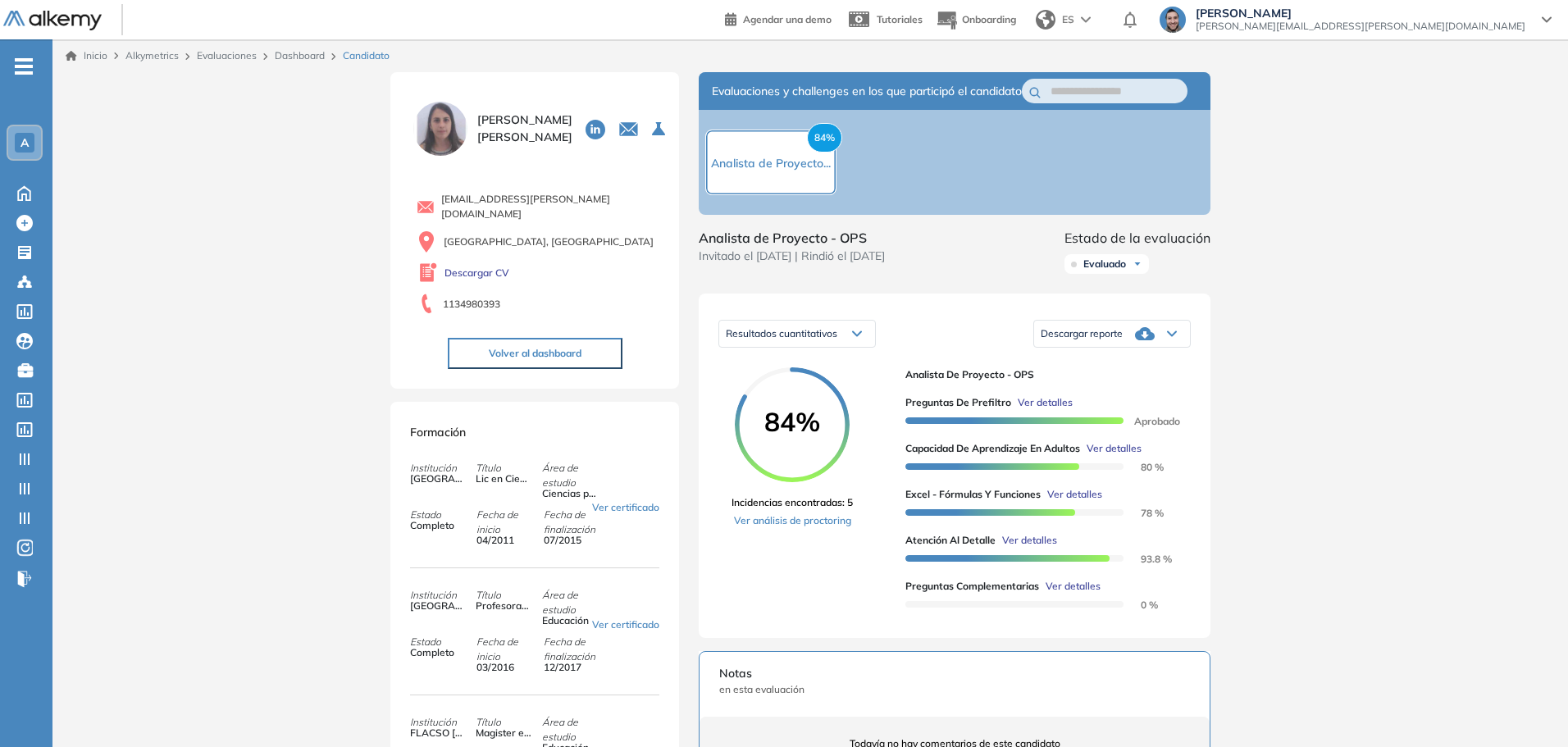
click at [1442, 214] on div "Inicio Alkymetrics Evaluaciones Dashboard Candidato Excel - Fórmulas y Funcione…" at bounding box center [810, 648] width 1516 height 1219
click at [1119, 456] on span "Ver detalles" at bounding box center [1114, 449] width 55 height 15
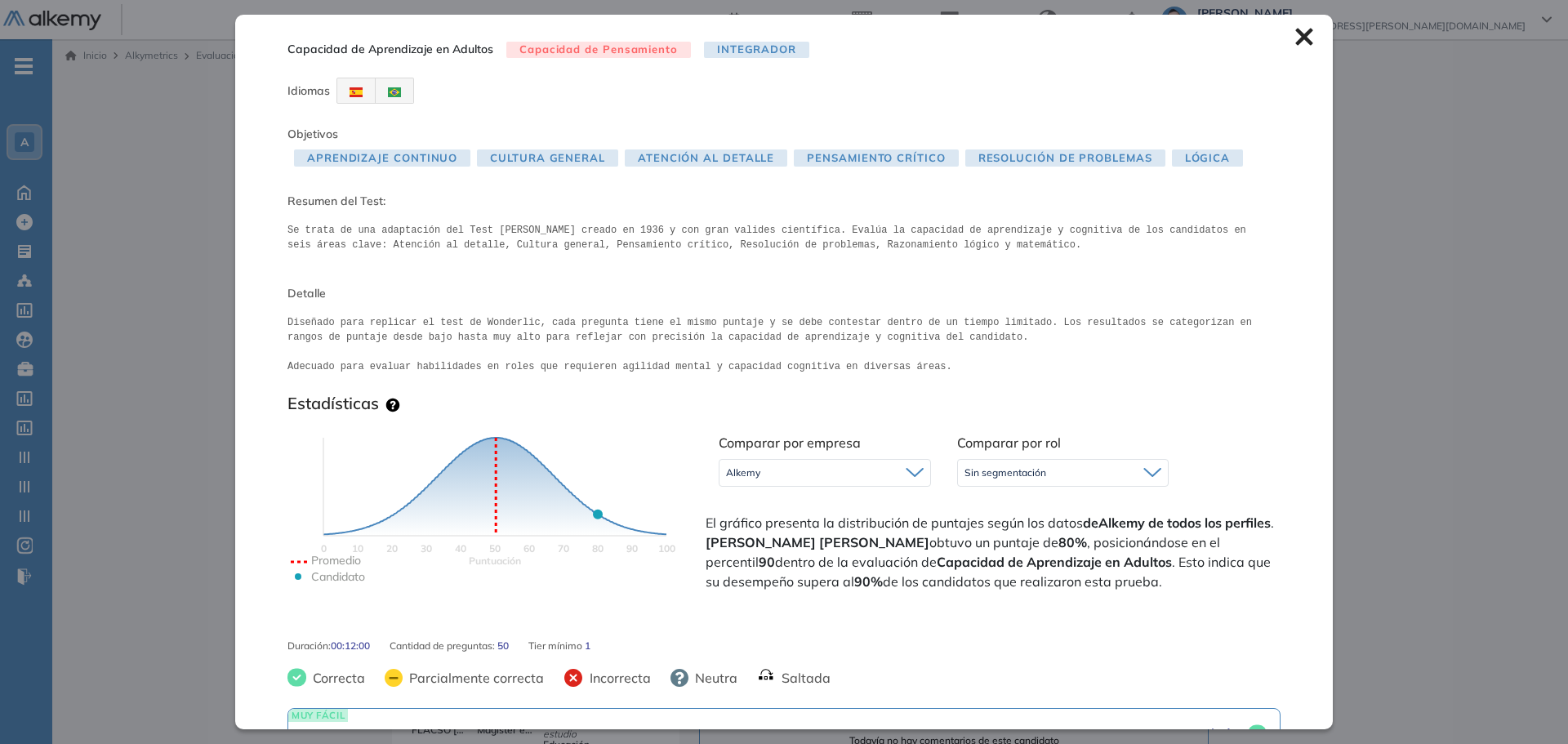
click at [1296, 36] on icon at bounding box center [1304, 37] width 17 height 17
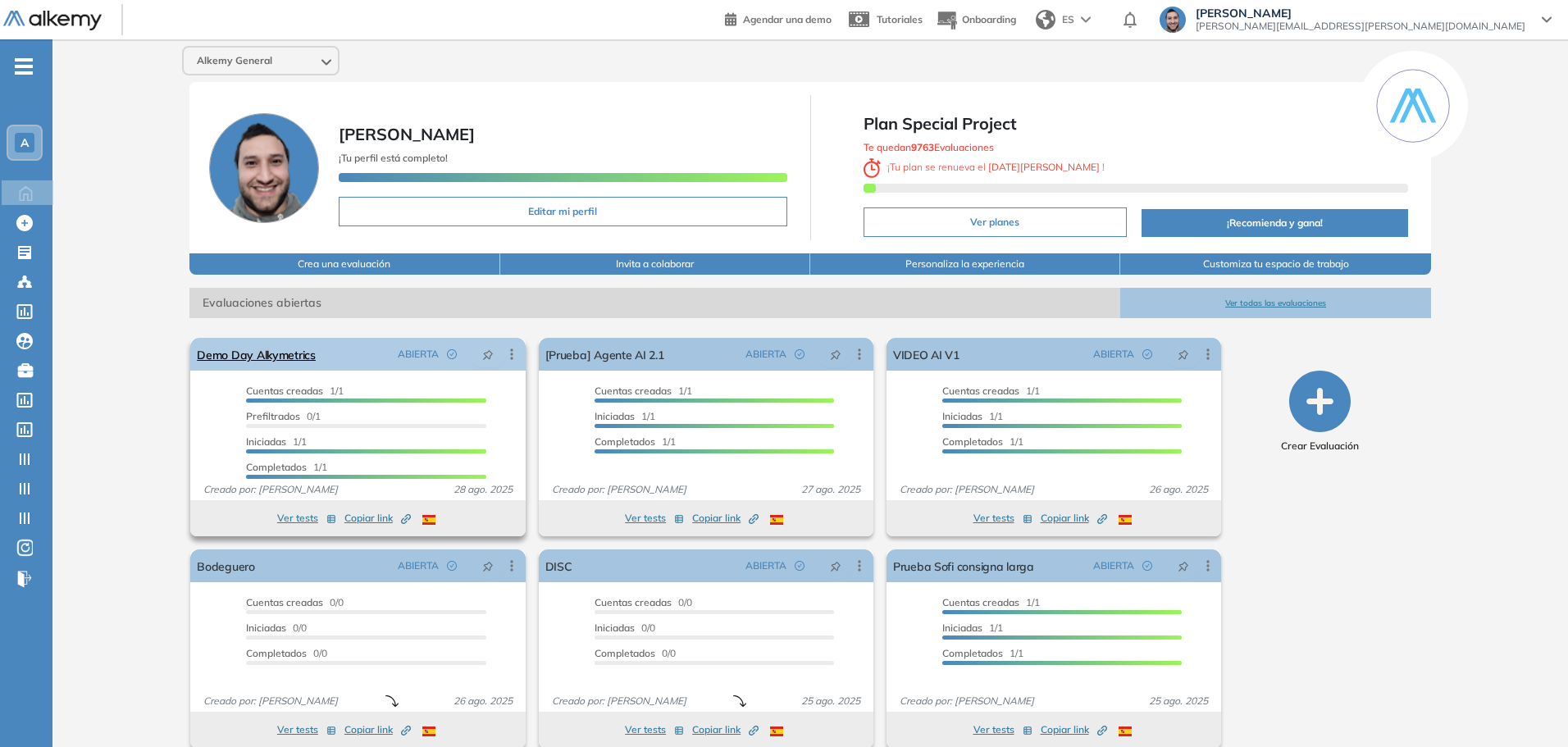
scroll to position [21, 0]
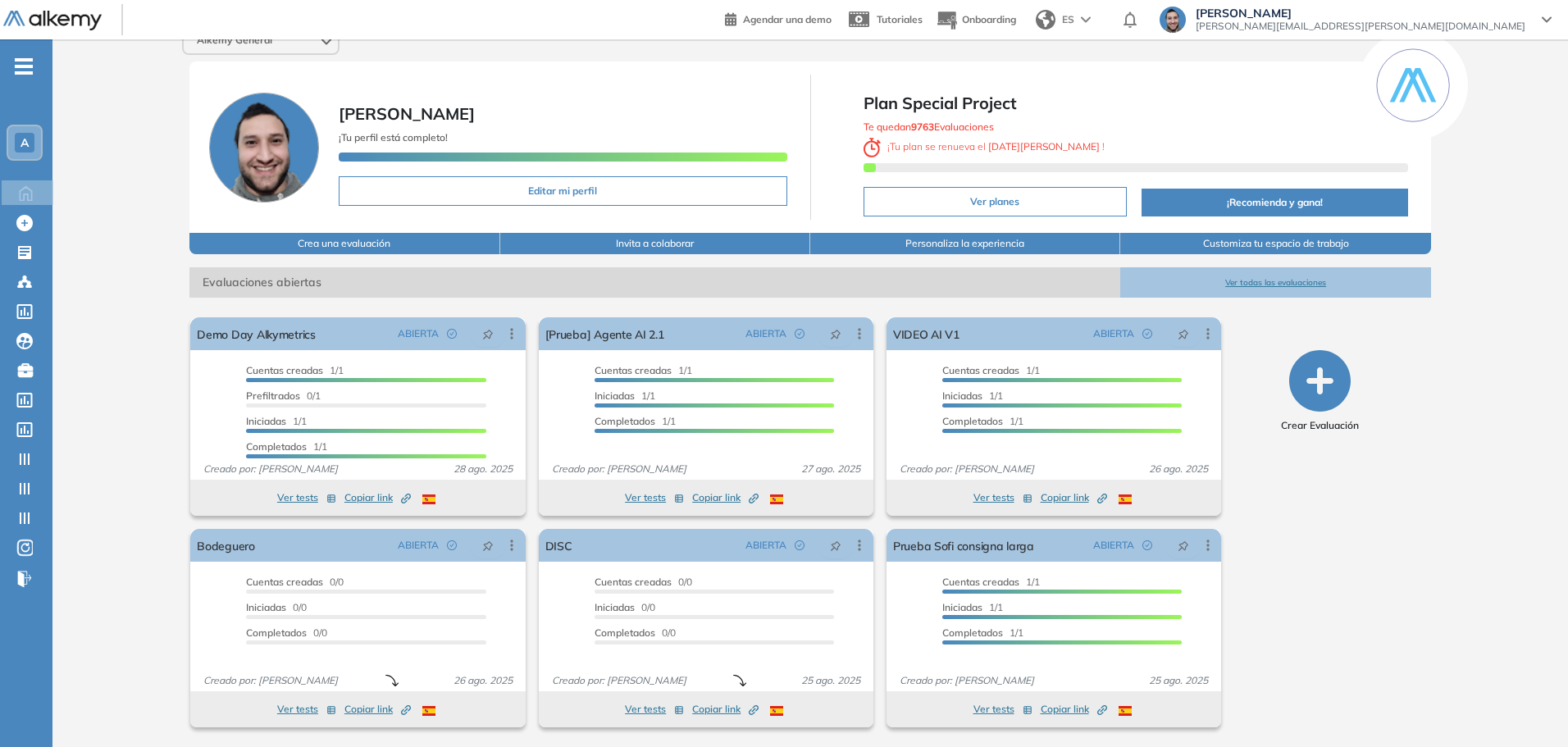
click at [1508, 2] on div "Agendar una demo Tutoriales Onboarding ES Lucas Ruiz [EMAIL_ADDRESS][PERSON_NAM…" at bounding box center [1145, 19] width 840 height 39
click at [1507, 19] on span "Lucas Ruiz" at bounding box center [1360, 13] width 330 height 13
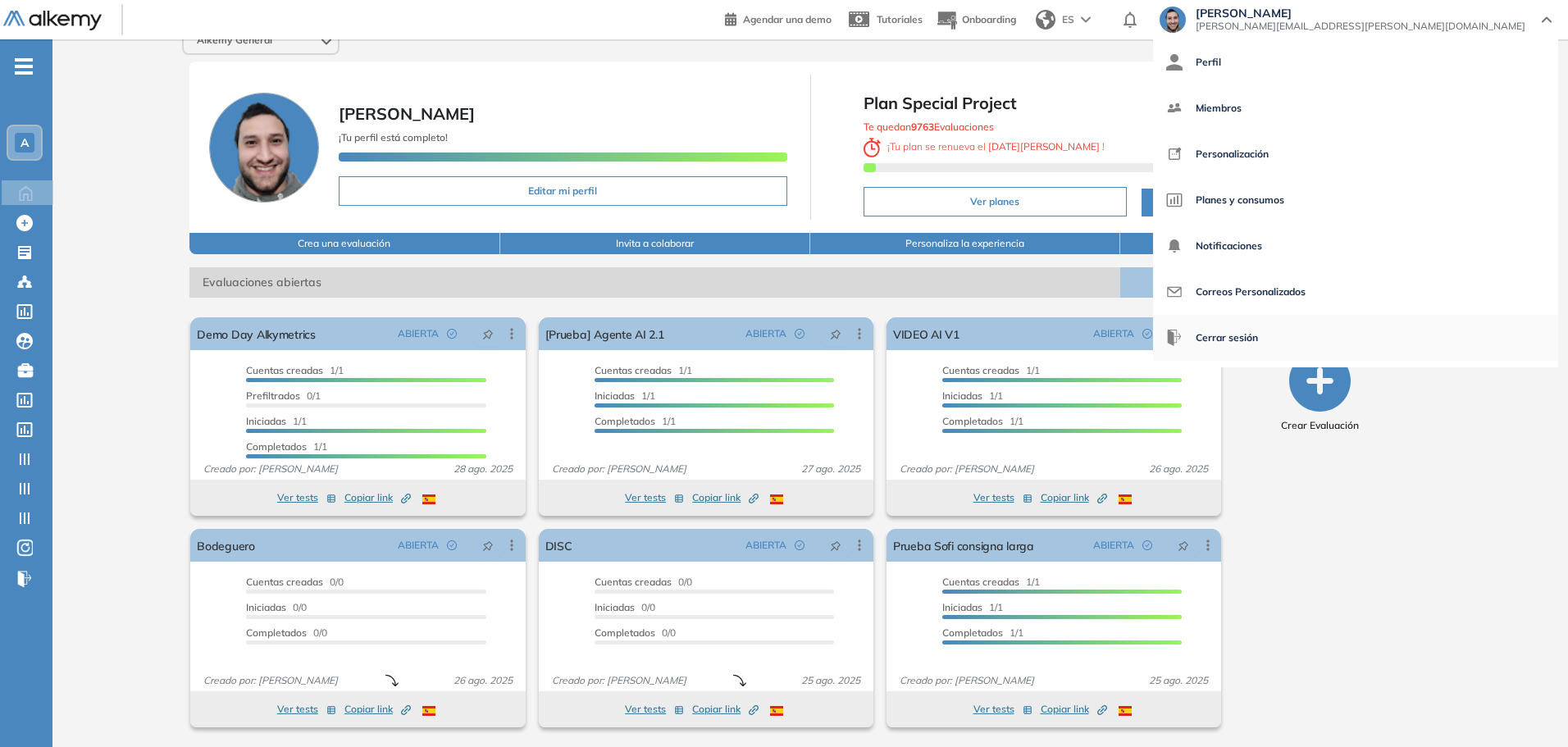
click at [1258, 338] on span "Cerrar sesión" at bounding box center [1226, 337] width 62 height 39
